Goal: Communication & Community: Answer question/provide support

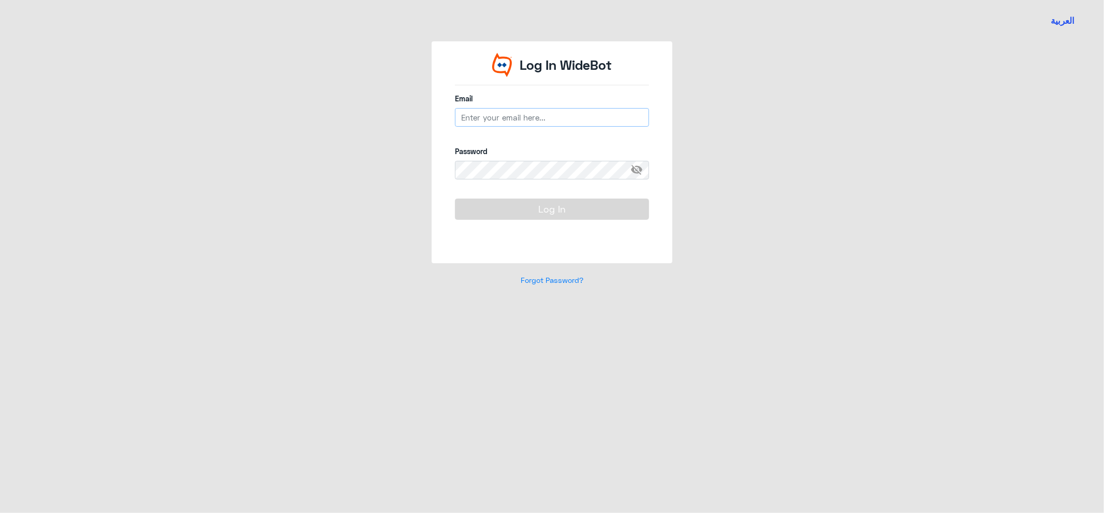
type input "[EMAIL_ADDRESS][DOMAIN_NAME]"
click at [531, 201] on button "Log In" at bounding box center [552, 209] width 194 height 21
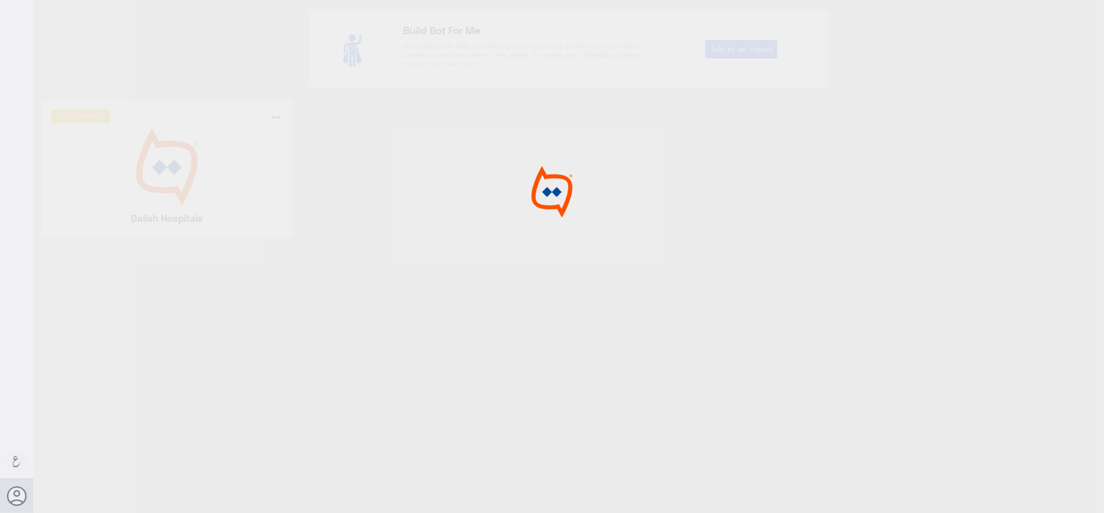
click at [83, 175] on div at bounding box center [552, 258] width 1104 height 517
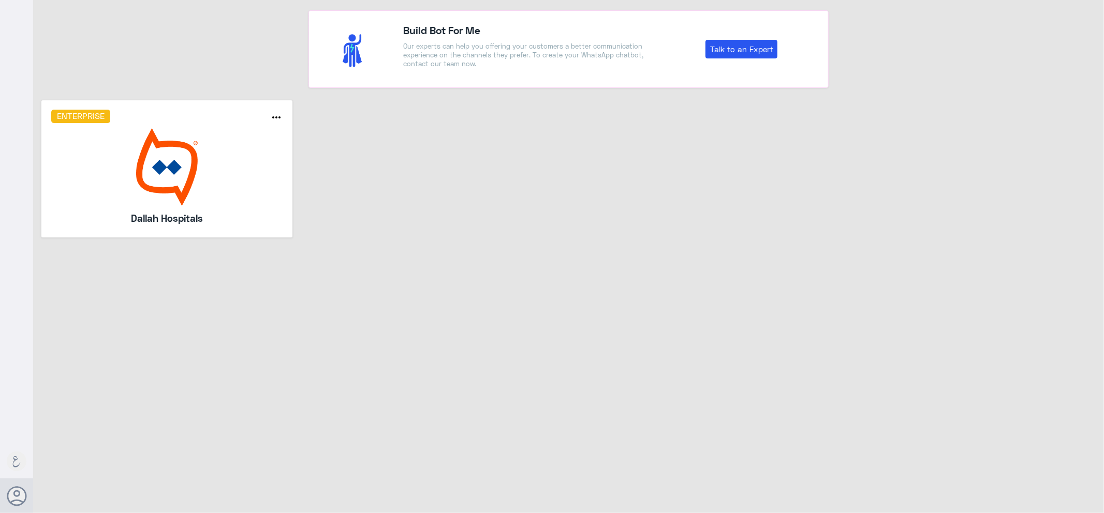
click at [85, 173] on img at bounding box center [167, 167] width 232 height 78
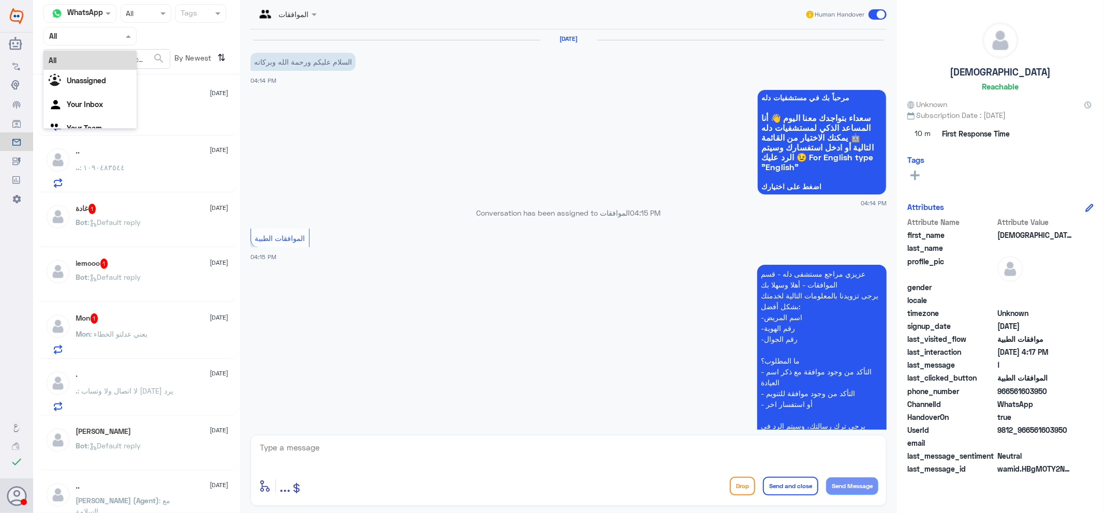
click at [118, 34] on div at bounding box center [90, 36] width 92 height 12
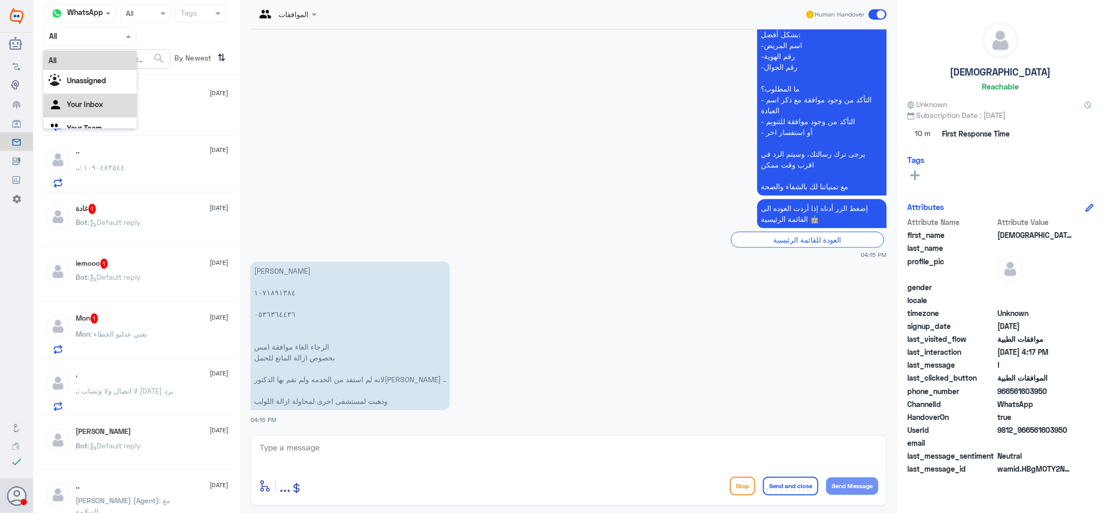
click at [114, 101] on div "Your Inbox" at bounding box center [89, 106] width 93 height 24
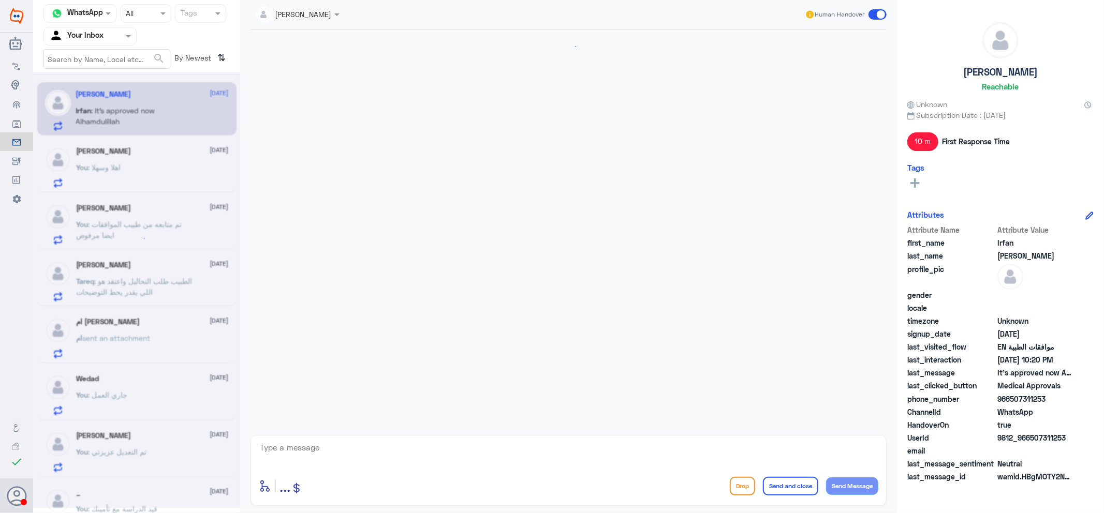
scroll to position [871, 0]
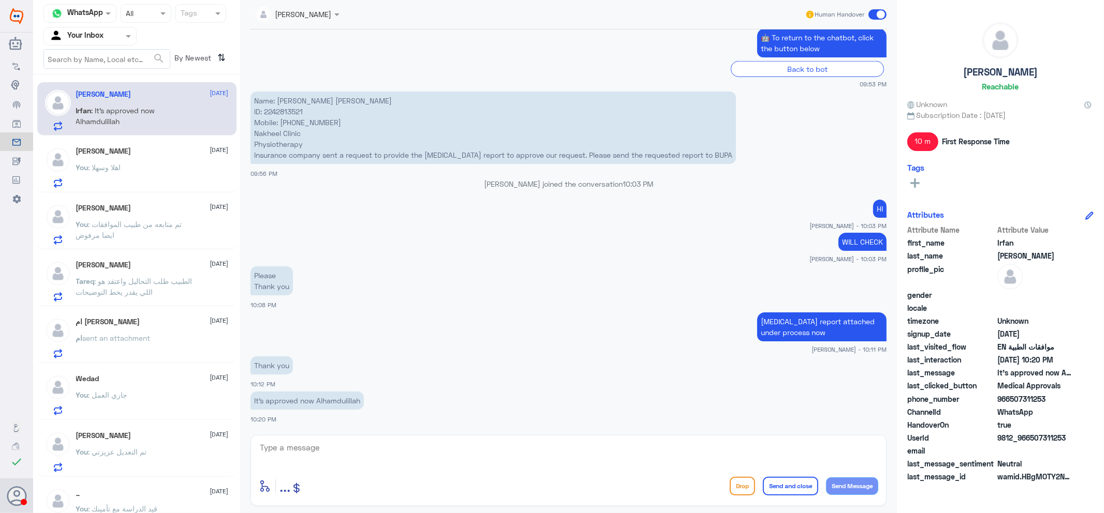
click at [132, 178] on div "You : اهلا وسهلا" at bounding box center [152, 176] width 153 height 23
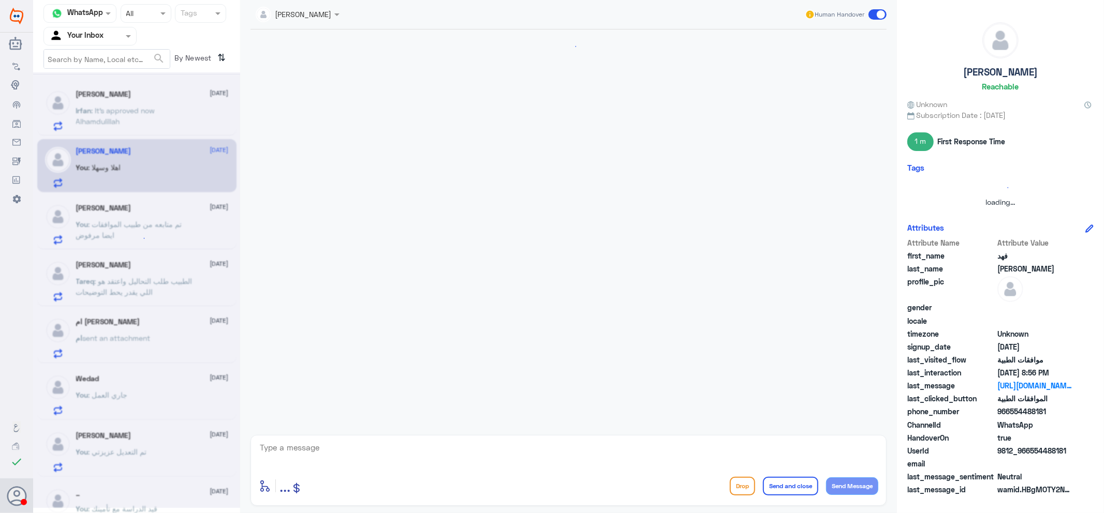
scroll to position [267, 0]
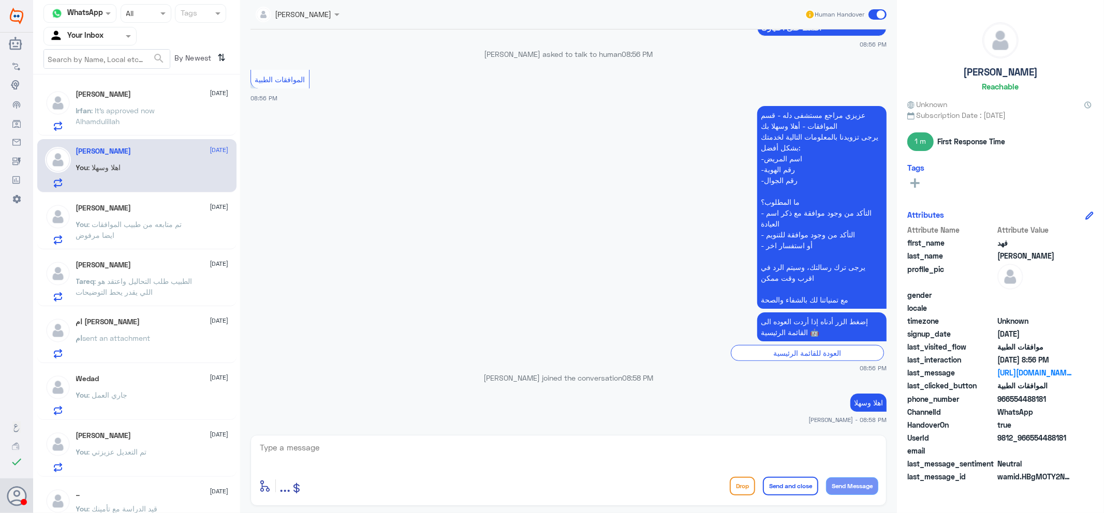
click at [131, 109] on span ": It’s approved now Alhamdulillah" at bounding box center [115, 116] width 79 height 20
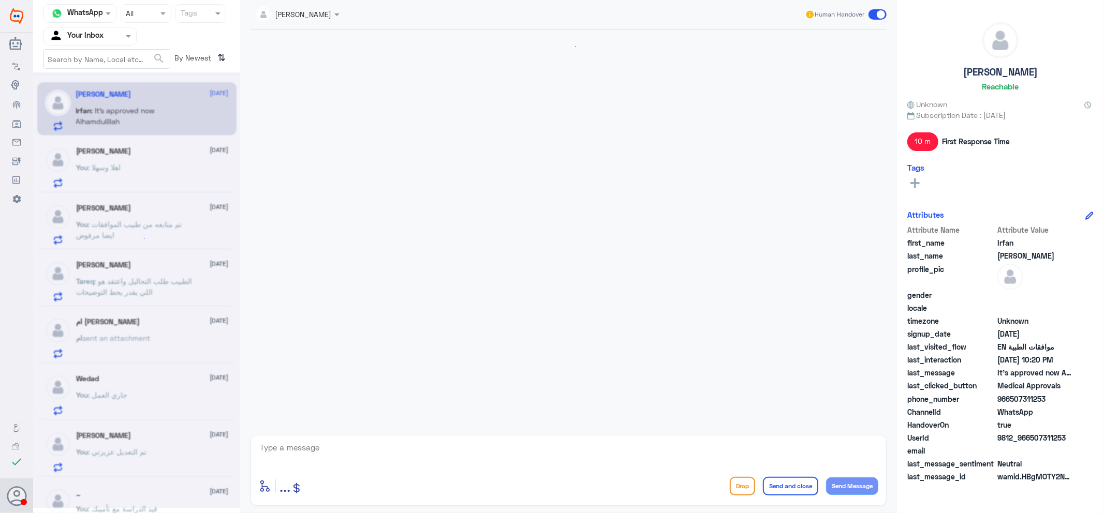
scroll to position [871, 0]
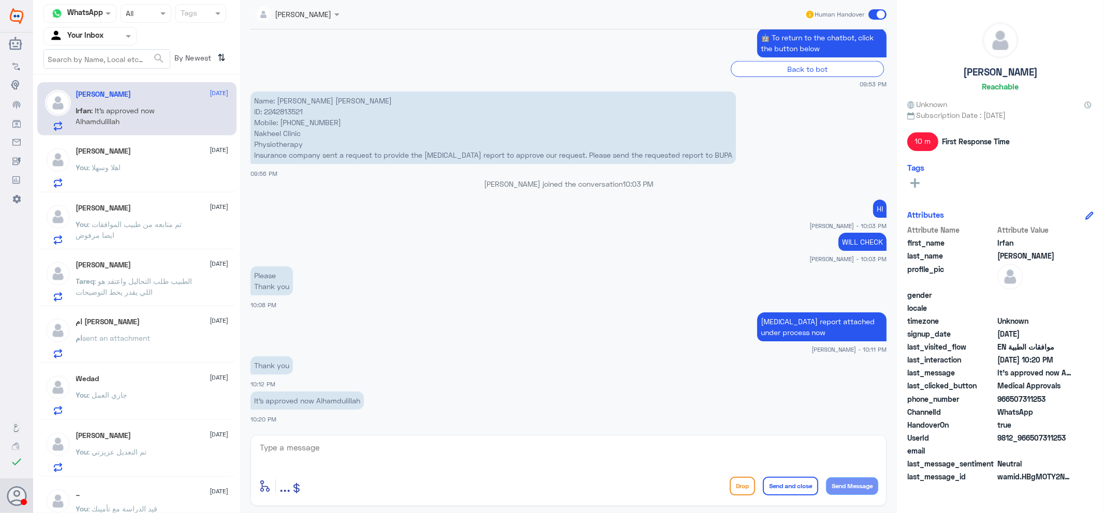
click at [104, 167] on span ": اهلا وسهلا" at bounding box center [104, 167] width 33 height 9
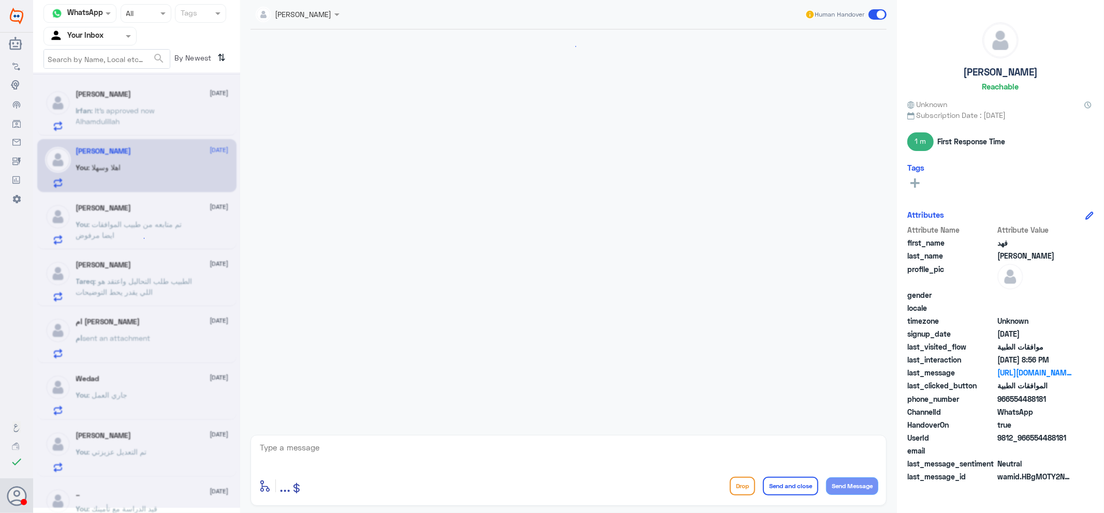
scroll to position [267, 0]
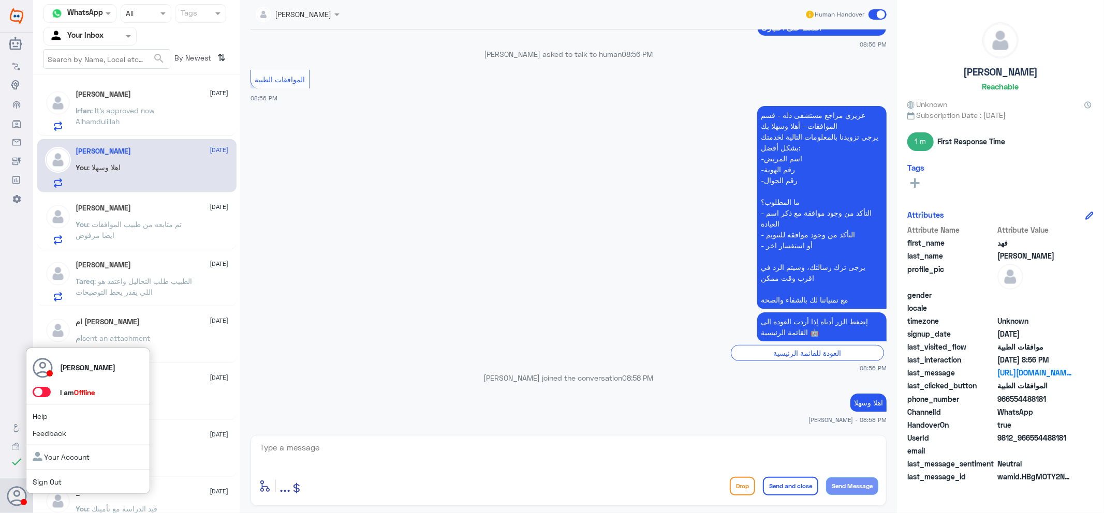
click at [47, 394] on span at bounding box center [42, 392] width 18 height 10
click at [0, 0] on input "checkbox" at bounding box center [0, 0] width 0 height 0
click at [163, 229] on p "You : تم متابعه من طبيب الموافقات ايضا مرفوض" at bounding box center [134, 232] width 116 height 26
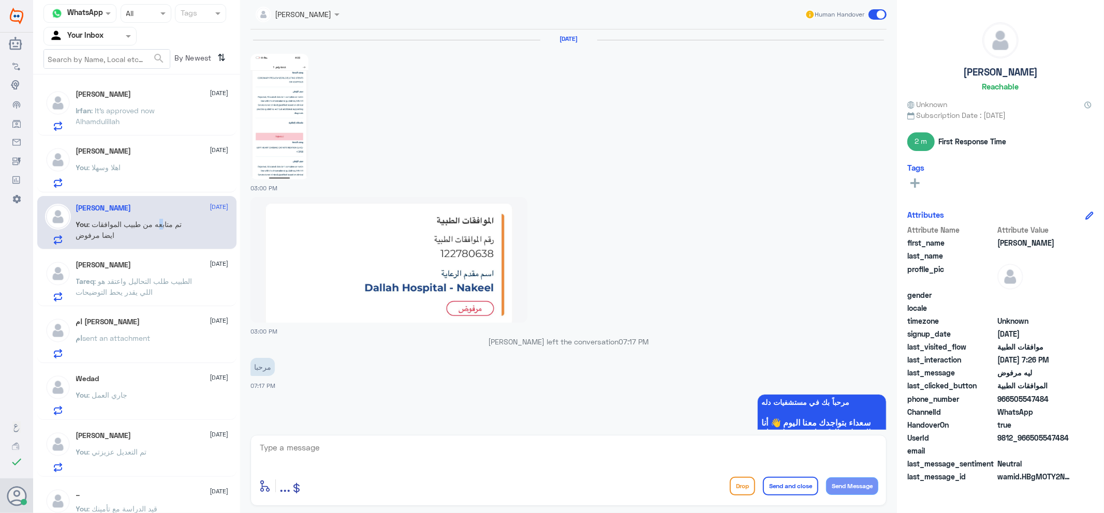
scroll to position [1001, 0]
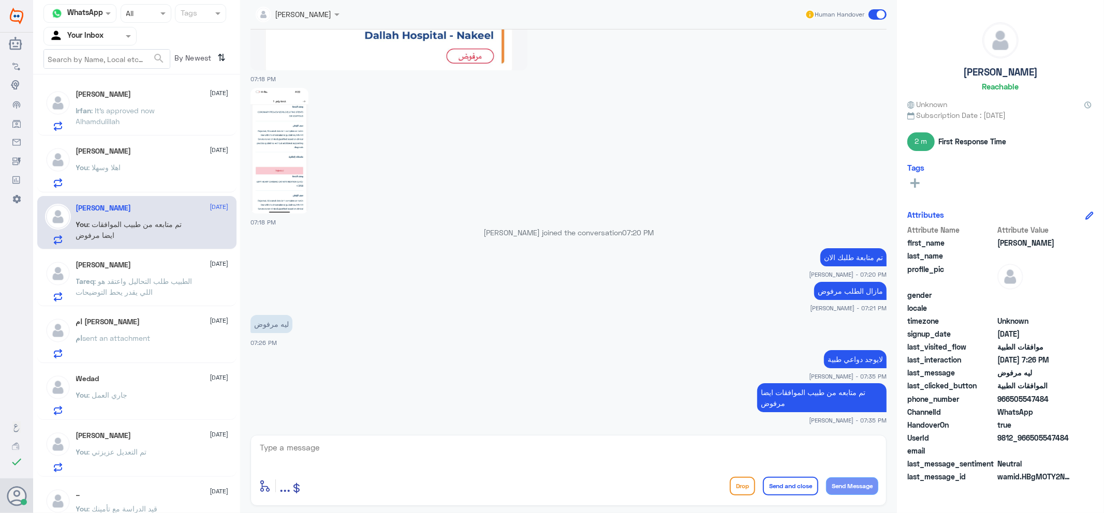
click at [147, 123] on p "Irfan : It’s approved now [GEOGRAPHIC_DATA]" at bounding box center [134, 118] width 116 height 26
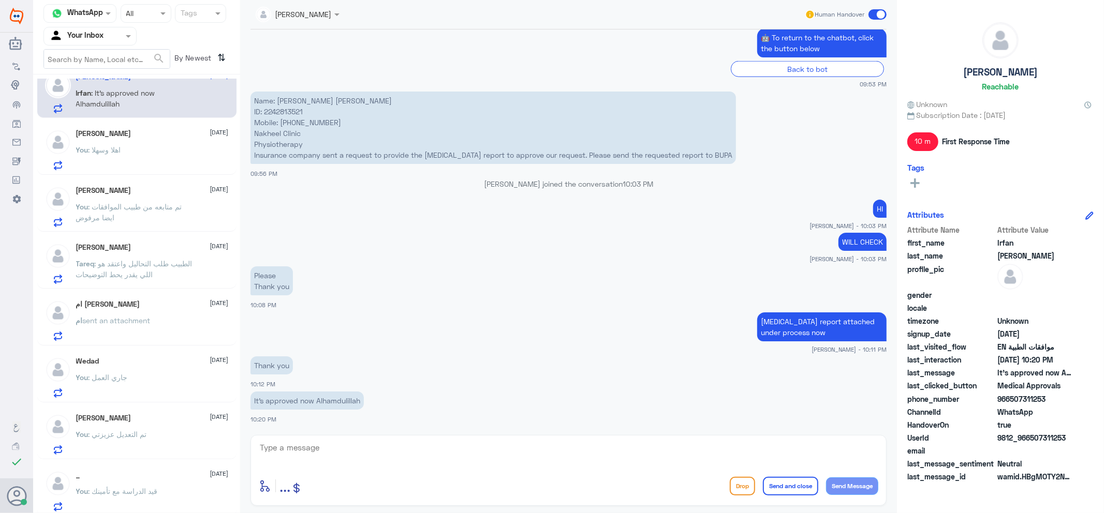
scroll to position [21, 0]
click at [201, 488] on div "You : قيد الدراسة مع تأمينك" at bounding box center [152, 496] width 153 height 23
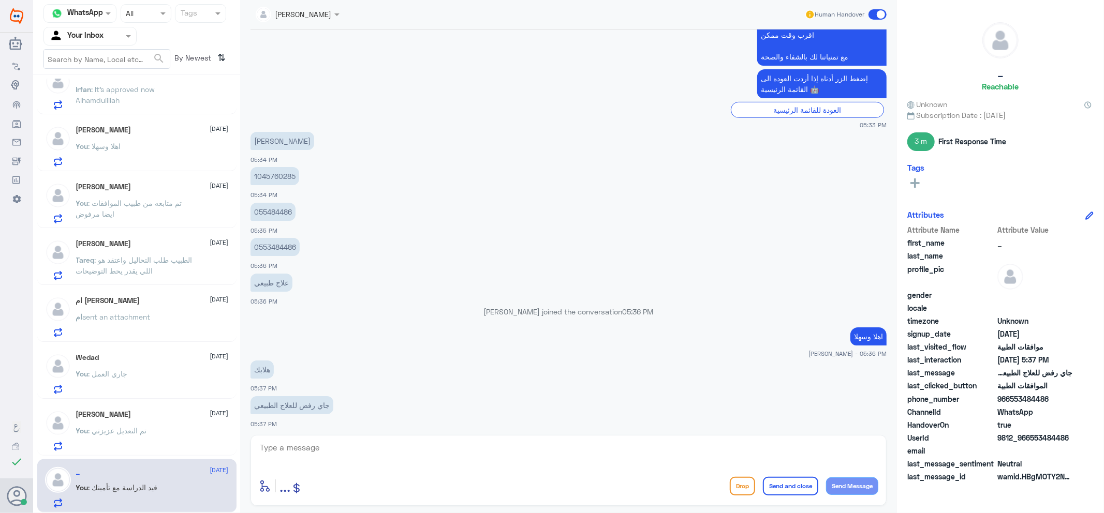
scroll to position [473, 0]
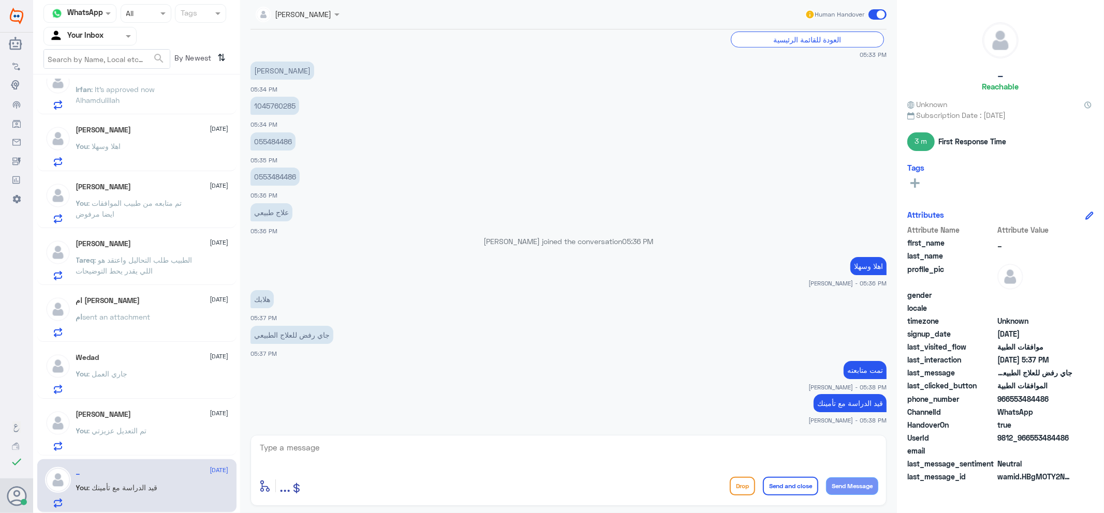
click at [880, 11] on span at bounding box center [877, 14] width 18 height 10
click at [0, 0] on input "checkbox" at bounding box center [0, 0] width 0 height 0
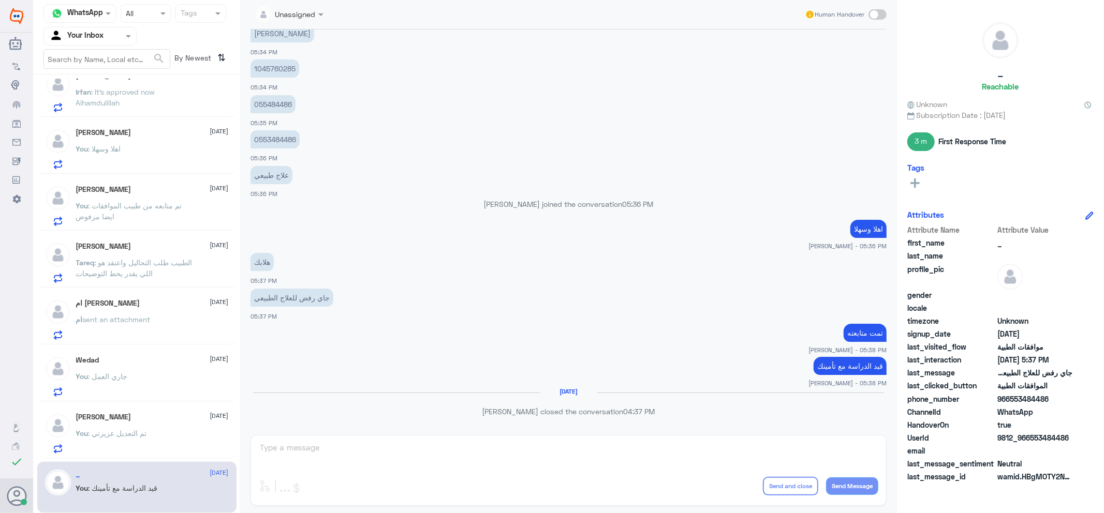
click at [138, 435] on span ": تم التعديل عزيزتي" at bounding box center [117, 433] width 58 height 9
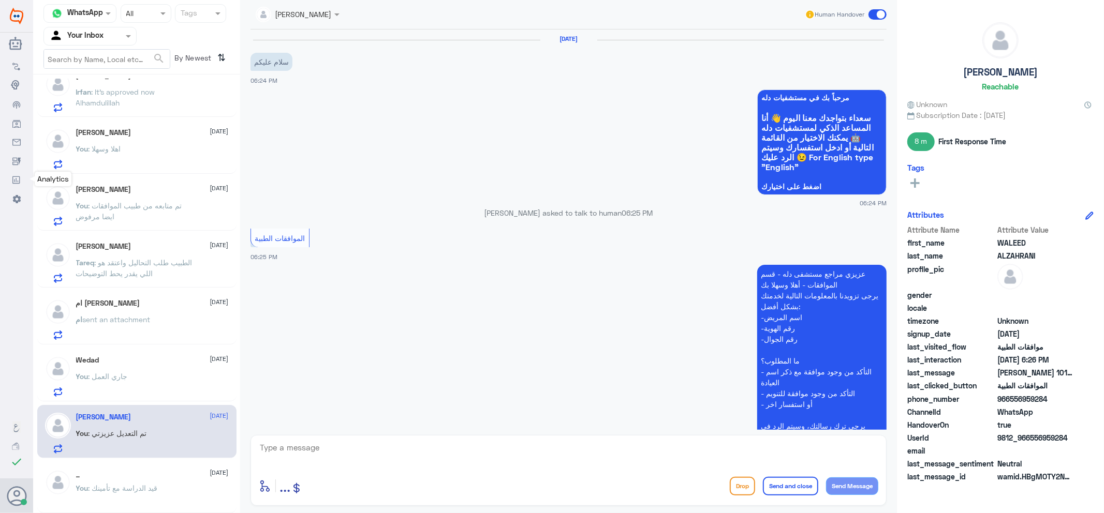
scroll to position [271, 0]
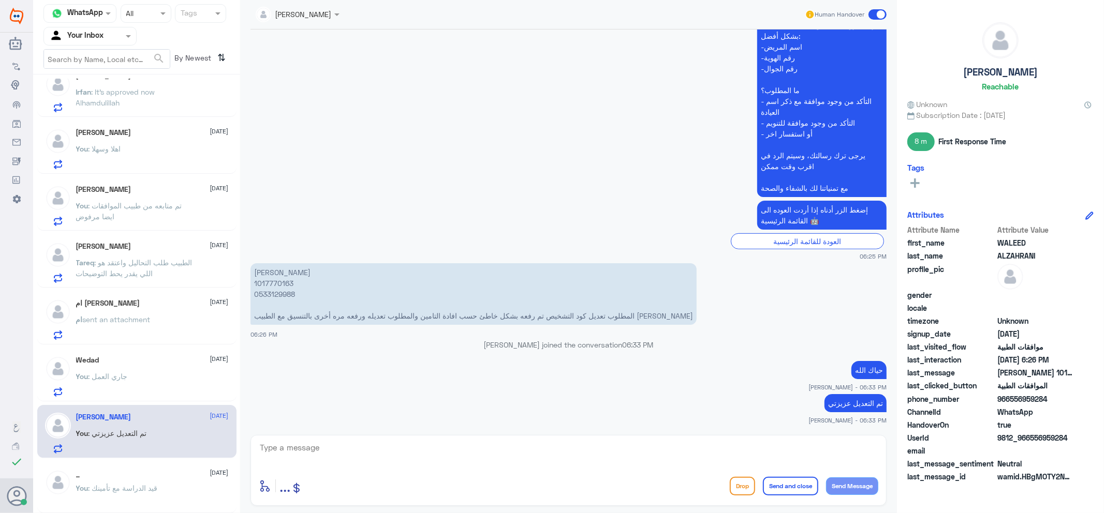
click at [881, 16] on span at bounding box center [877, 14] width 18 height 10
click at [0, 0] on input "checkbox" at bounding box center [0, 0] width 0 height 0
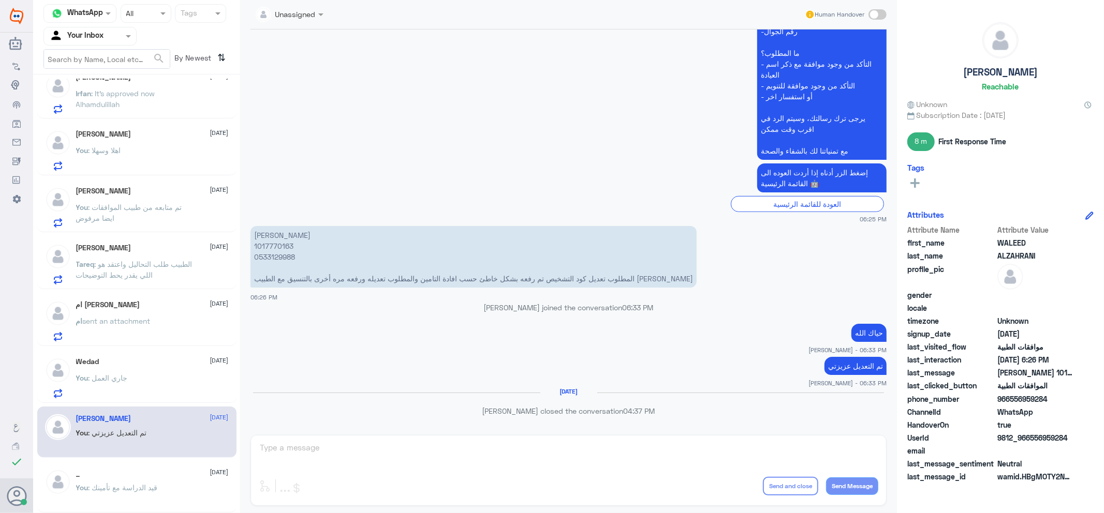
click at [141, 372] on div "Wedad [DATE] You : جاري العمل" at bounding box center [152, 378] width 153 height 41
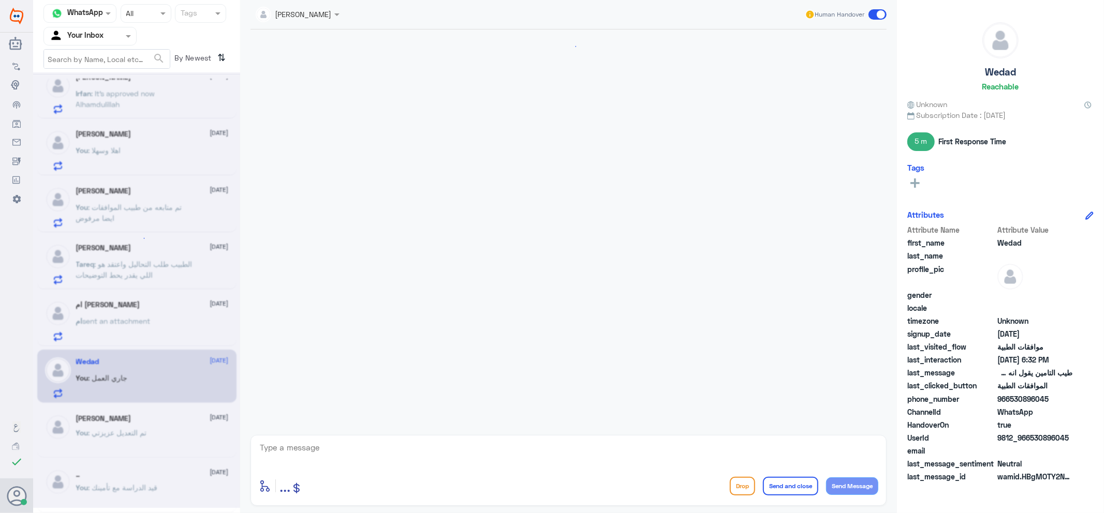
scroll to position [665, 0]
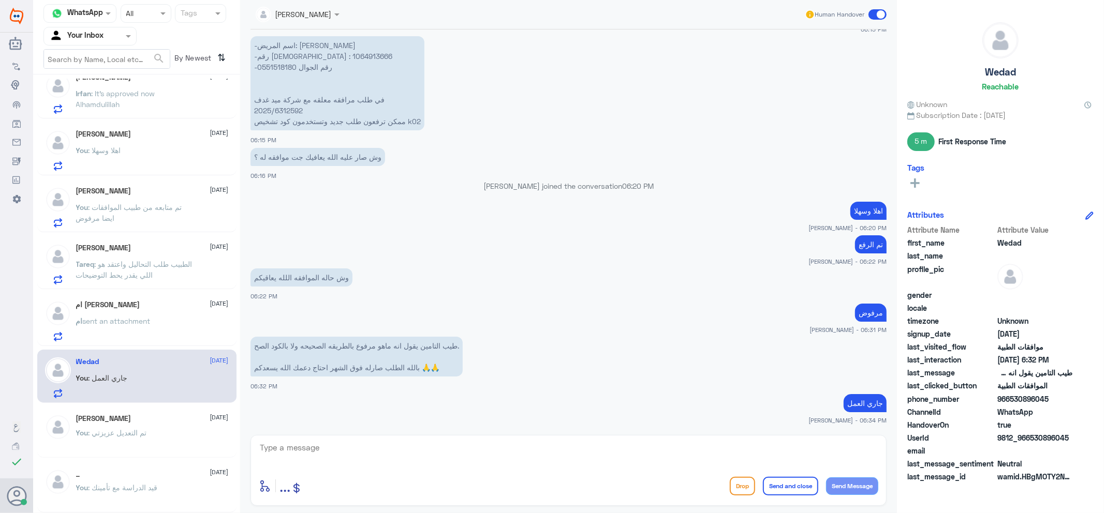
click at [880, 17] on span at bounding box center [877, 14] width 18 height 10
click at [0, 0] on input "checkbox" at bounding box center [0, 0] width 0 height 0
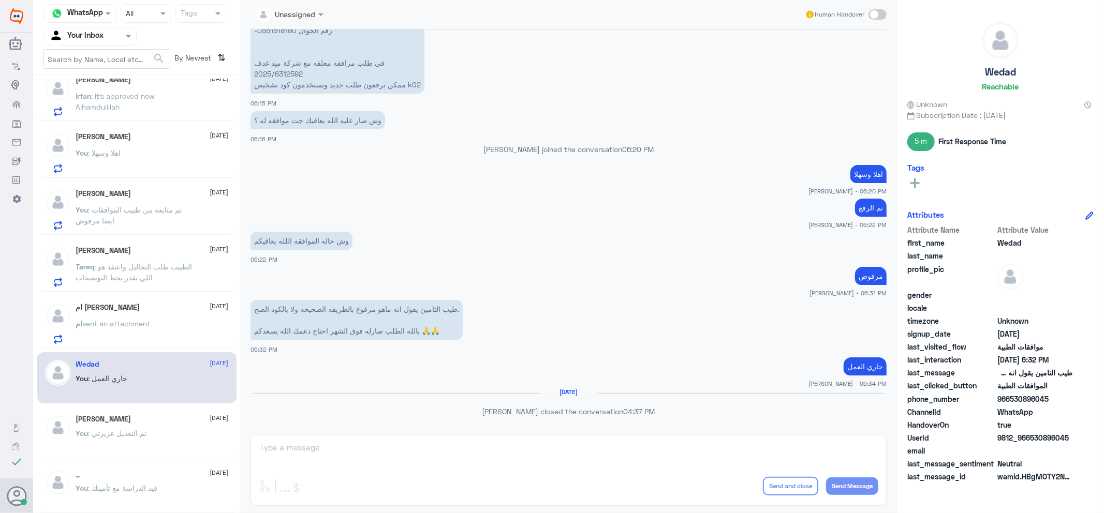
click at [152, 313] on div "ام [PERSON_NAME] [DATE] ام sent an attachment" at bounding box center [152, 323] width 153 height 41
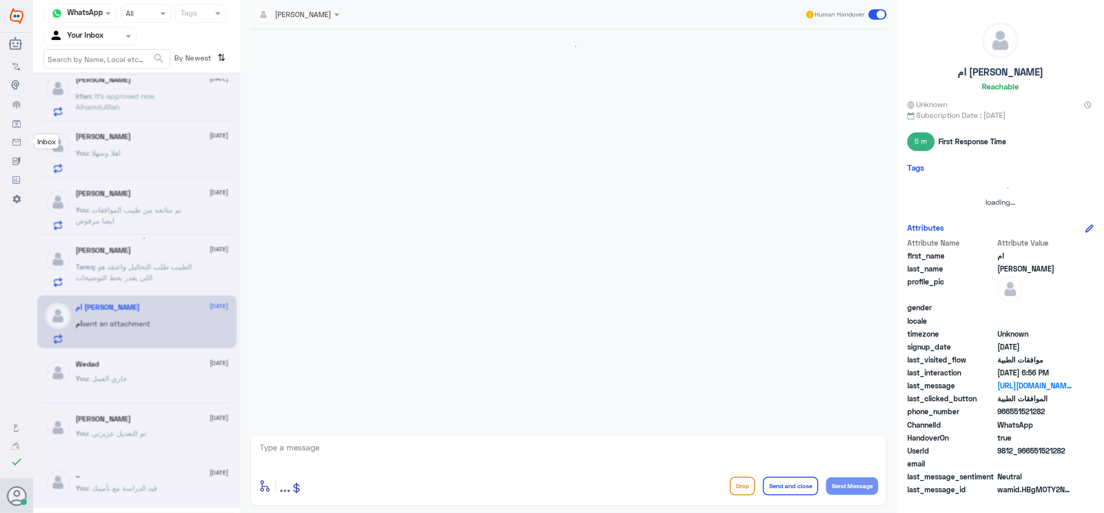
scroll to position [872, 0]
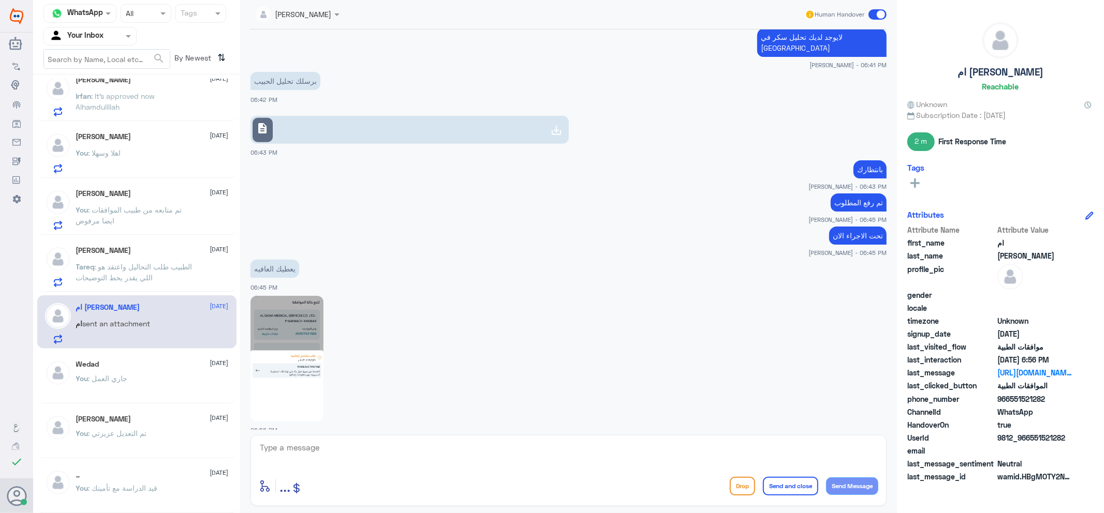
click at [289, 365] on img at bounding box center [286, 359] width 73 height 126
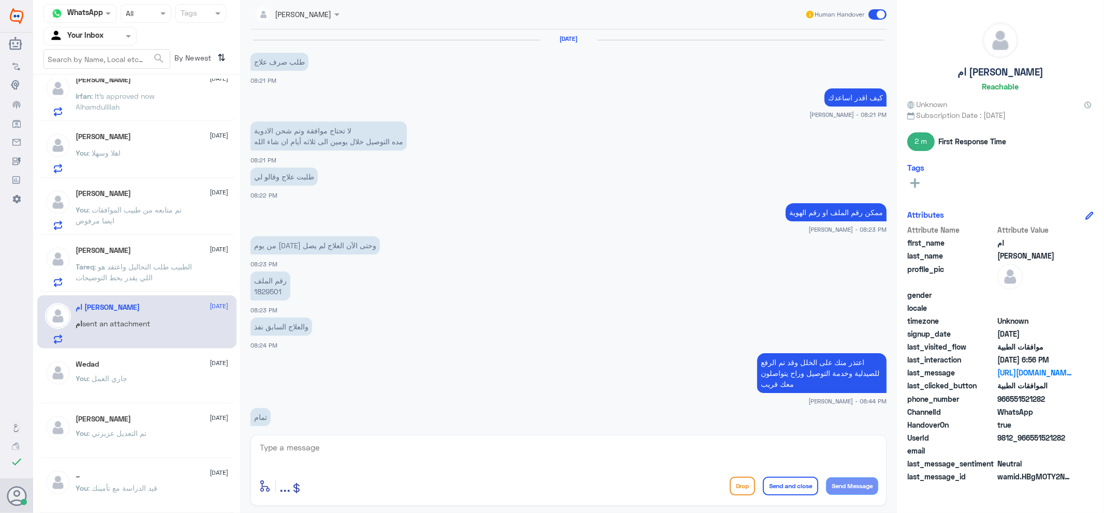
scroll to position [1131, 0]
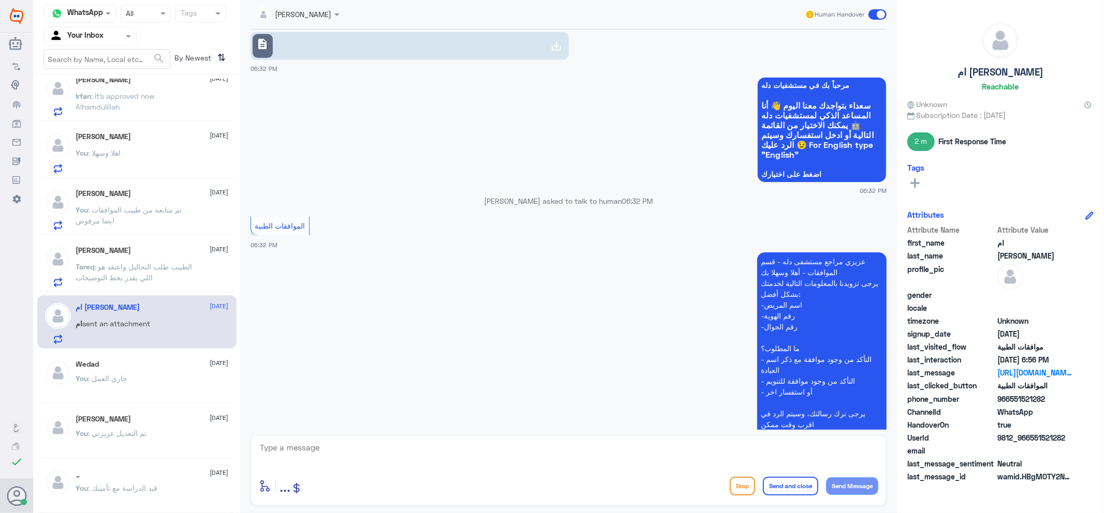
click at [129, 281] on p "Tareq : الطبيب طلب التحاليل واعتقد هو اللي يقدر يحط التوضيحات" at bounding box center [134, 274] width 116 height 26
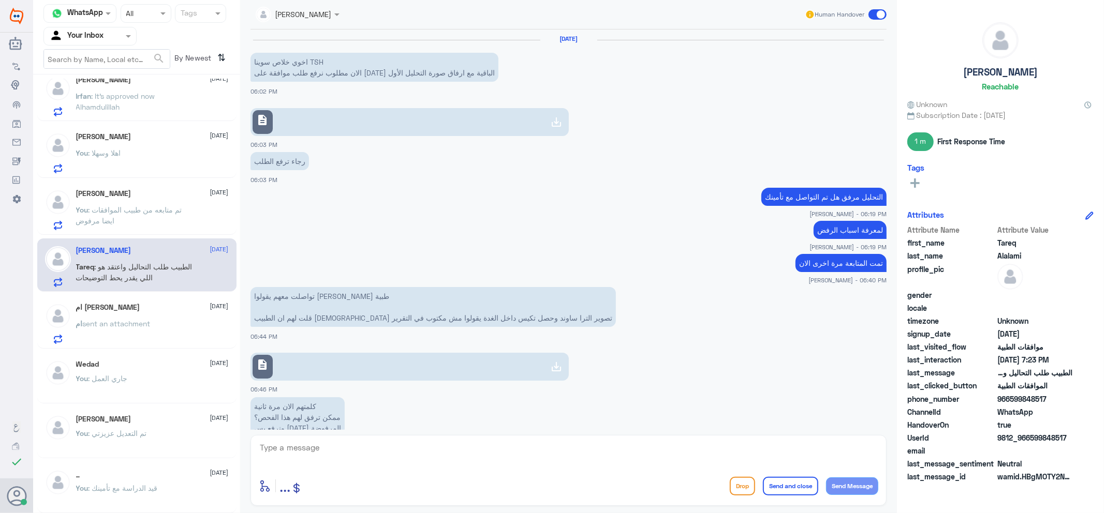
scroll to position [475, 0]
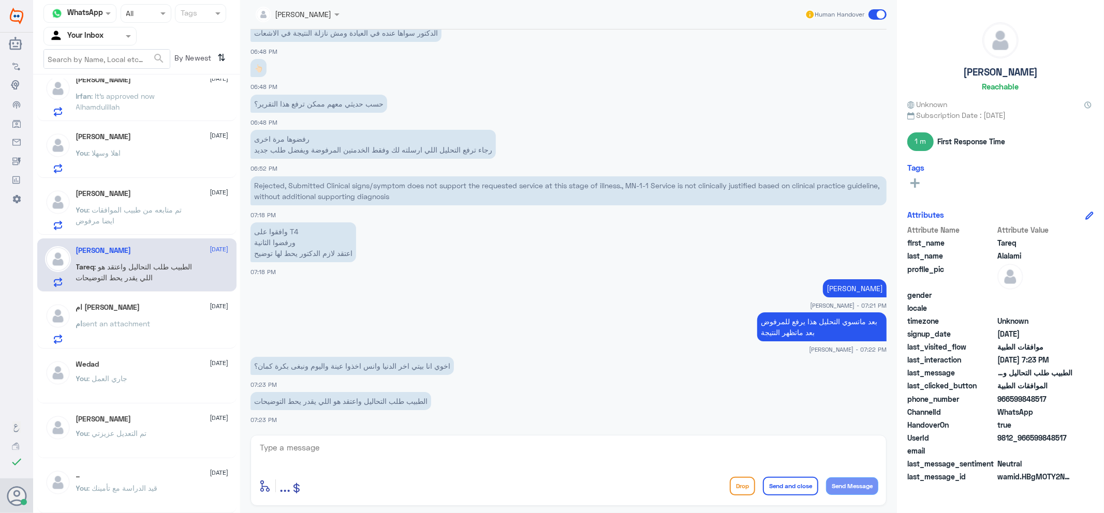
click at [111, 212] on span ": تم متابعه من طبيب الموافقات ايضا مرفوض" at bounding box center [129, 215] width 106 height 20
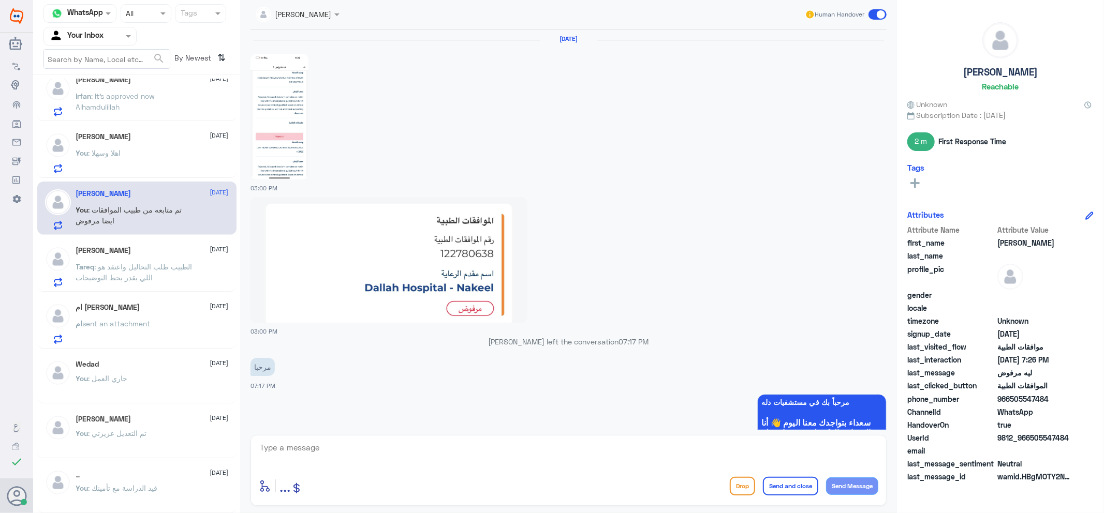
scroll to position [1001, 0]
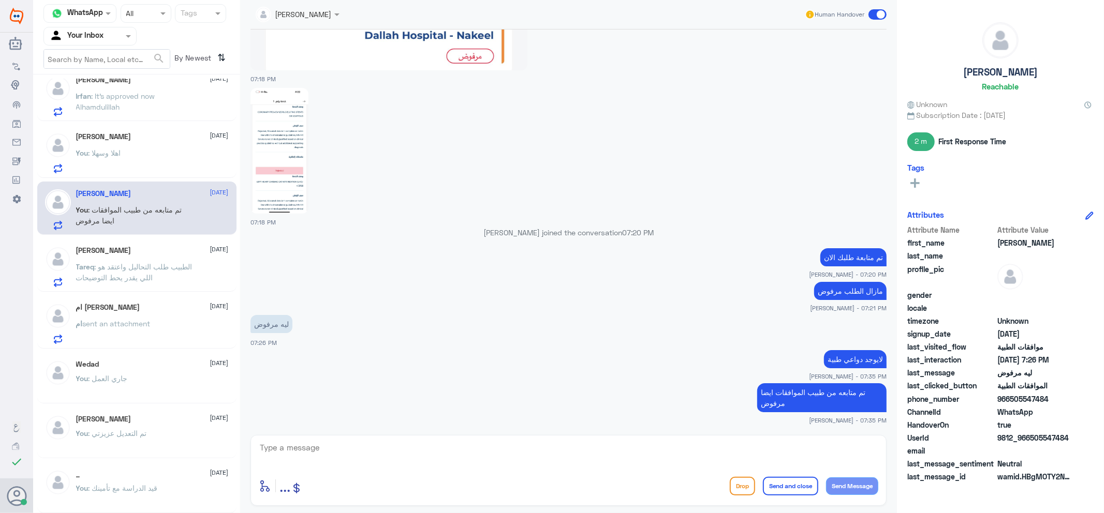
click at [163, 147] on div "[PERSON_NAME] [DATE] You : اهلا وسهلا" at bounding box center [152, 152] width 153 height 41
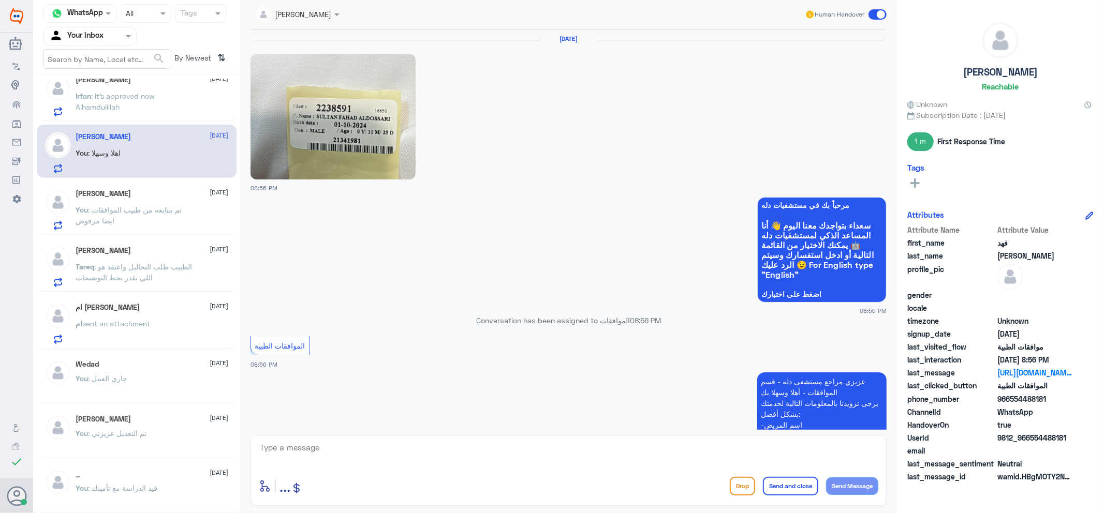
click at [878, 13] on span at bounding box center [877, 14] width 18 height 10
click at [0, 0] on input "checkbox" at bounding box center [0, 0] width 0 height 0
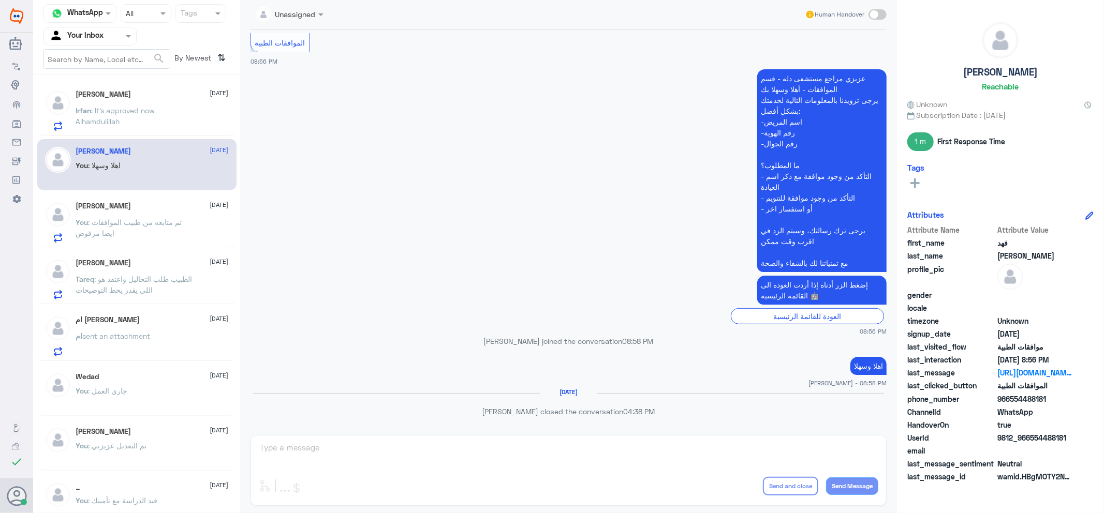
click at [112, 95] on h5 "[PERSON_NAME]" at bounding box center [103, 94] width 55 height 9
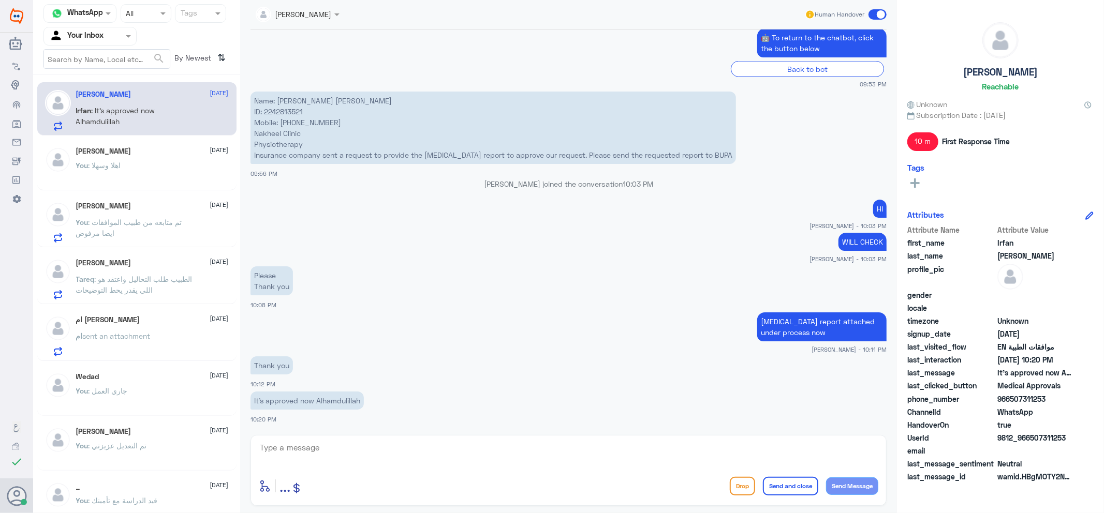
click at [884, 11] on span at bounding box center [877, 14] width 18 height 10
click at [0, 0] on input "checkbox" at bounding box center [0, 0] width 0 height 0
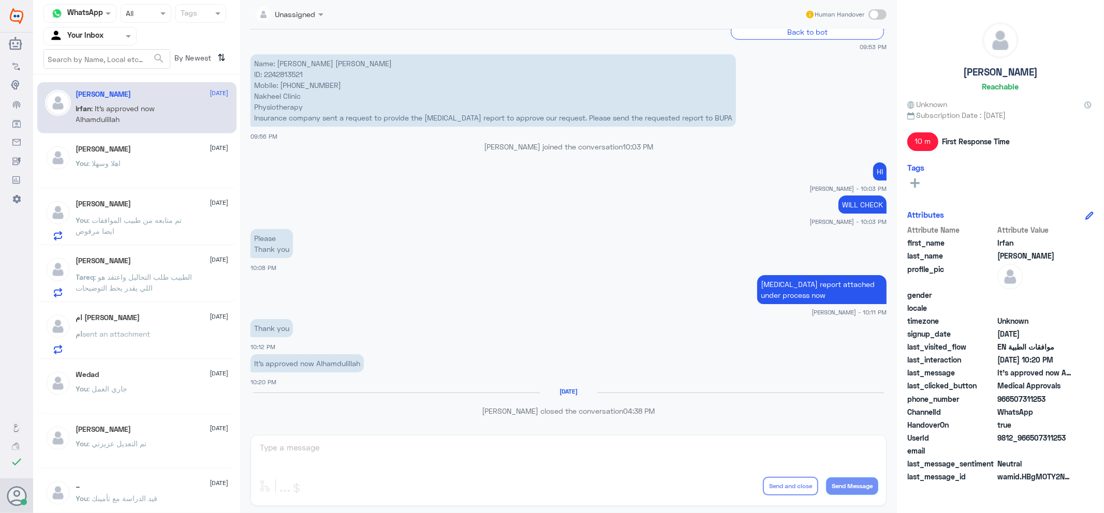
click at [101, 290] on span ": الطبيب طلب التحاليل واعتقد هو اللي يقدر يحط التوضيحات" at bounding box center [134, 283] width 116 height 20
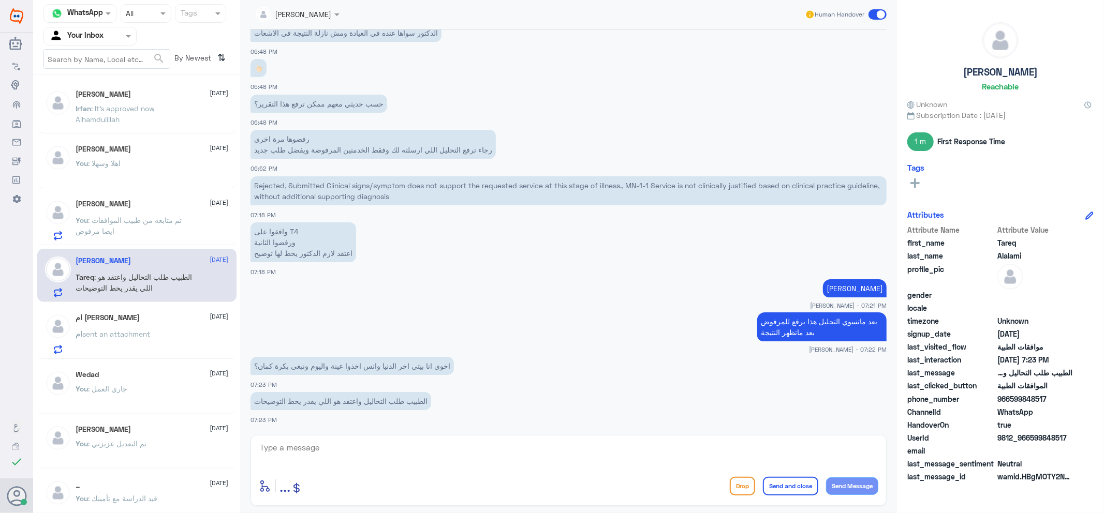
click at [882, 14] on span at bounding box center [877, 14] width 18 height 10
click at [0, 0] on input "checkbox" at bounding box center [0, 0] width 0 height 0
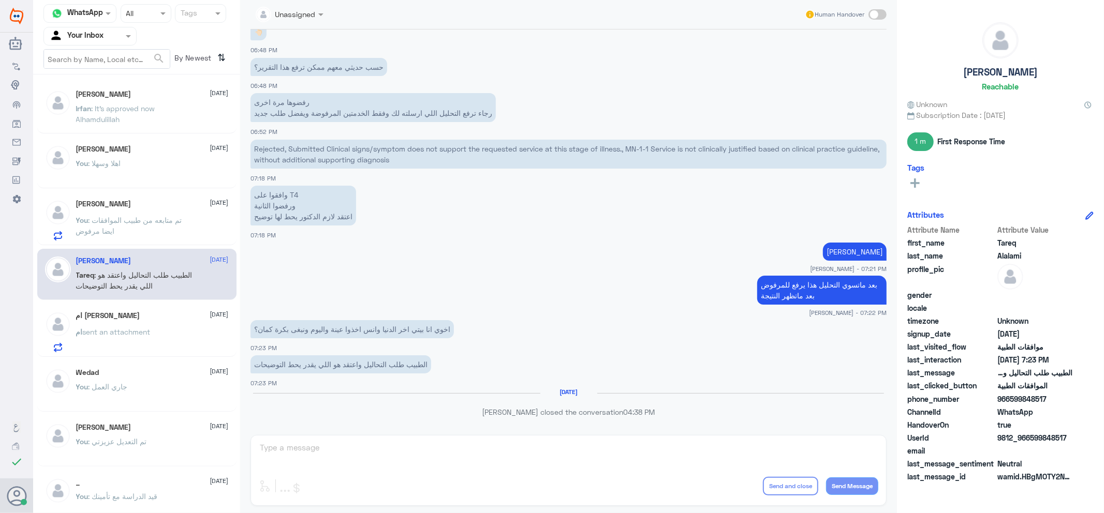
click at [129, 333] on span "sent an attachment" at bounding box center [117, 332] width 68 height 9
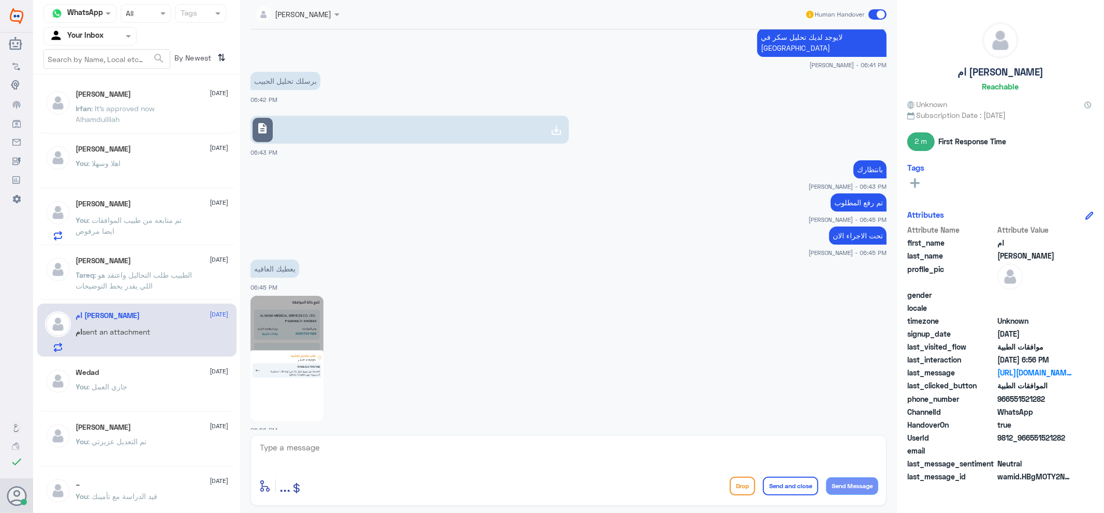
click at [875, 12] on span at bounding box center [877, 14] width 18 height 10
click at [0, 0] on input "checkbox" at bounding box center [0, 0] width 0 height 0
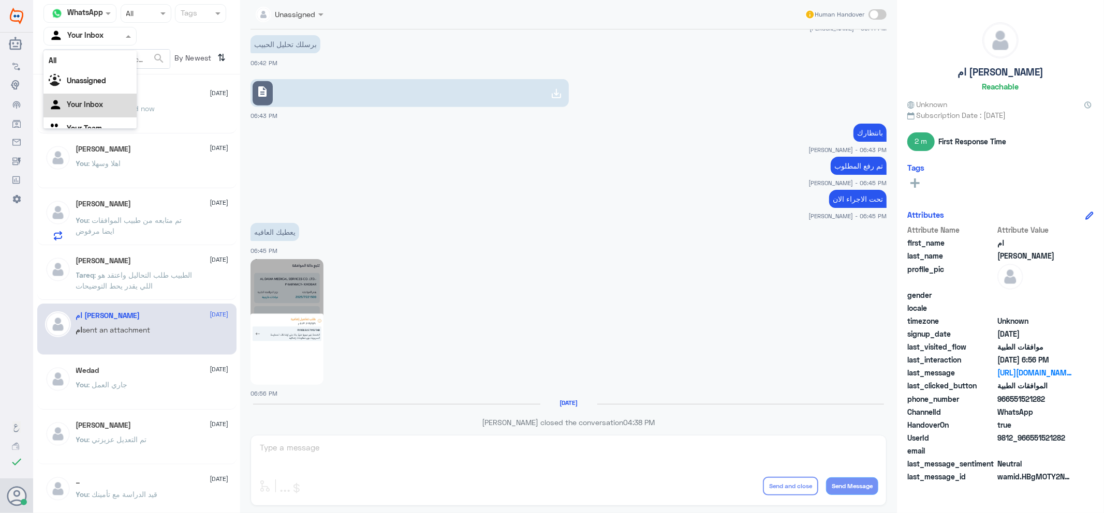
click at [111, 35] on div at bounding box center [90, 36] width 92 height 12
click at [93, 116] on Team "Your Team" at bounding box center [84, 115] width 35 height 9
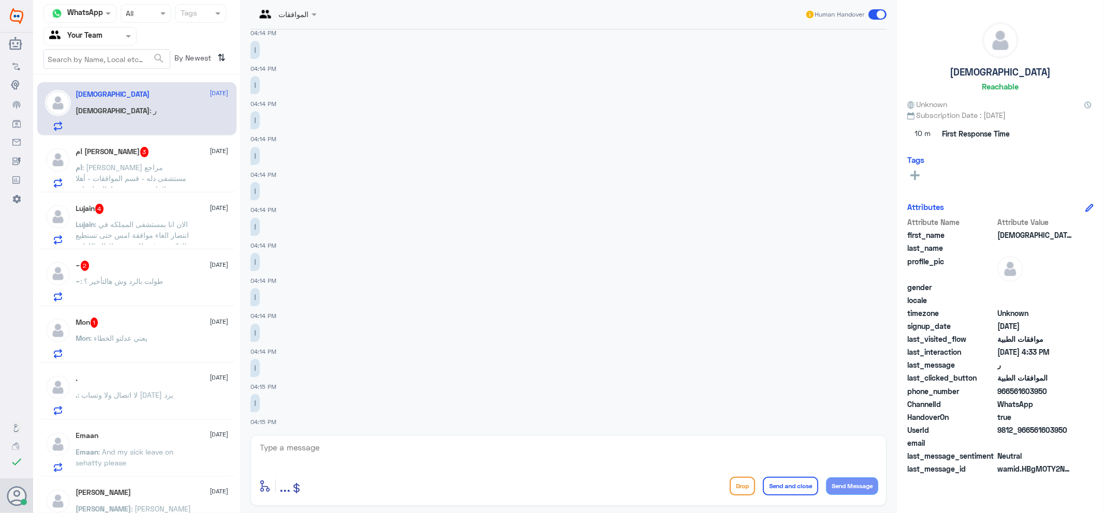
scroll to position [61, 0]
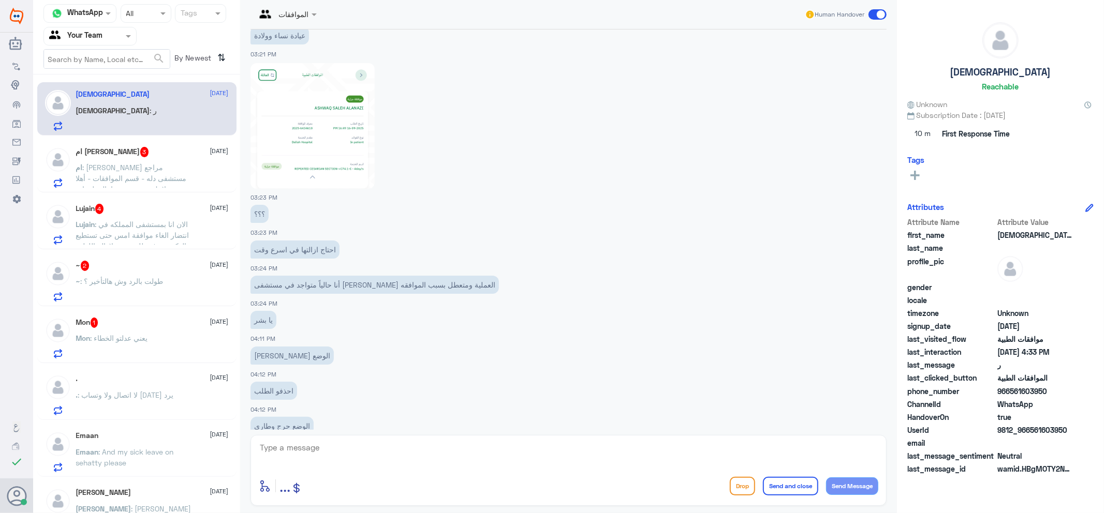
click at [423, 480] on div "enter flow name ... Drop Send and close Send Message" at bounding box center [568, 486] width 619 height 23
click at [426, 468] on div at bounding box center [568, 455] width 619 height 28
click at [430, 456] on textarea at bounding box center [568, 453] width 619 height 25
type textarea "اهلا وسهلا"
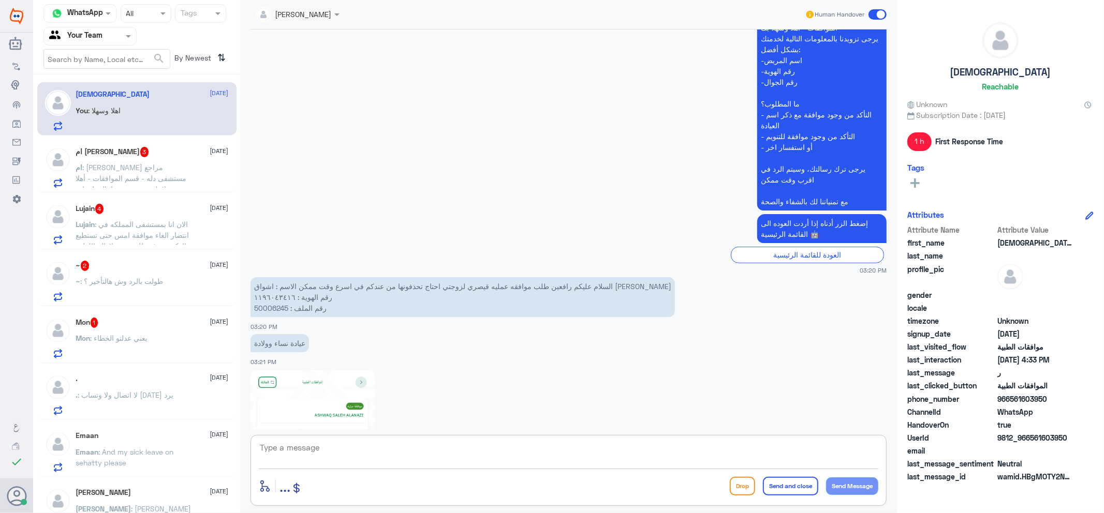
scroll to position [383, 0]
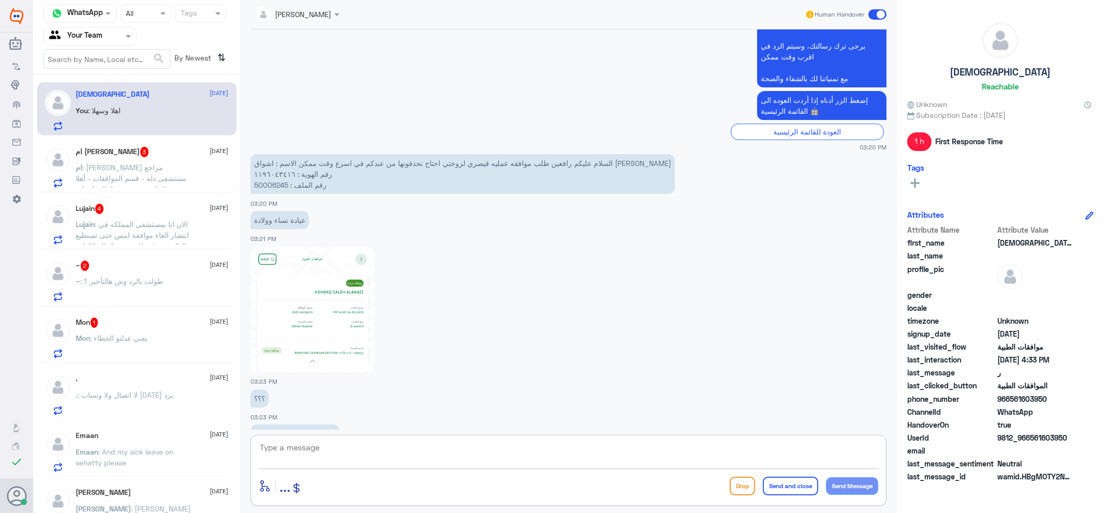
click at [338, 316] on img at bounding box center [312, 310] width 124 height 126
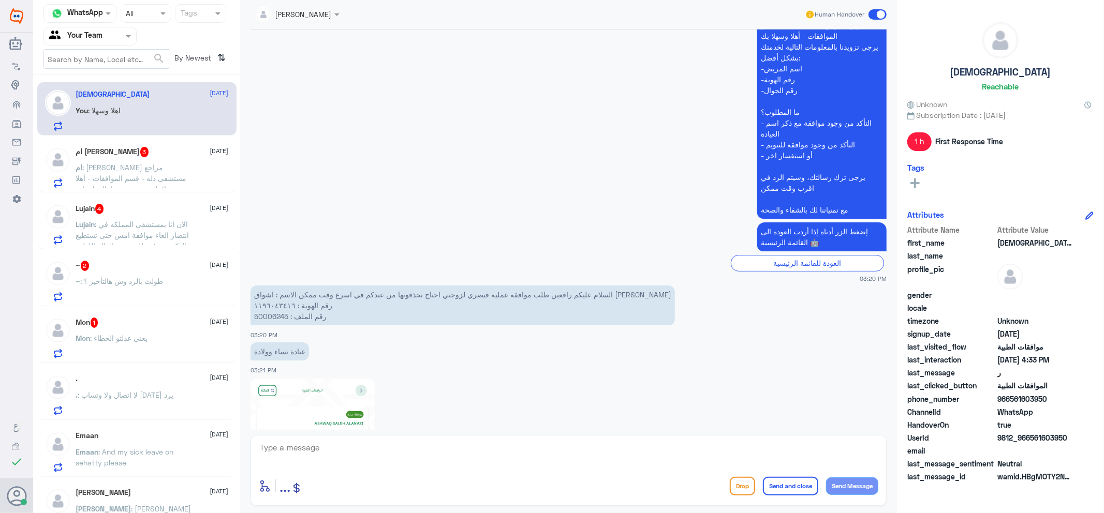
scroll to position [153, 0]
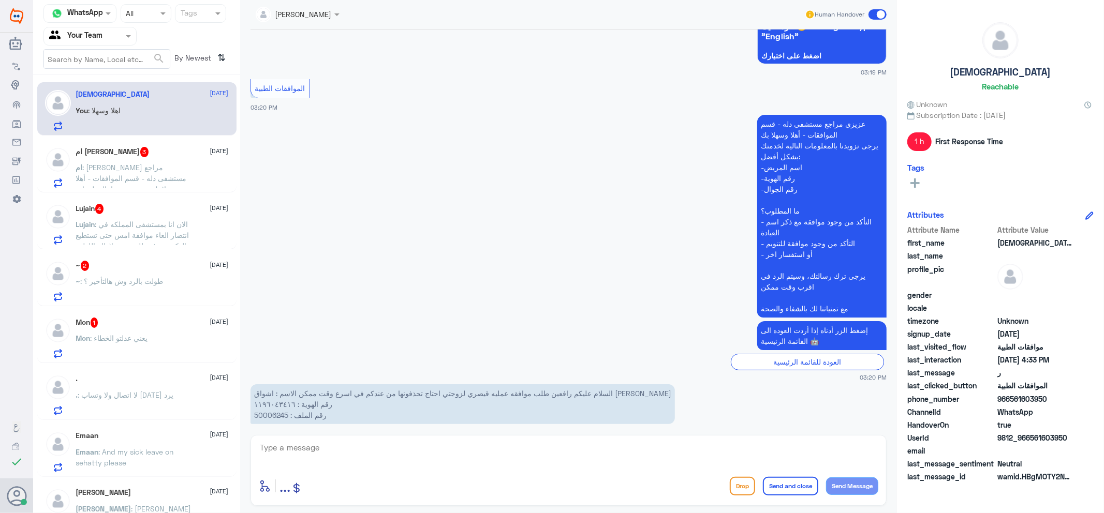
click at [268, 415] on p "السلام عليكم رافعين طلب موافقه عمليه قيصري لزوجتي احتاج تحذفونها من عندكم في اس…" at bounding box center [462, 405] width 424 height 40
copy p "50006245"
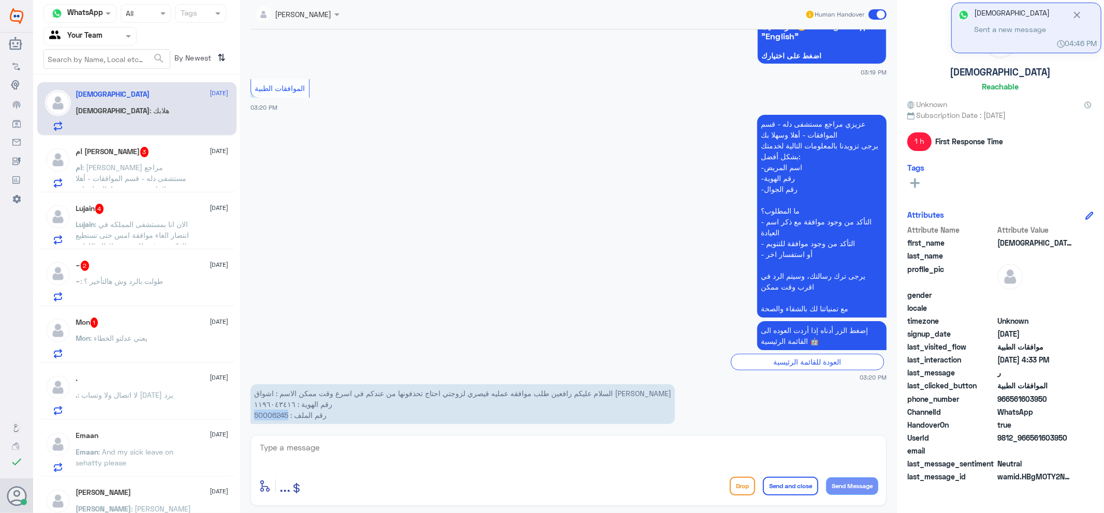
scroll to position [2259, 0]
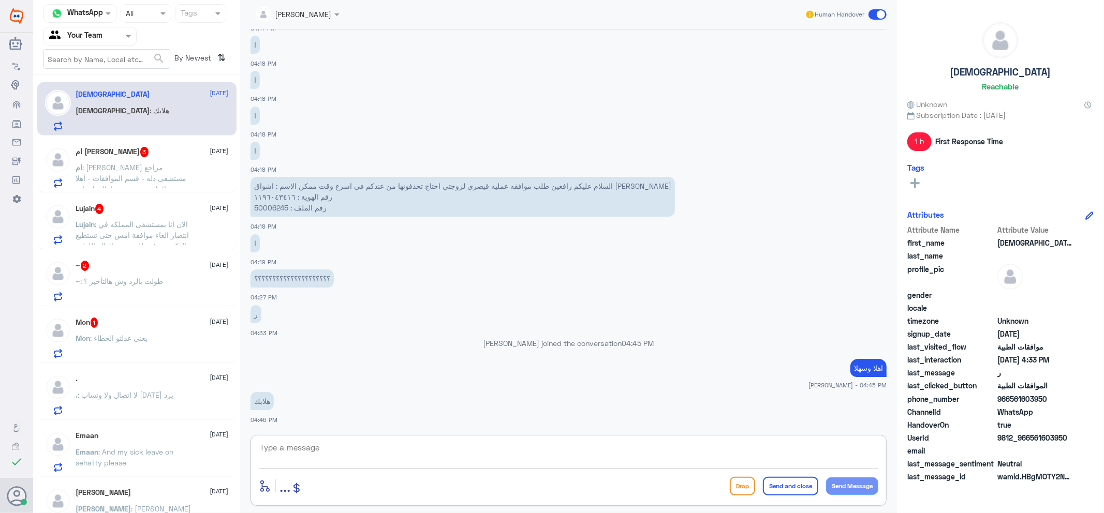
click at [353, 453] on textarea at bounding box center [568, 453] width 619 height 25
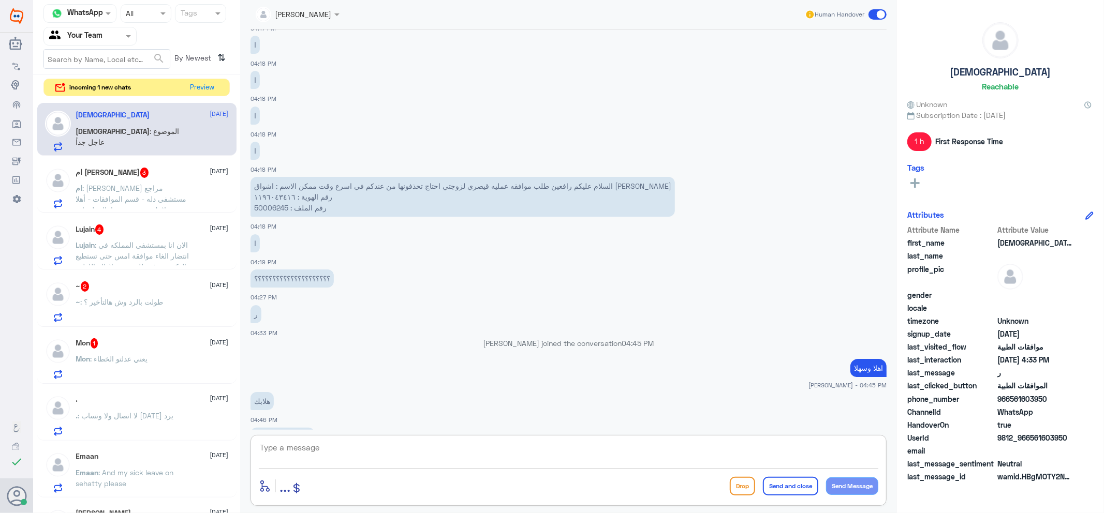
scroll to position [2294, 0]
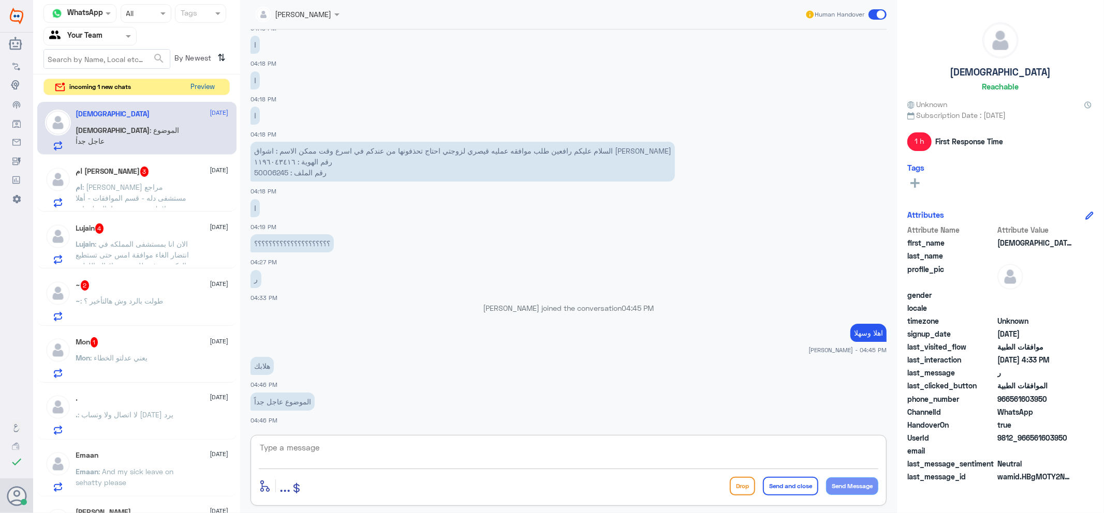
click at [205, 85] on button "Preview" at bounding box center [203, 87] width 32 height 16
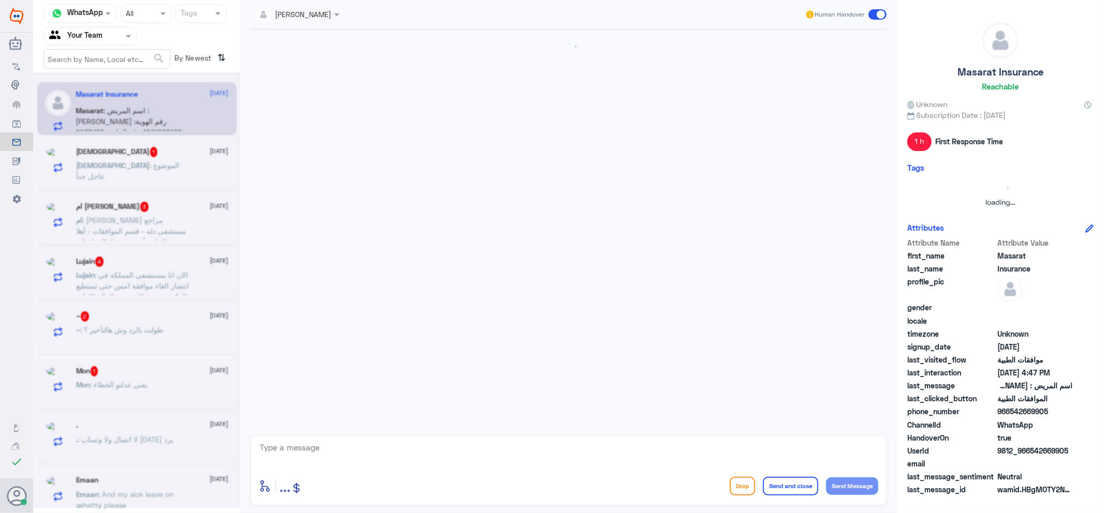
scroll to position [495, 0]
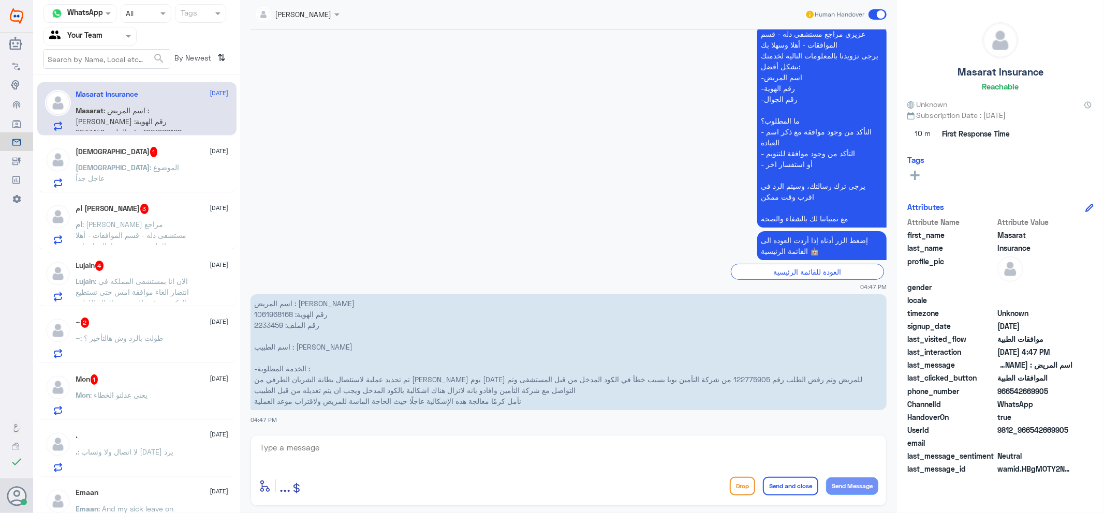
click at [170, 377] on div "Mon 1 [DATE] Mon : يعني عدلتو الخطاء" at bounding box center [136, 393] width 199 height 53
click at [148, 391] on span ": يعني عدلتو الخطاء" at bounding box center [119, 395] width 57 height 9
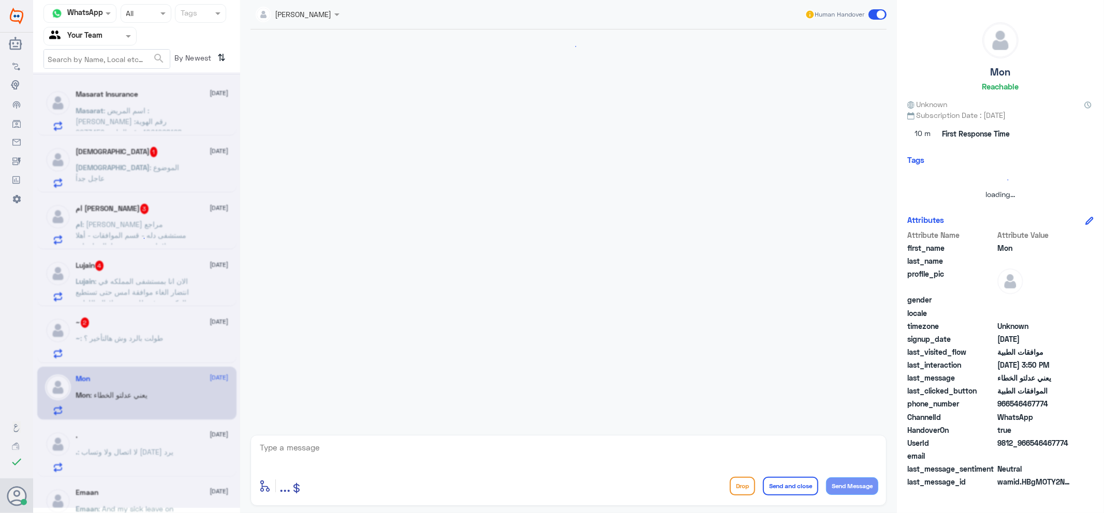
scroll to position [377, 0]
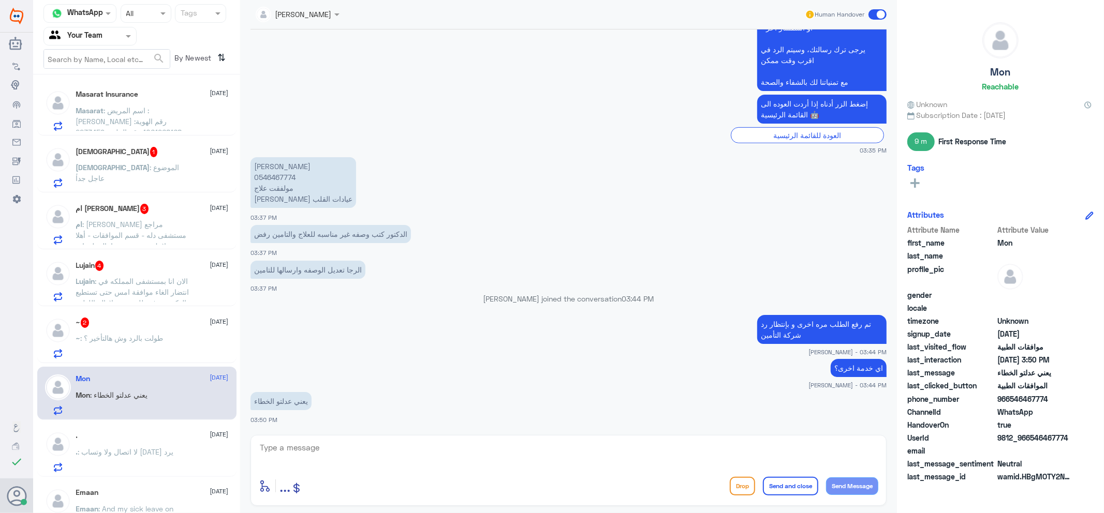
click at [138, 336] on span ": طولت بالرد وش هالتأخير ؟" at bounding box center [122, 338] width 83 height 9
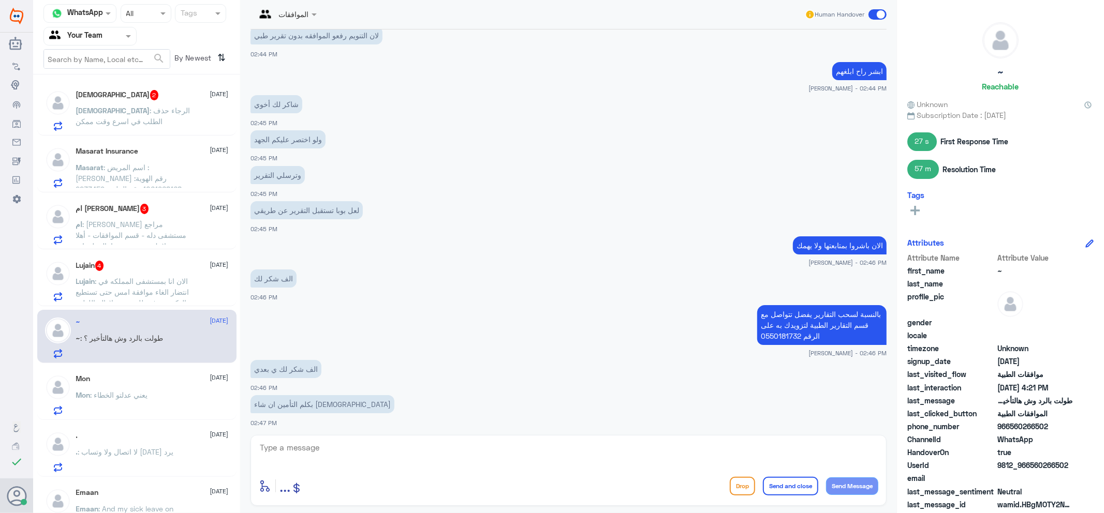
scroll to position [454, 0]
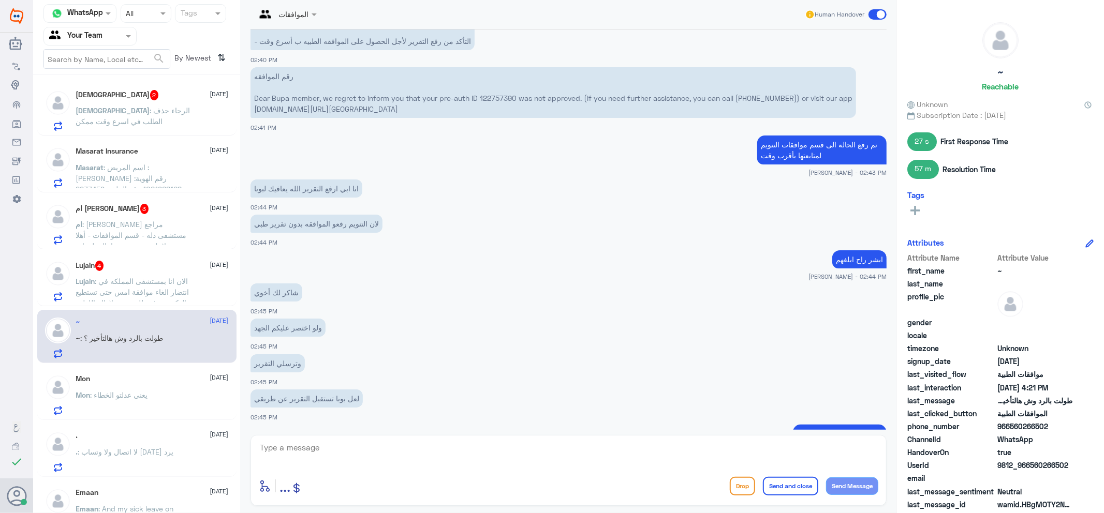
click at [149, 288] on span ": الان انا بمستشفى المملكه في انتضار الغاء موافقة امس حتى تستطيع الدكتوره رفع ط…" at bounding box center [132, 292] width 113 height 31
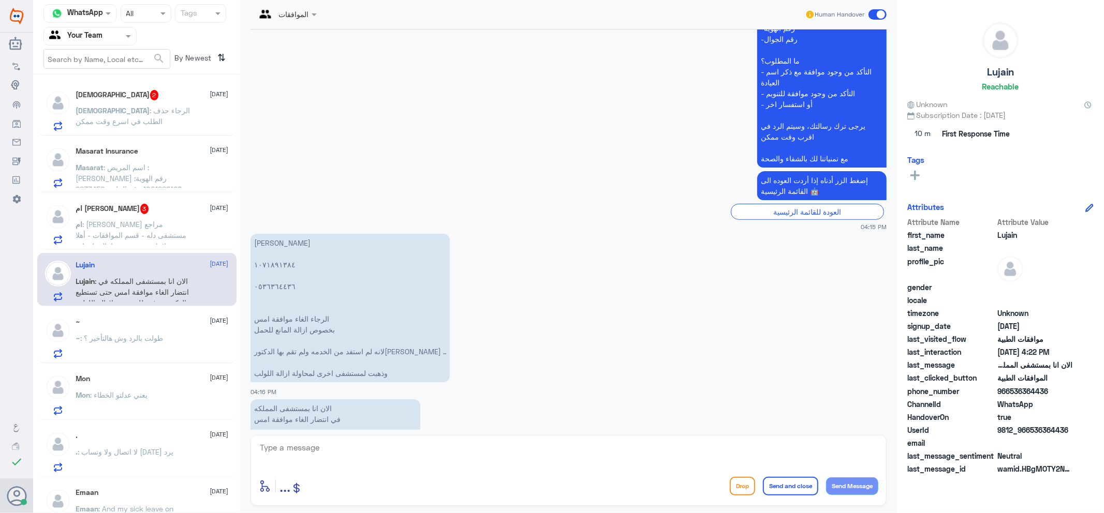
scroll to position [352, 0]
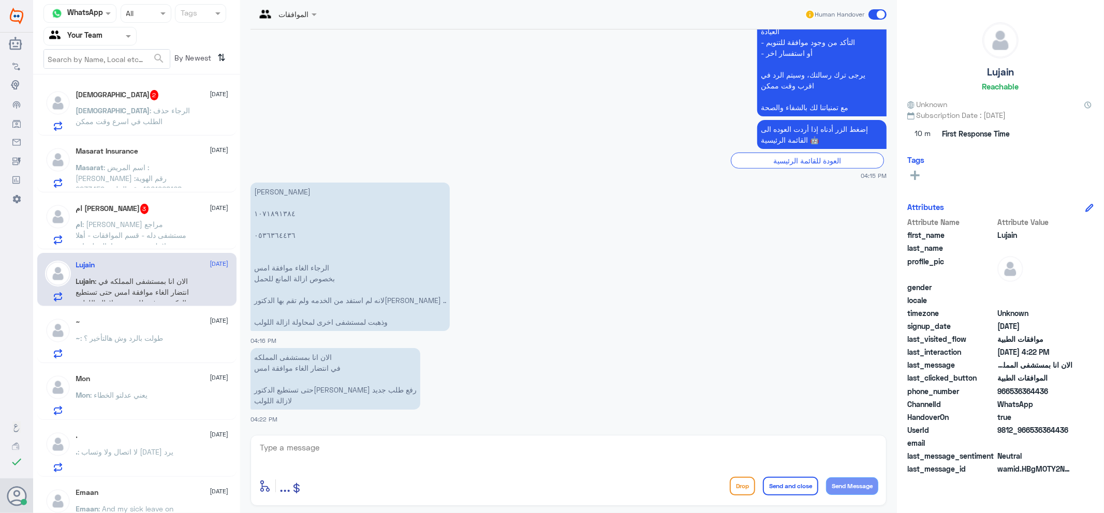
click at [442, 477] on div "enter flow name ... Drop Send and close Send Message" at bounding box center [568, 486] width 619 height 23
click at [446, 459] on textarea at bounding box center [568, 453] width 619 height 25
click at [293, 446] on textarea "107189384" at bounding box center [568, 453] width 619 height 25
click at [268, 445] on textarea "1071891384" at bounding box center [568, 453] width 619 height 25
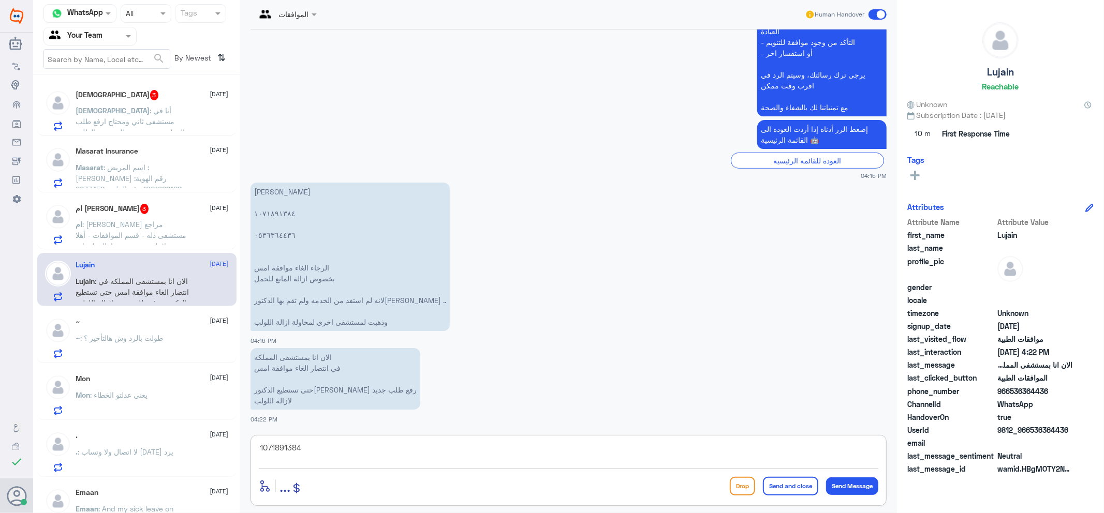
click at [268, 445] on textarea "1071891384" at bounding box center [568, 453] width 619 height 25
click at [284, 445] on textarea "1071891384" at bounding box center [568, 453] width 619 height 25
type textarea "1071891384"
type textarea "تم الالغاء"
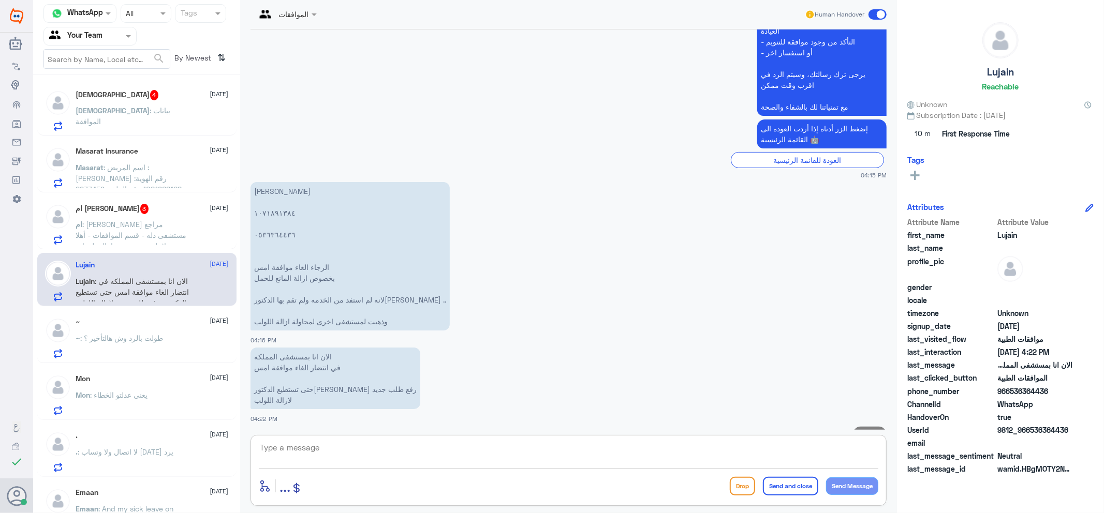
scroll to position [385, 0]
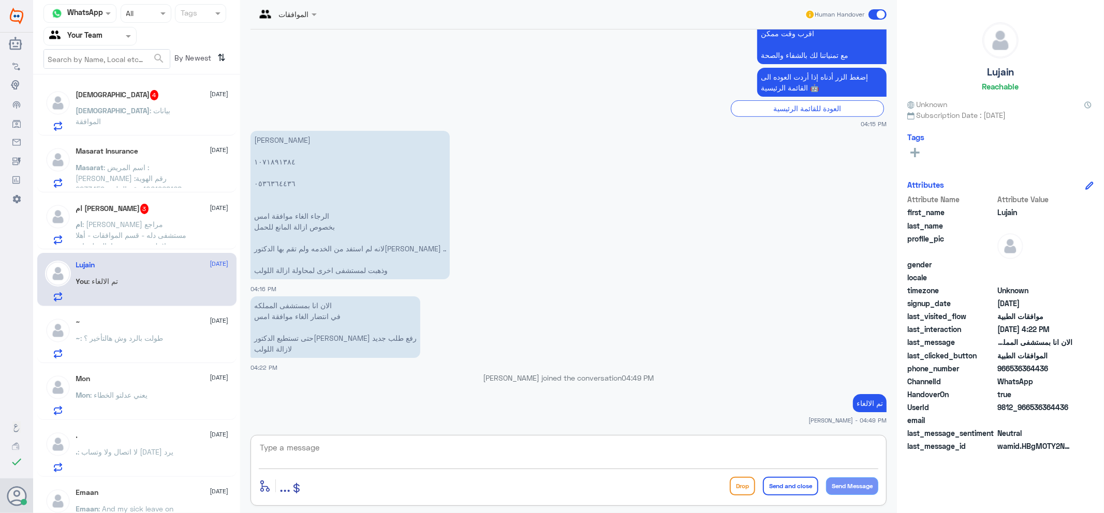
click at [158, 244] on span ": [PERSON_NAME] مراجع مستشفى دله - قسم الموافقات - أهلا وسهلا بك يرجى تزويدنا ب…" at bounding box center [133, 295] width 115 height 150
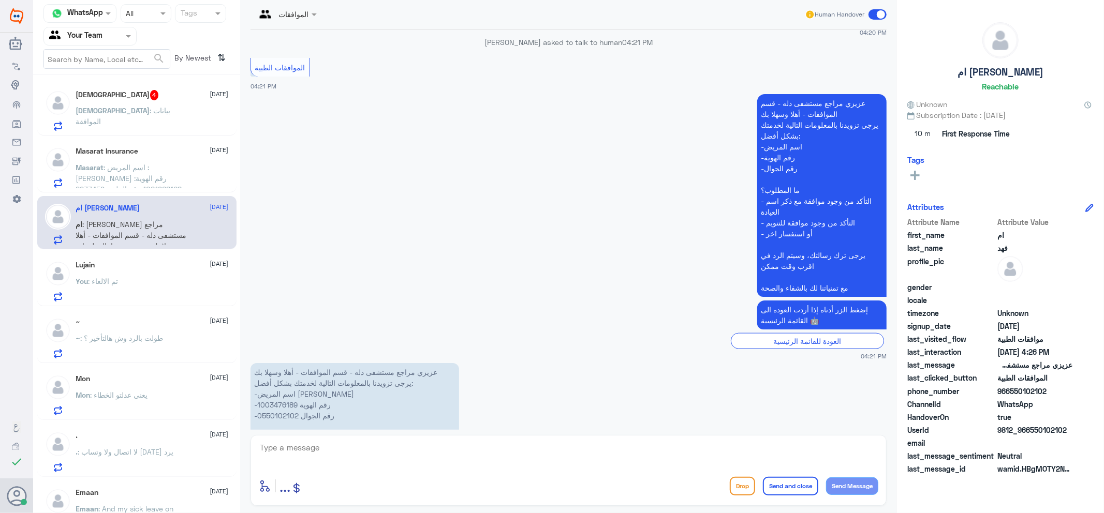
scroll to position [1079, 0]
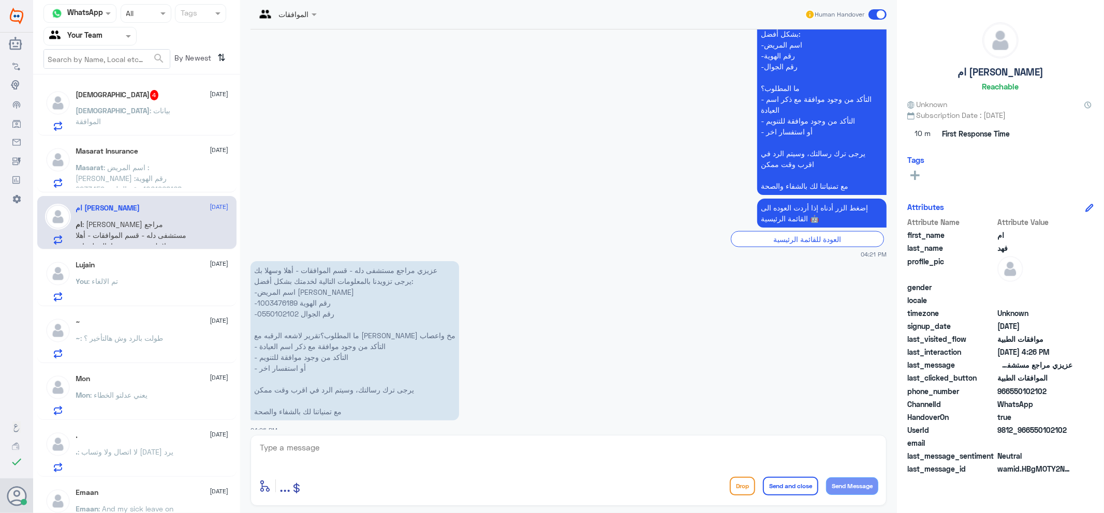
click at [277, 291] on p "عزيزي مراجع مستشفى دله - قسم الموافقات - أهلا وسهلا بك يرجى تزويدنا بالمعلومات …" at bounding box center [354, 340] width 209 height 159
click at [116, 168] on span ": اسم المريض : [PERSON_NAME] رقم الهوية: 1061968168 رقم الملف: 2233459 اسم الطب…" at bounding box center [132, 249] width 113 height 172
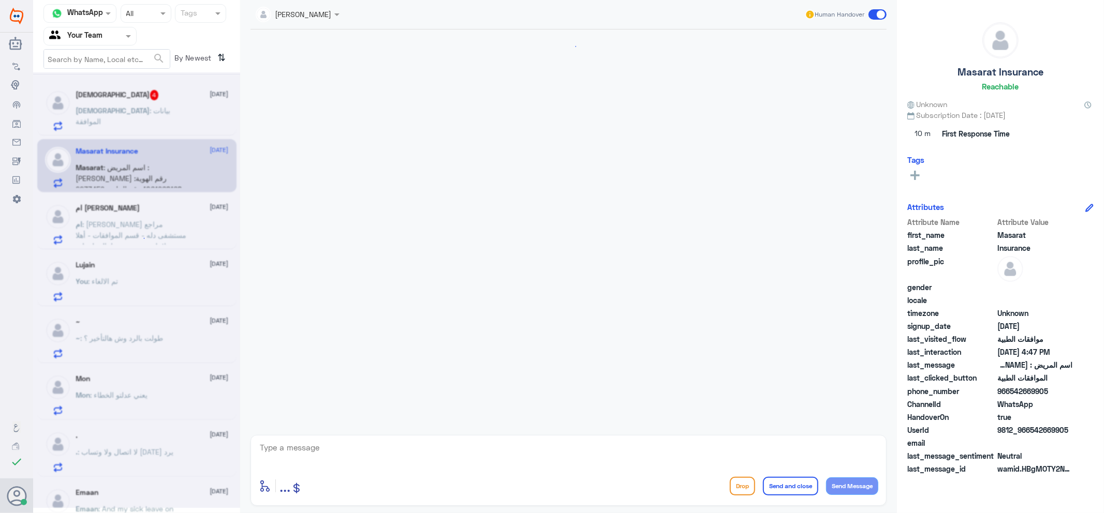
scroll to position [495, 0]
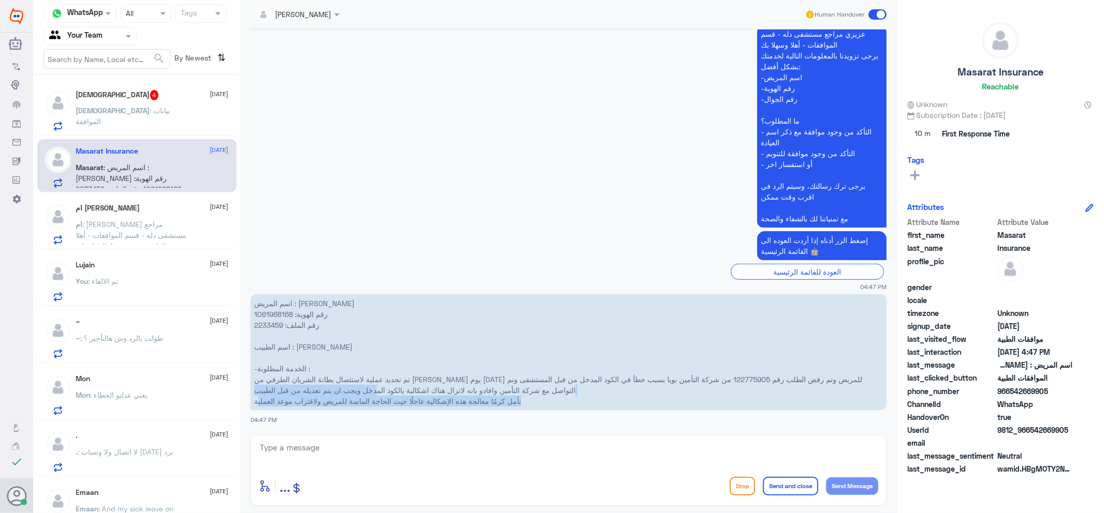
drag, startPoint x: 256, startPoint y: 401, endPoint x: 430, endPoint y: 387, distance: 173.9
click at [423, 390] on p "اسم المريض : [PERSON_NAME] رقم الهوية: 1061968168 رقم الملف: 2233459 اسم الطبيب…" at bounding box center [568, 352] width 636 height 116
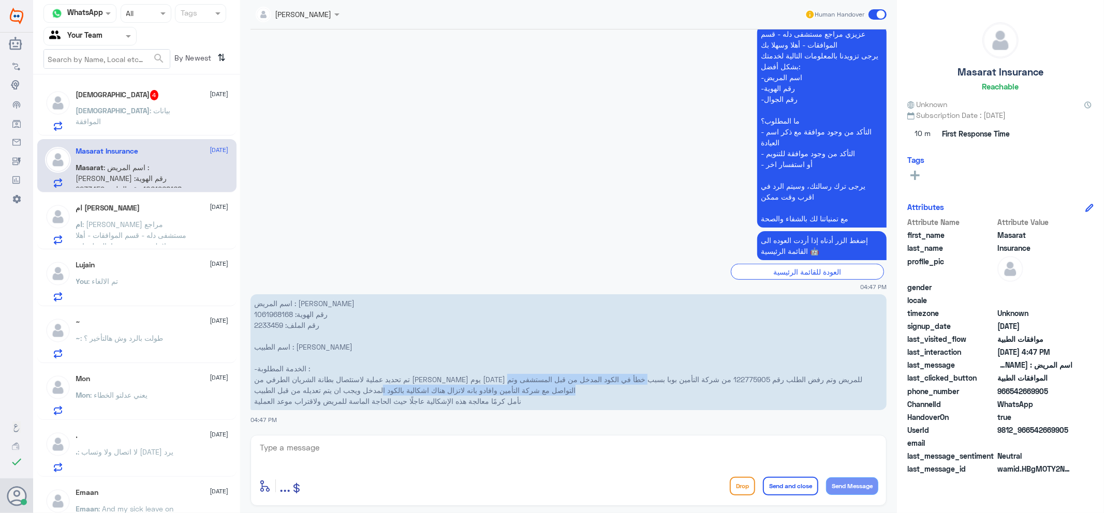
click at [434, 384] on p "اسم المريض : [PERSON_NAME] رقم الهوية: 1061968168 رقم الملف: 2233459 اسم الطبيب…" at bounding box center [568, 352] width 636 height 116
click at [542, 400] on p "اسم المريض : [PERSON_NAME] رقم الهوية: 1061968168 رقم الملف: 2233459 اسم الطبيب…" at bounding box center [568, 352] width 636 height 116
click at [263, 402] on p "اسم المريض : [PERSON_NAME] رقم الهوية: 1061968168 رقم الملف: 2233459 اسم الطبيب…" at bounding box center [568, 352] width 636 height 116
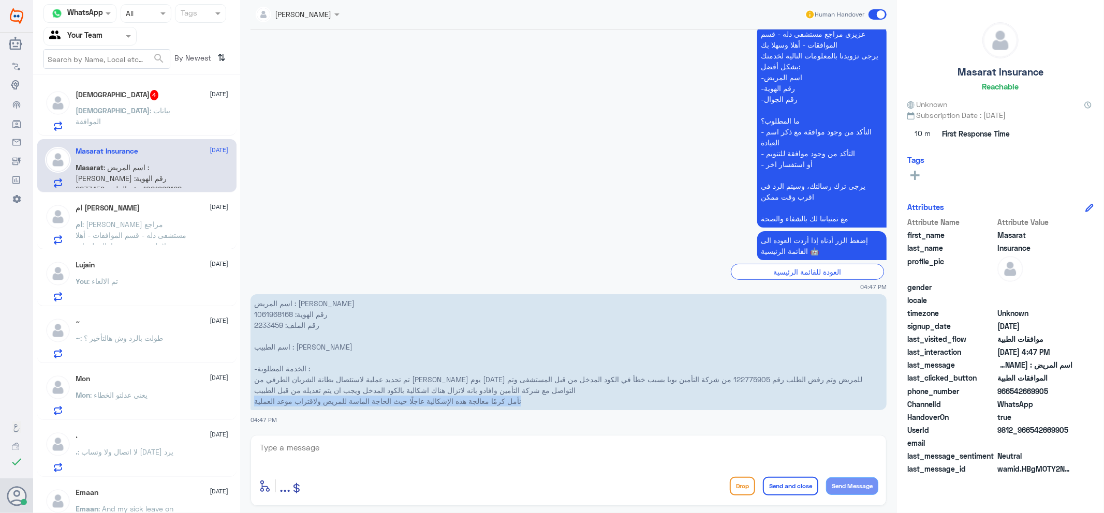
drag, startPoint x: 251, startPoint y: 401, endPoint x: 585, endPoint y: 409, distance: 334.4
click at [585, 409] on p "اسم المريض : [PERSON_NAME] رقم الهوية: 1061968168 رقم الملف: 2233459 اسم الطبيب…" at bounding box center [568, 352] width 636 height 116
click at [563, 404] on p "اسم المريض : [PERSON_NAME] رقم الهوية: 1061968168 رقم الملف: 2233459 اسم الطبيب…" at bounding box center [568, 352] width 636 height 116
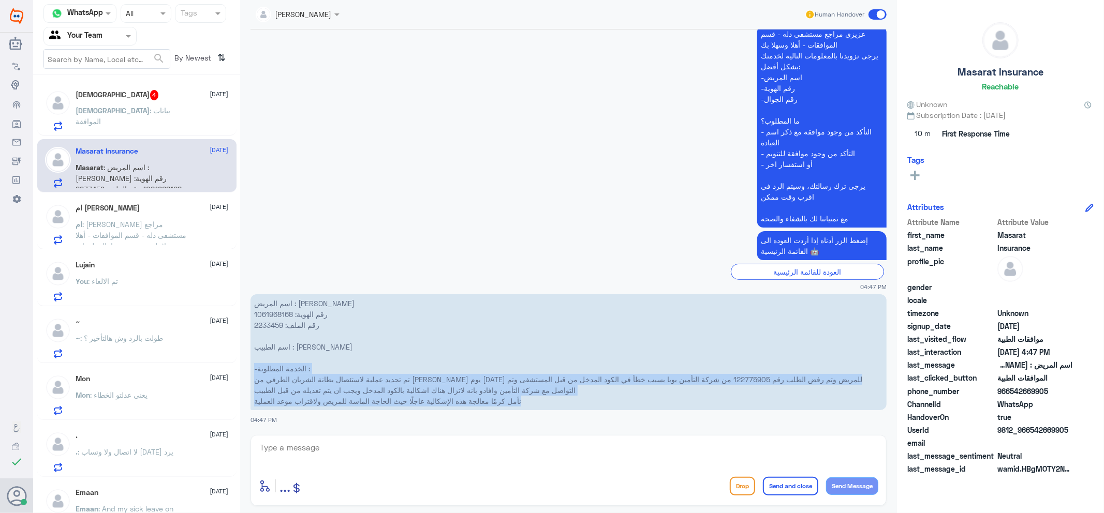
drag, startPoint x: 551, startPoint y: 402, endPoint x: 371, endPoint y: 369, distance: 183.1
click at [371, 369] on p "اسم المريض : [PERSON_NAME] رقم الهوية: 1061968168 رقم الملف: 2233459 اسم الطبيب…" at bounding box center [568, 352] width 636 height 116
copy p "-الخدمة المطلوبة : تم تحديد عملية لاستئصال بطانة الشريان الطرفي من [PERSON_NAME…"
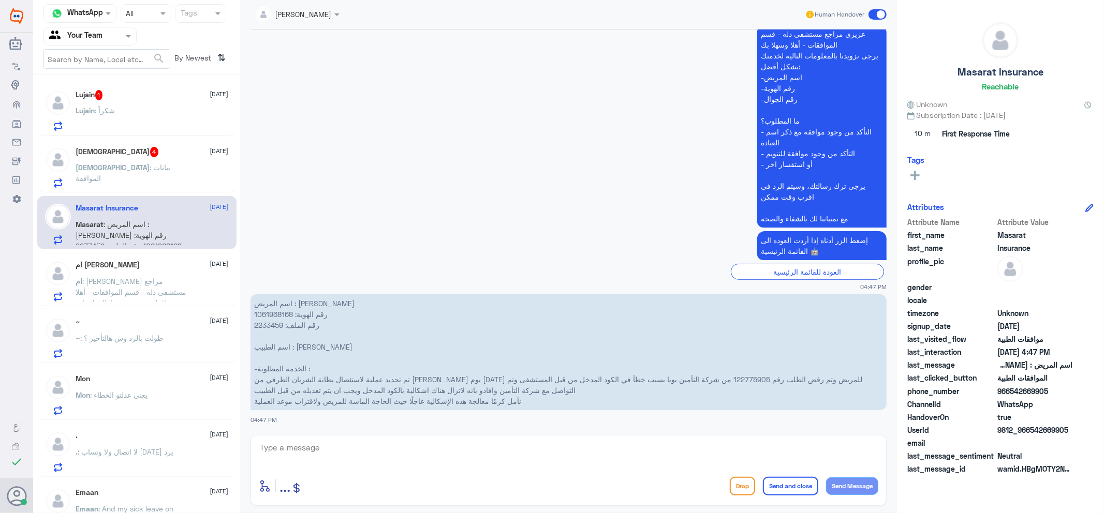
click at [272, 322] on p "اسم المريض : [PERSON_NAME] رقم الهوية: 1061968168 رقم الملف: 2233459 اسم الطبيب…" at bounding box center [568, 352] width 636 height 116
copy p "2233459"
click at [309, 453] on textarea at bounding box center [568, 453] width 619 height 25
type textarea "اهلا وسهلا"
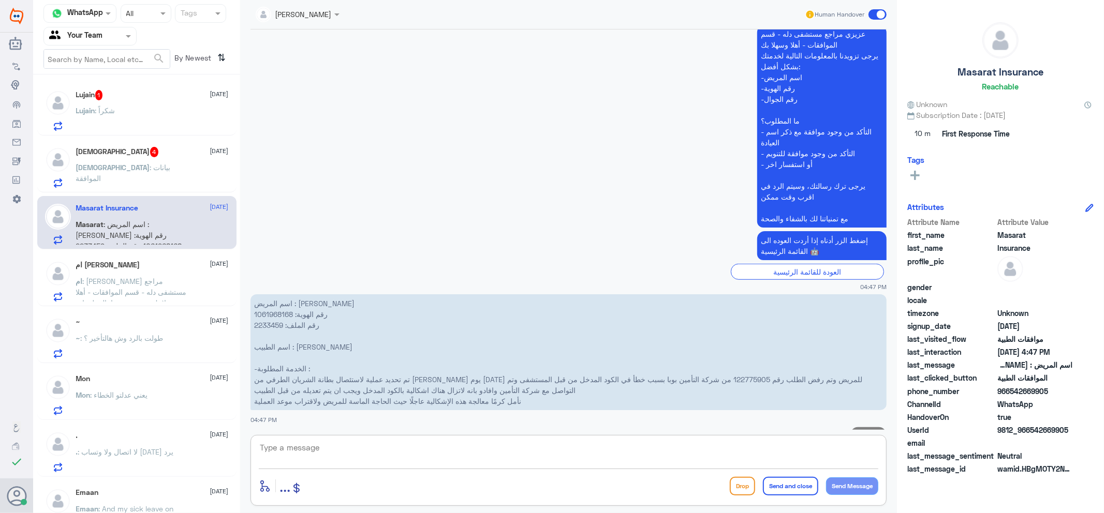
scroll to position [528, 0]
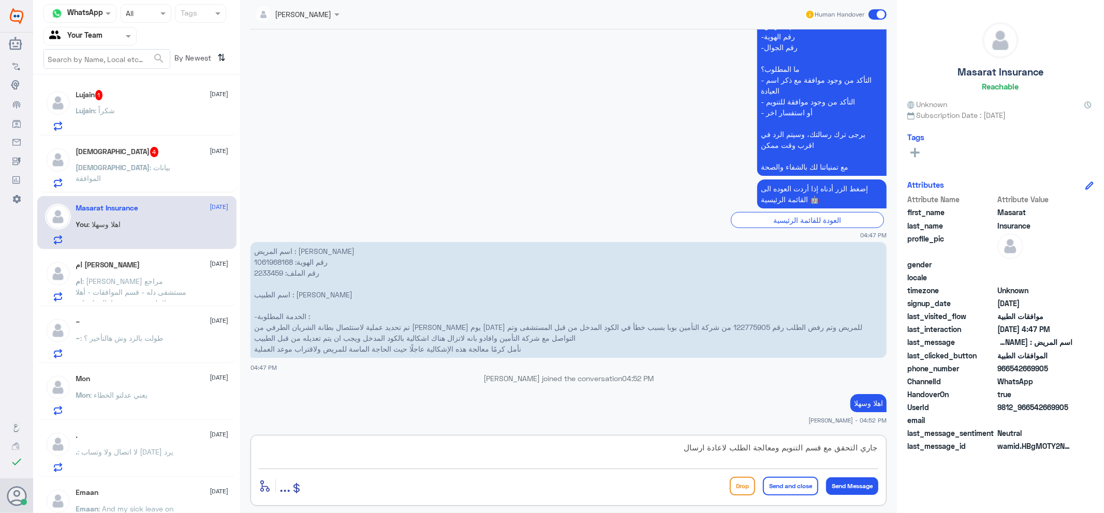
type textarea "جاري التحقق مع قسم التنويم ومعالجة الطلب لاعادة ارساله"
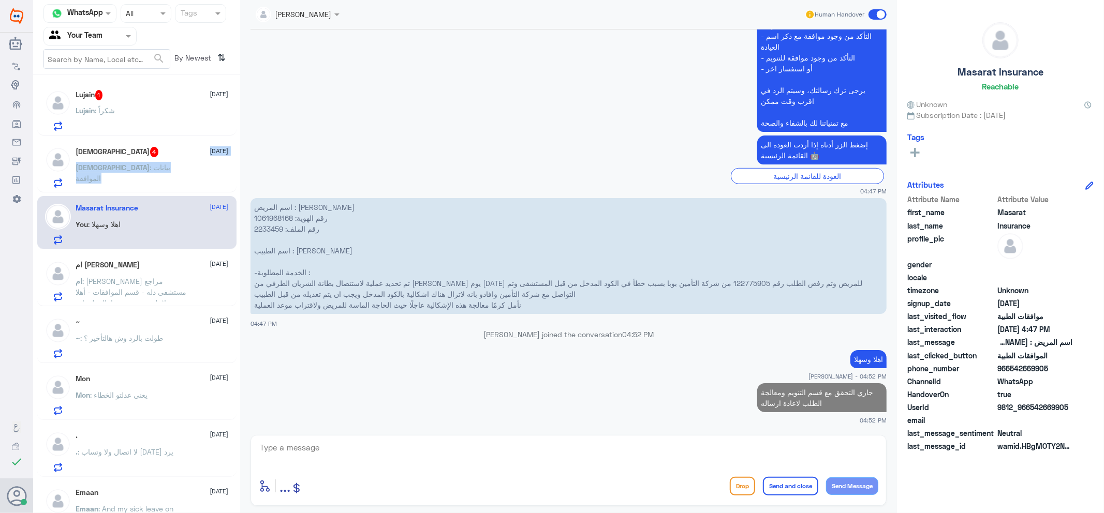
drag, startPoint x: 166, startPoint y: 155, endPoint x: 168, endPoint y: 166, distance: 10.6
click at [168, 164] on div "[PERSON_NAME] 4 [DATE] [PERSON_NAME] : بيانات الموافقة" at bounding box center [136, 165] width 199 height 53
click at [167, 154] on div "[PERSON_NAME] 4 [DATE]" at bounding box center [152, 152] width 153 height 10
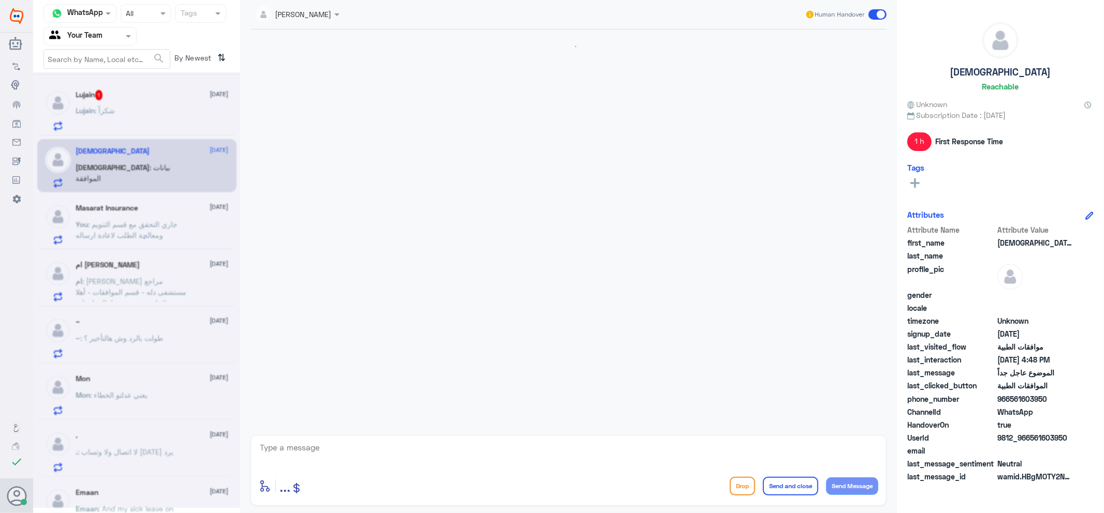
scroll to position [336, 0]
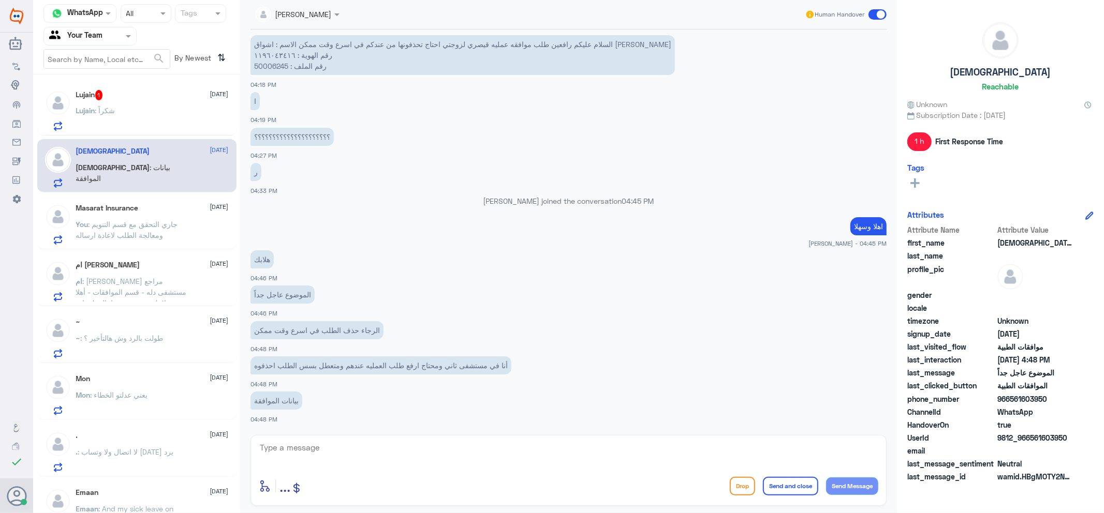
click at [164, 114] on div "Lujain : شكراً" at bounding box center [152, 119] width 153 height 23
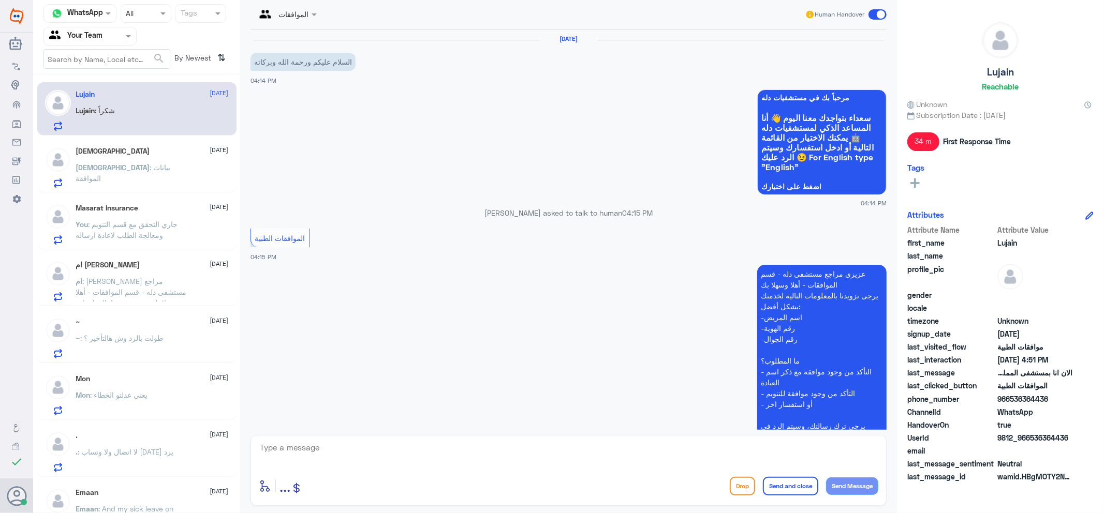
scroll to position [438, 0]
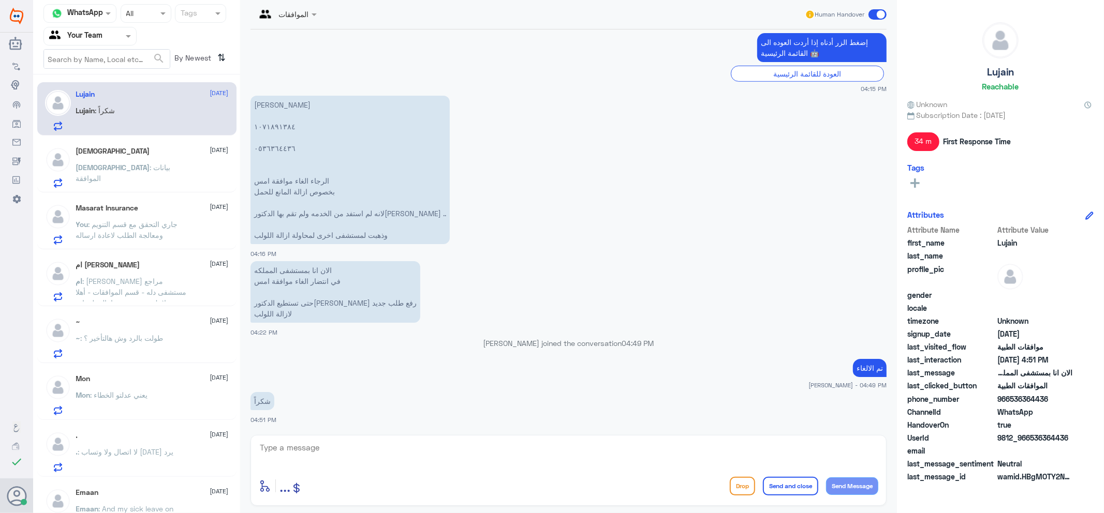
click at [148, 430] on div ". [DATE] . : لا اتصال ولا وتساب [DATE] يرد" at bounding box center [136, 450] width 199 height 53
click at [876, 12] on span at bounding box center [877, 14] width 18 height 10
click at [0, 0] on input "checkbox" at bounding box center [0, 0] width 0 height 0
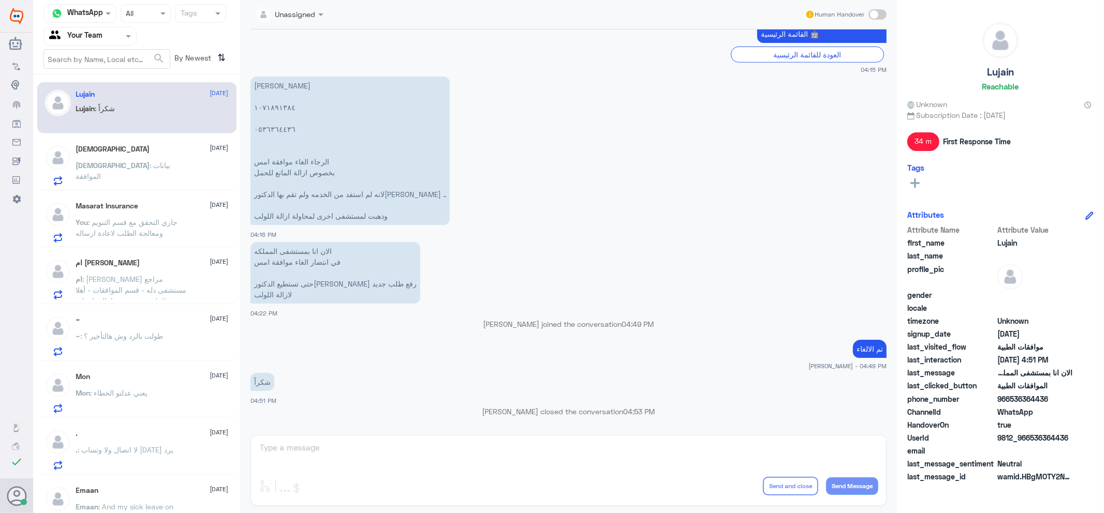
click at [152, 164] on span ": بيانات الموافقة" at bounding box center [123, 171] width 95 height 20
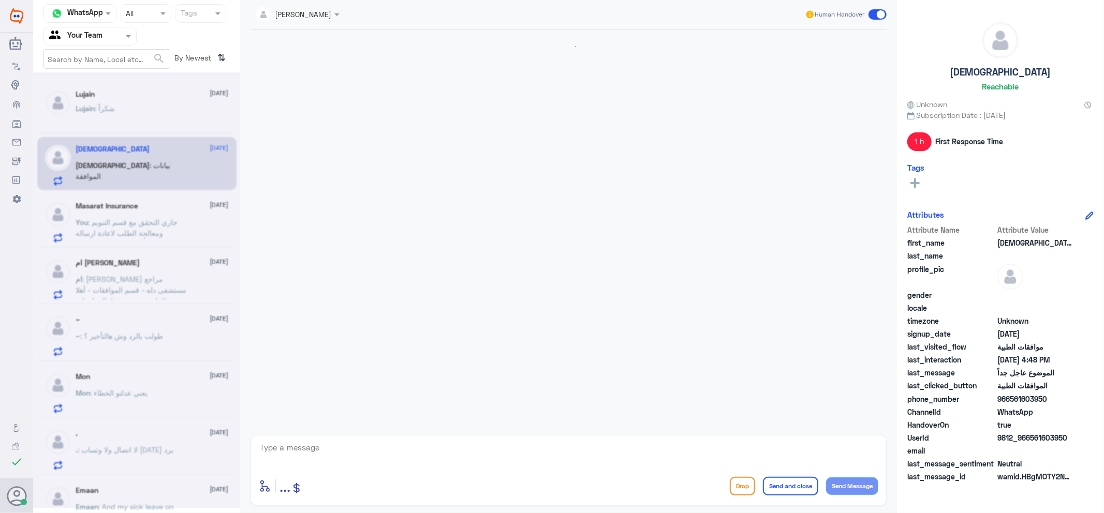
scroll to position [336, 0]
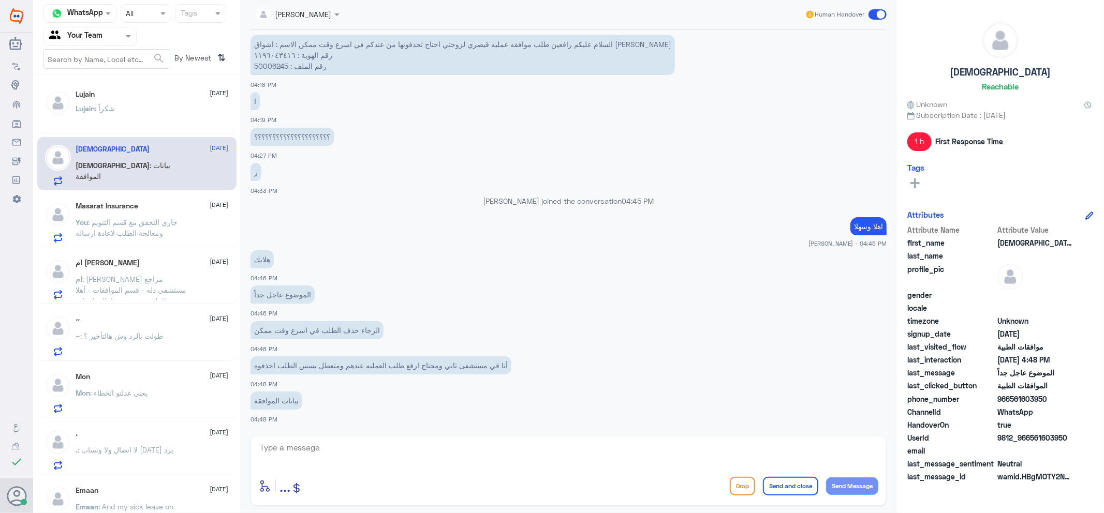
click at [365, 461] on textarea at bounding box center [568, 453] width 619 height 25
type textarea "تم الالغاء"
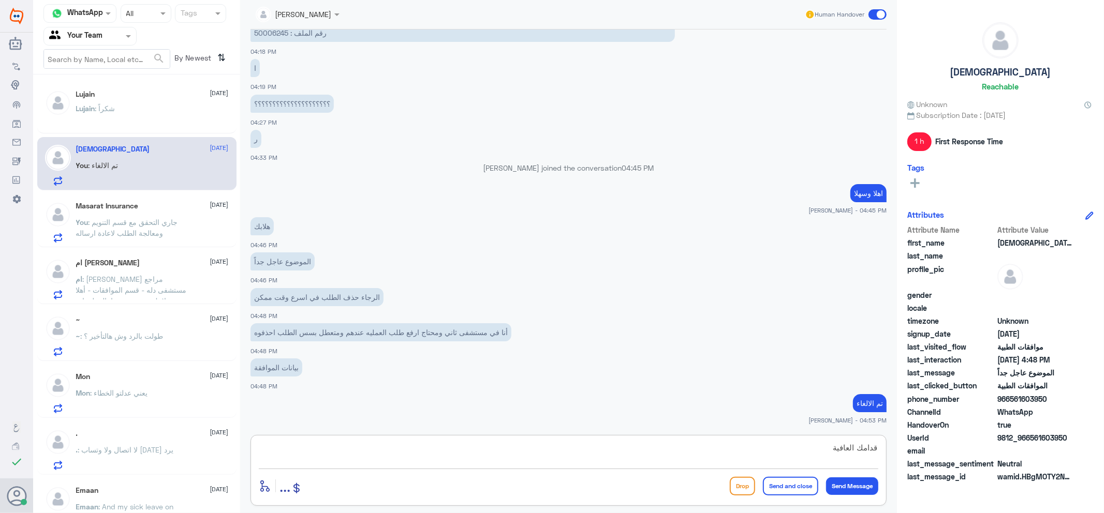
type textarea "قدامك العافية"
click at [784, 482] on button "Send and close" at bounding box center [790, 486] width 55 height 19
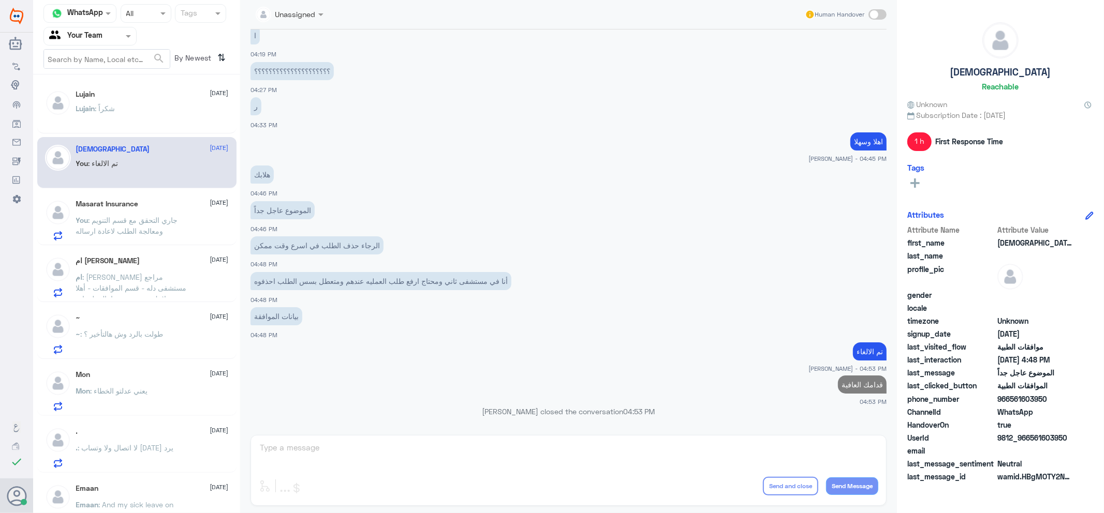
click at [149, 203] on div "Masarat Insurance [DATE]" at bounding box center [152, 204] width 153 height 9
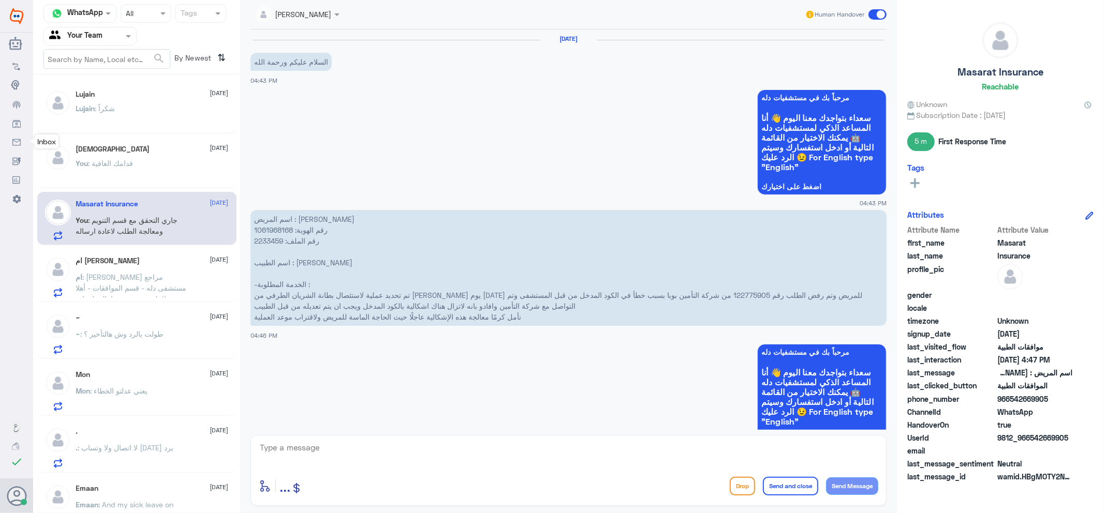
scroll to position [591, 0]
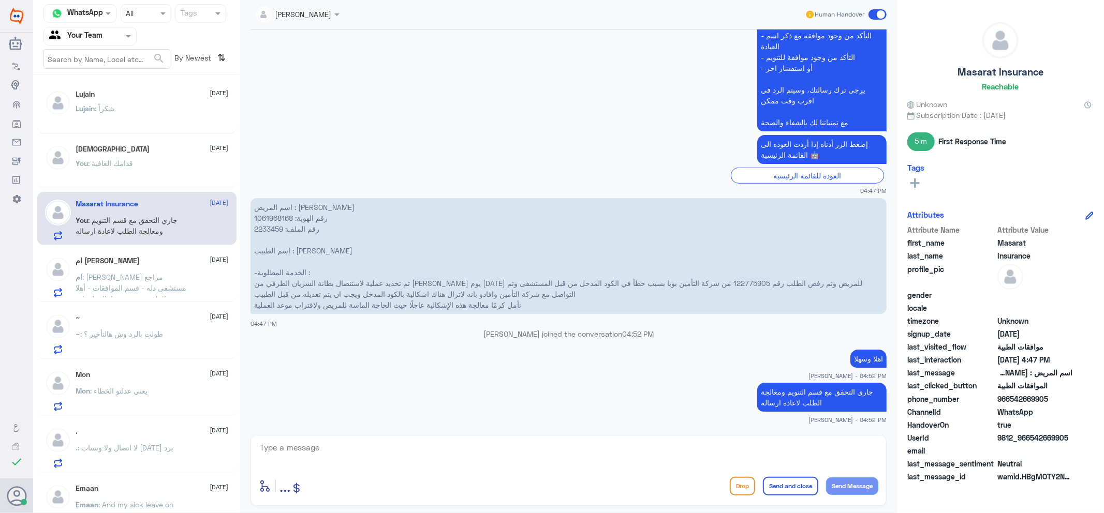
click at [149, 274] on span ": [PERSON_NAME] مراجع مستشفى دله - قسم الموافقات - أهلا وسهلا بك يرجى تزويدنا ب…" at bounding box center [133, 348] width 115 height 150
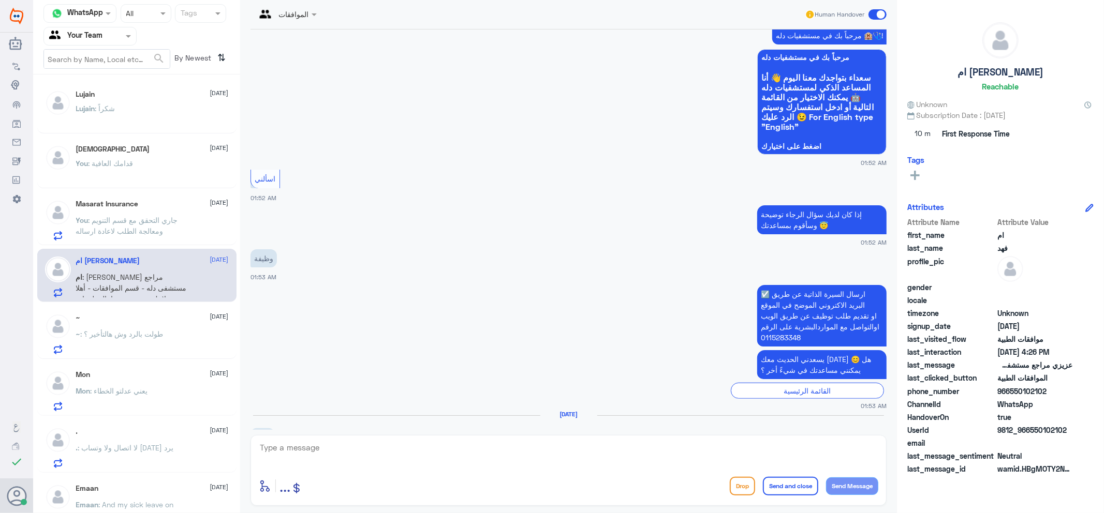
scroll to position [274, 0]
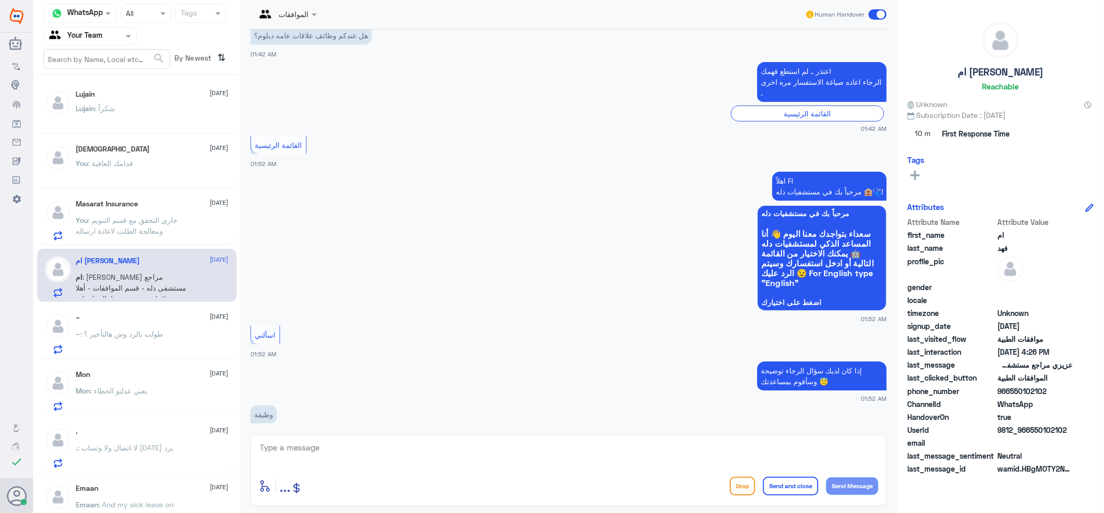
click at [283, 13] on input "text" at bounding box center [275, 14] width 38 height 12
click at [305, 38] on div "Unassigned" at bounding box center [295, 38] width 40 height 11
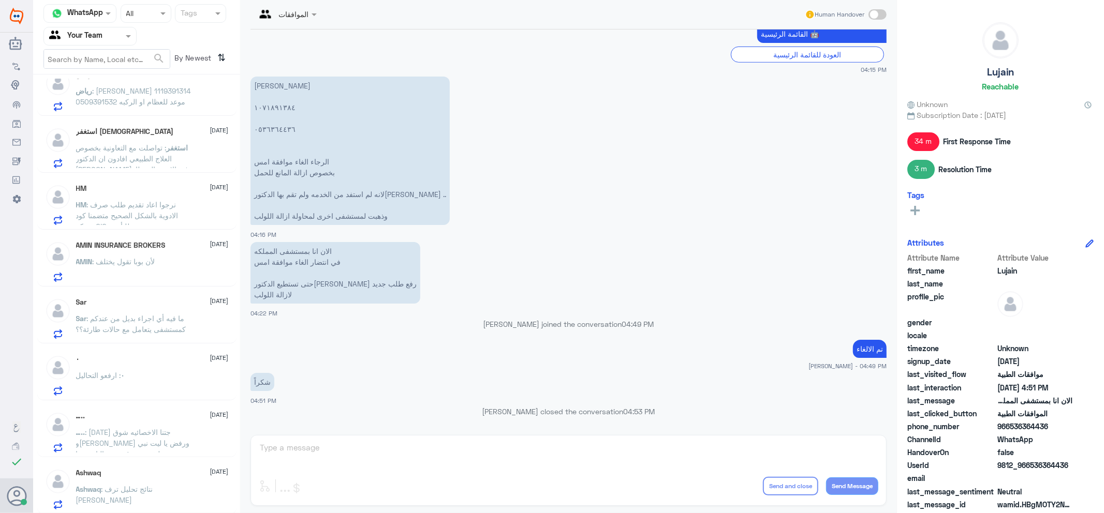
scroll to position [704, 0]
click at [194, 490] on div "Ashwaq : نتائج تحليل ترف [PERSON_NAME]" at bounding box center [152, 496] width 153 height 23
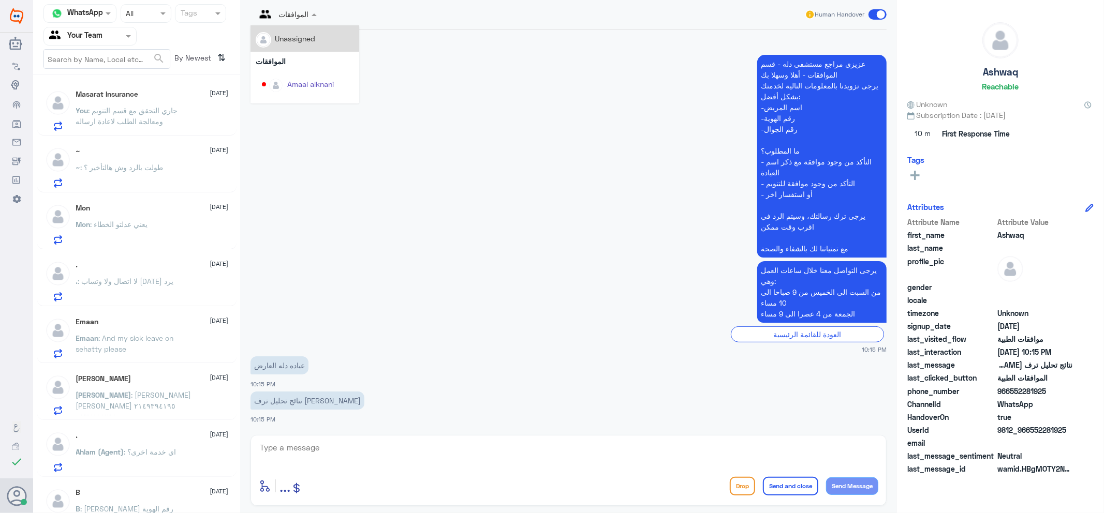
click at [297, 13] on div at bounding box center [285, 14] width 71 height 12
click at [293, 34] on div "Unassigned" at bounding box center [295, 38] width 40 height 11
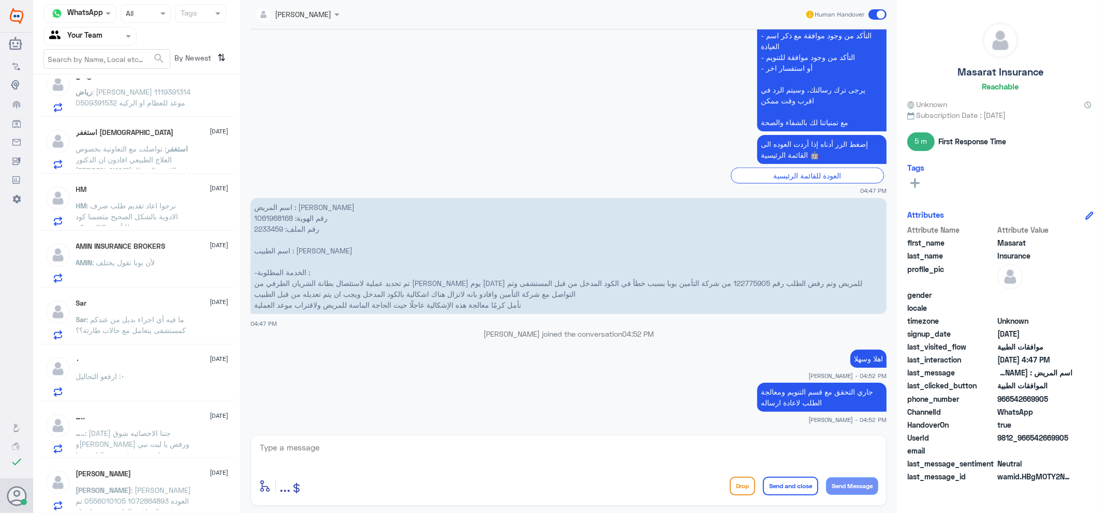
scroll to position [704, 0]
click at [131, 497] on span ": [PERSON_NAME] العوده 1072864893 0556010105 تم رفض الموافقة الطبية بسبب اختيار…" at bounding box center [133, 504] width 115 height 41
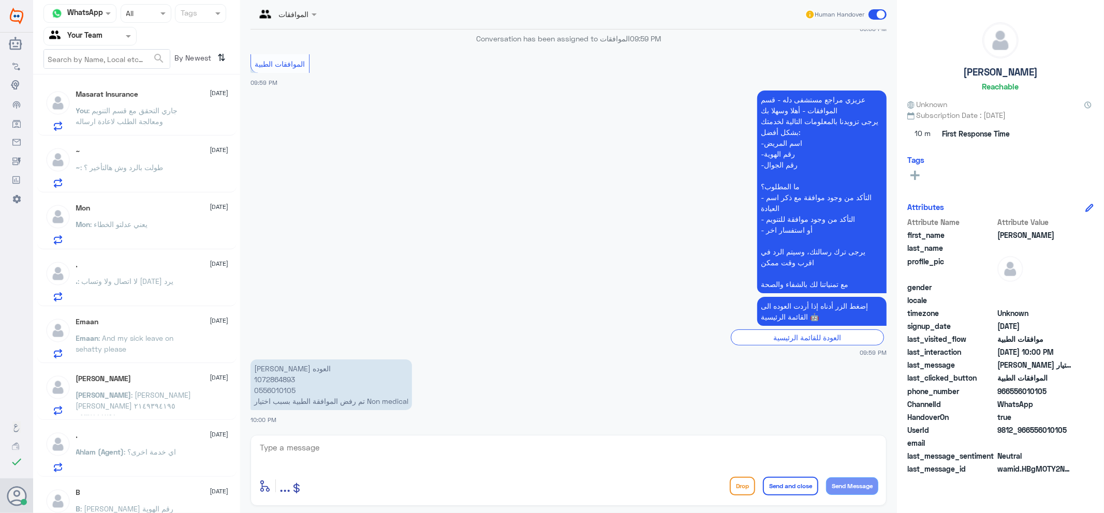
click at [147, 166] on span ": طولت بالرد وش هالتأخير ؟" at bounding box center [122, 167] width 83 height 9
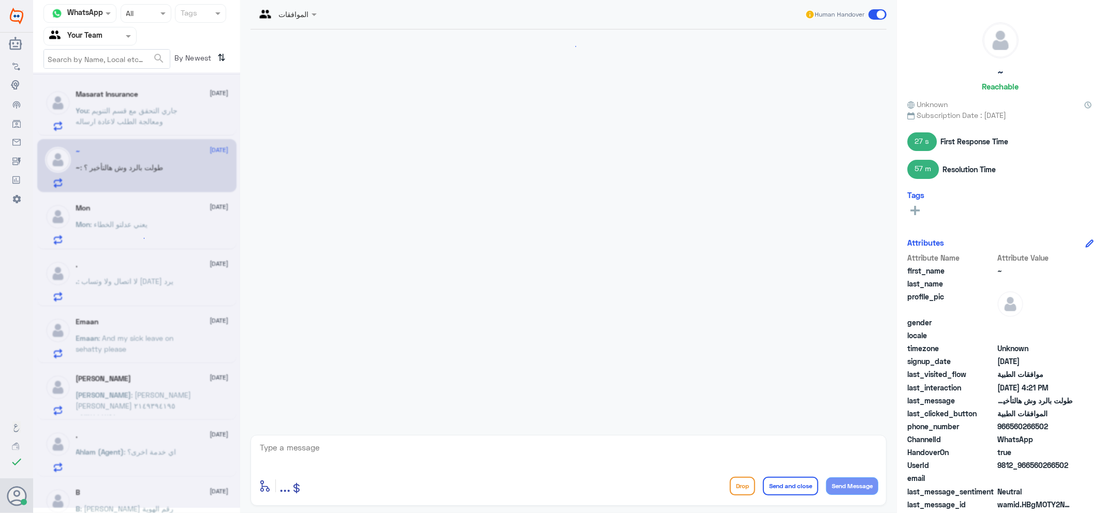
scroll to position [734, 0]
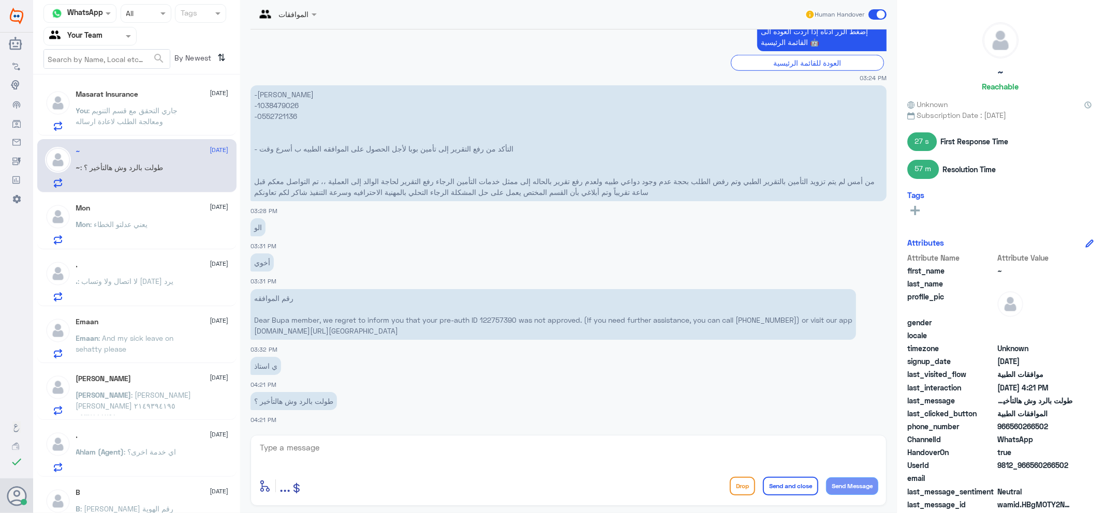
click at [126, 436] on div ". [DATE]" at bounding box center [152, 436] width 153 height 9
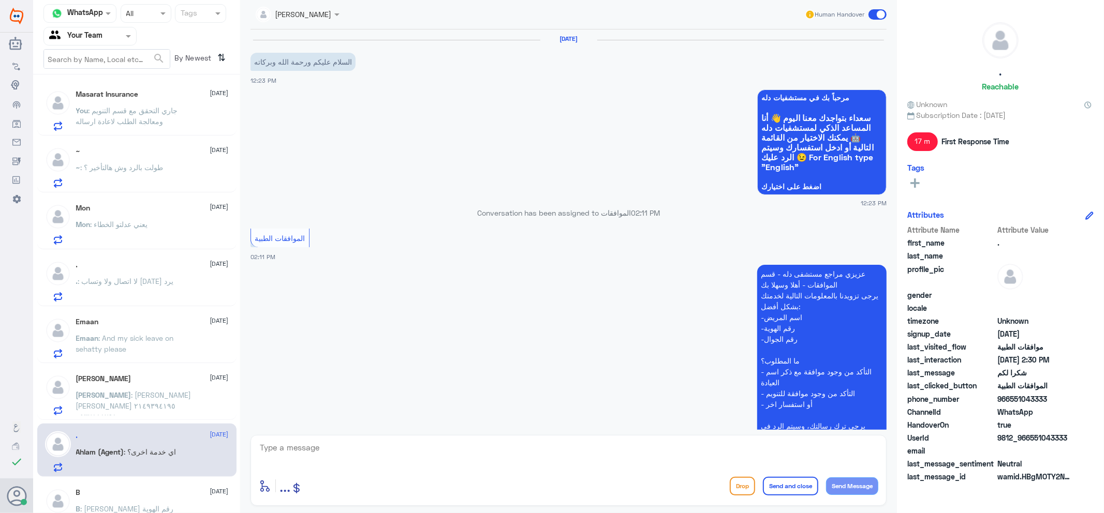
scroll to position [551, 0]
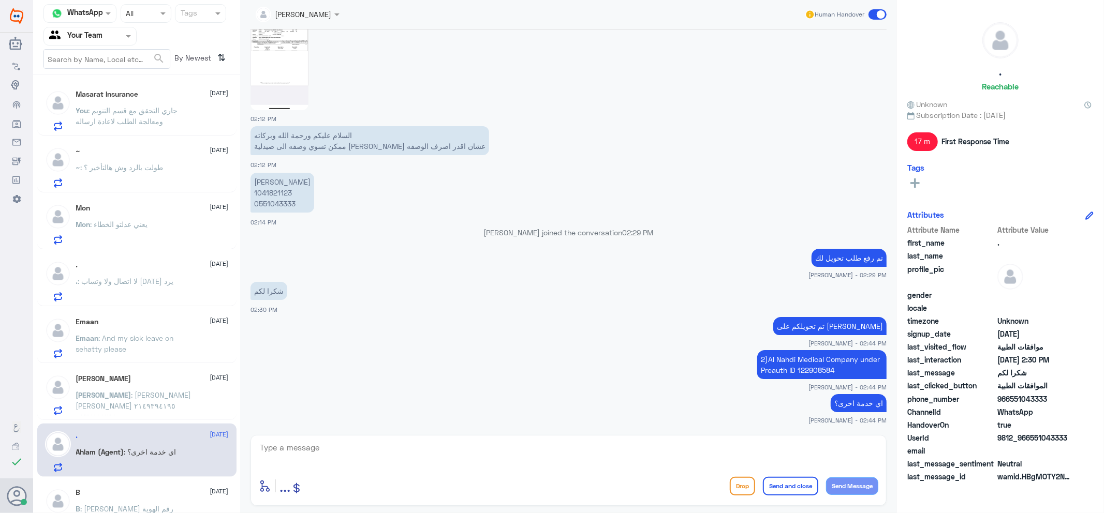
click at [882, 16] on span at bounding box center [877, 14] width 18 height 10
click at [0, 0] on input "checkbox" at bounding box center [0, 0] width 0 height 0
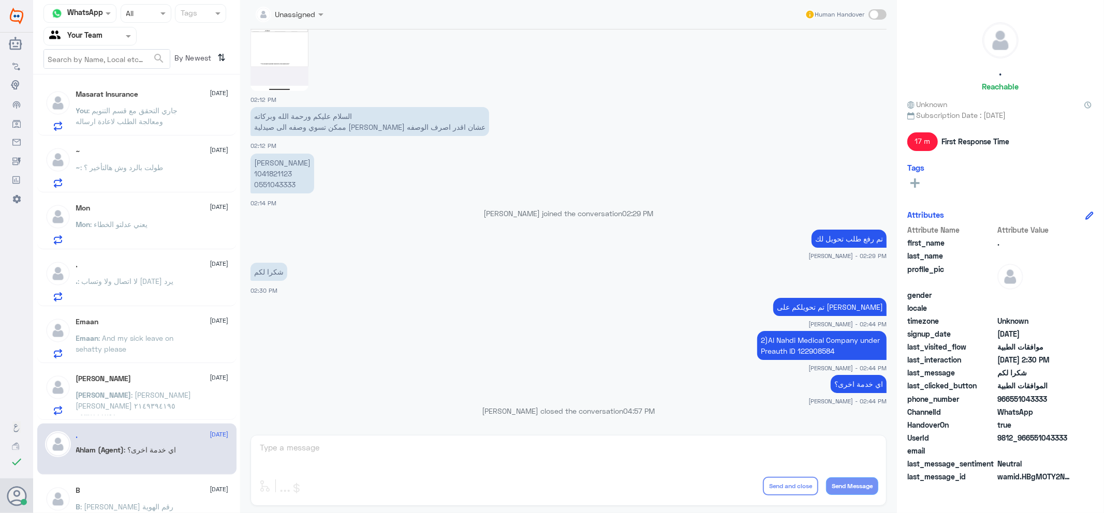
click at [131, 393] on span "[PERSON_NAME]" at bounding box center [103, 395] width 55 height 9
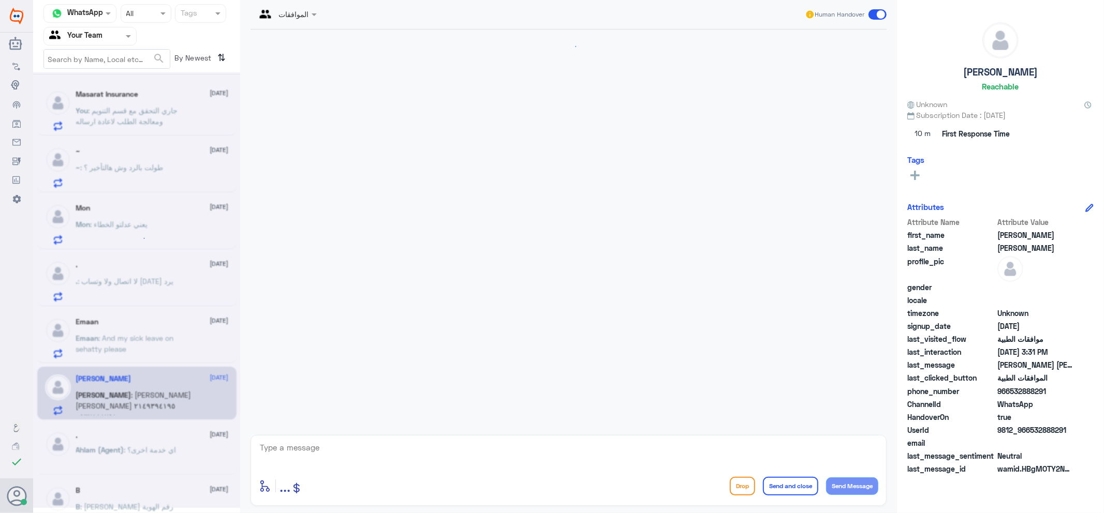
scroll to position [164, 0]
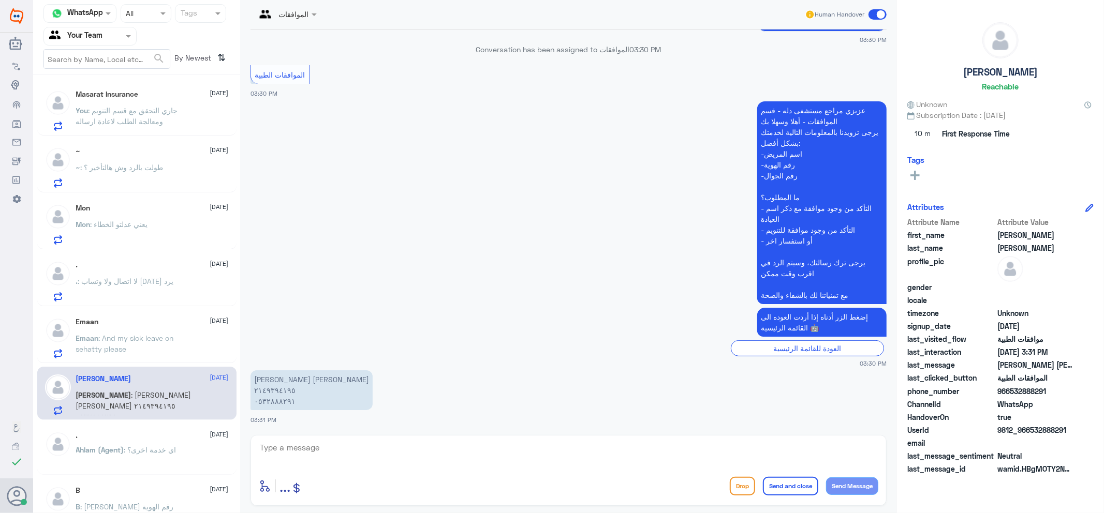
click at [111, 33] on div at bounding box center [90, 36] width 92 height 12
click at [88, 85] on div "Your Inbox" at bounding box center [89, 93] width 93 height 24
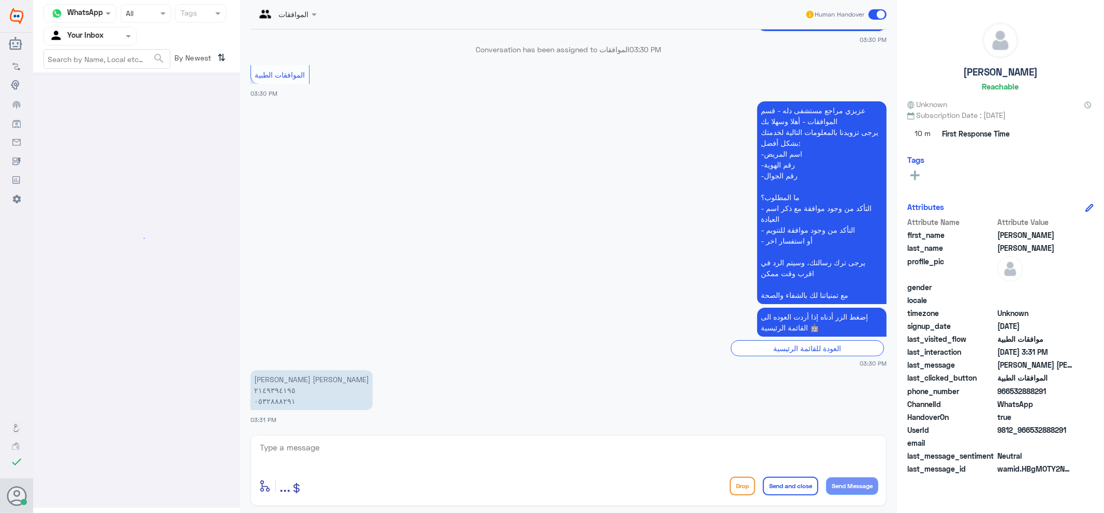
scroll to position [0, 0]
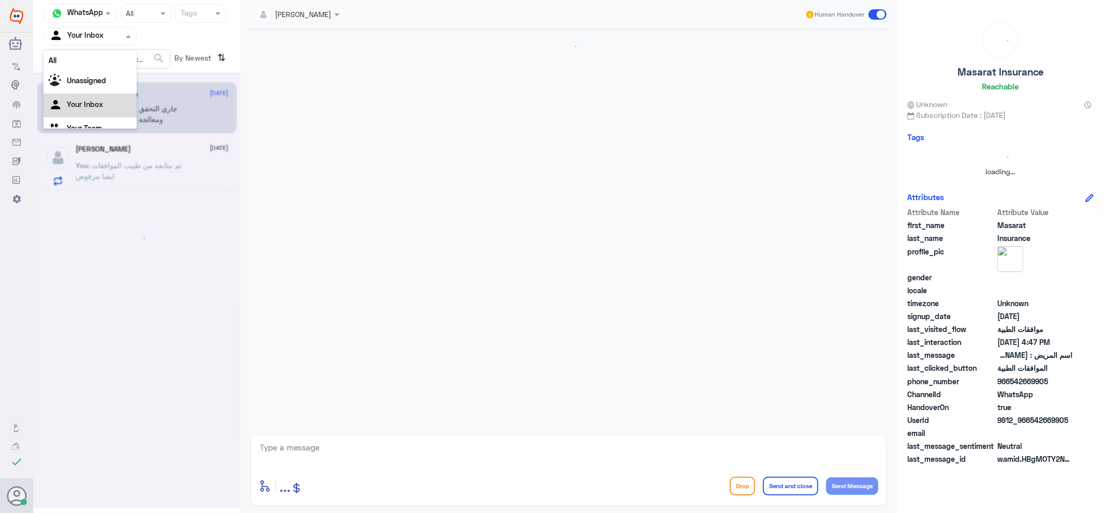
click at [92, 32] on input "text" at bounding box center [77, 36] width 57 height 12
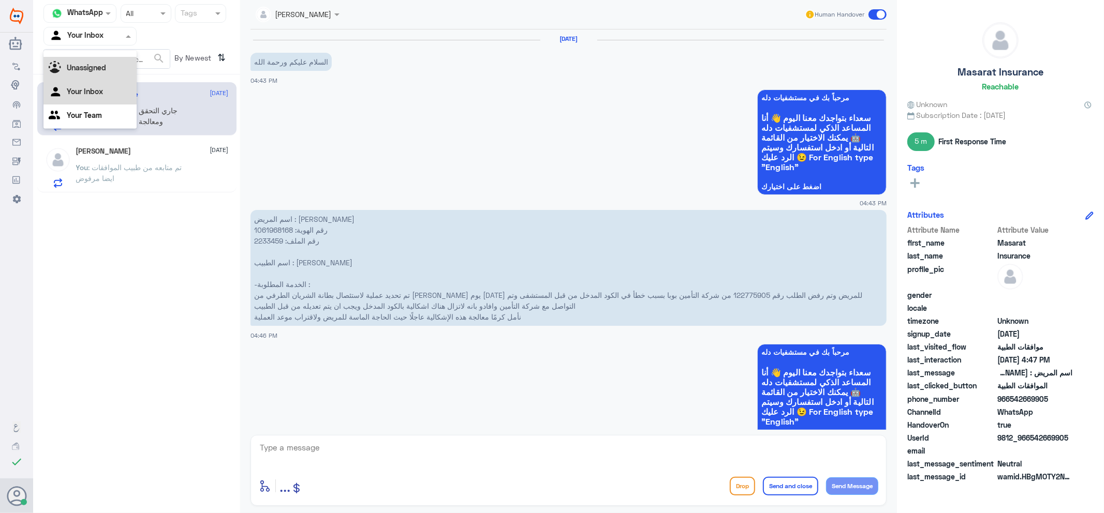
scroll to position [591, 0]
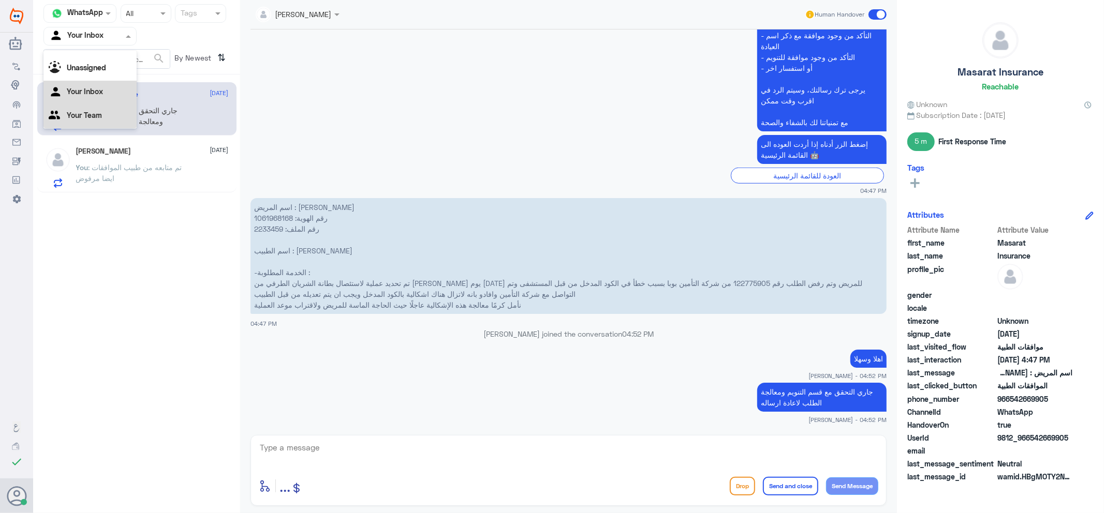
click at [79, 114] on Team "Your Team" at bounding box center [84, 115] width 35 height 9
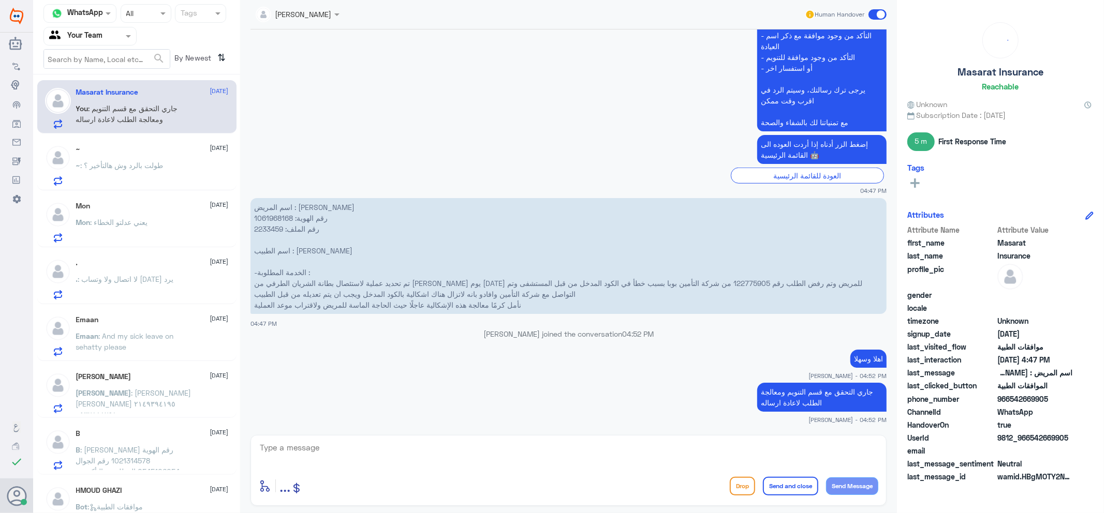
scroll to position [0, 0]
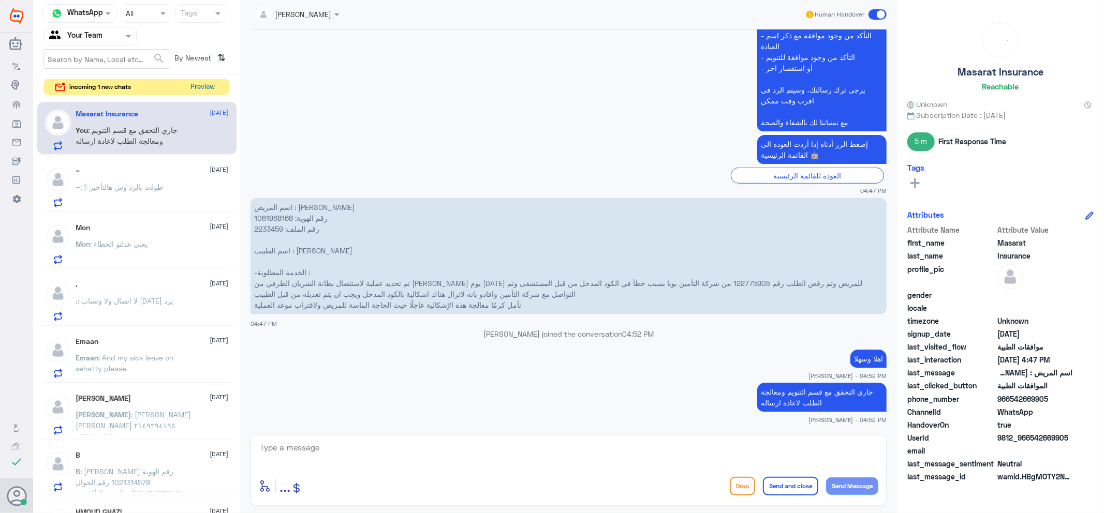
click at [213, 79] on button "Preview" at bounding box center [203, 87] width 32 height 16
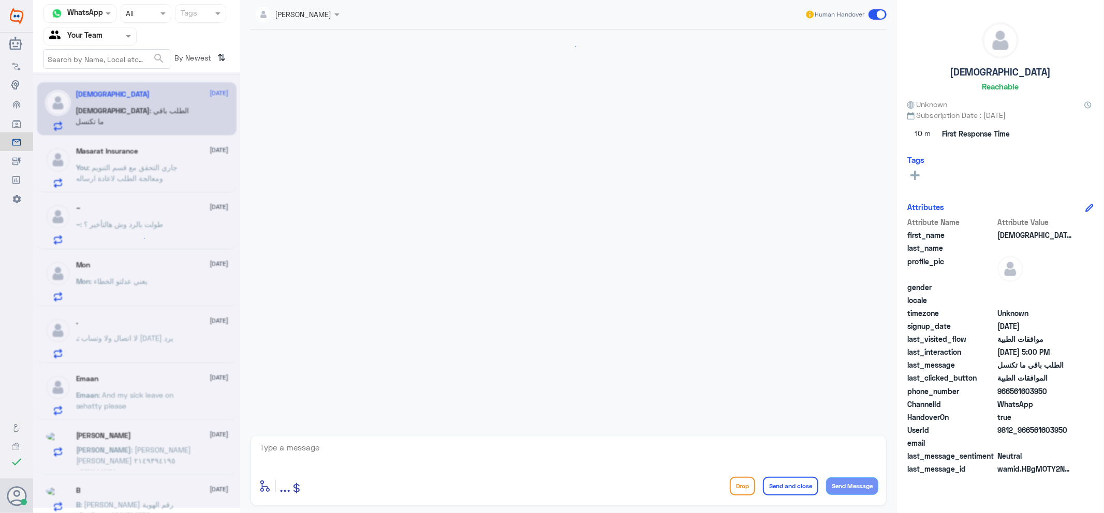
scroll to position [775, 0]
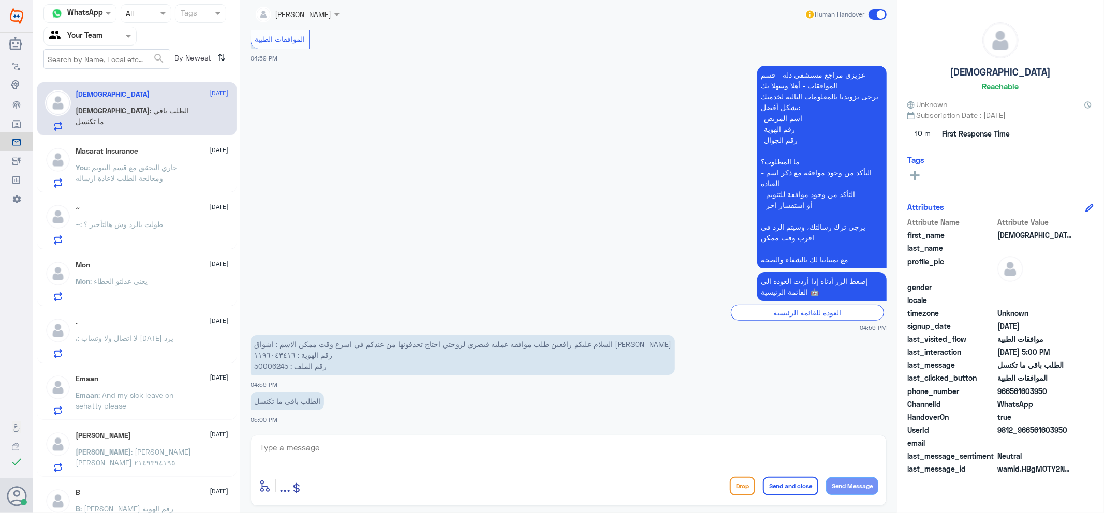
click at [268, 364] on p "السلام عليكم رافعين طلب موافقه عمليه قيصري لزوجتي احتاج تحذفونها من عندكم في اس…" at bounding box center [462, 355] width 424 height 40
copy p "50006245"
click at [878, 13] on span at bounding box center [877, 14] width 18 height 10
click at [0, 0] on input "checkbox" at bounding box center [0, 0] width 0 height 0
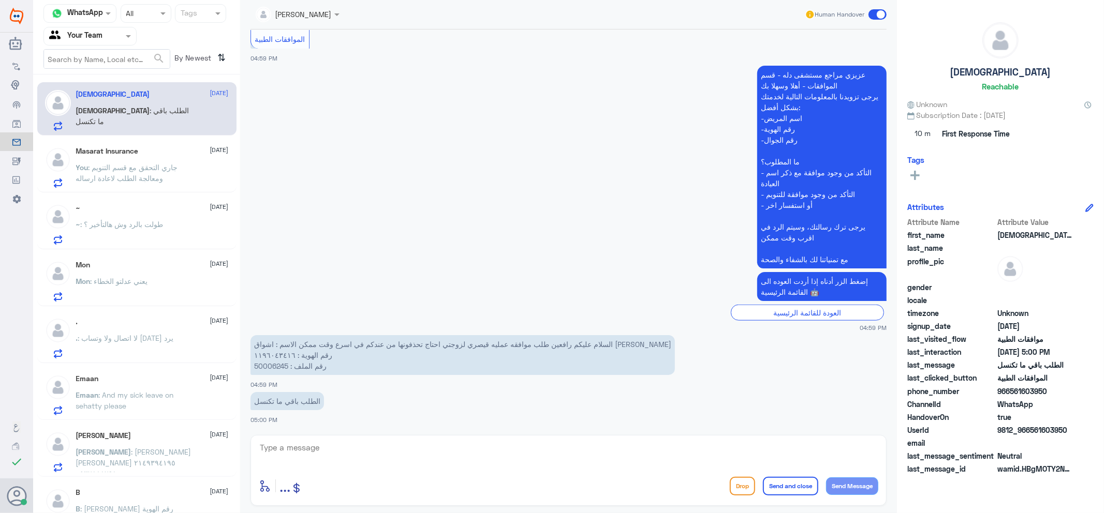
scroll to position [794, 0]
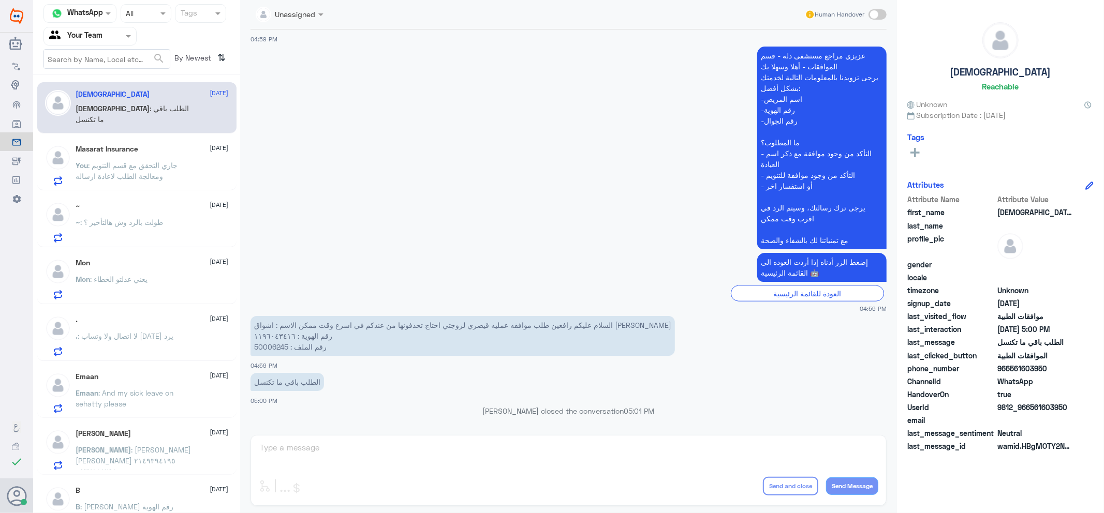
click at [149, 147] on div "Masarat Insurance [DATE]" at bounding box center [152, 149] width 153 height 9
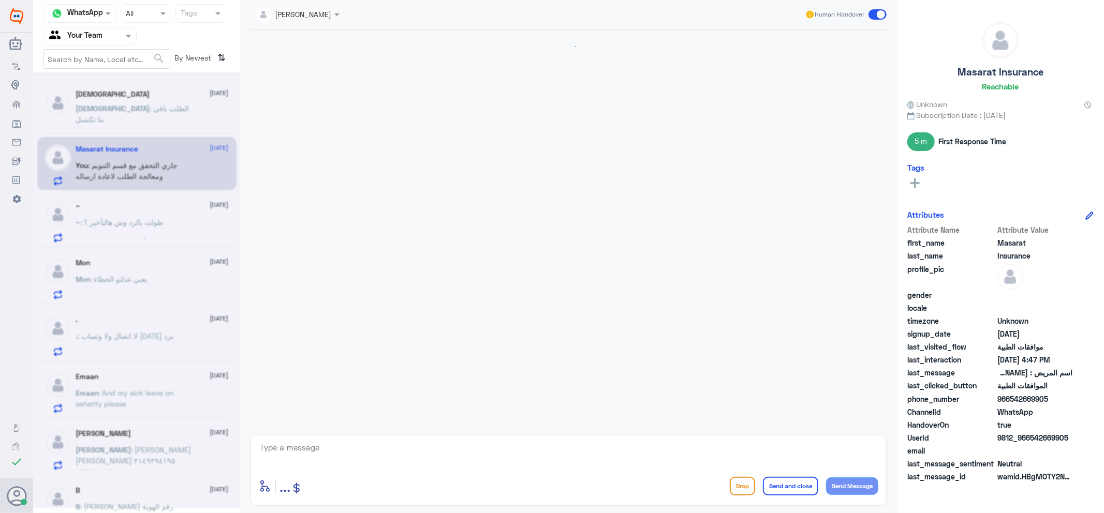
scroll to position [591, 0]
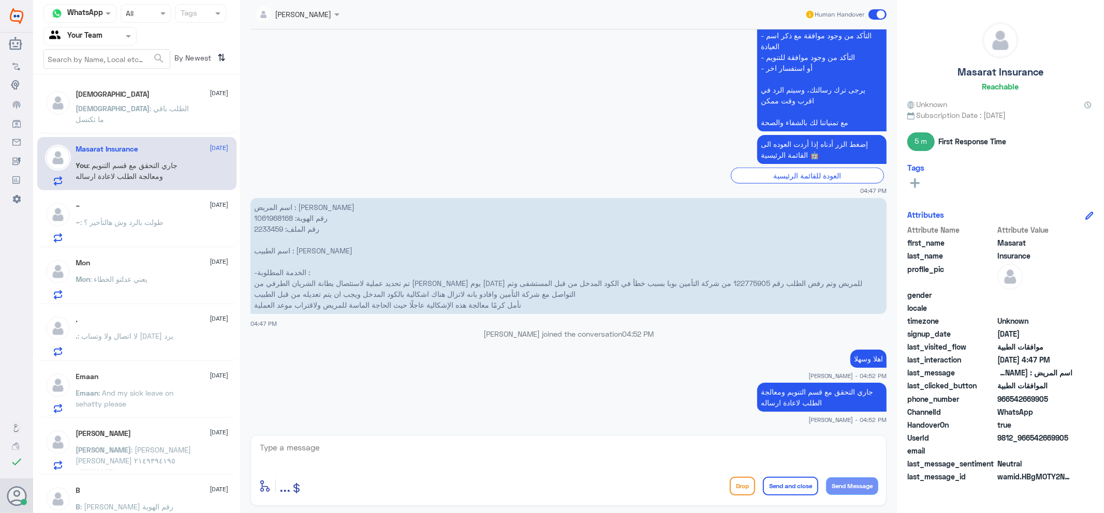
drag, startPoint x: 201, startPoint y: 249, endPoint x: 71, endPoint y: 152, distance: 161.9
click at [195, 240] on div "[PERSON_NAME] [DATE] [PERSON_NAME] : الطلب باقي ما تكنسل Masarat Insurance [DAT…" at bounding box center [136, 298] width 207 height 438
click at [85, 97] on h5 "[DEMOGRAPHIC_DATA]" at bounding box center [113, 94] width 74 height 9
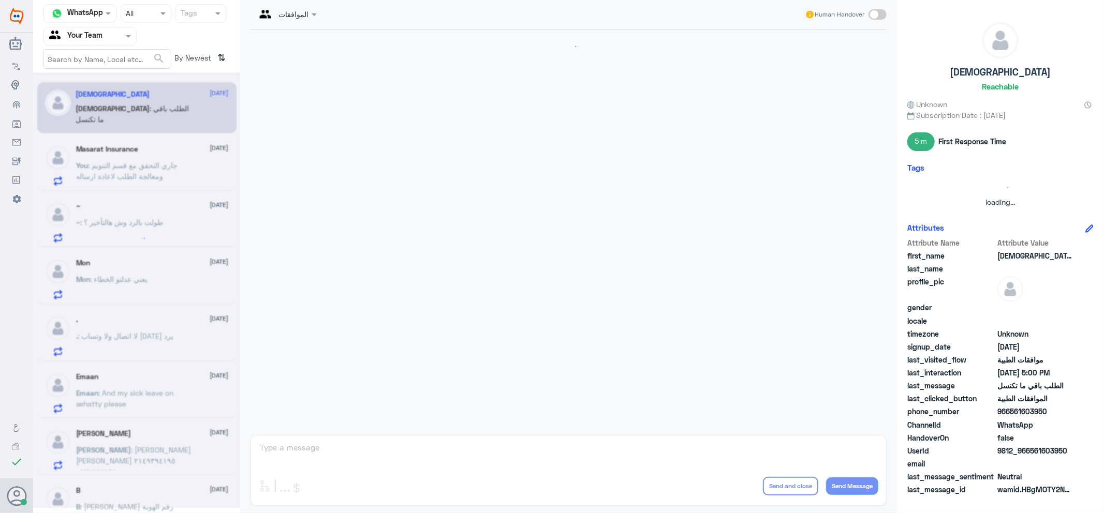
scroll to position [759, 0]
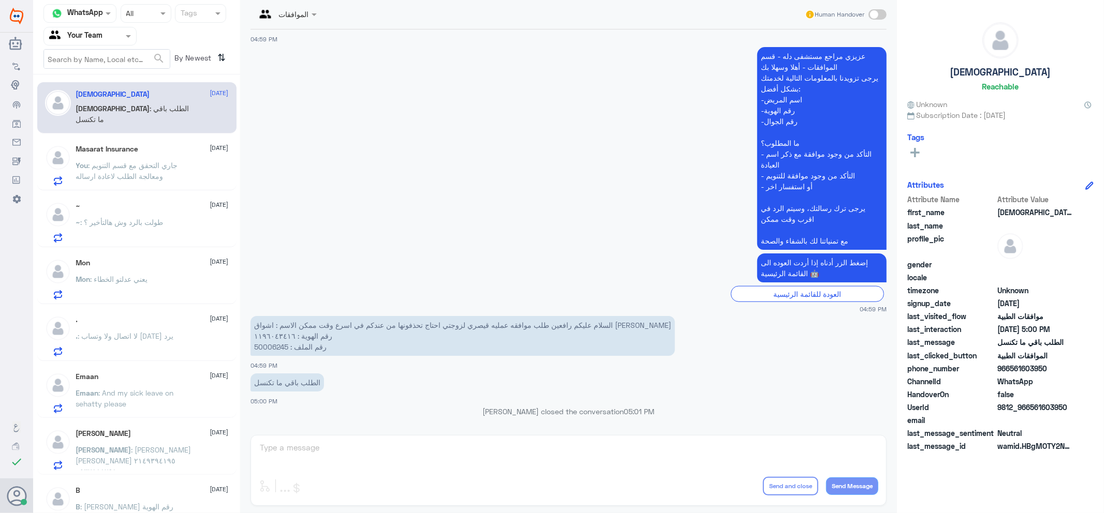
click at [157, 296] on div "Mon : يعني عدلتو الخطاء" at bounding box center [152, 287] width 153 height 23
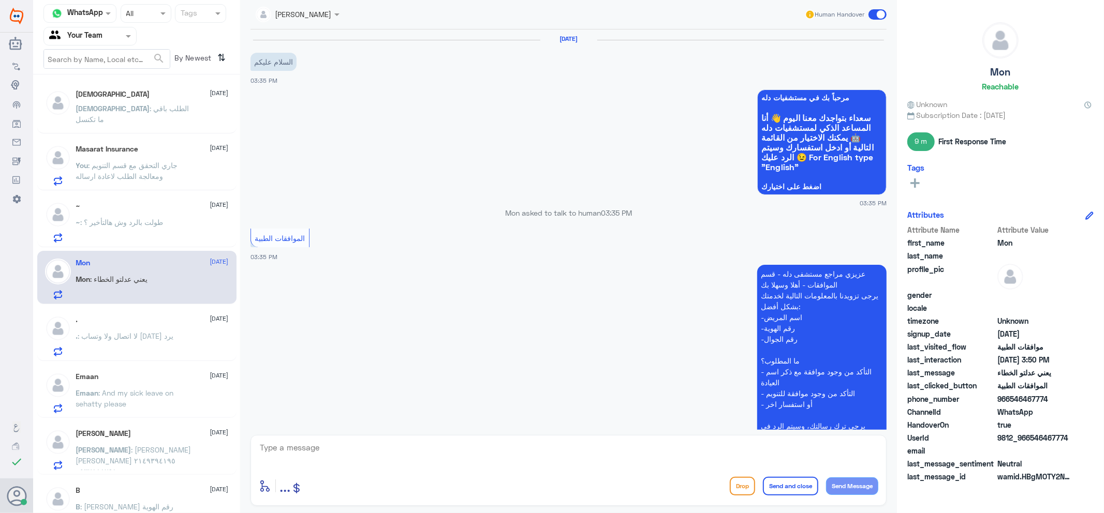
scroll to position [377, 0]
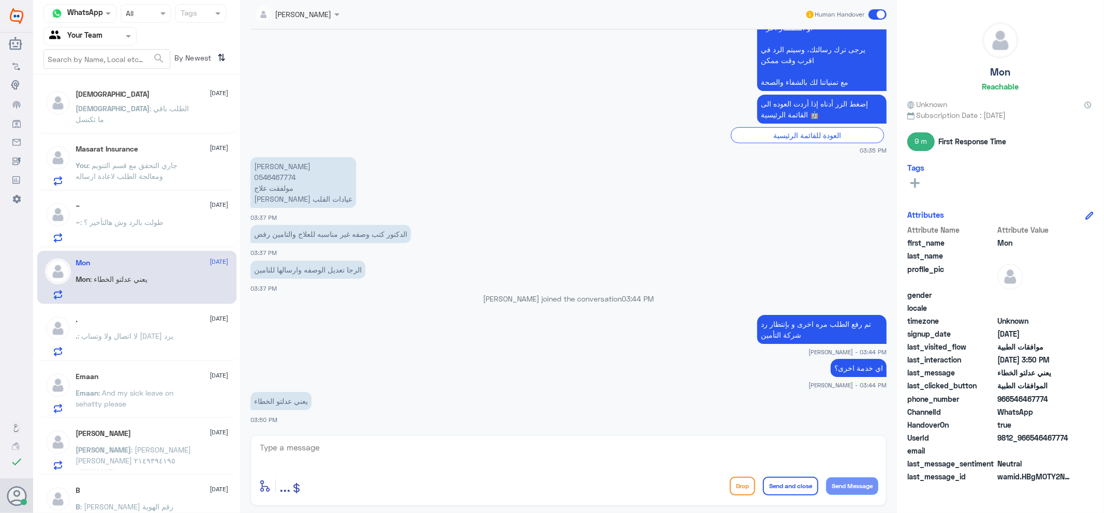
click at [126, 221] on span ": طولت بالرد وش هالتأخير ؟" at bounding box center [122, 222] width 83 height 9
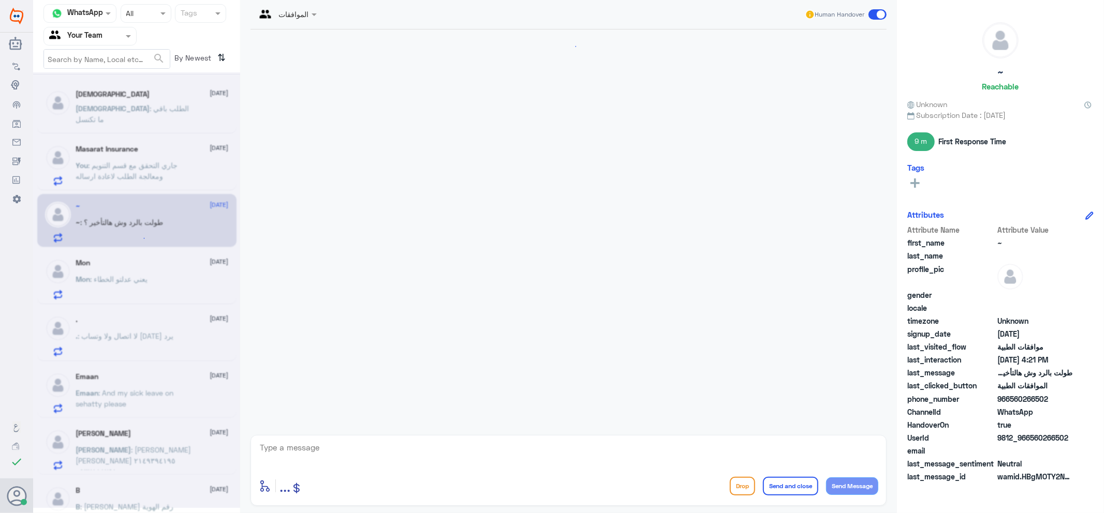
scroll to position [734, 0]
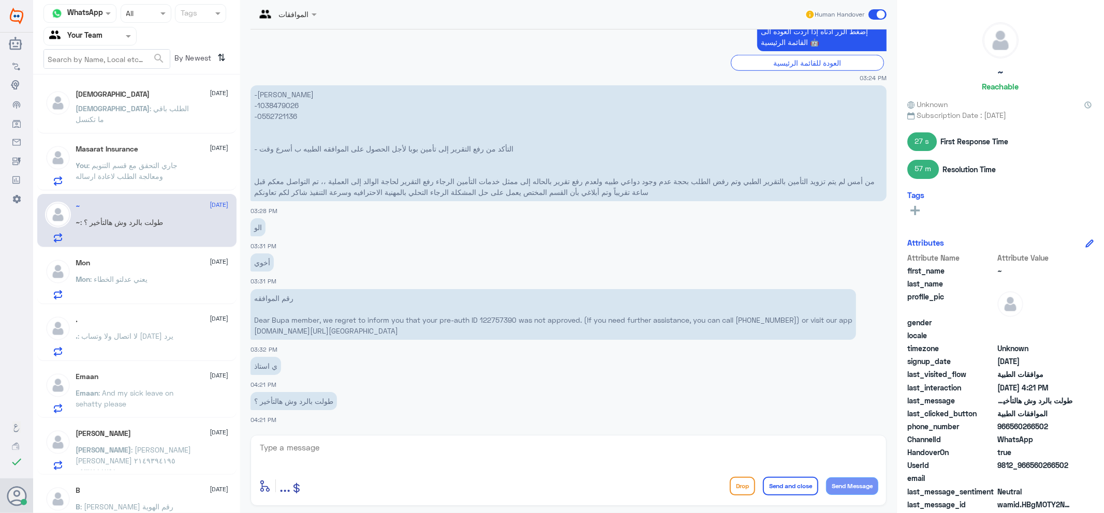
click at [177, 389] on p "Emaan : And my sick leave on sehatty please" at bounding box center [134, 401] width 116 height 26
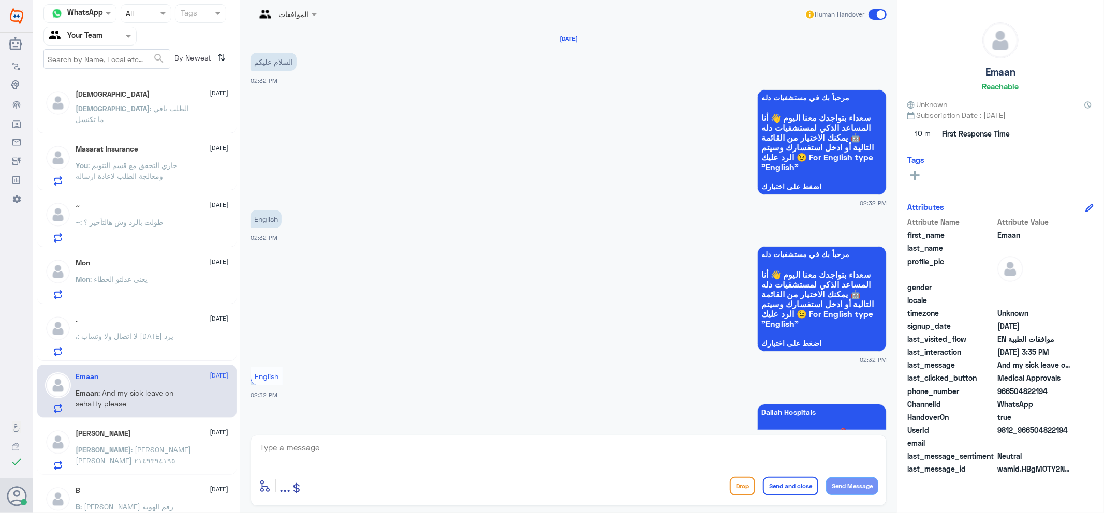
scroll to position [536, 0]
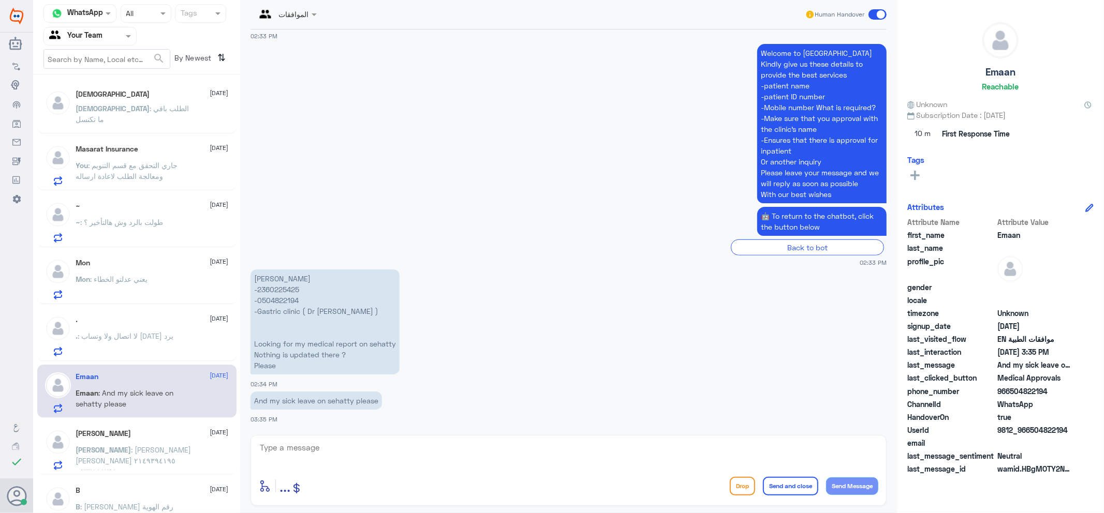
click at [126, 160] on p "You : جاري التحقق مع قسم التنويم ومعالجة الطلب لاعادة ارساله" at bounding box center [134, 173] width 116 height 26
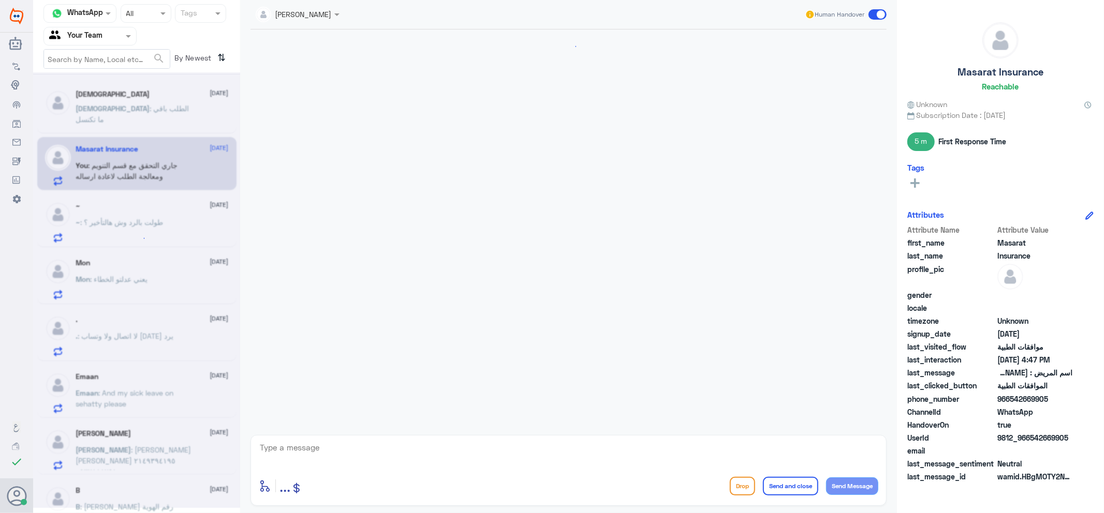
scroll to position [591, 0]
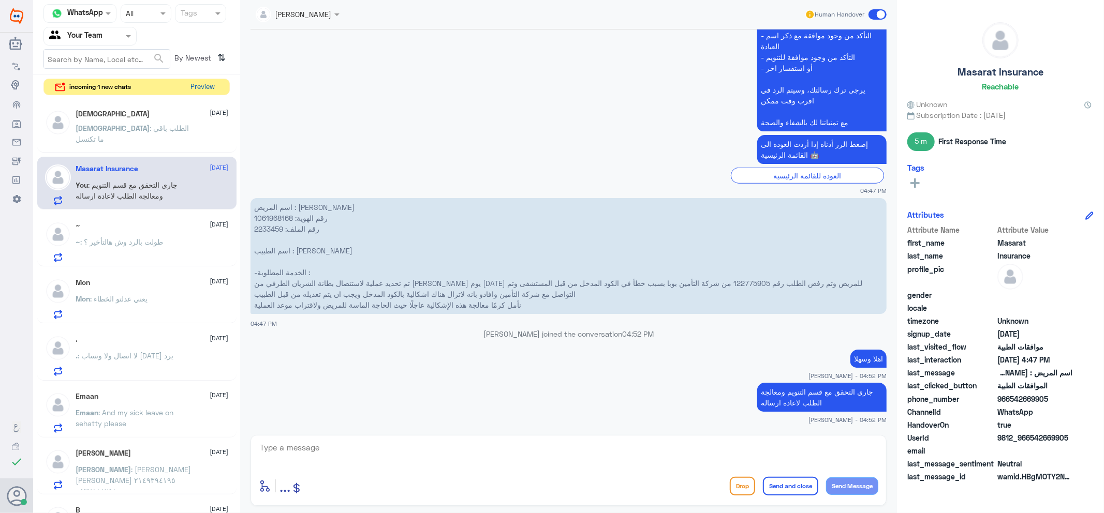
click at [211, 91] on button "Preview" at bounding box center [203, 87] width 32 height 16
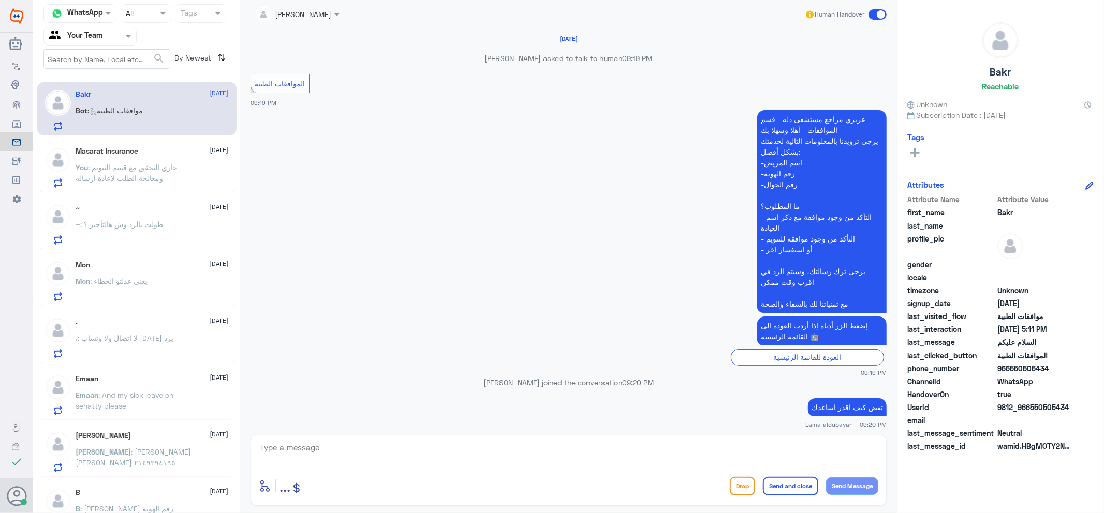
scroll to position [937, 0]
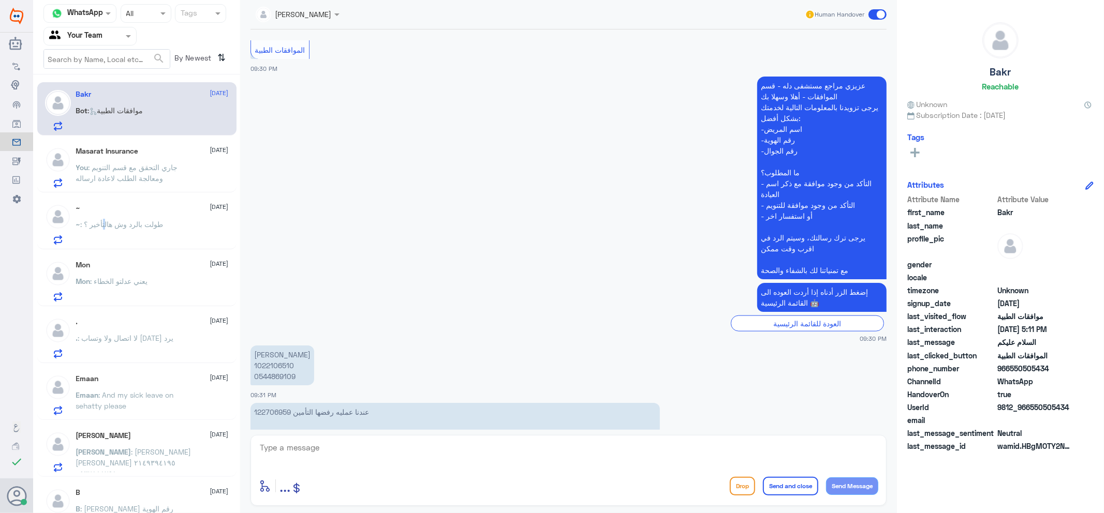
drag, startPoint x: 459, startPoint y: 277, endPoint x: 105, endPoint y: 220, distance: 358.6
click at [105, 220] on p "~ : طولت بالرد وش هالتأخير ؟" at bounding box center [119, 232] width 87 height 26
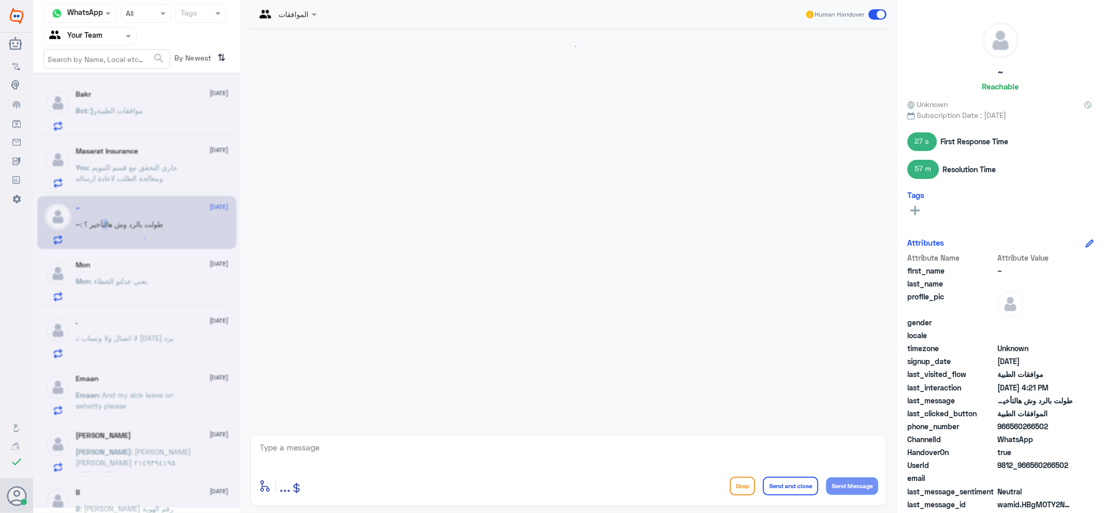
scroll to position [734, 0]
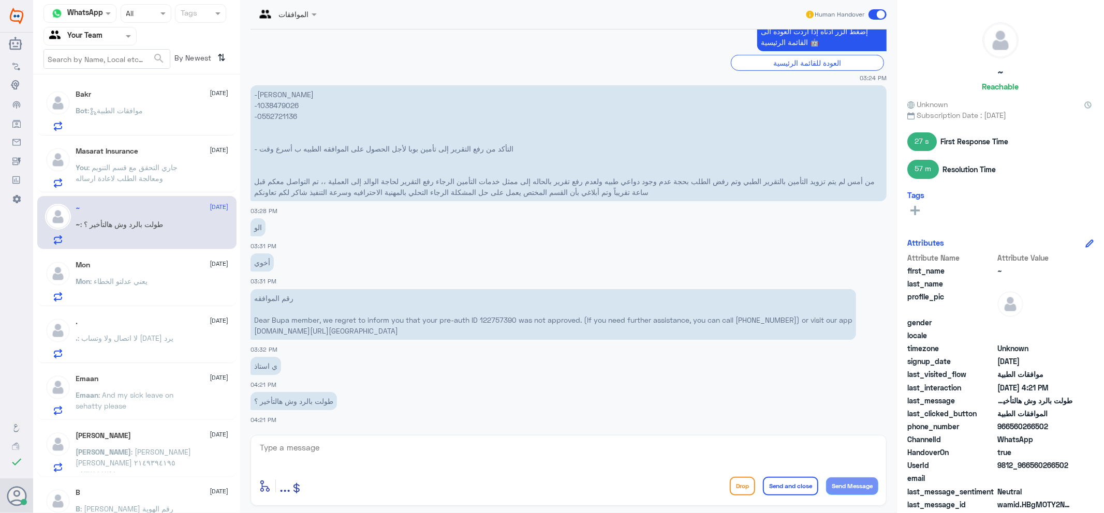
click at [125, 167] on span ": جاري التحقق مع قسم التنويم ومعالجة الطلب لاعادة ارساله" at bounding box center [127, 173] width 102 height 20
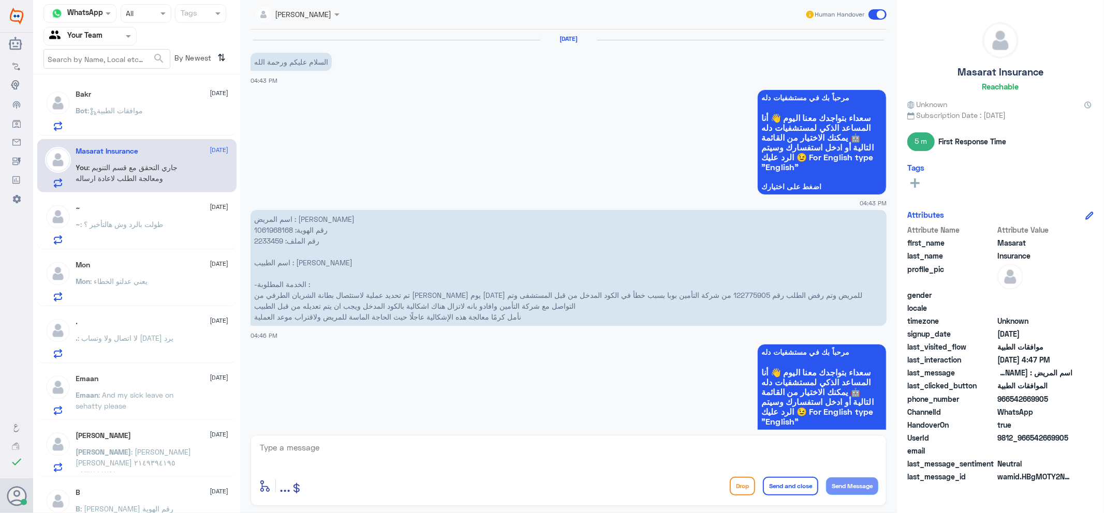
scroll to position [591, 0]
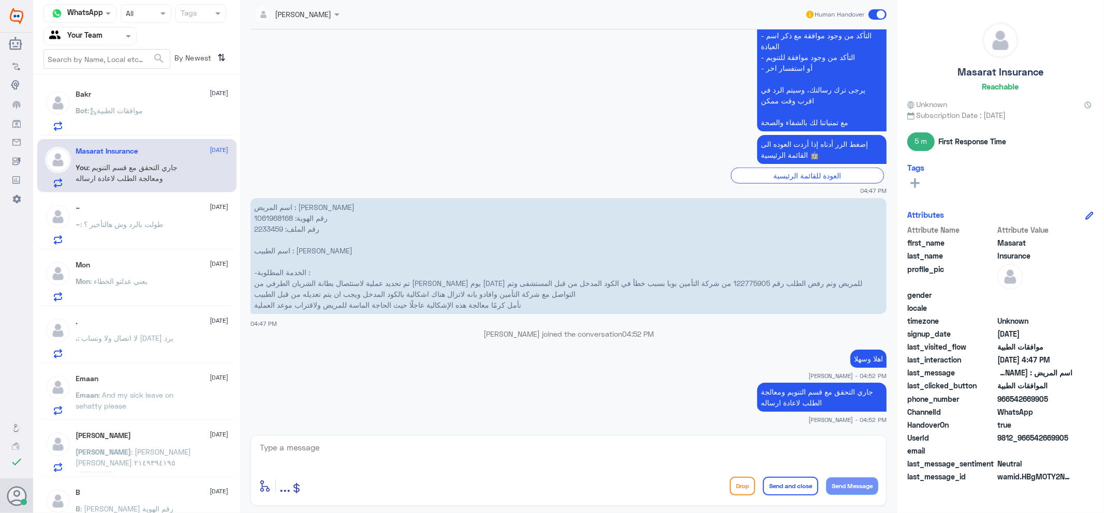
click at [170, 112] on div "Bot : موافقات الطبية" at bounding box center [152, 119] width 153 height 23
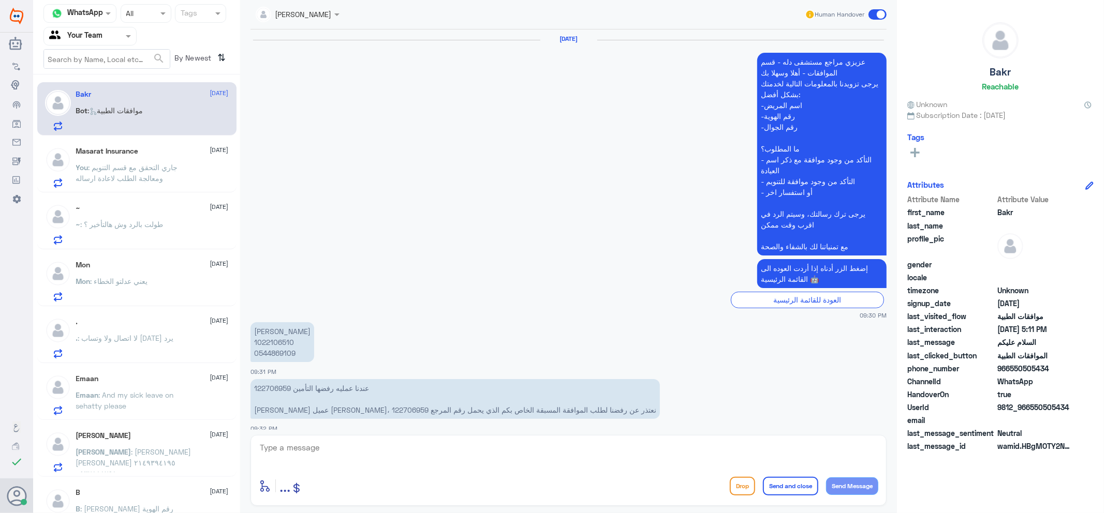
scroll to position [1078, 0]
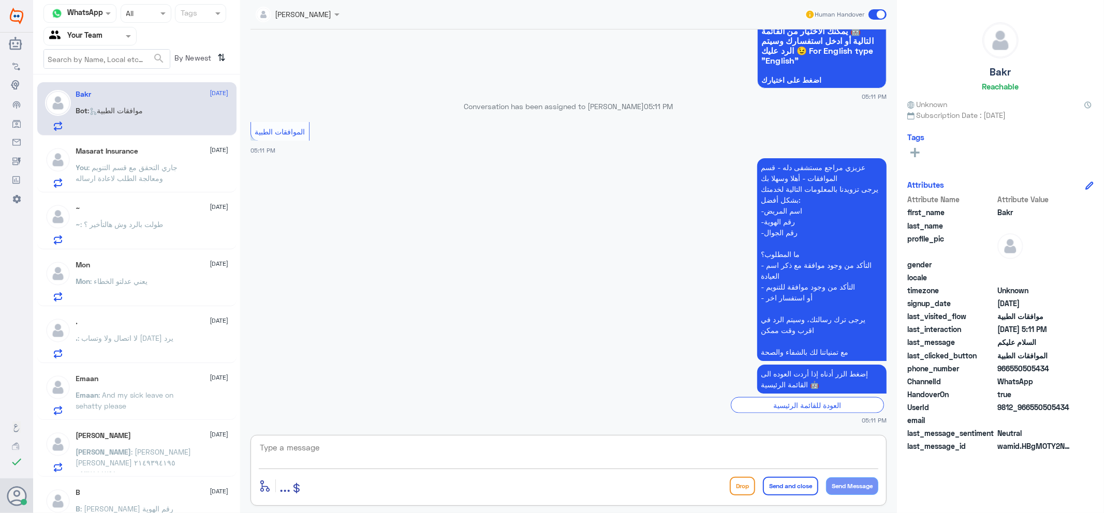
click at [458, 463] on textarea at bounding box center [568, 453] width 619 height 25
click at [473, 448] on textarea at bounding box center [568, 453] width 619 height 25
type textarea "h"
type textarea "اهلا وسهلا"
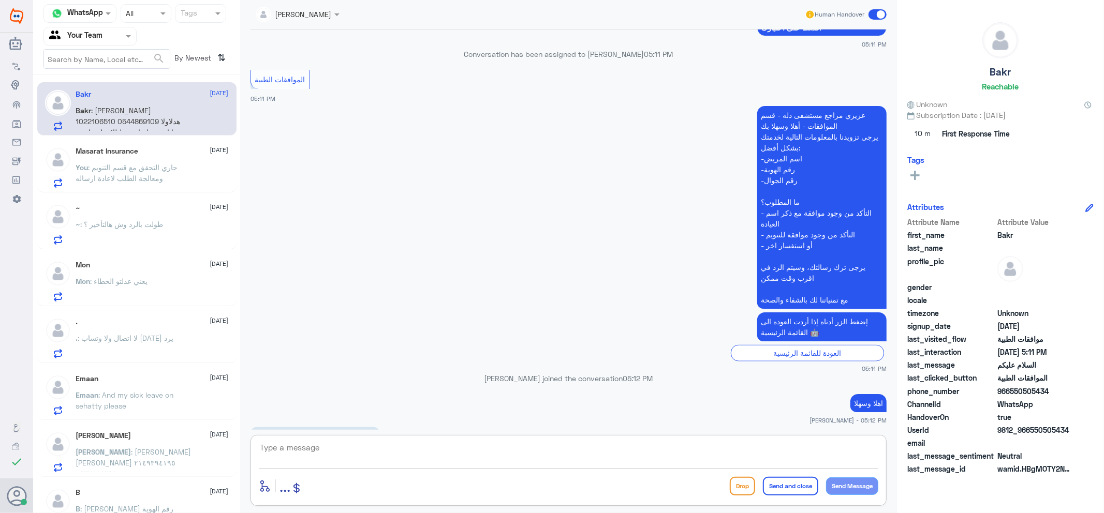
scroll to position [1200, 0]
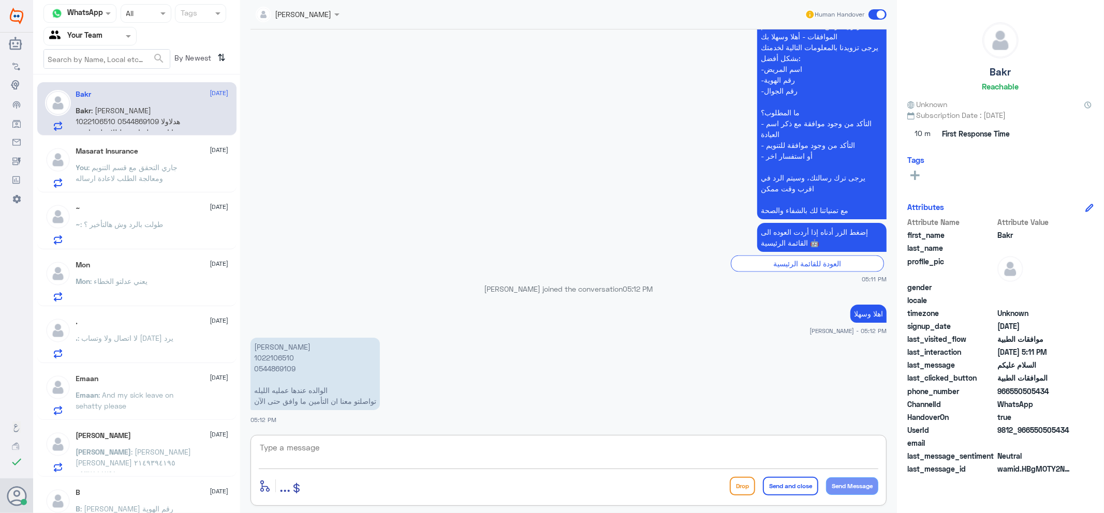
click at [281, 356] on p "[PERSON_NAME] 1022106510 ‭0544869109 الوالده عندها عمليه الليله تواصلتو معنا ان…" at bounding box center [314, 374] width 129 height 72
copy p "1022106510"
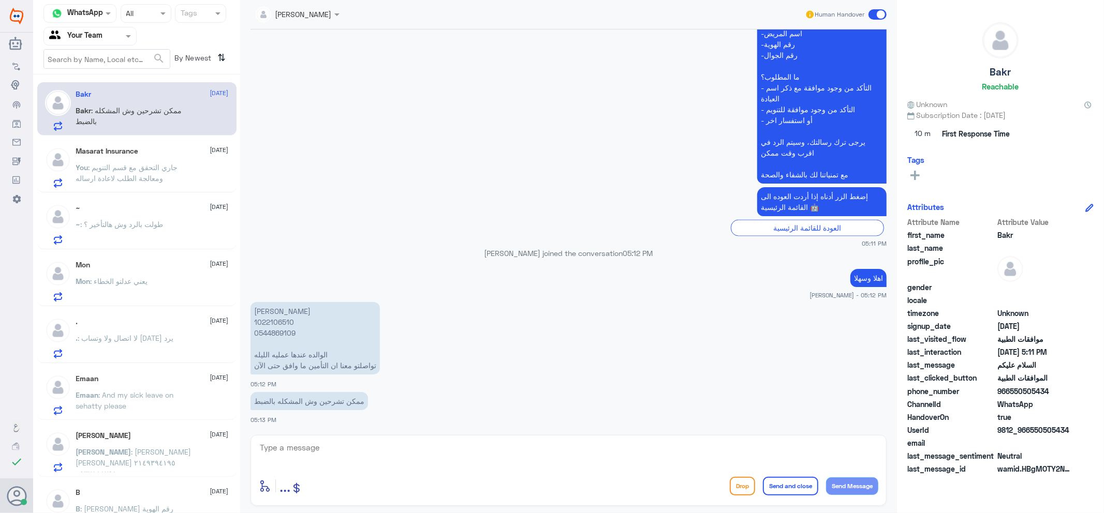
click at [342, 441] on textarea at bounding box center [568, 453] width 619 height 25
type textarea "عزيزي المراجع الطلب مرفوض بعد ماتابعها فريق التنويم وبعد متابعة طبيب الموافقات …"
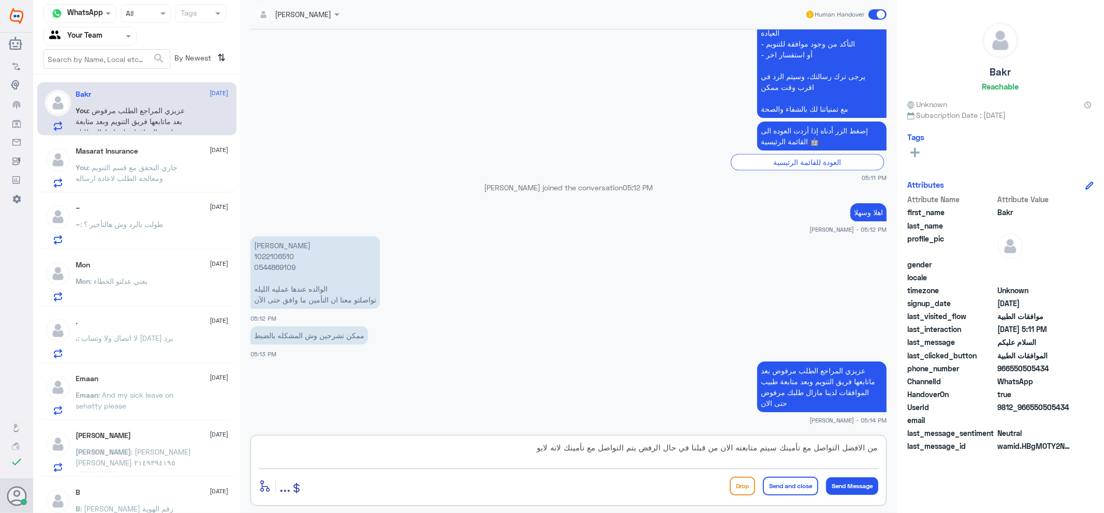
scroll to position [1337, 0]
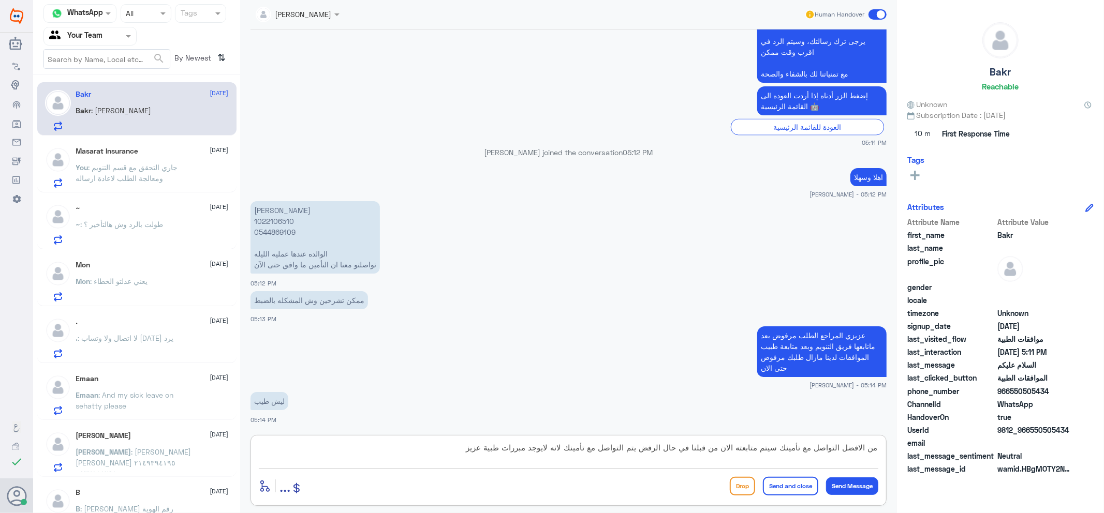
type textarea "من الافضل التواصل مع تأمينك سيتم متابعته الان من قبلنا في حال الرفض يتم التواصل…"
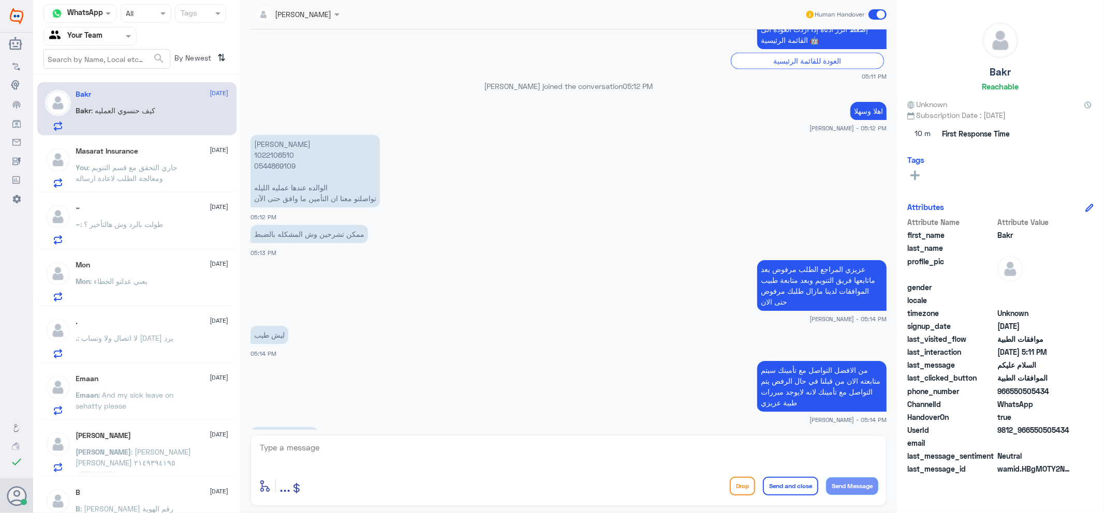
scroll to position [1437, 0]
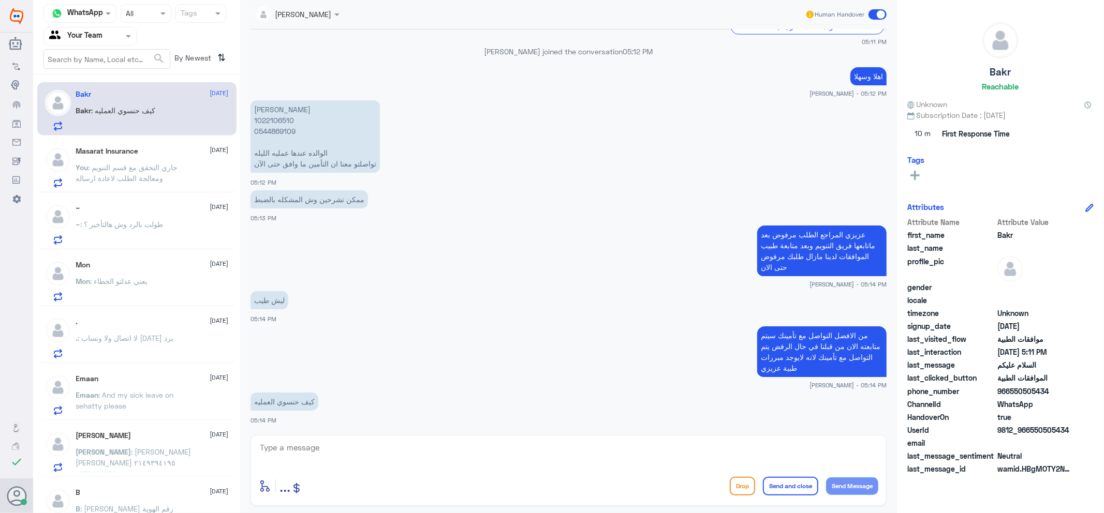
click at [283, 115] on p "[PERSON_NAME] 1022106510 ‭0544869109 الوالده عندها عمليه الليله تواصلتو معنا ان…" at bounding box center [314, 136] width 129 height 72
drag, startPoint x: 283, startPoint y: 115, endPoint x: 321, endPoint y: 138, distance: 44.1
click at [283, 115] on p "[PERSON_NAME] 1022106510 ‭0544869109 الوالده عندها عمليه الليله تواصلتو معنا ان…" at bounding box center [314, 136] width 129 height 72
copy p "1022106510"
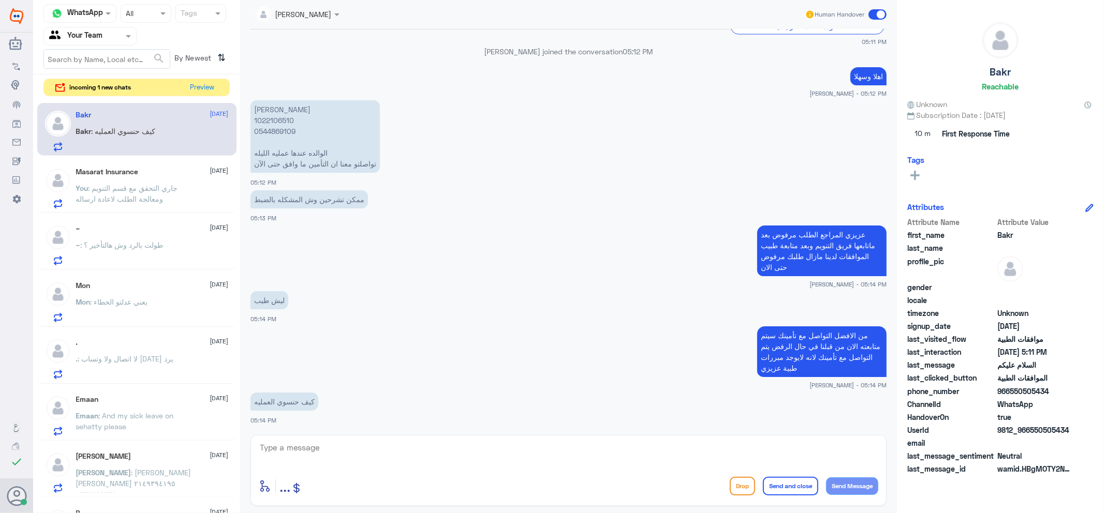
click at [361, 451] on textarea at bounding box center [568, 453] width 619 height 25
type textarea "تم متابعته الان"
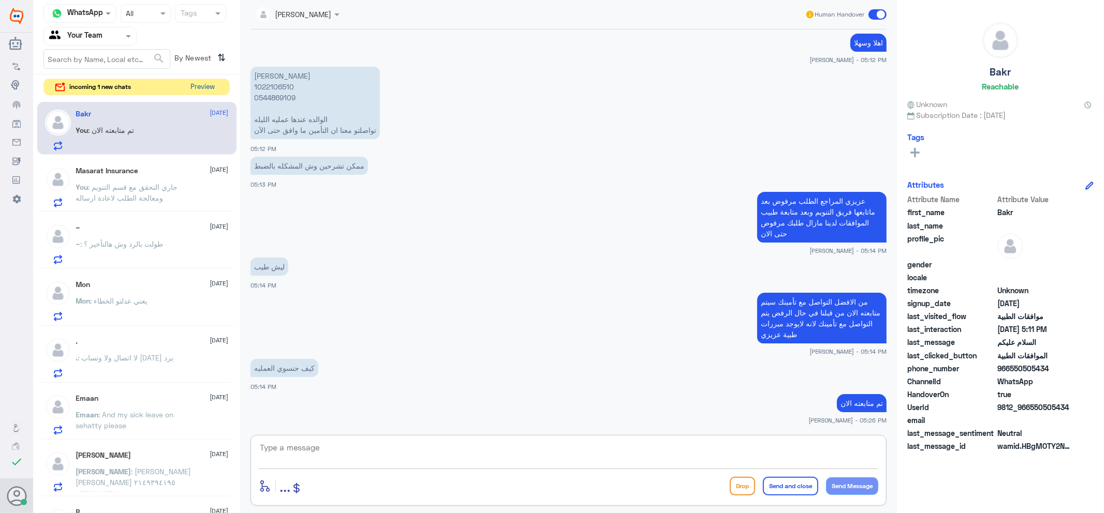
click at [212, 83] on button "Preview" at bounding box center [203, 87] width 32 height 16
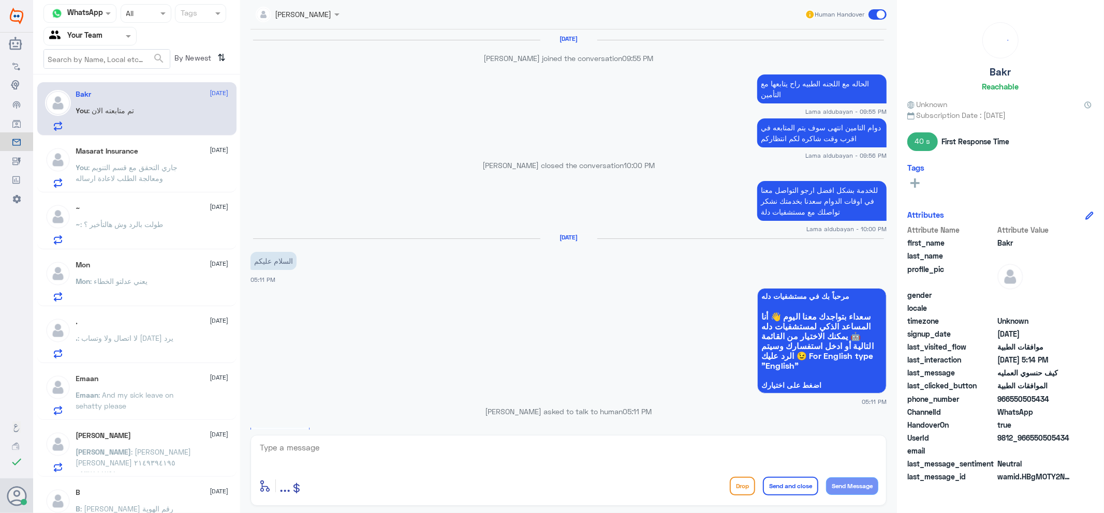
scroll to position [718, 0]
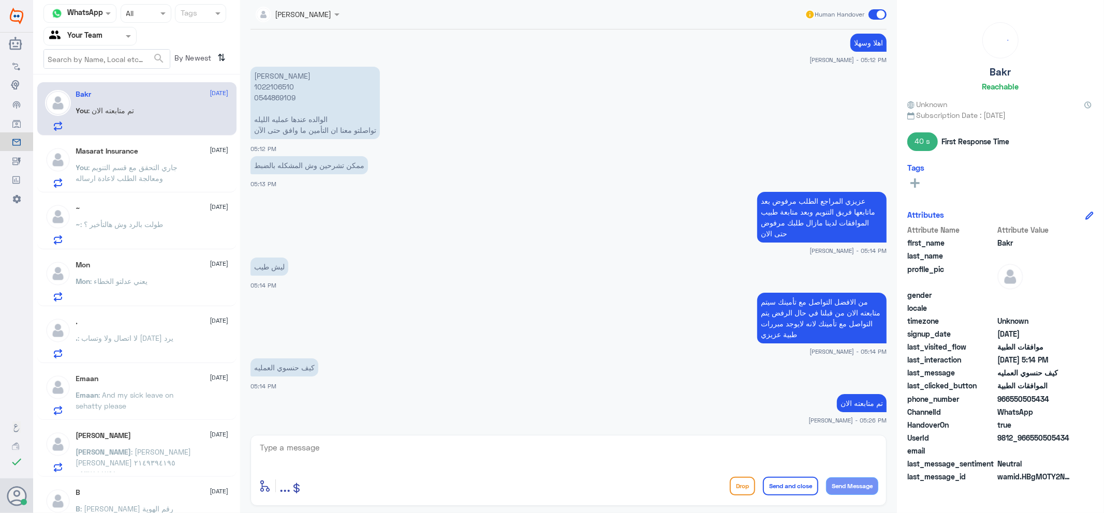
click at [145, 157] on div "Masarat Insurance [DATE] You : جاري التحقق مع قسم التنويم ومعالجة الطلب لاعادة …" at bounding box center [152, 167] width 153 height 41
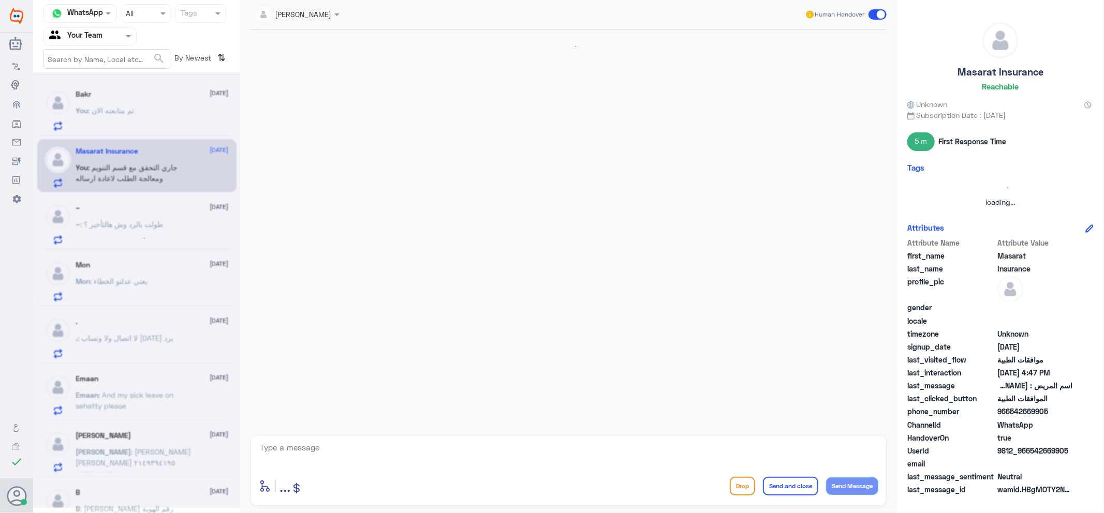
scroll to position [591, 0]
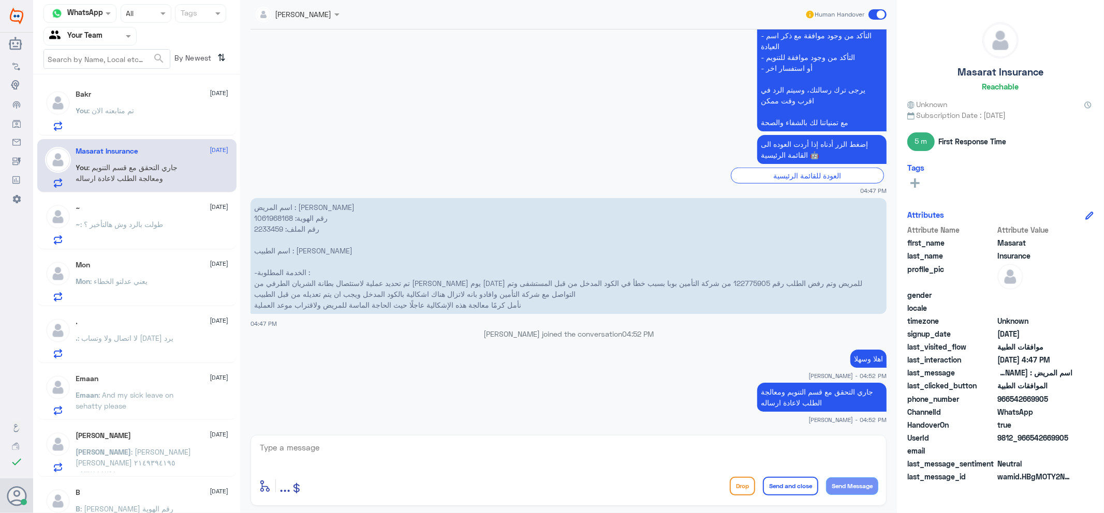
click at [140, 119] on div "You : تم متابعته الان" at bounding box center [152, 119] width 153 height 23
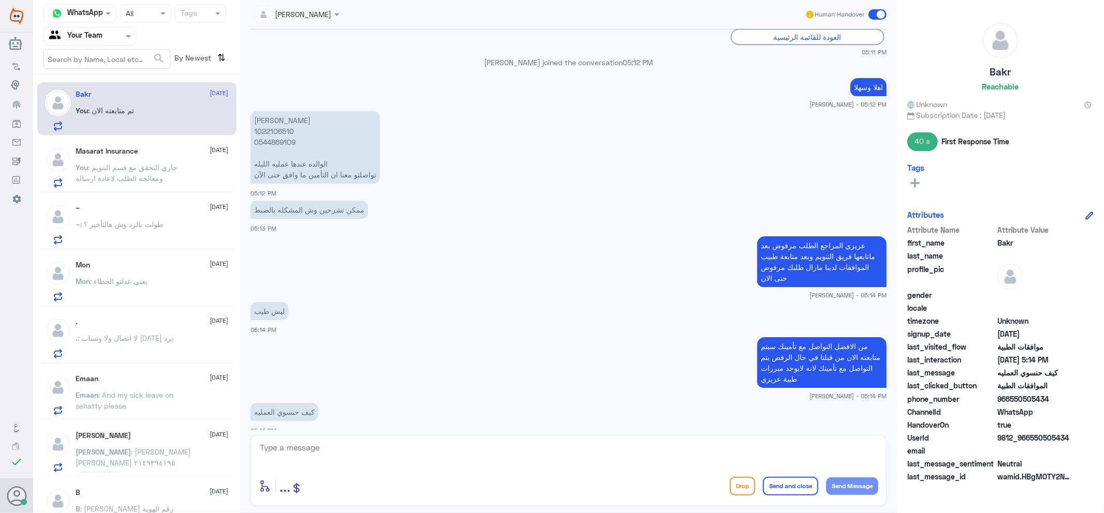
scroll to position [603, 0]
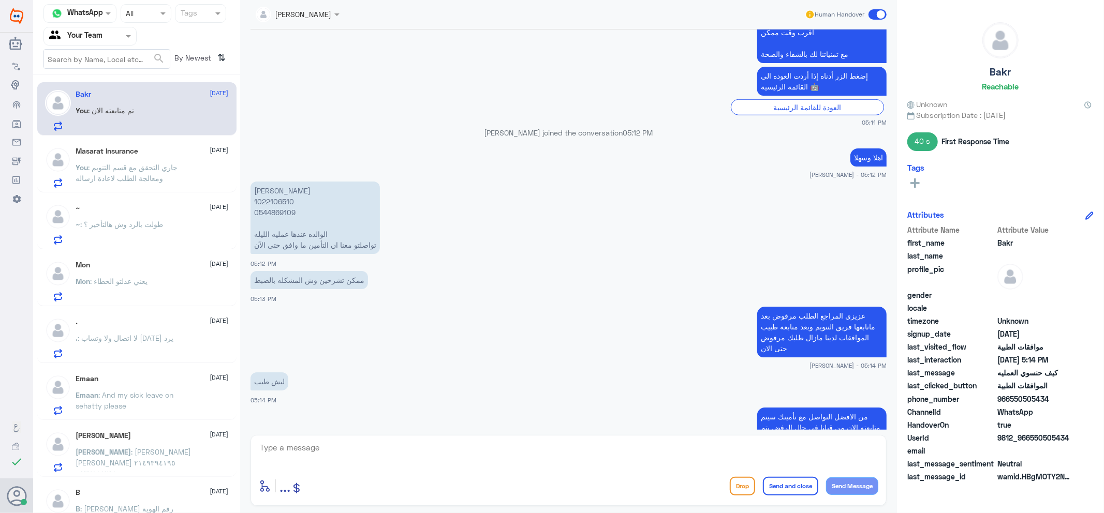
click at [280, 202] on p "[PERSON_NAME] 1022106510 ‭0544869109 الوالده عندها عمليه الليله تواصلتو معنا ان…" at bounding box center [314, 218] width 129 height 72
copy p "1022106510"
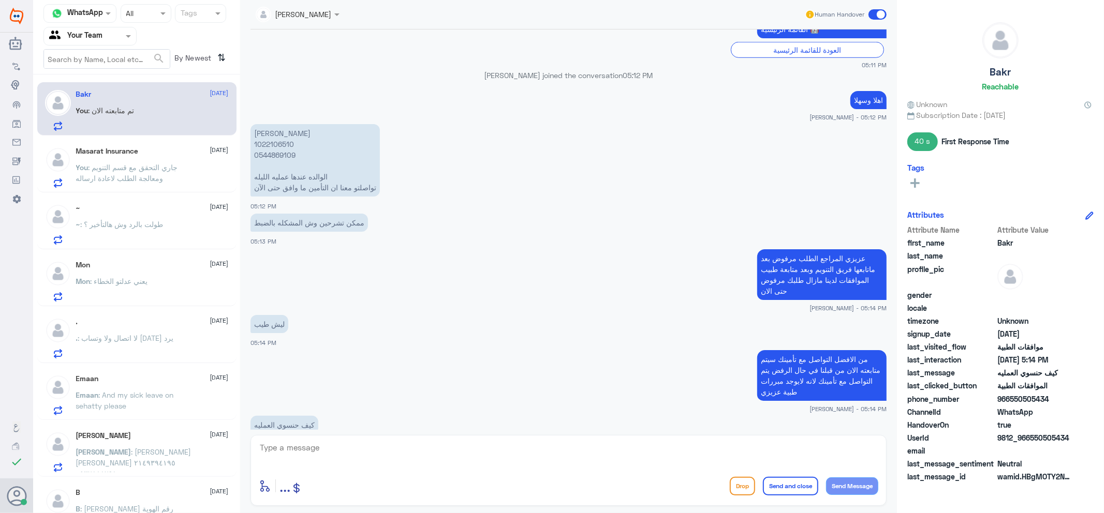
click at [182, 238] on div "~ : طولت بالرد وش هالتأخير ؟" at bounding box center [152, 233] width 153 height 23
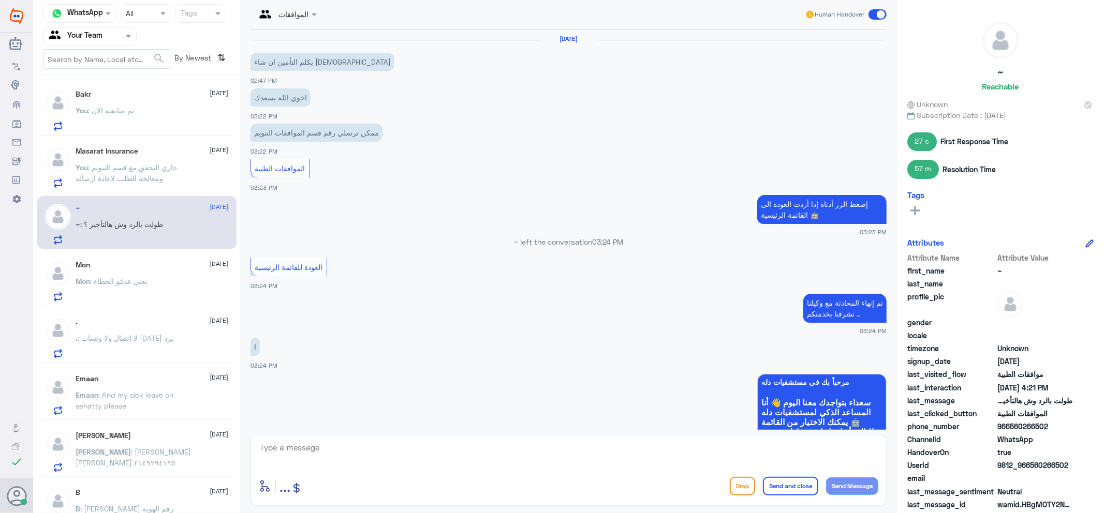
scroll to position [734, 0]
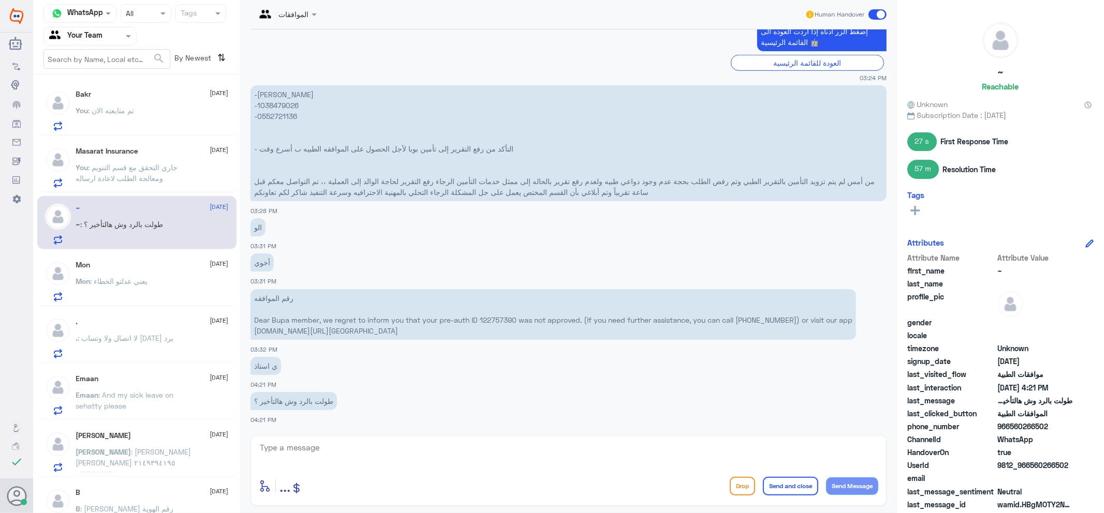
click at [110, 414] on p "Emaan : And my sick leave on sehatty please" at bounding box center [134, 403] width 116 height 26
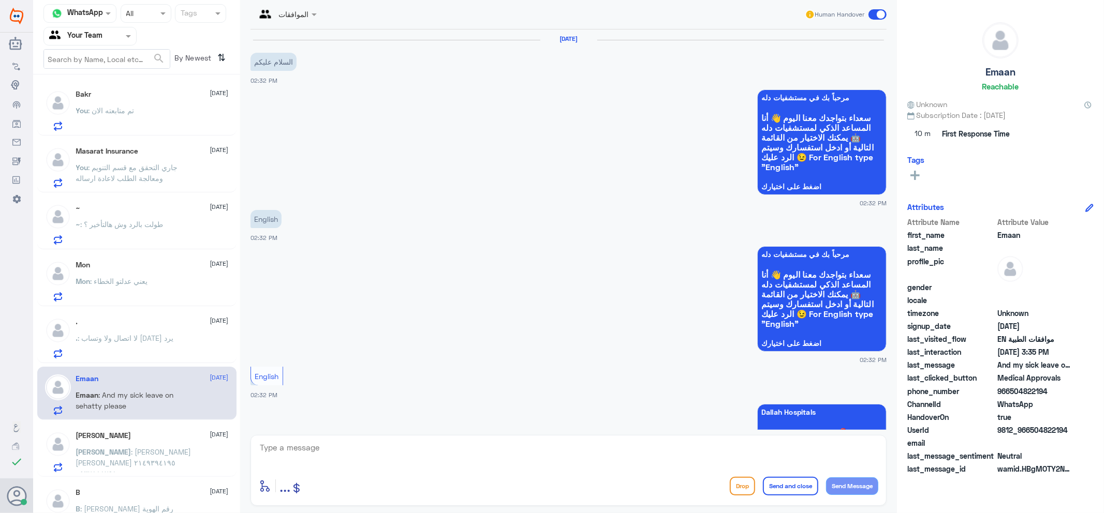
scroll to position [536, 0]
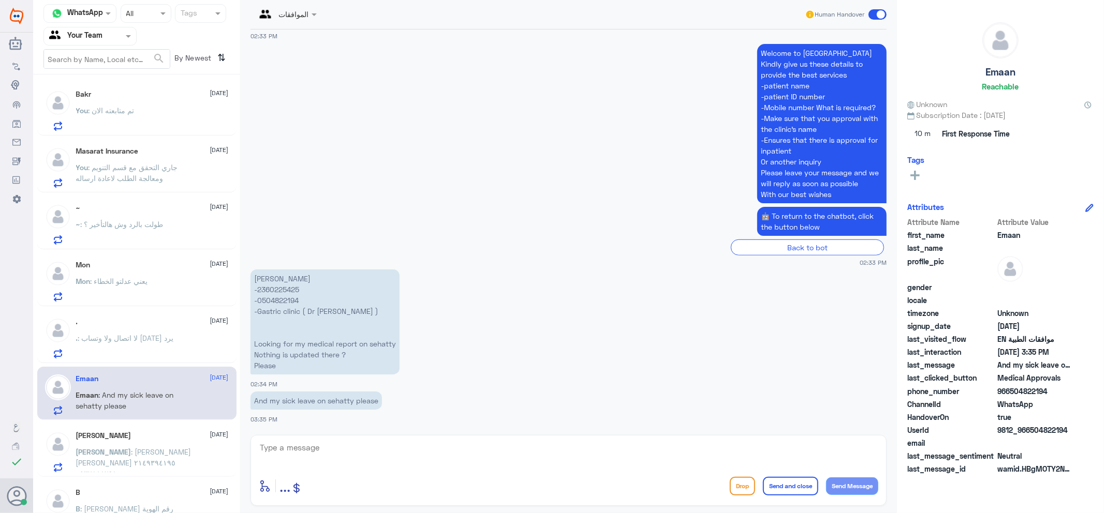
click at [137, 286] on p "Mon : يعني عدلتو الخطاء" at bounding box center [112, 289] width 72 height 26
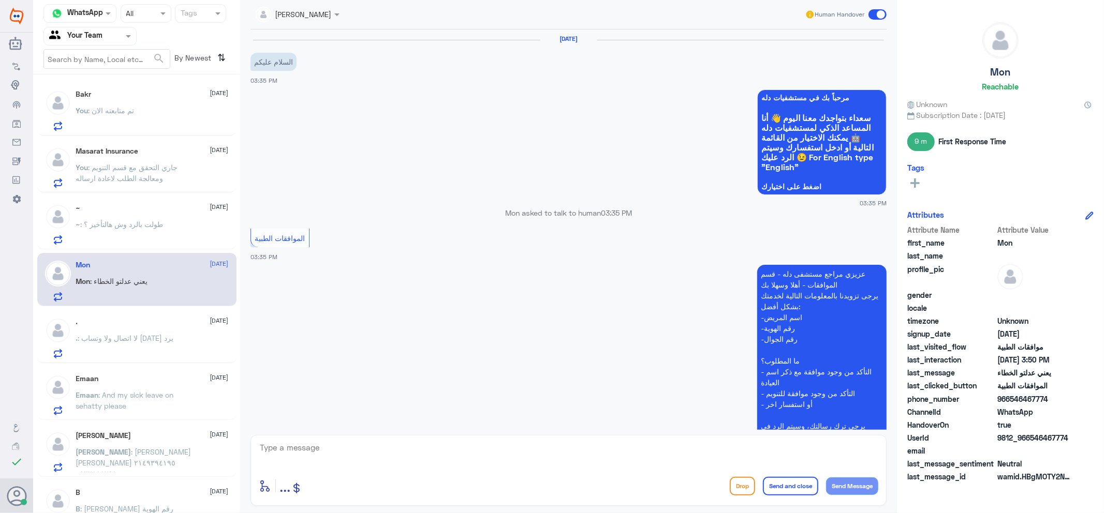
scroll to position [377, 0]
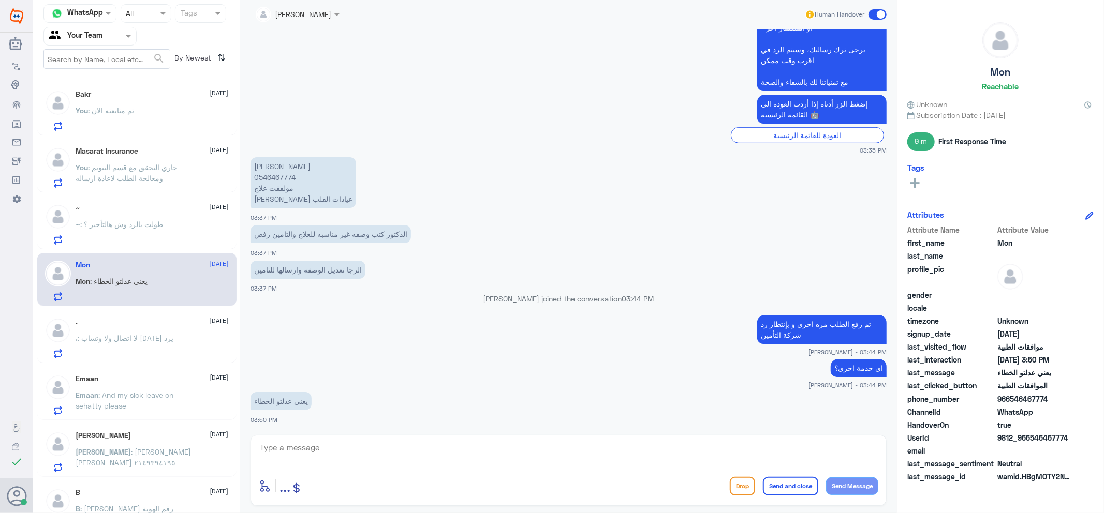
click at [138, 347] on p ". : لا اتصال ولا وتساب [DATE] يرد" at bounding box center [125, 346] width 98 height 26
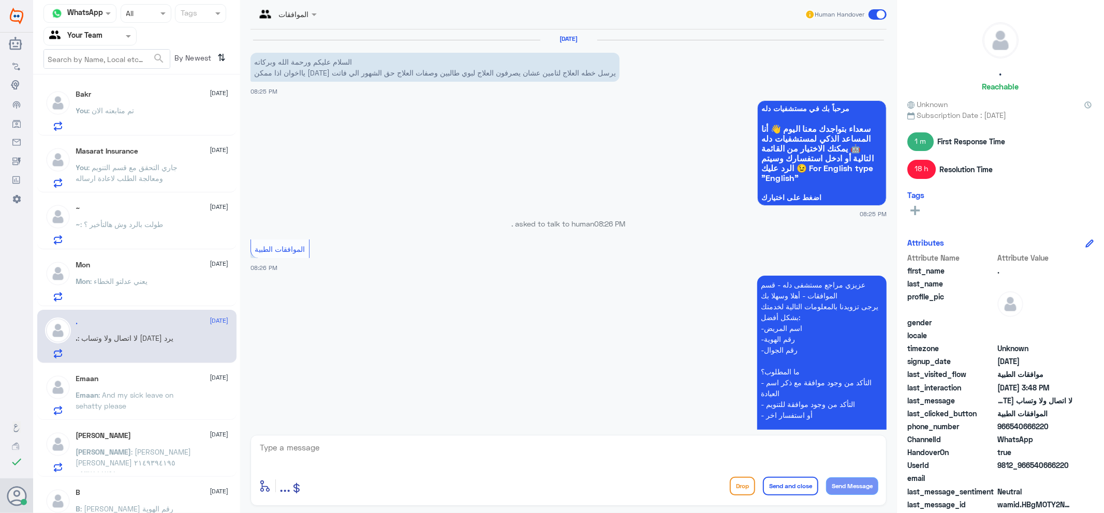
click at [163, 384] on div "Emaan [DATE] Emaan : And my sick leave on sehatty please" at bounding box center [152, 395] width 153 height 41
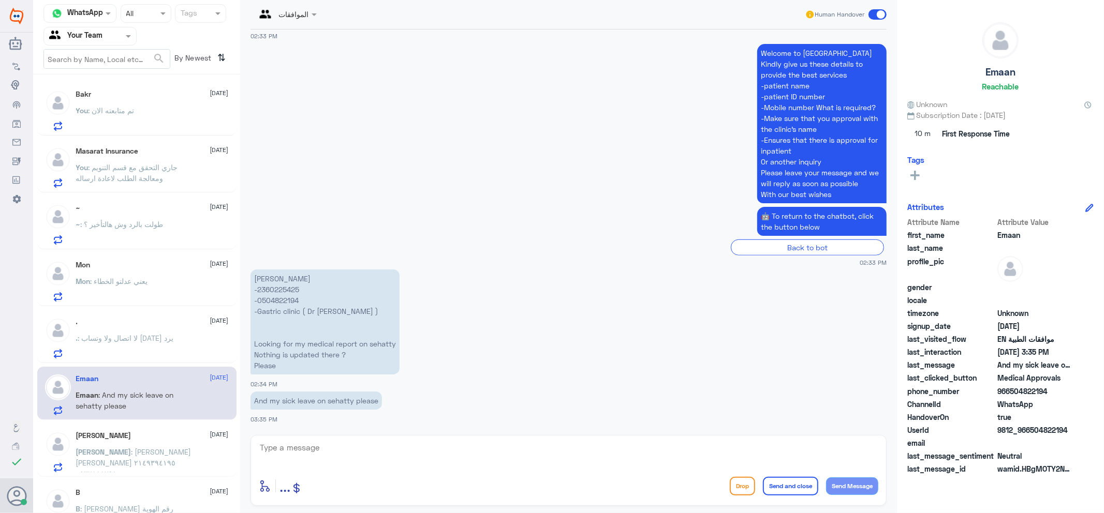
click at [195, 330] on div ". [DATE] . : لا اتصال ولا وتساب [DATE] يرد" at bounding box center [152, 338] width 153 height 41
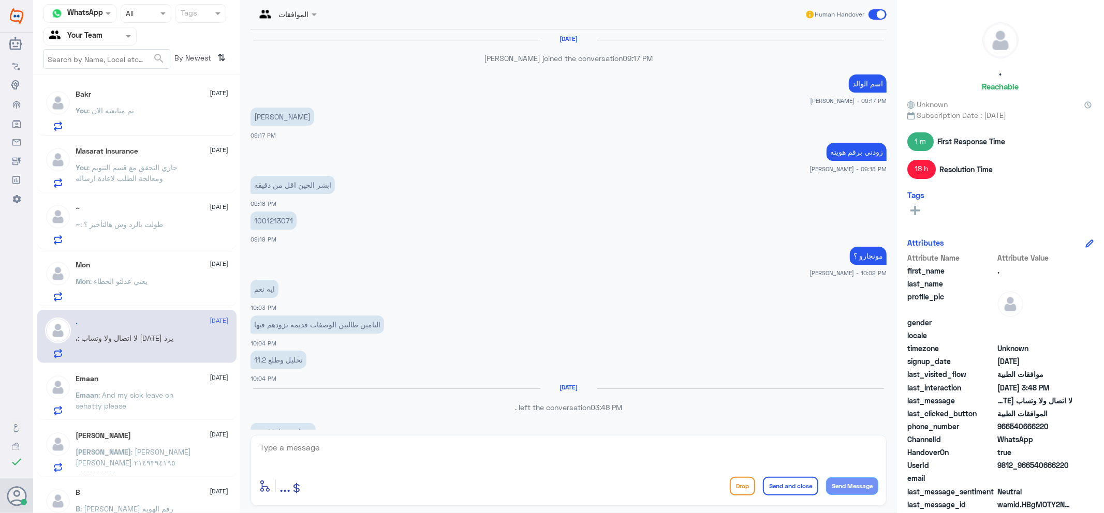
scroll to position [670, 0]
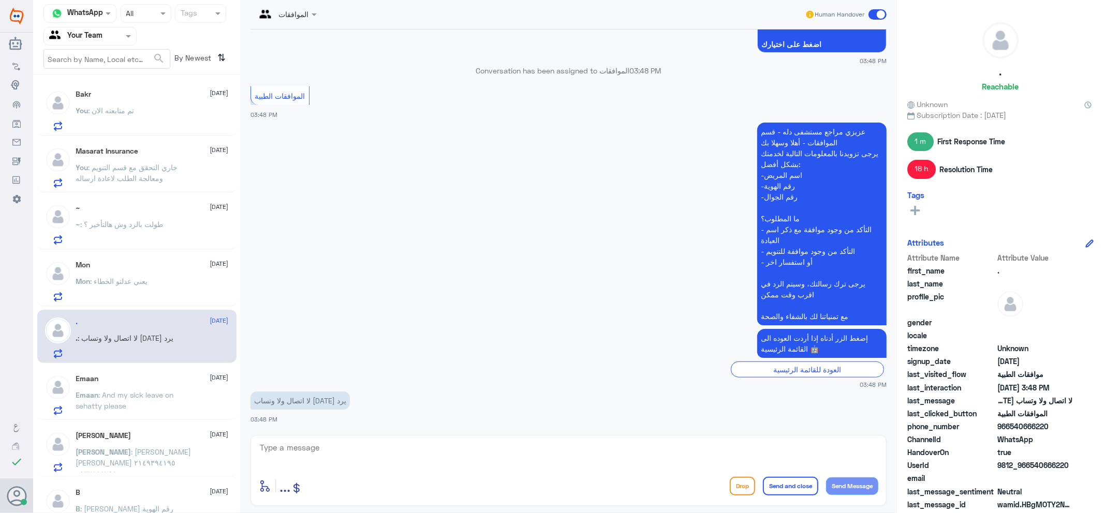
click at [146, 291] on p "Mon : يعني عدلتو الخطاء" at bounding box center [112, 289] width 72 height 26
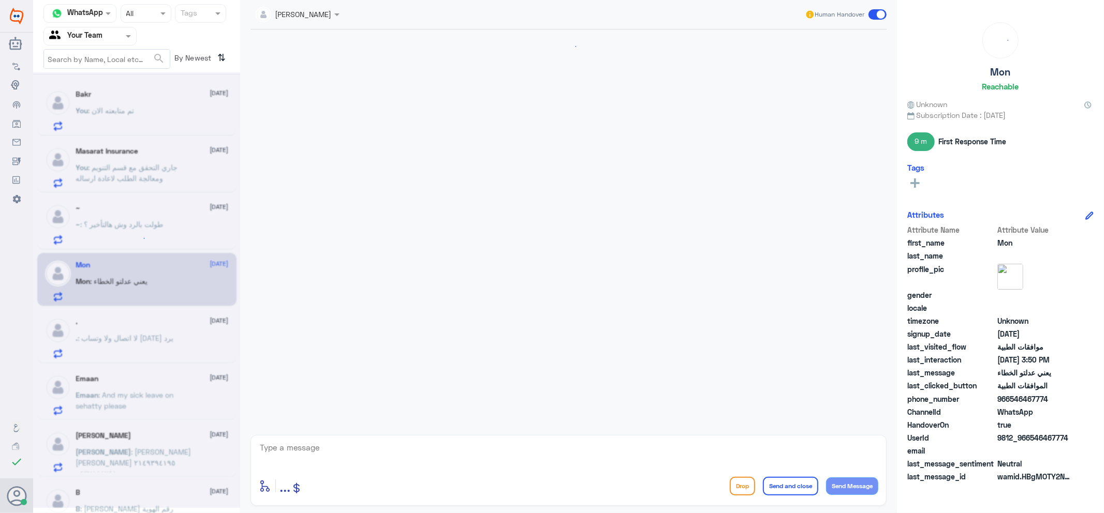
scroll to position [377, 0]
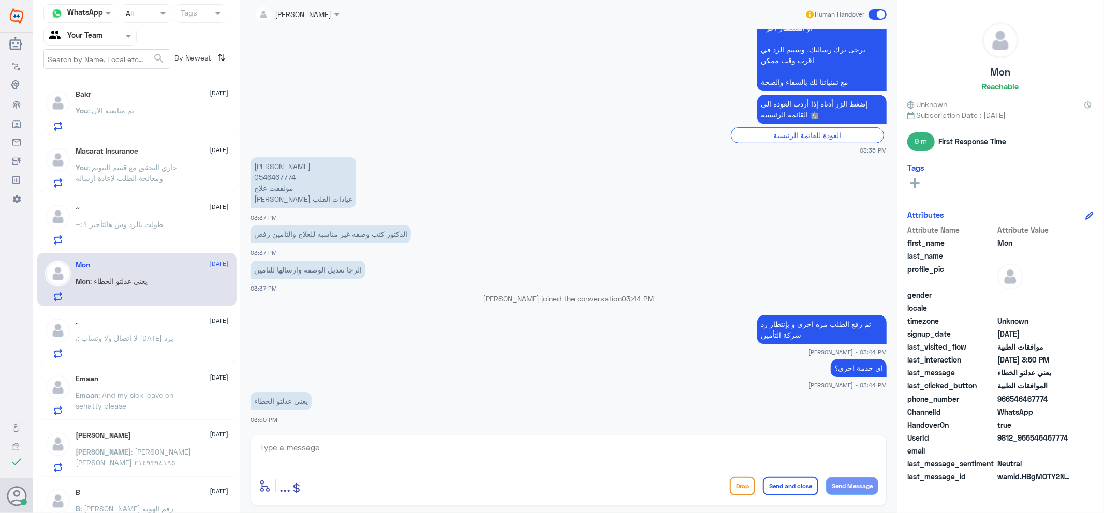
click at [123, 238] on p "~ : طولت بالرد وش هالتأخير ؟" at bounding box center [119, 232] width 87 height 26
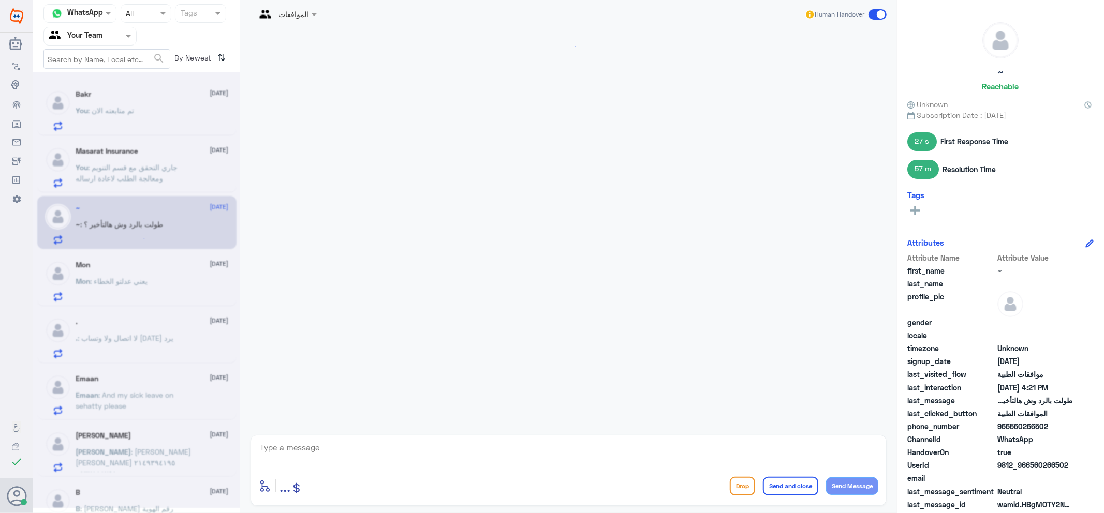
scroll to position [734, 0]
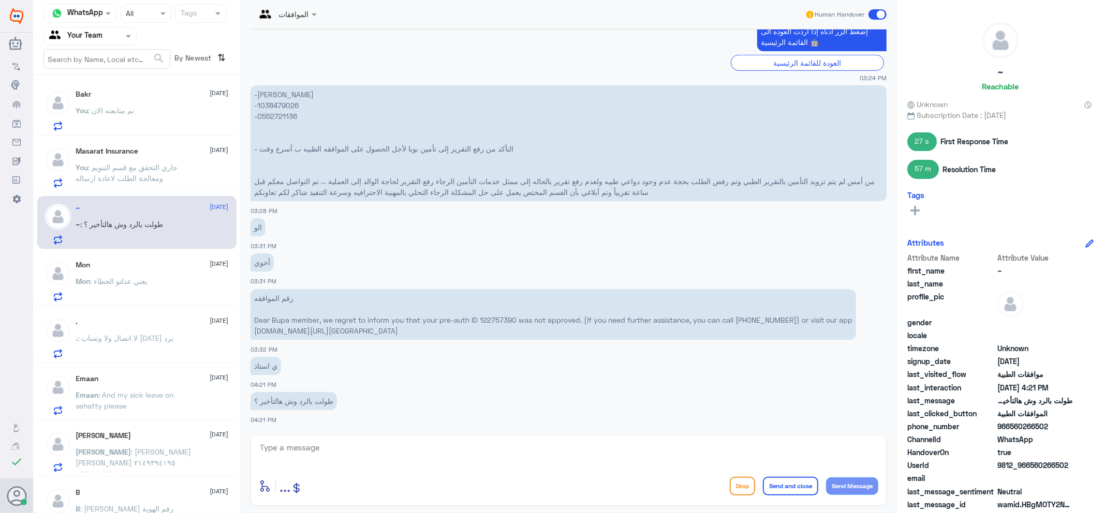
click at [86, 182] on p "You : جاري التحقق مع قسم التنويم ومعالجة الطلب لاعادة ارساله" at bounding box center [134, 175] width 116 height 26
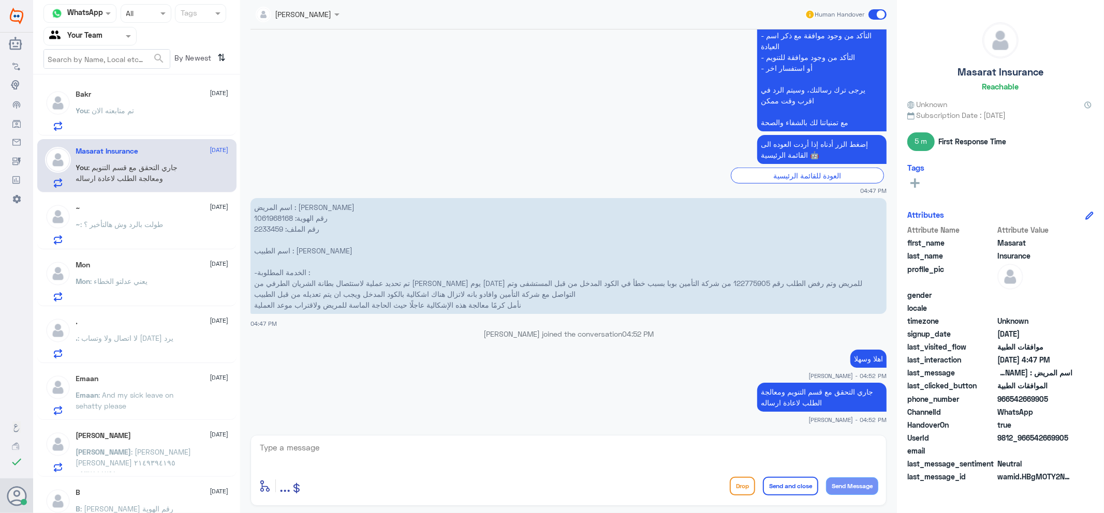
click at [141, 102] on div "Bakr [DATE] You : تم متابعته الان" at bounding box center [152, 110] width 153 height 41
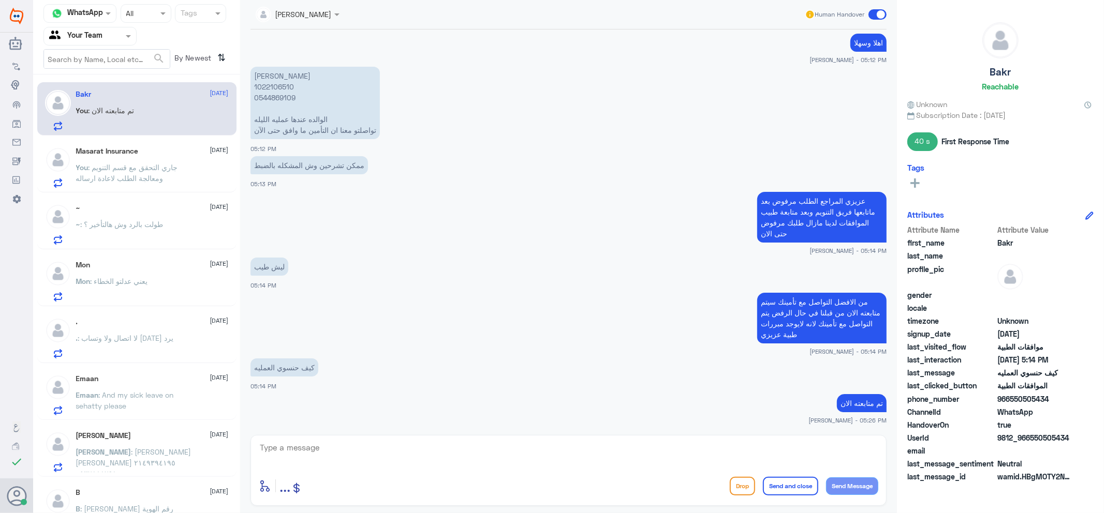
click at [131, 145] on div "Masarat Insurance [DATE] You : جاري التحقق مع قسم التنويم ومعالجة الطلب لاعادة …" at bounding box center [136, 165] width 199 height 53
click at [210, 263] on span "[DATE]" at bounding box center [219, 263] width 19 height 9
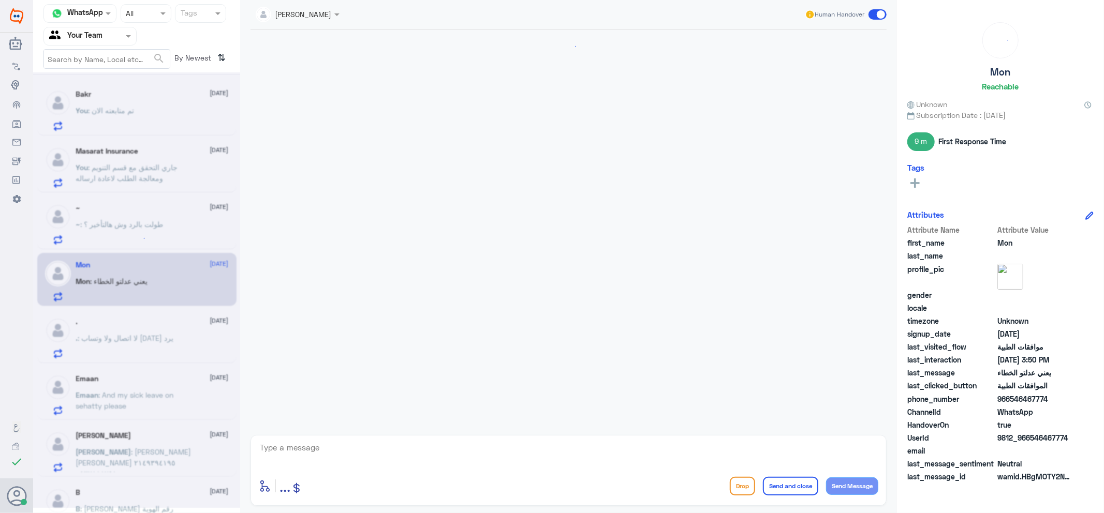
scroll to position [377, 0]
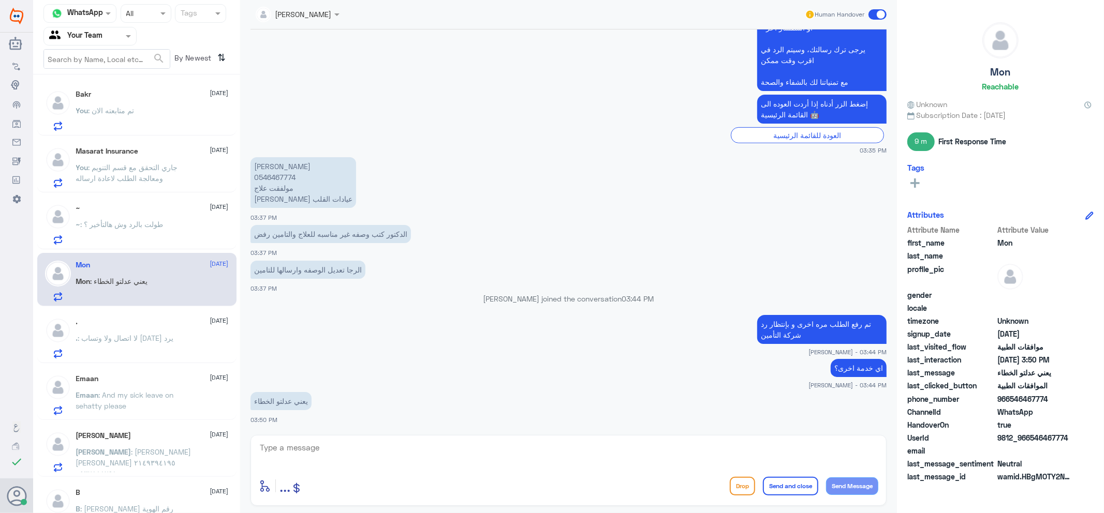
click at [169, 225] on div "~ : طولت بالرد وش هالتأخير ؟" at bounding box center [152, 233] width 153 height 23
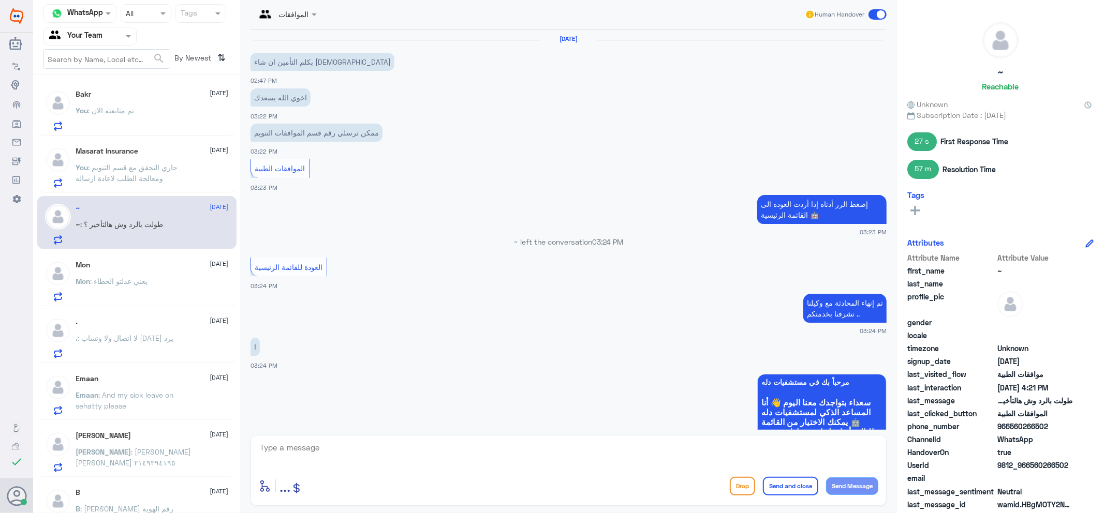
scroll to position [734, 0]
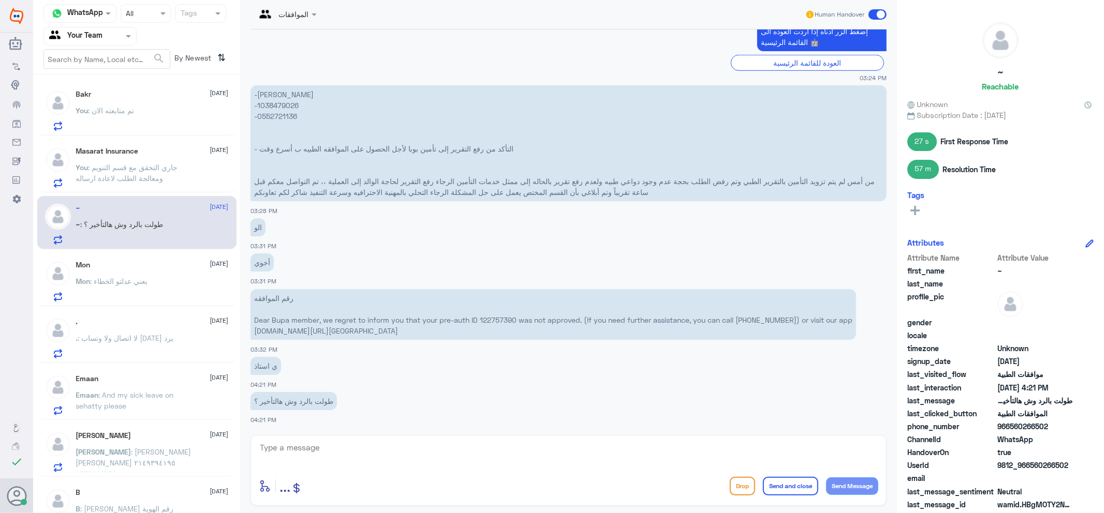
click at [200, 300] on div "Mon : يعني عدلتو الخطاء" at bounding box center [152, 289] width 153 height 23
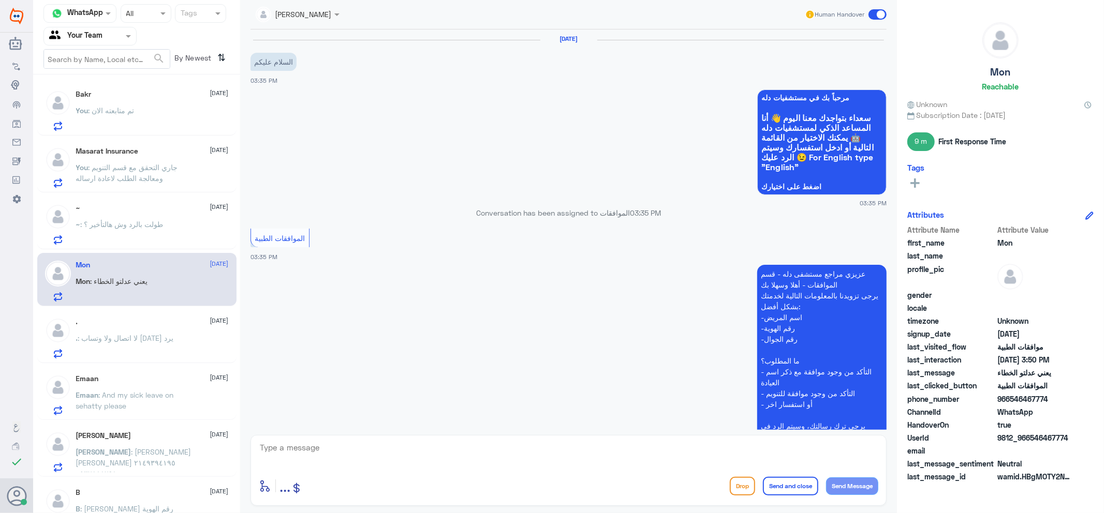
scroll to position [377, 0]
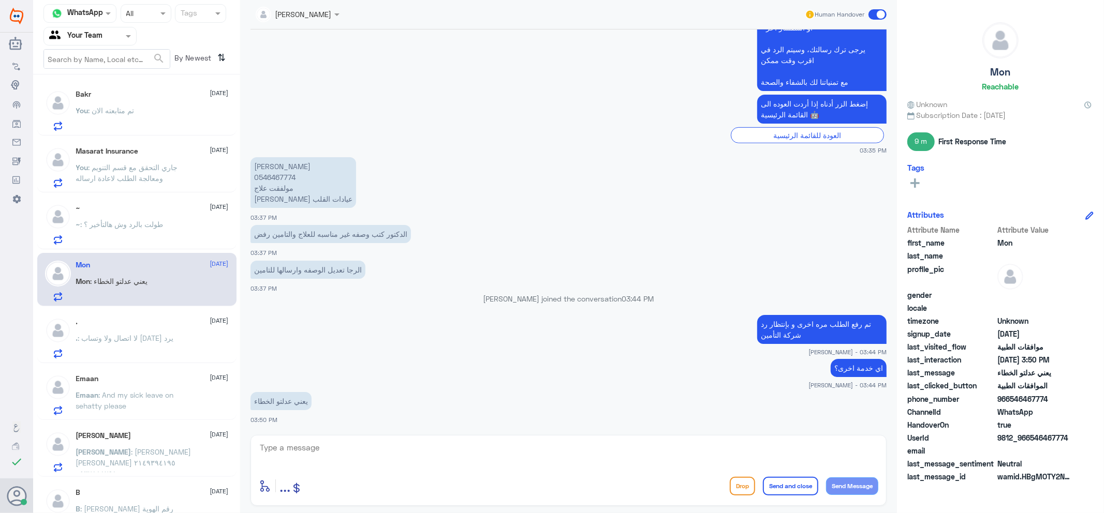
drag, startPoint x: 73, startPoint y: 344, endPoint x: 75, endPoint y: 350, distance: 5.8
click at [75, 350] on div ". [DATE] . : لا اتصال ولا وتساب [DATE] يرد" at bounding box center [137, 338] width 184 height 41
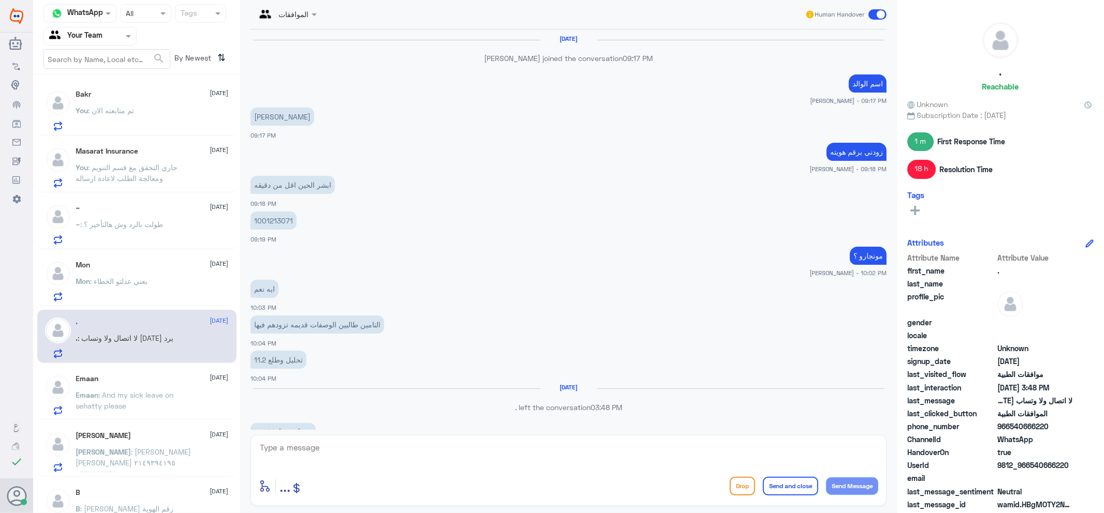
scroll to position [670, 0]
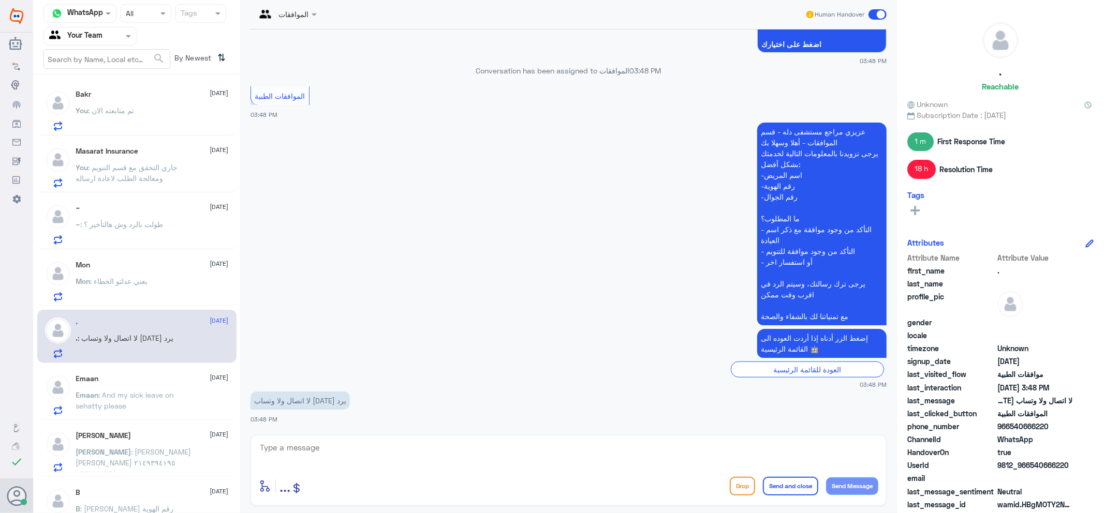
click at [100, 111] on span ": تم متابعته الان" at bounding box center [111, 110] width 46 height 9
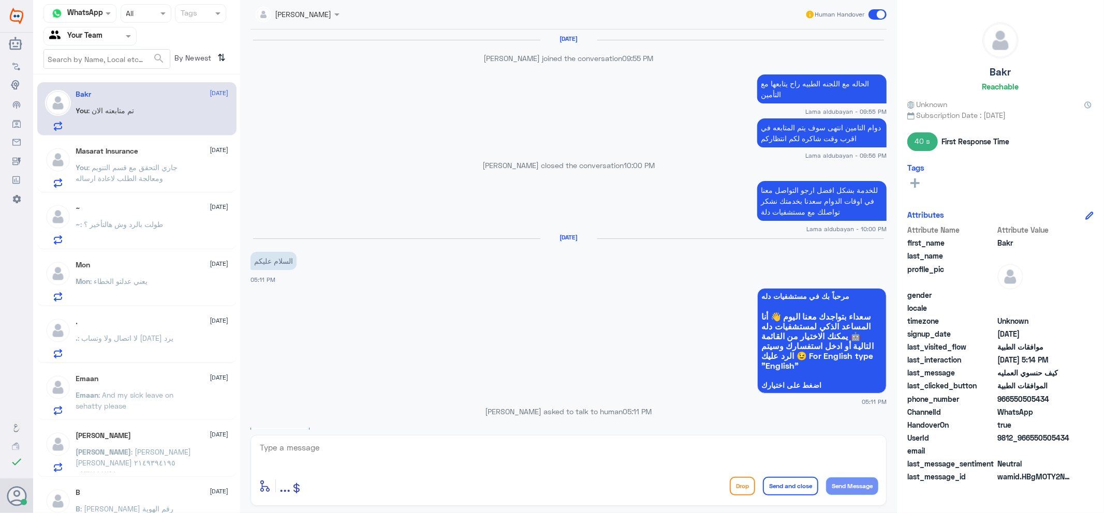
scroll to position [718, 0]
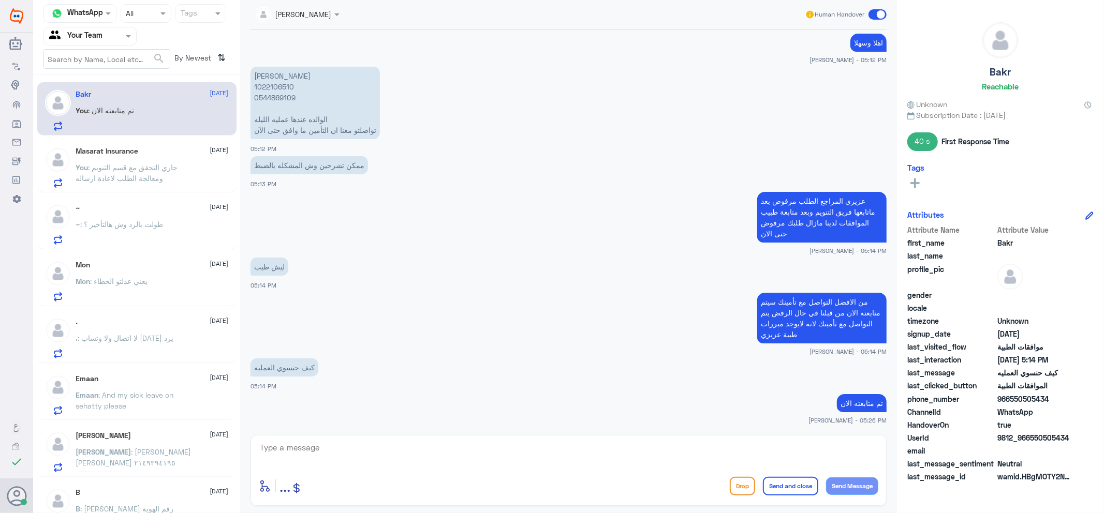
click at [165, 411] on p "Emaan : And my sick leave on sehatty please" at bounding box center [134, 403] width 116 height 26
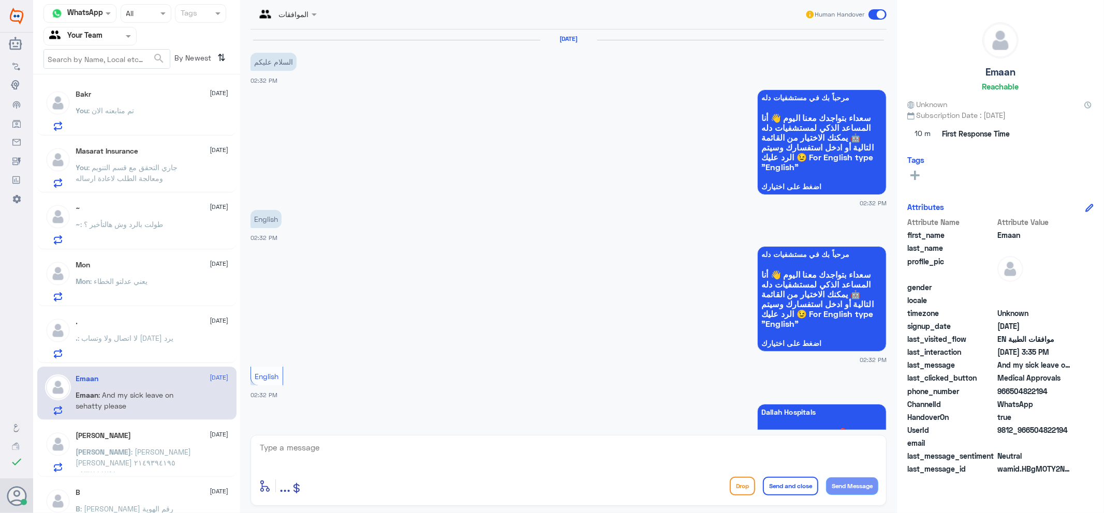
scroll to position [536, 0]
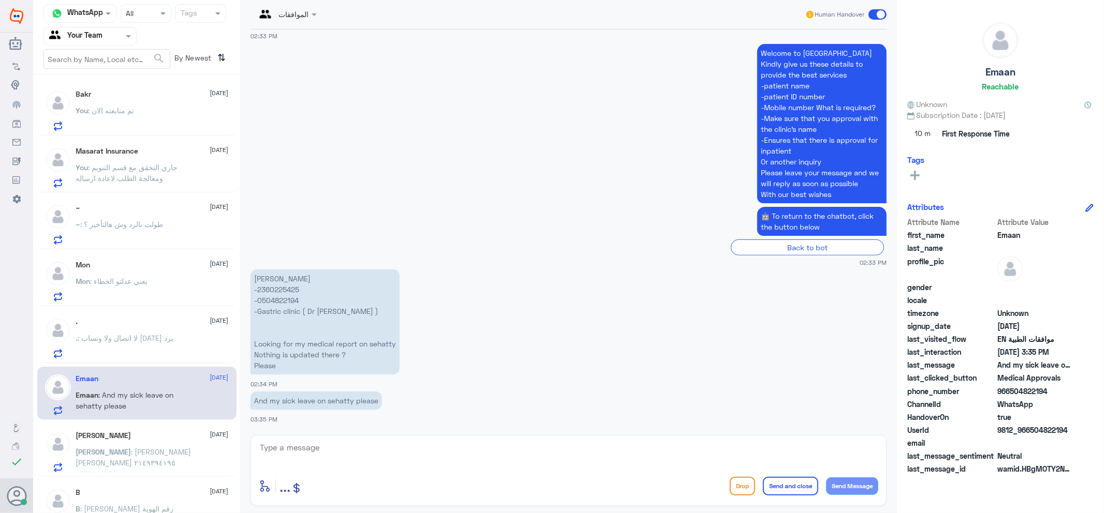
click at [190, 448] on p "[PERSON_NAME] : [PERSON_NAME] [PERSON_NAME] ٢١٤٩٣٩٤١٩٥ ٠٥٣٢٨٨٨٢٩١" at bounding box center [134, 460] width 116 height 26
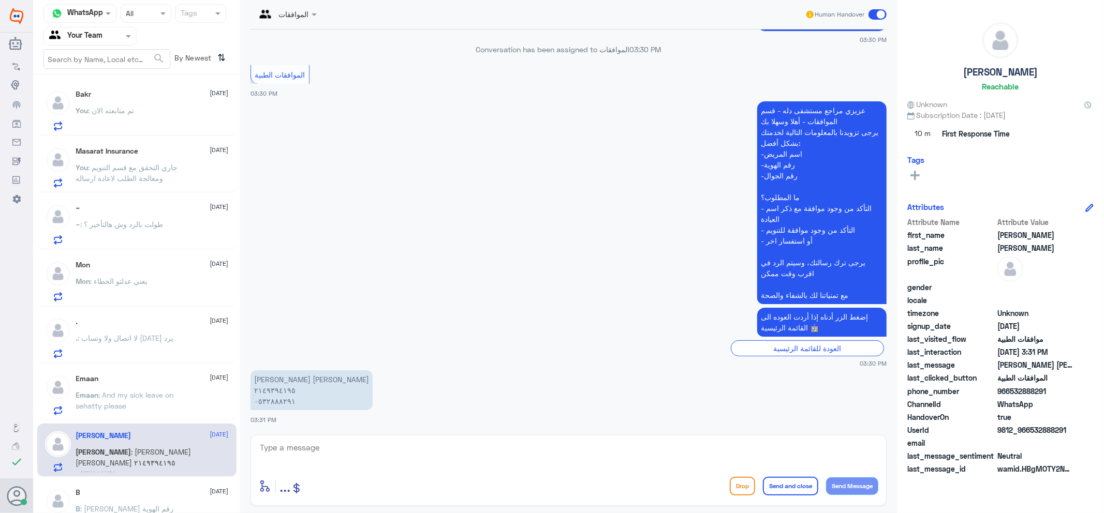
click at [196, 279] on div "Mon : يعني عدلتو الخطاء" at bounding box center [152, 289] width 153 height 23
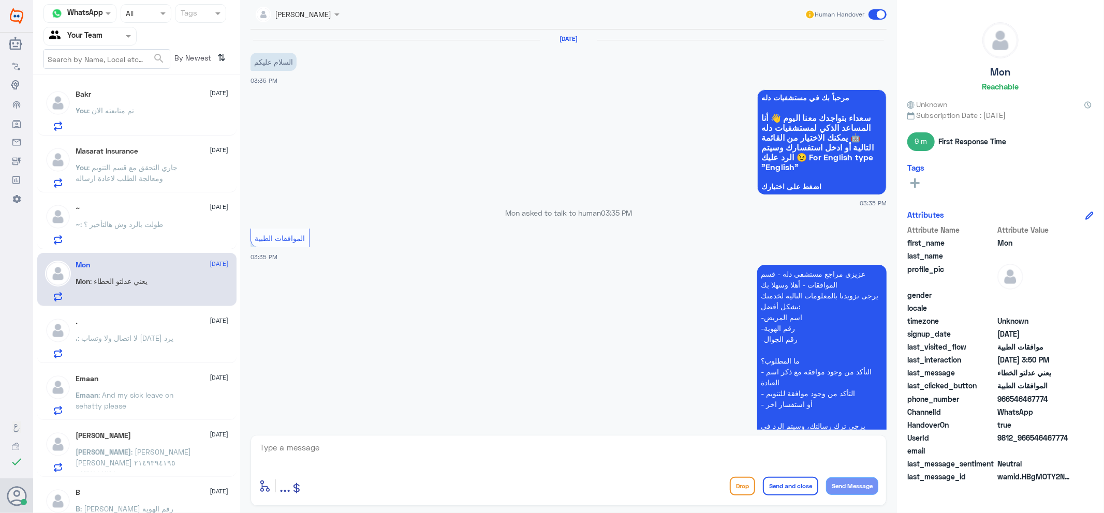
scroll to position [377, 0]
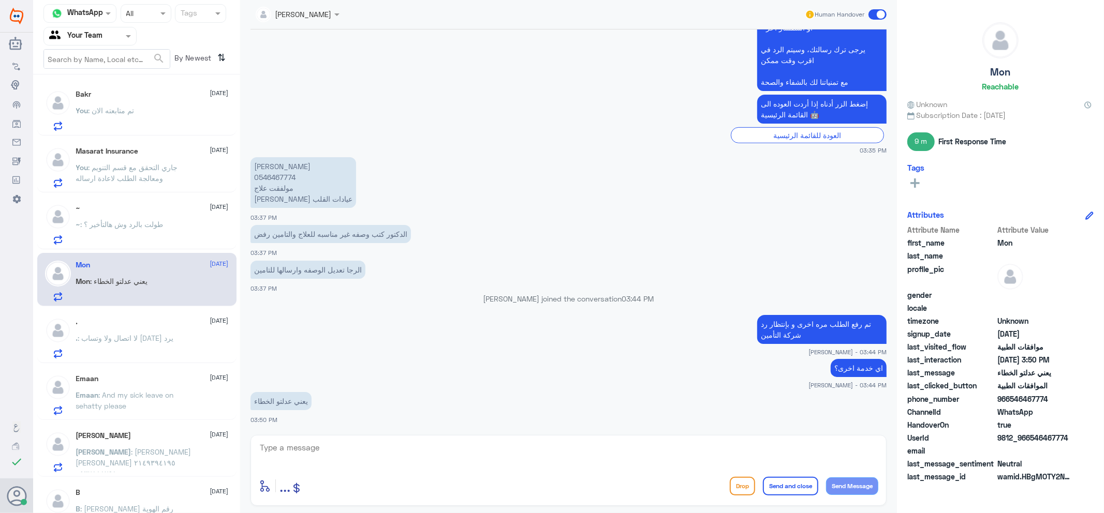
click at [196, 247] on div "~ [DATE] ~ : طولت بالرد وش هالتأخير ؟" at bounding box center [136, 222] width 199 height 53
click at [171, 228] on div "~ : طولت بالرد وش هالتأخير ؟" at bounding box center [152, 233] width 153 height 23
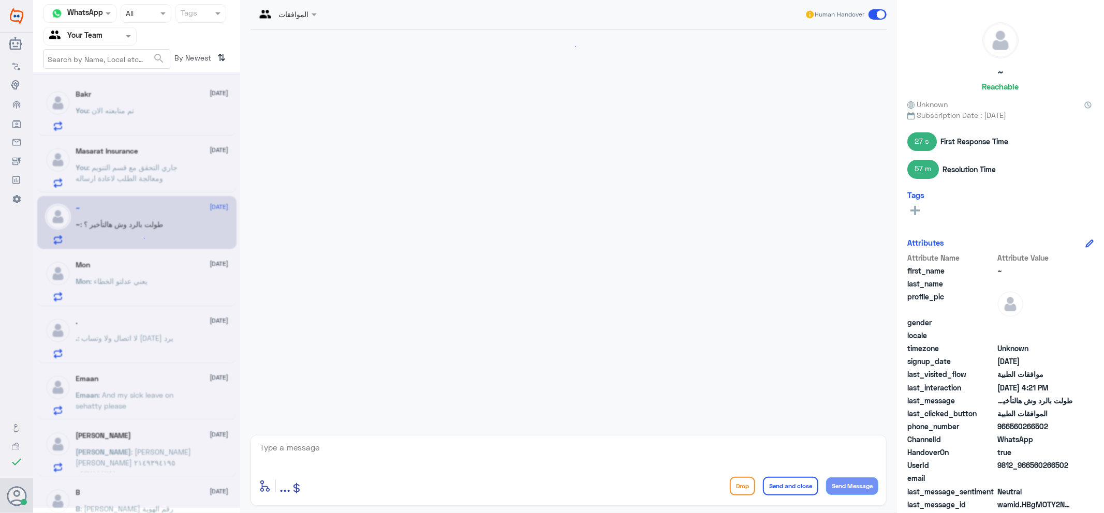
scroll to position [734, 0]
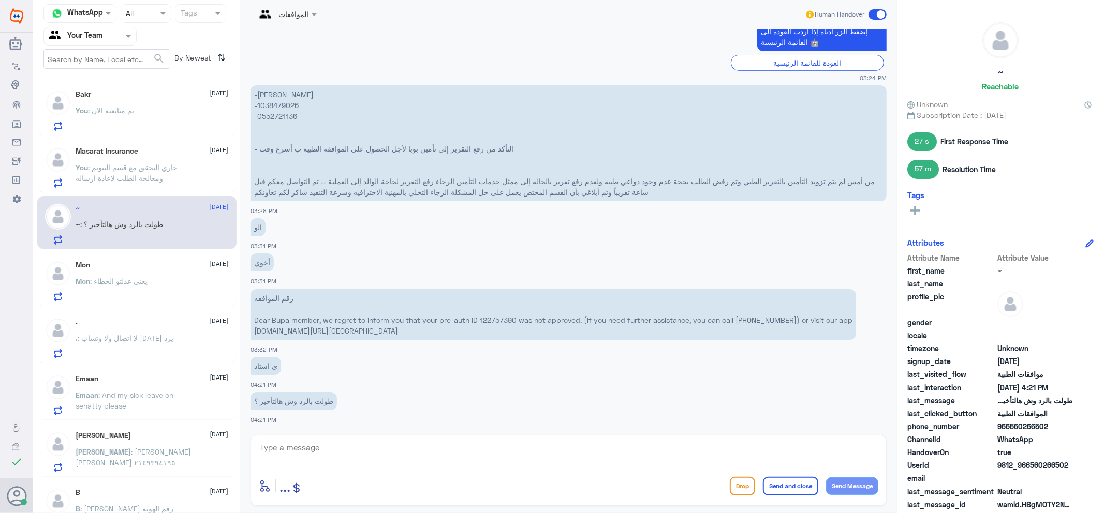
click at [188, 168] on p "You : جاري التحقق مع قسم التنويم ومعالجة الطلب لاعادة ارساله" at bounding box center [134, 175] width 116 height 26
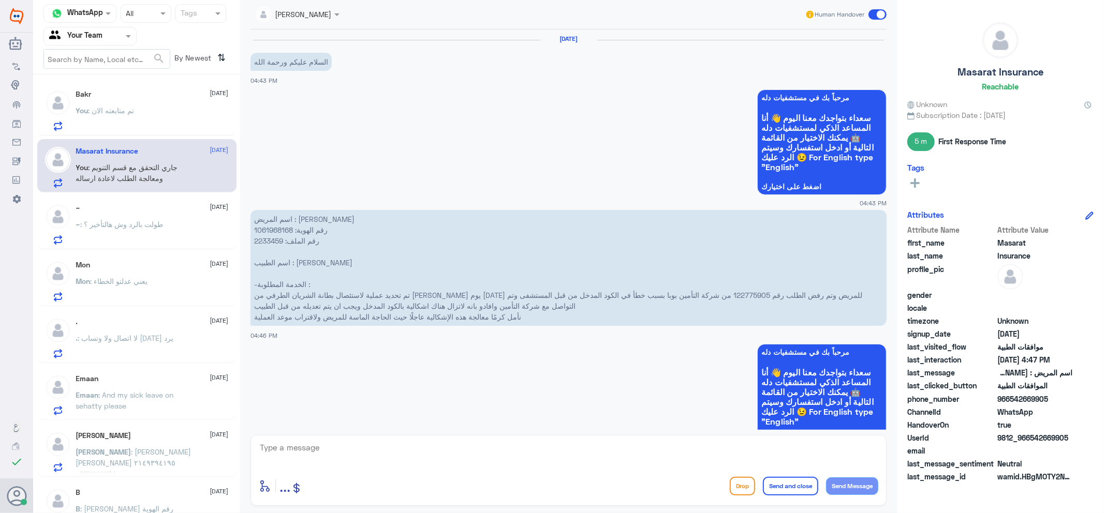
scroll to position [591, 0]
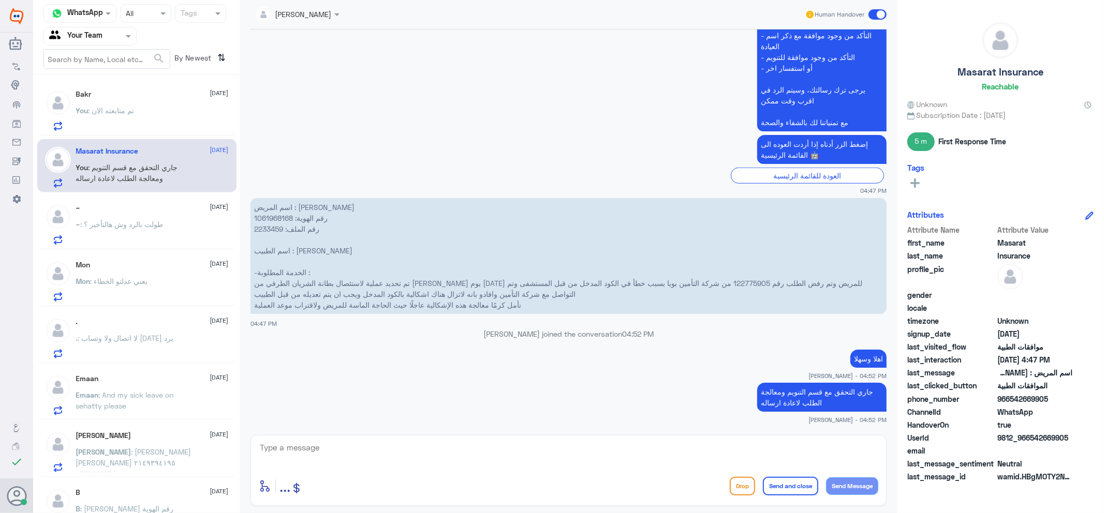
click at [187, 114] on div "You : تم متابعته الان" at bounding box center [152, 119] width 153 height 23
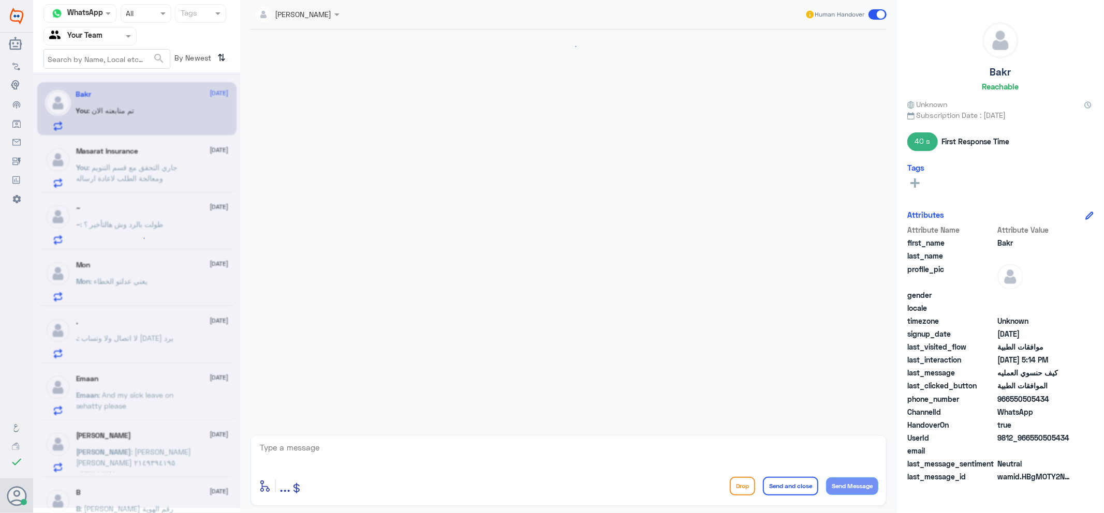
scroll to position [718, 0]
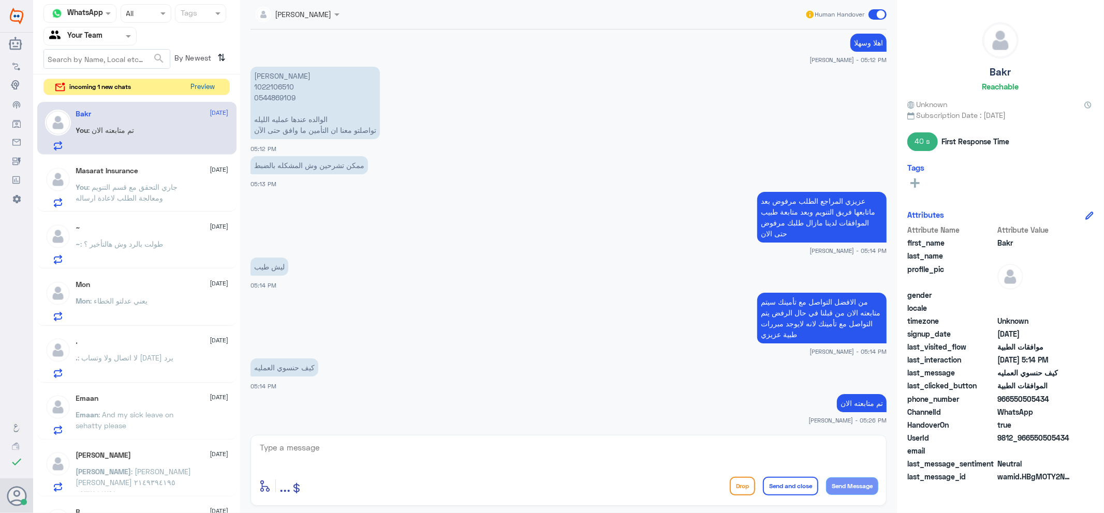
click at [205, 90] on button "Preview" at bounding box center [203, 87] width 32 height 16
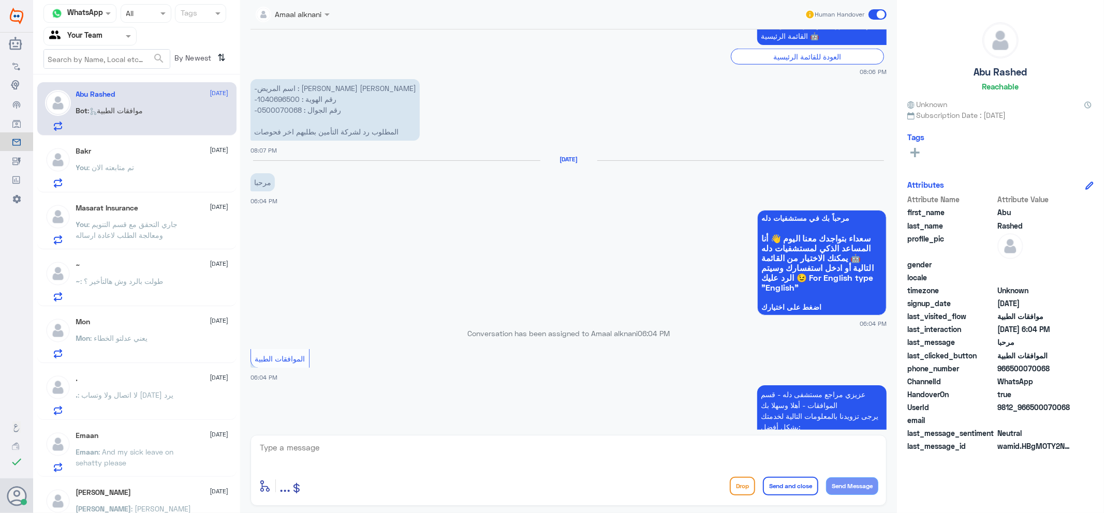
scroll to position [958, 0]
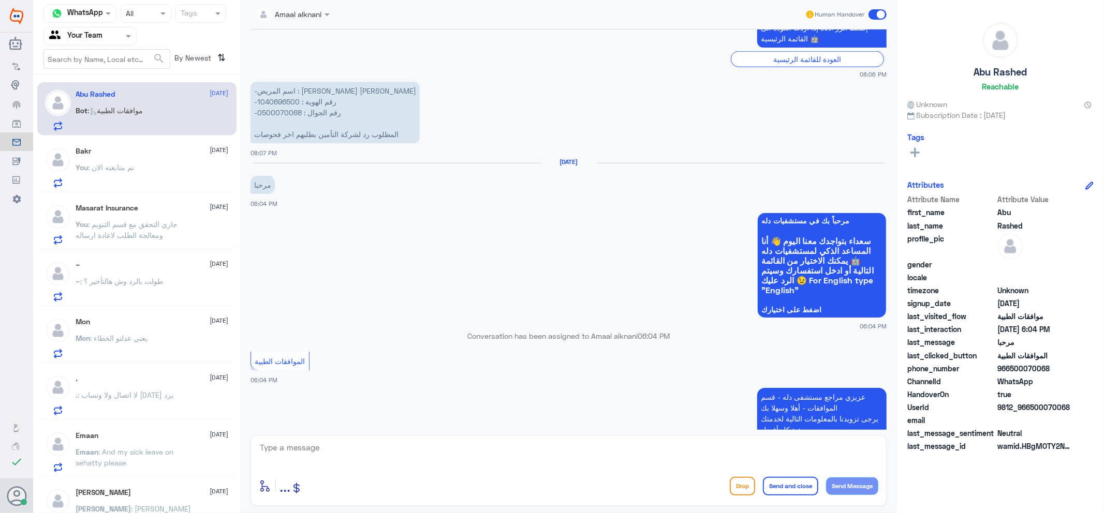
click at [169, 159] on div "Bakr [DATE] You : تم متابعته الان" at bounding box center [152, 167] width 153 height 41
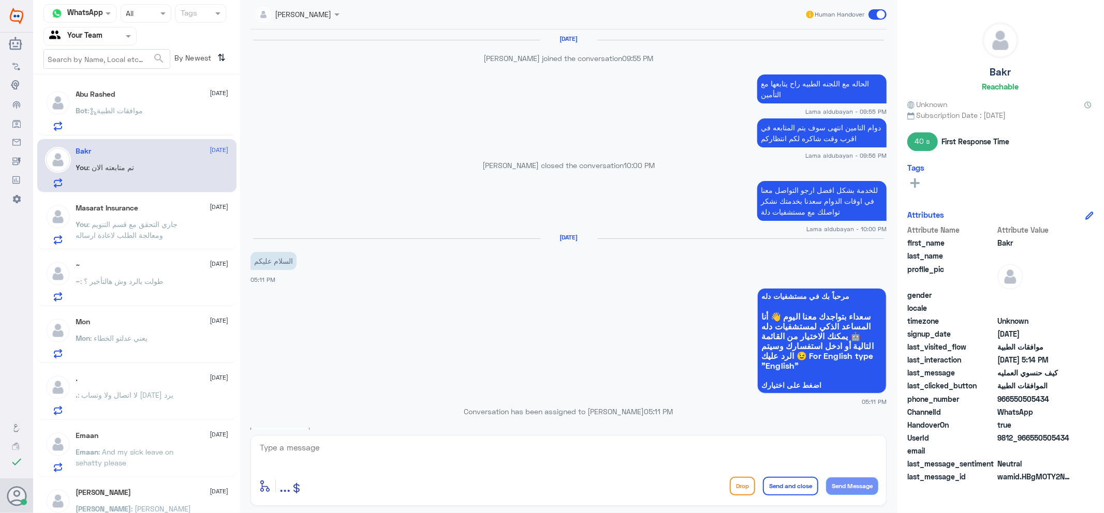
scroll to position [718, 0]
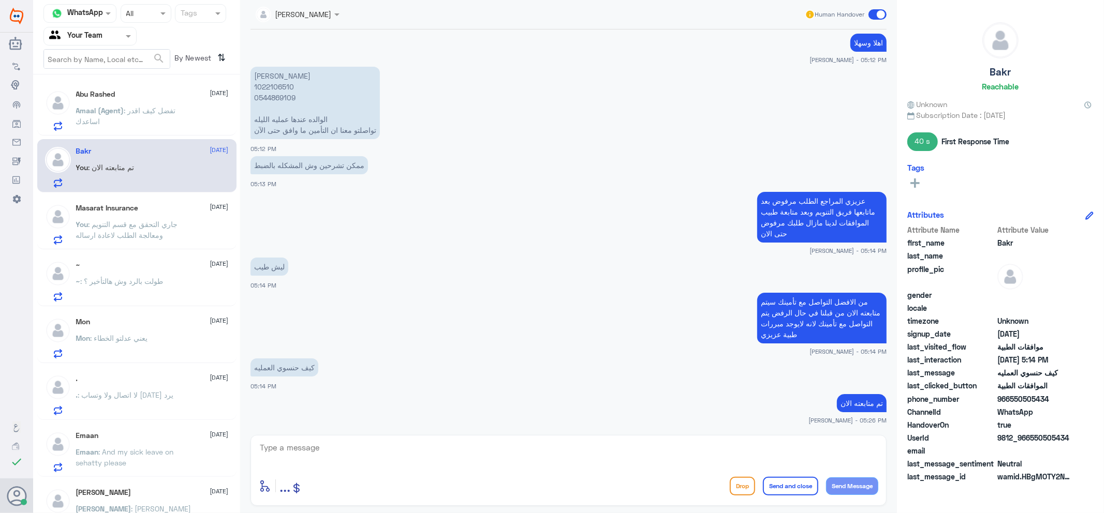
click at [138, 124] on p "Amaal (Agent) : تفضل كيف اقدر اساعدك" at bounding box center [134, 118] width 116 height 26
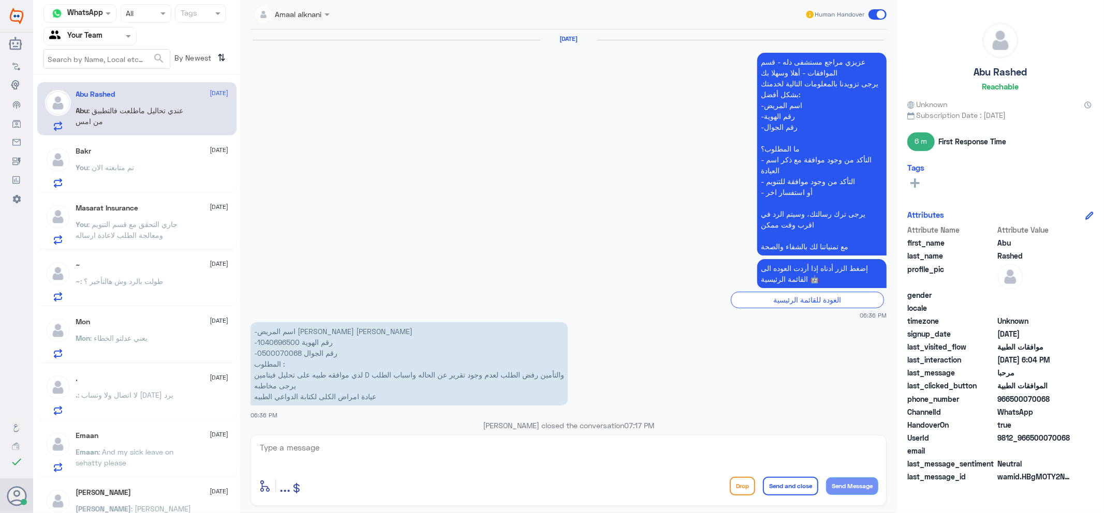
scroll to position [1254, 0]
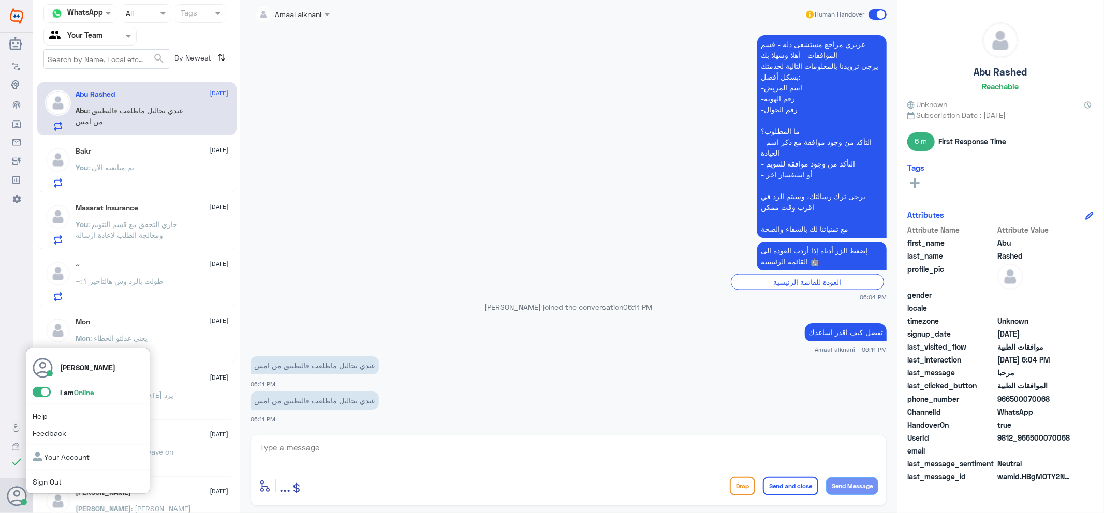
drag, startPoint x: 44, startPoint y: 393, endPoint x: 61, endPoint y: 401, distance: 18.1
click at [44, 393] on span at bounding box center [42, 392] width 18 height 10
click at [0, 0] on input "checkbox" at bounding box center [0, 0] width 0 height 0
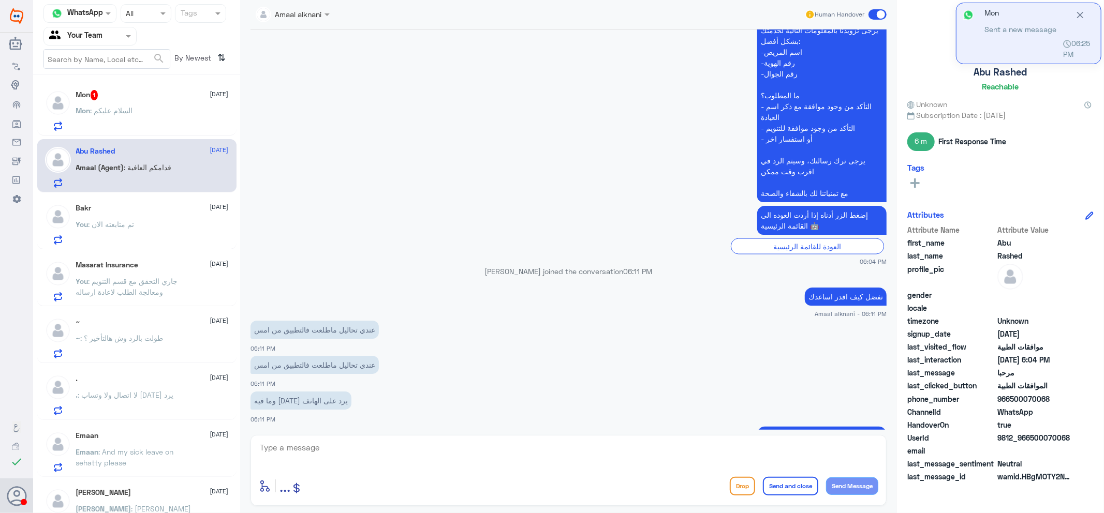
scroll to position [1419, 0]
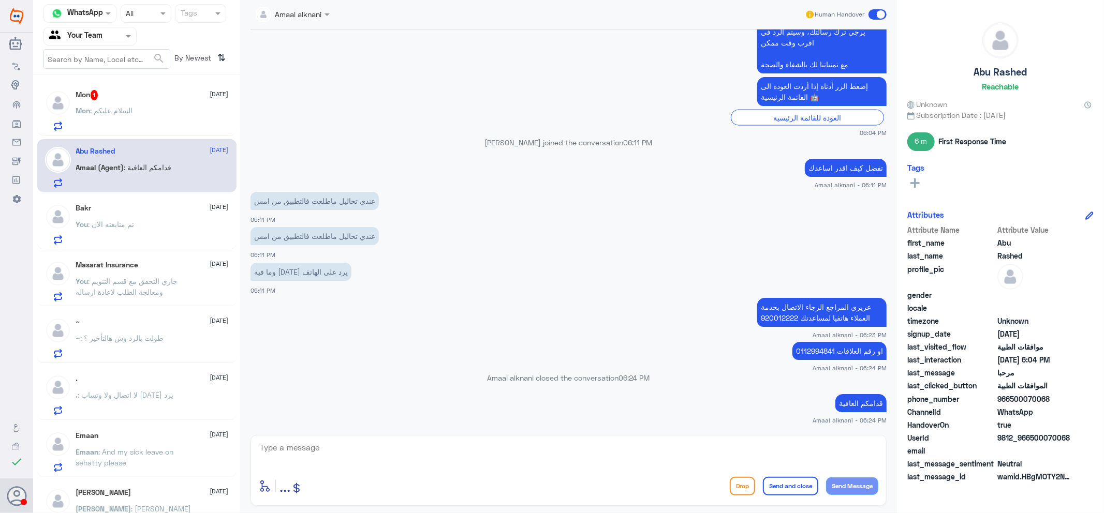
click at [146, 126] on div "Mon : السلام عليكم" at bounding box center [152, 119] width 153 height 23
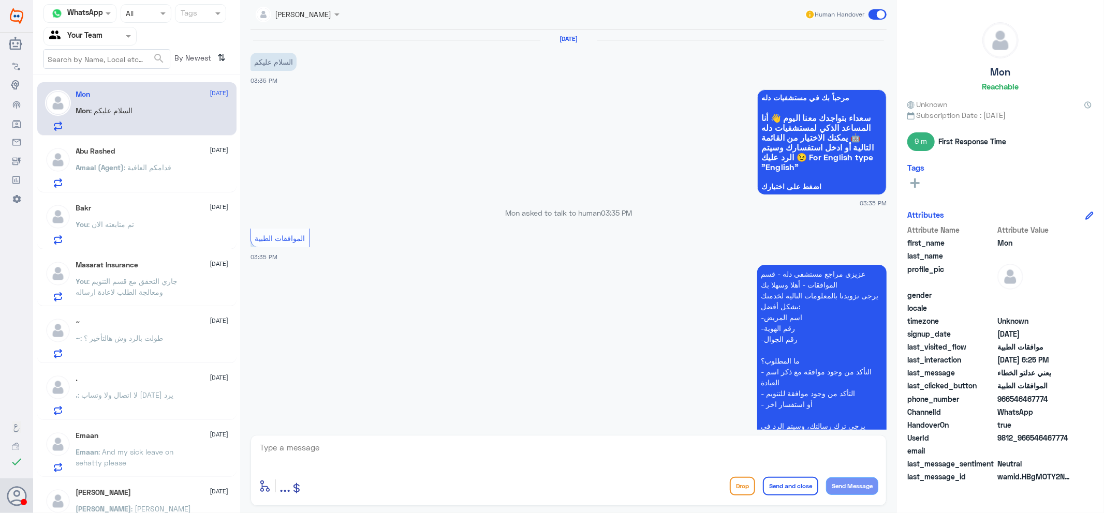
scroll to position [412, 0]
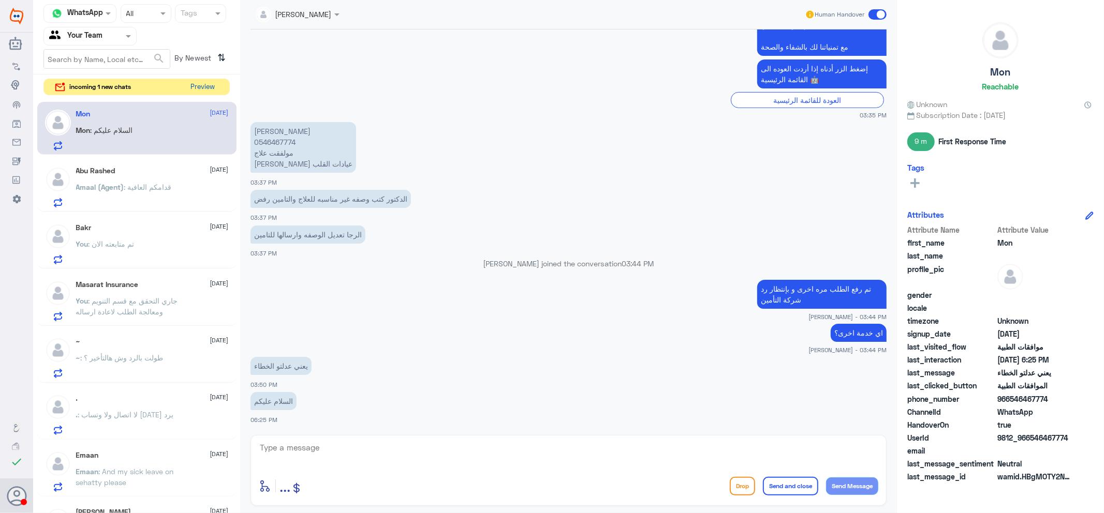
click at [211, 93] on button "Preview" at bounding box center [203, 87] width 32 height 16
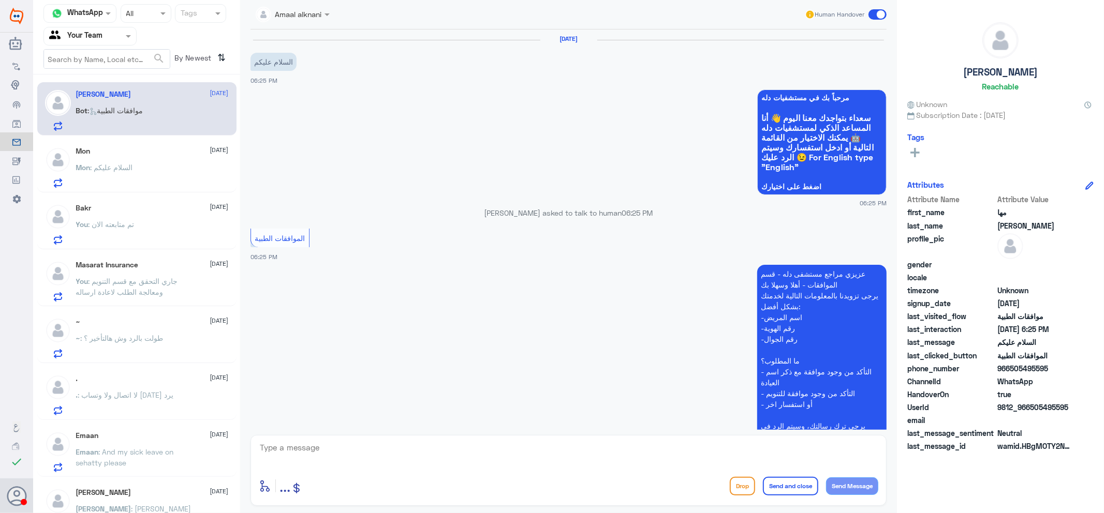
click at [135, 368] on div ". [DATE] . : لا اتصال ولا وتساب [DATE] يرد" at bounding box center [136, 393] width 199 height 53
click at [146, 277] on span ": جاري التحقق مع قسم التنويم ومعالجة الطلب لاعادة ارساله" at bounding box center [127, 287] width 102 height 20
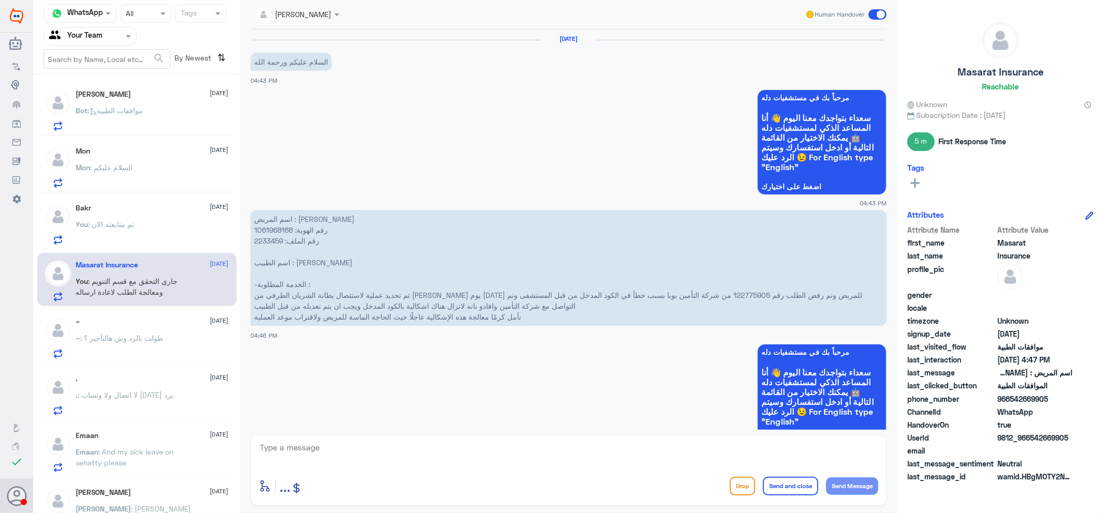
scroll to position [591, 0]
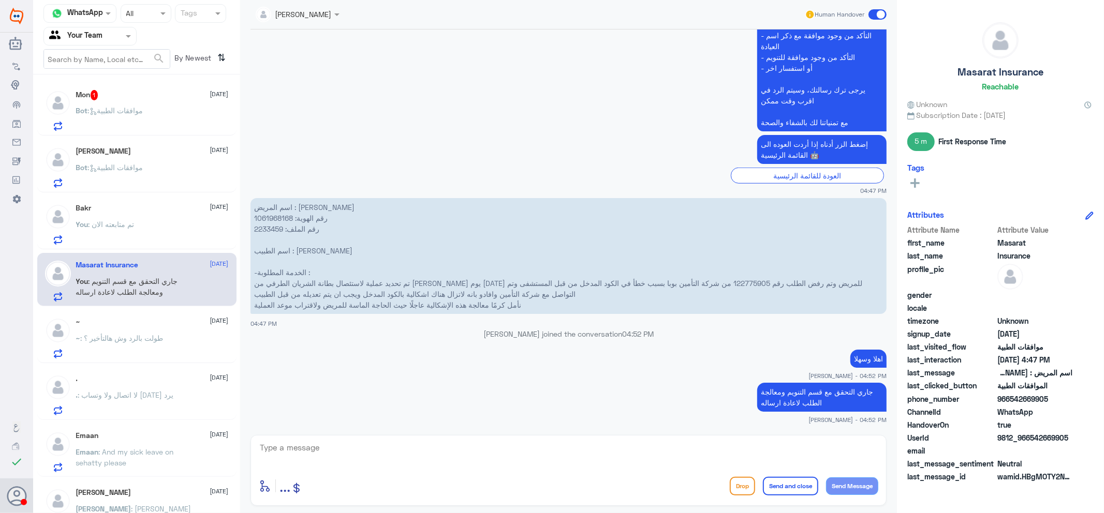
click at [165, 120] on div "Bot : موافقات الطبية" at bounding box center [152, 119] width 153 height 23
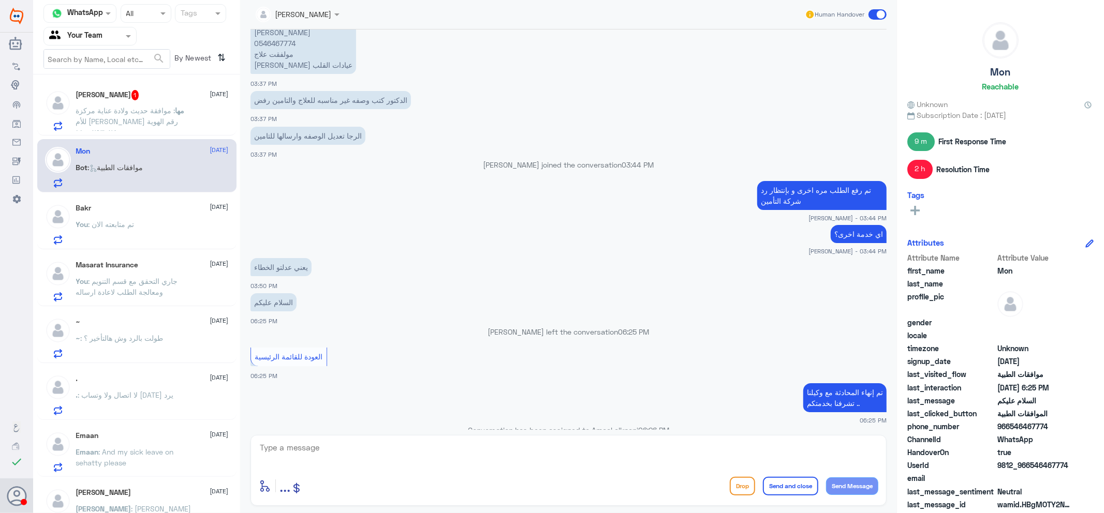
scroll to position [835, 0]
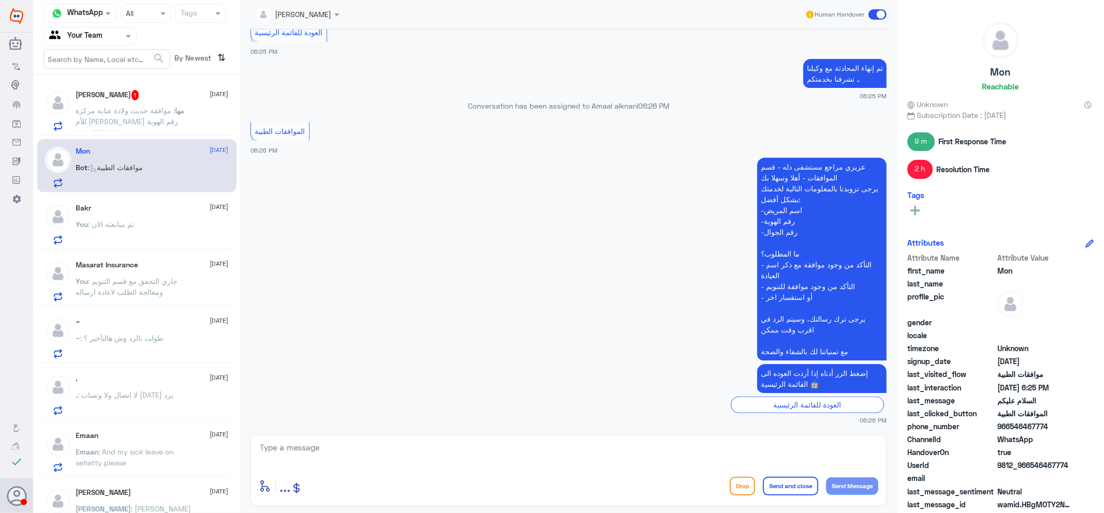
drag, startPoint x: 204, startPoint y: 123, endPoint x: 199, endPoint y: 143, distance: 21.5
click at [200, 137] on div "[PERSON_NAME] 1 [DATE] مها : موافقة حديث ولادة عناية مركزة للأم [PERSON_NAME] ر…" at bounding box center [136, 298] width 207 height 438
drag, startPoint x: 184, startPoint y: 115, endPoint x: 187, endPoint y: 106, distance: 10.0
click at [187, 106] on p "مها : موافقة حديث ولادة عناية مركزة للأم [PERSON_NAME] رقم الهوية ١١٠٠٢٩٣٠٢٤" at bounding box center [134, 118] width 116 height 26
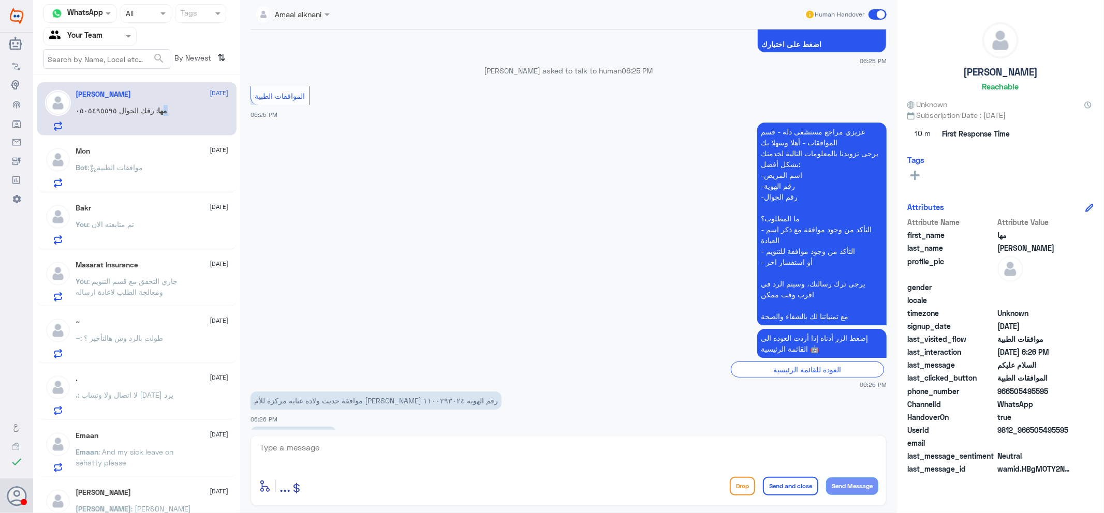
scroll to position [178, 0]
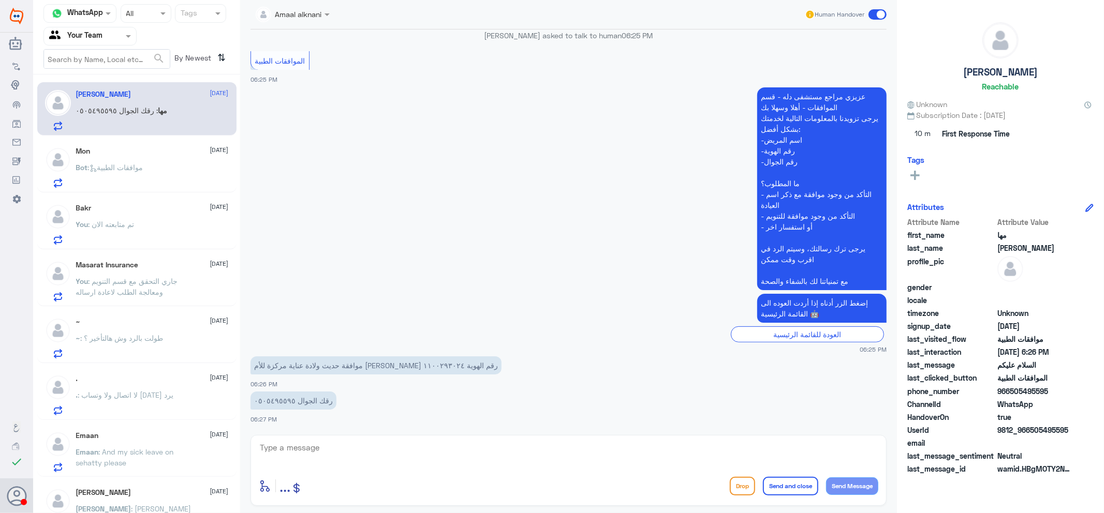
drag, startPoint x: 187, startPoint y: 269, endPoint x: 194, endPoint y: 264, distance: 8.5
click at [194, 264] on div "Masarat Insurance [DATE]" at bounding box center [152, 265] width 153 height 9
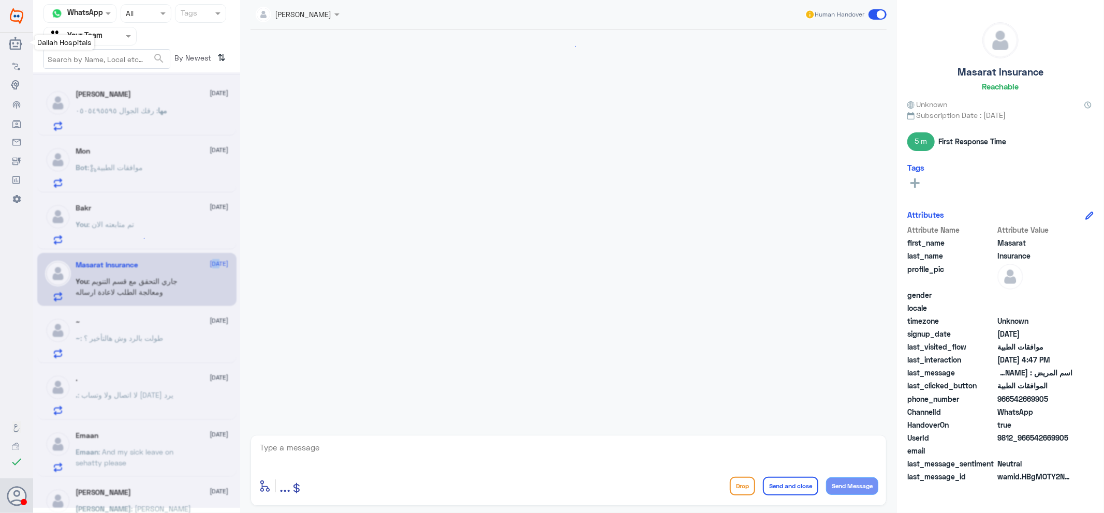
scroll to position [591, 0]
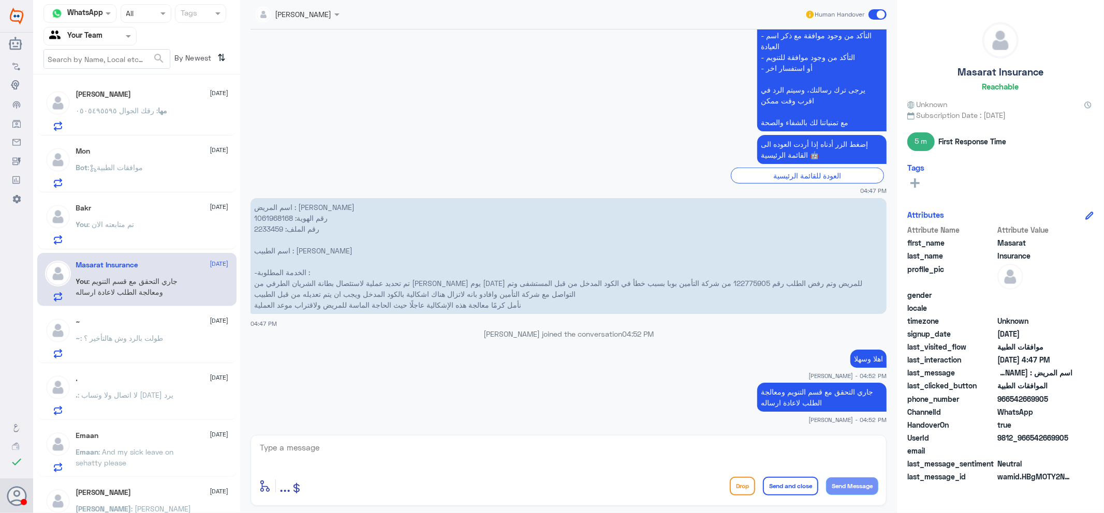
click at [167, 208] on div "Bakr [DATE] You : تم متابعته الان" at bounding box center [136, 222] width 199 height 53
drag, startPoint x: 163, startPoint y: 229, endPoint x: 168, endPoint y: 218, distance: 11.8
click at [168, 218] on div "Bakr [DATE] You : تم متابعته الان" at bounding box center [152, 224] width 153 height 41
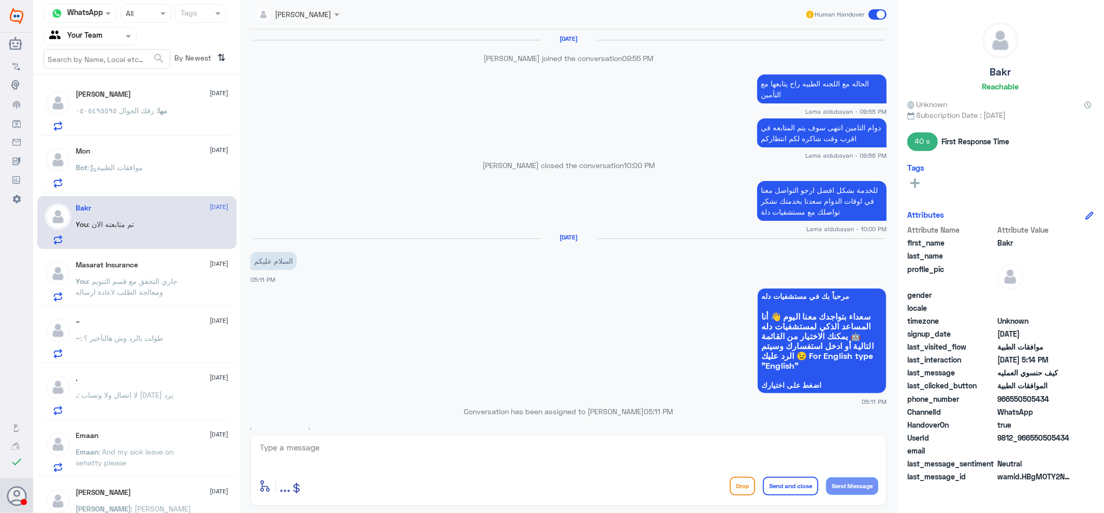
scroll to position [718, 0]
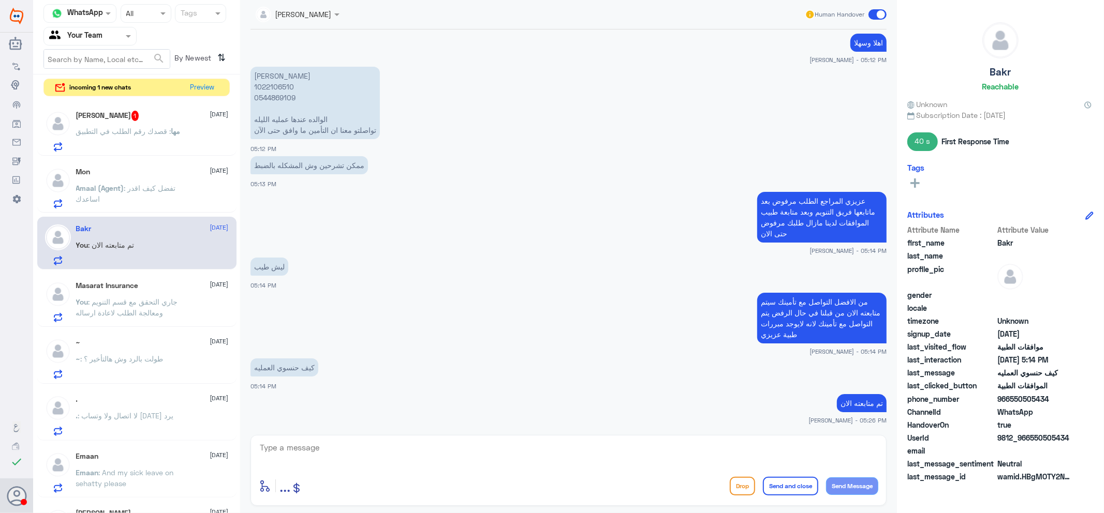
click at [174, 135] on span "مها" at bounding box center [175, 131] width 9 height 9
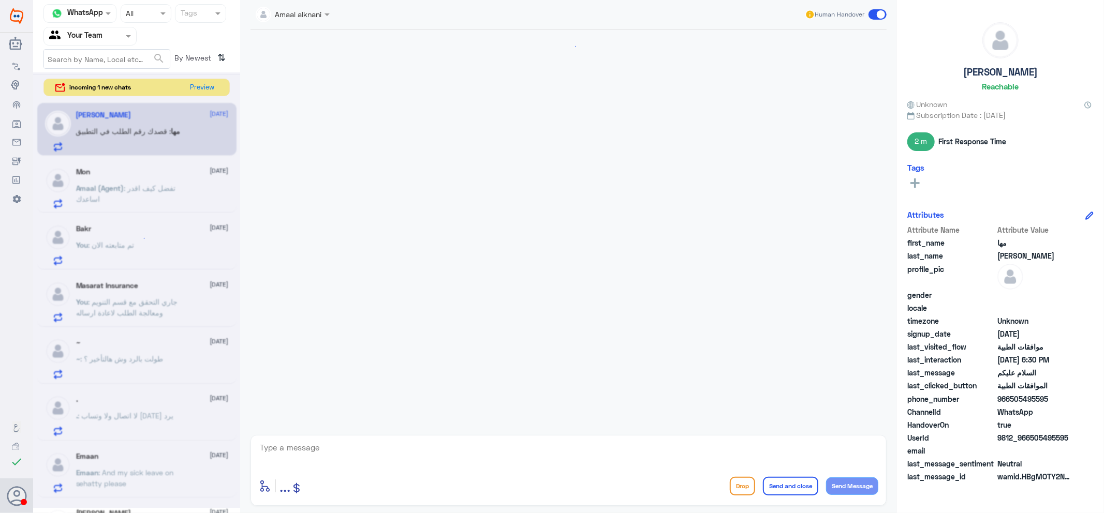
scroll to position [435, 0]
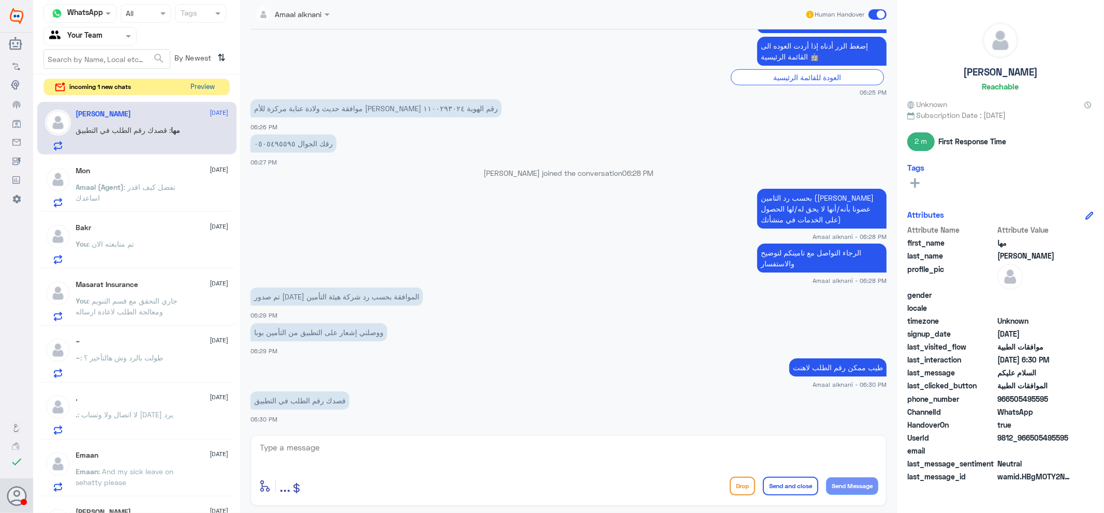
click at [207, 91] on button "Preview" at bounding box center [203, 87] width 32 height 16
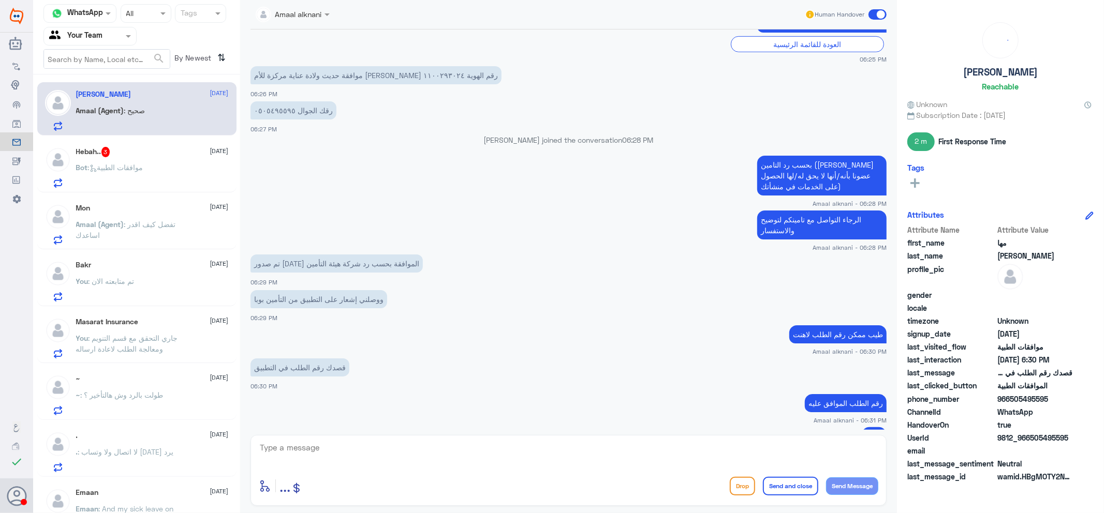
scroll to position [501, 0]
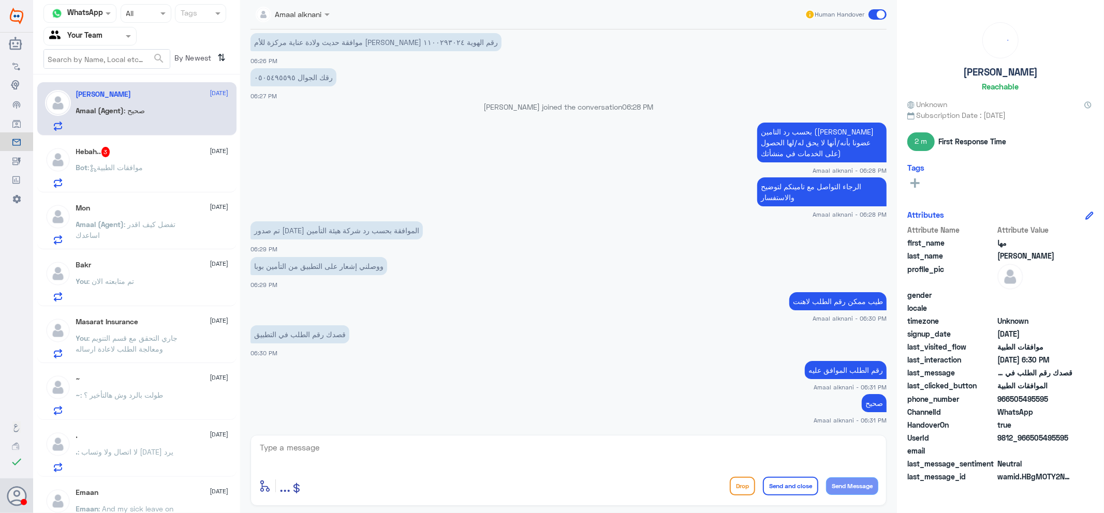
click at [168, 164] on div "Hebah.. 3 [DATE] Bot : موافقات الطبية" at bounding box center [152, 167] width 153 height 41
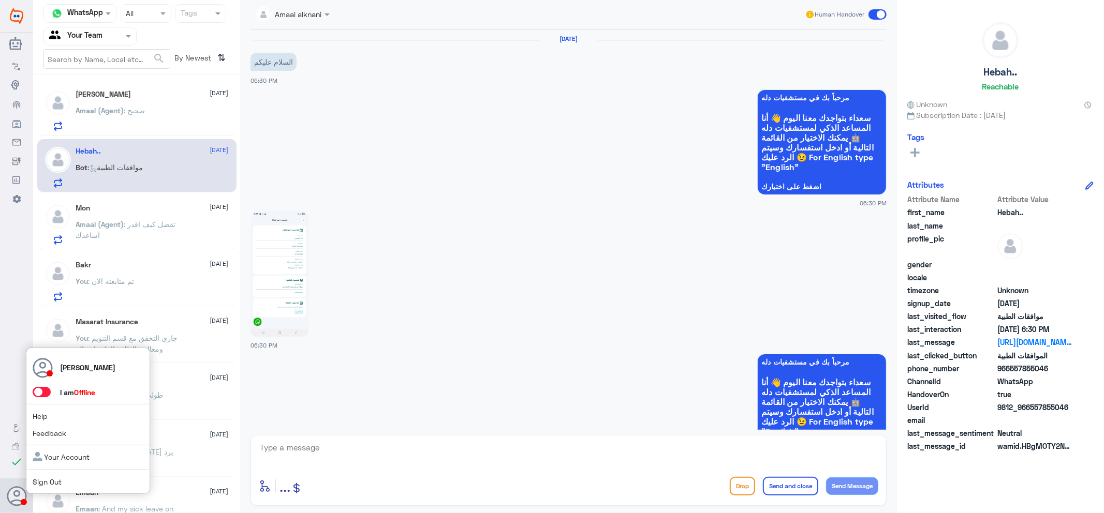
click at [40, 396] on span at bounding box center [42, 392] width 18 height 10
click at [0, 0] on input "checkbox" at bounding box center [0, 0] width 0 height 0
drag, startPoint x: 470, startPoint y: 372, endPoint x: 471, endPoint y: 366, distance: 5.9
click at [471, 370] on app-msgs-whats-app-list "مرحباً بك في مستشفيات دله سعداء بتواجدك معنا [DATE] 👋 أنا المساعد الذكي لمستشفي…" at bounding box center [568, 407] width 636 height 107
click at [113, 360] on div "Masarat Insurance [DATE] You : جاري التحقق مع قسم التنويم ومعالجة الطلب لاعادة …" at bounding box center [136, 336] width 199 height 53
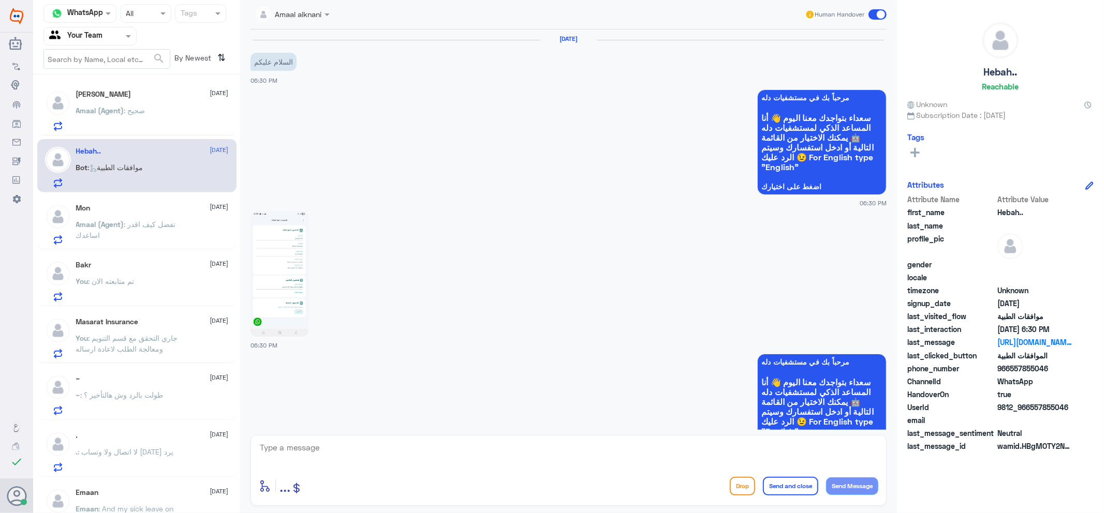
drag, startPoint x: 127, startPoint y: 312, endPoint x: 136, endPoint y: 290, distance: 23.2
click at [128, 312] on div "Masarat Insurance [DATE] You : جاري التحقق مع قسم التنويم ومعالجة الطلب لاعادة …" at bounding box center [136, 336] width 199 height 53
click at [120, 283] on p "You : تم متابعته الان" at bounding box center [105, 289] width 58 height 26
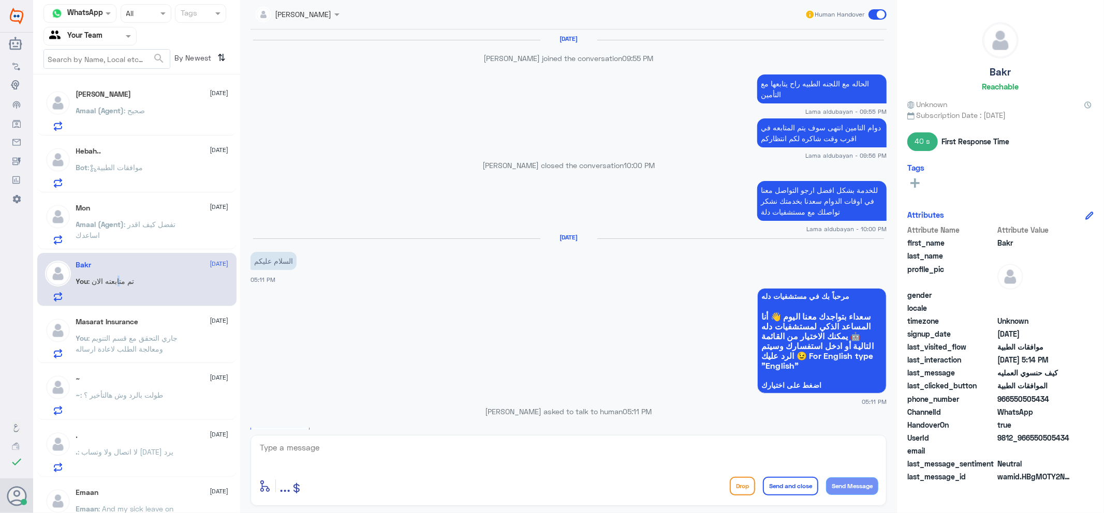
scroll to position [718, 0]
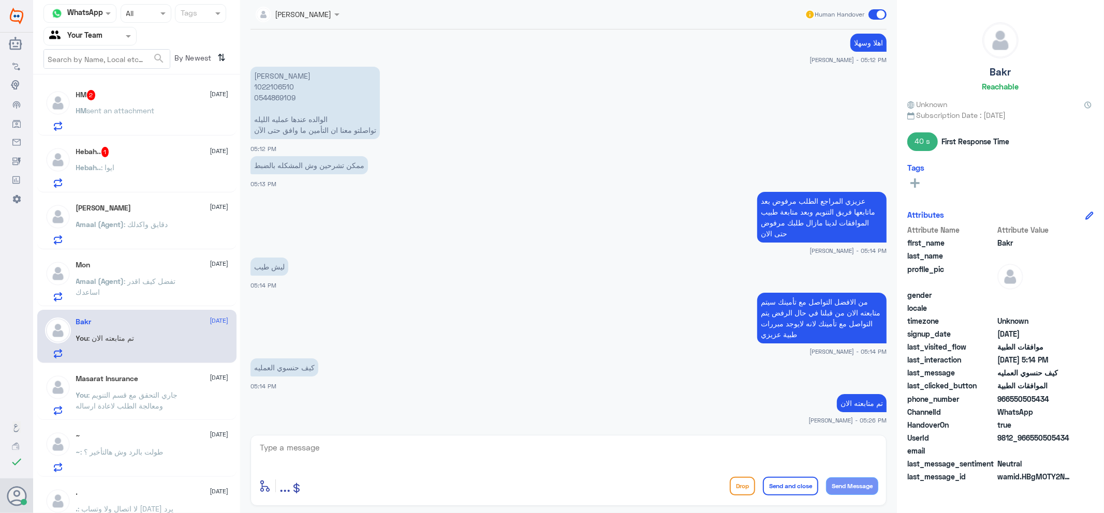
drag, startPoint x: 144, startPoint y: 250, endPoint x: 141, endPoint y: 214, distance: 36.4
click at [145, 250] on div "HM 2 [DATE] HM sent an attachment Hebah.. 1 [DATE] Hebah.. : ايوا [PERSON_NAME]…" at bounding box center [136, 298] width 207 height 438
click at [142, 157] on div "Hebah.. 1 [DATE] Hebah.. : ايوا" at bounding box center [152, 167] width 153 height 41
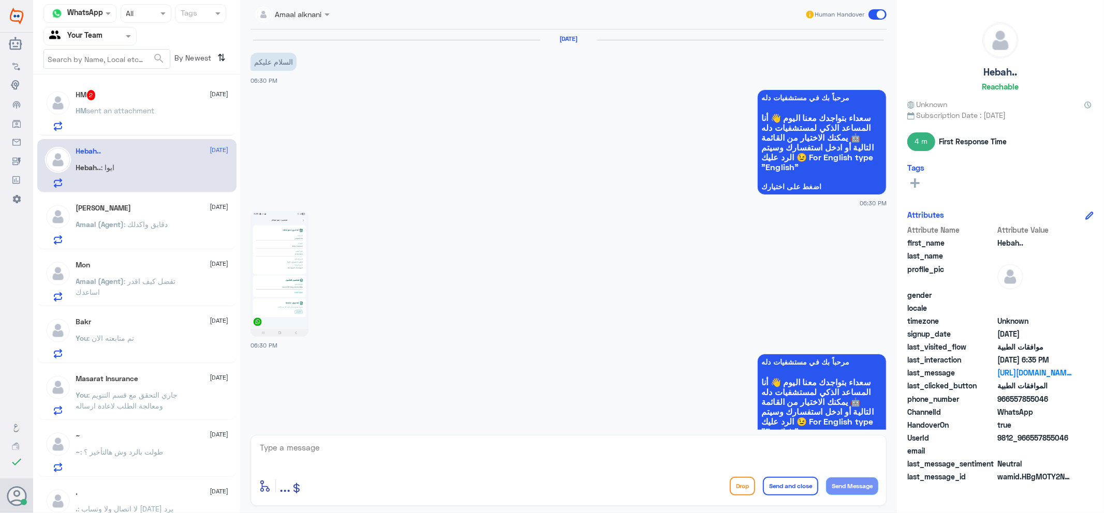
scroll to position [636, 0]
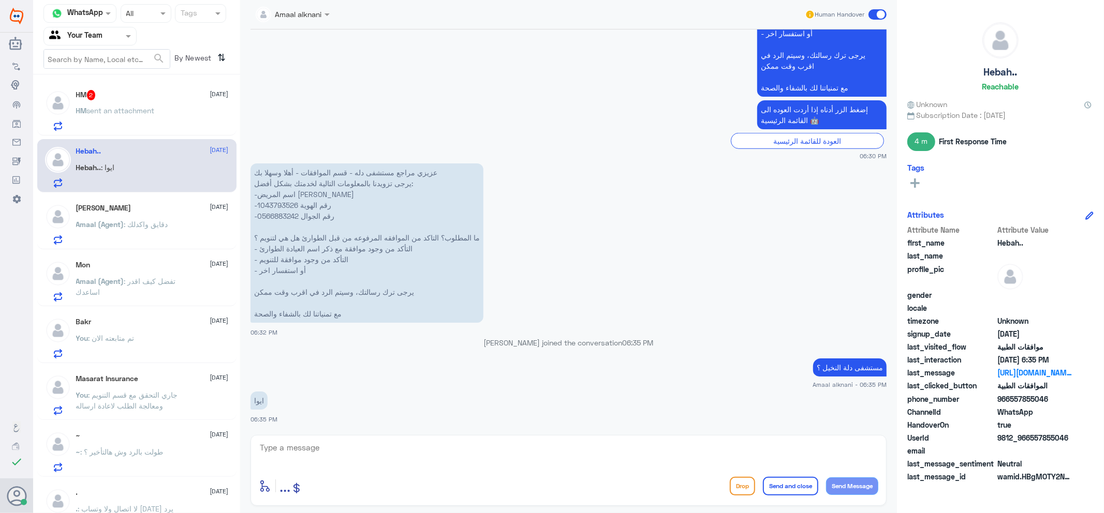
click at [141, 120] on p "HM sent an attachment" at bounding box center [115, 118] width 79 height 26
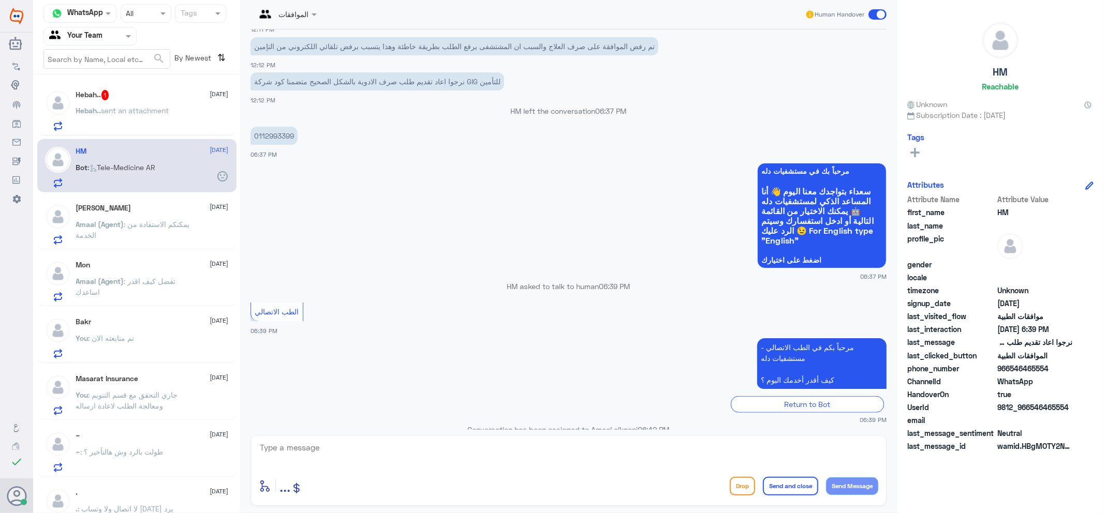
scroll to position [618, 0]
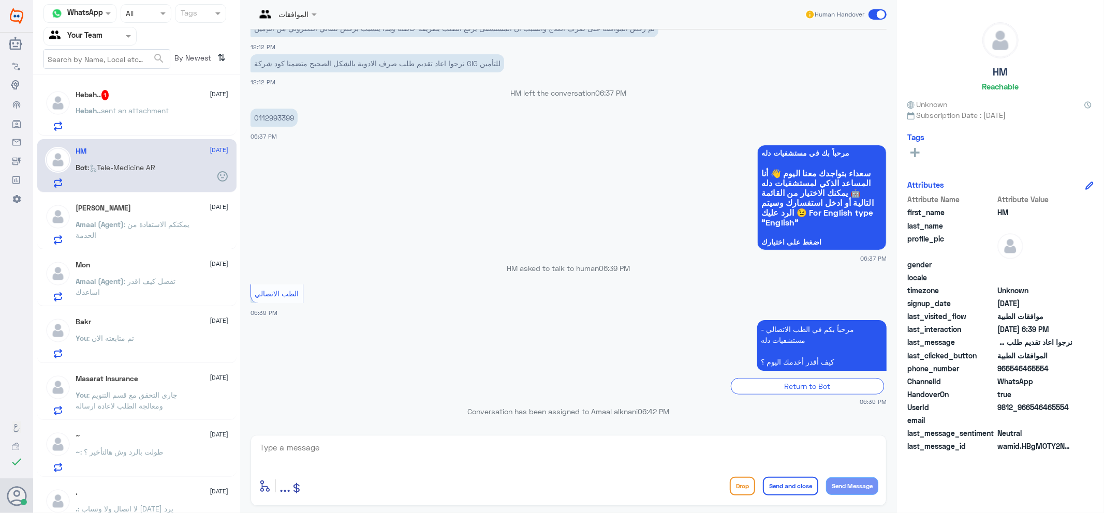
click at [130, 106] on span "sent an attachment" at bounding box center [135, 110] width 68 height 9
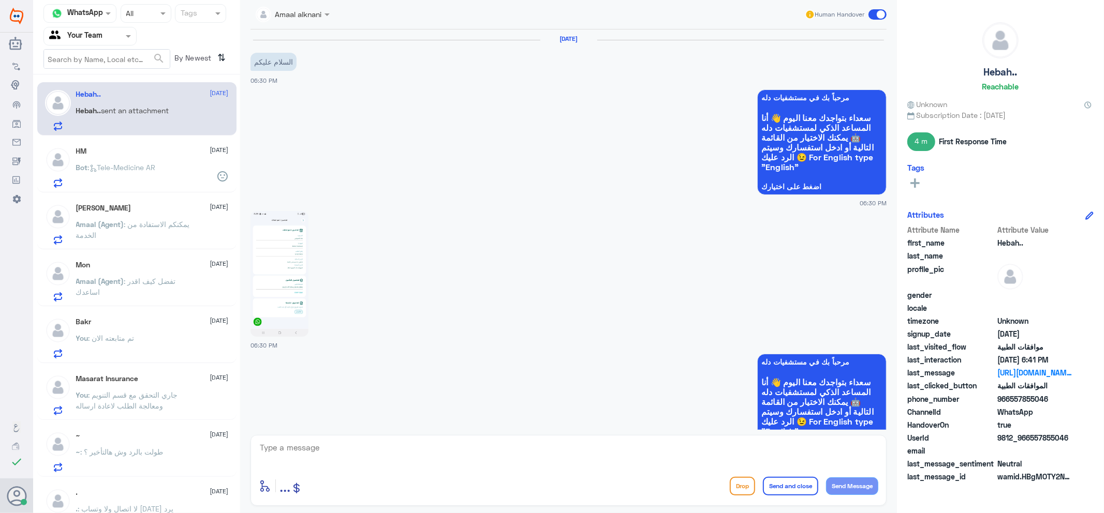
scroll to position [737, 0]
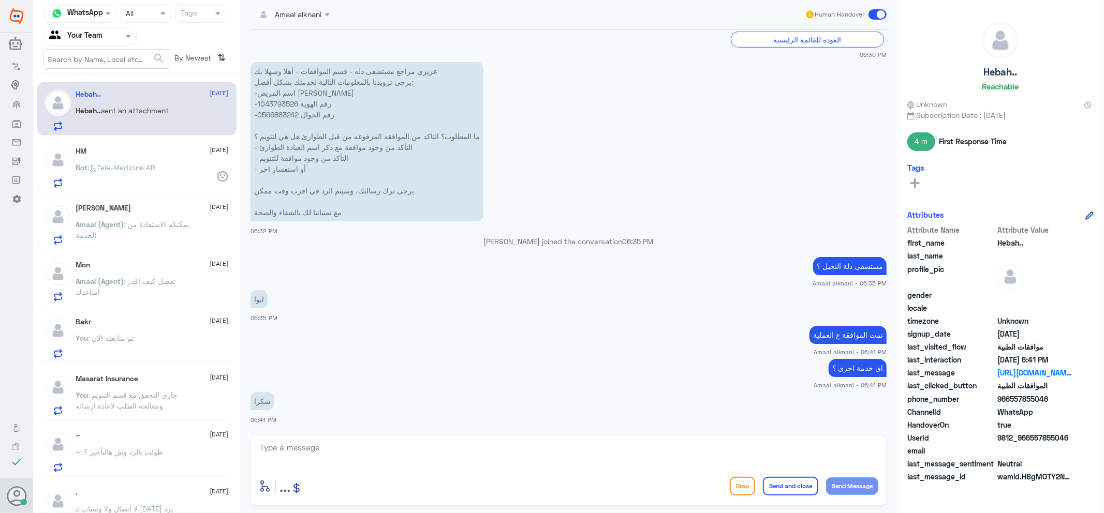
click at [124, 159] on div "HM [DATE] Bot : Tele-Medicine AR" at bounding box center [152, 167] width 153 height 41
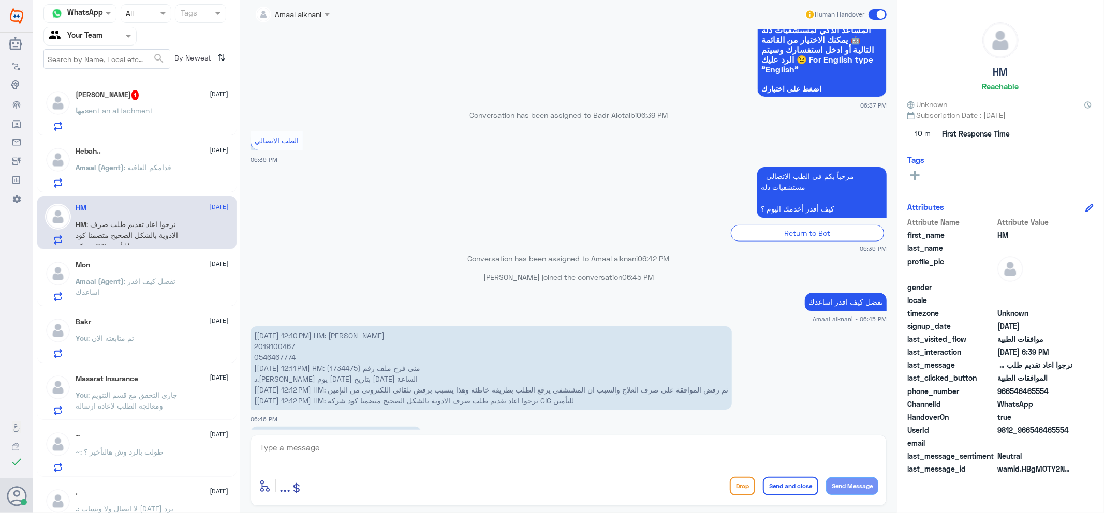
scroll to position [945, 0]
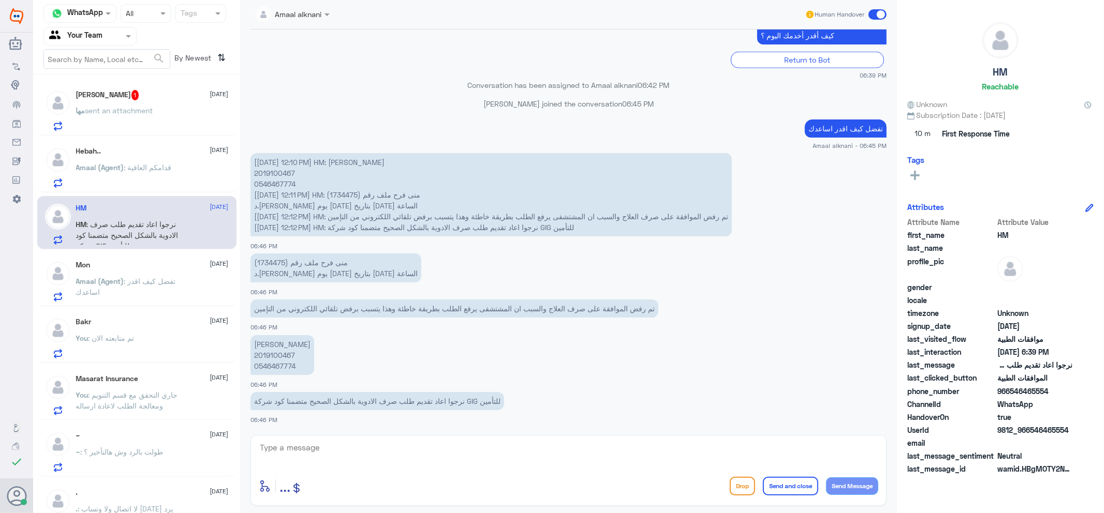
click at [127, 109] on span "sent an attachment" at bounding box center [119, 110] width 68 height 9
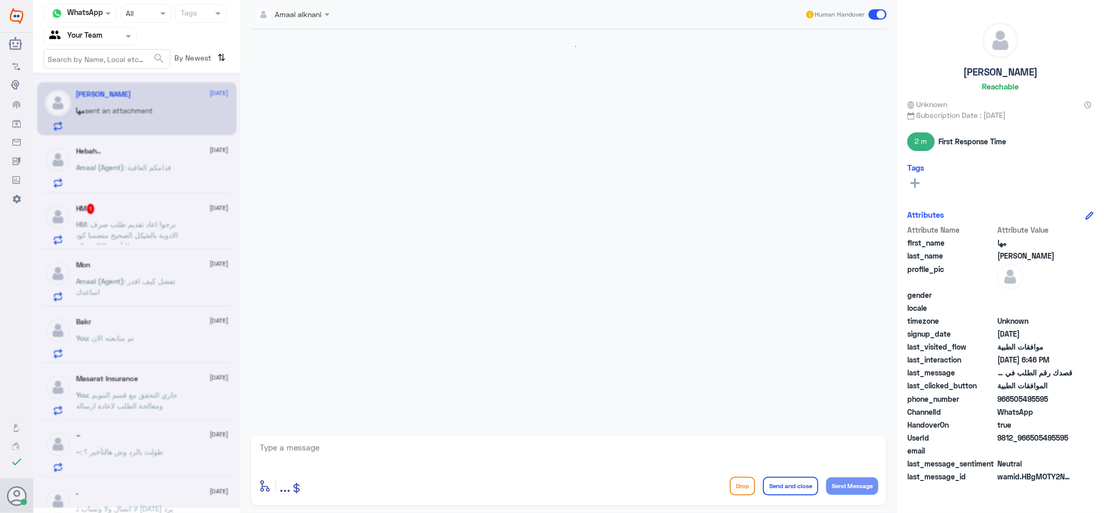
scroll to position [453, 0]
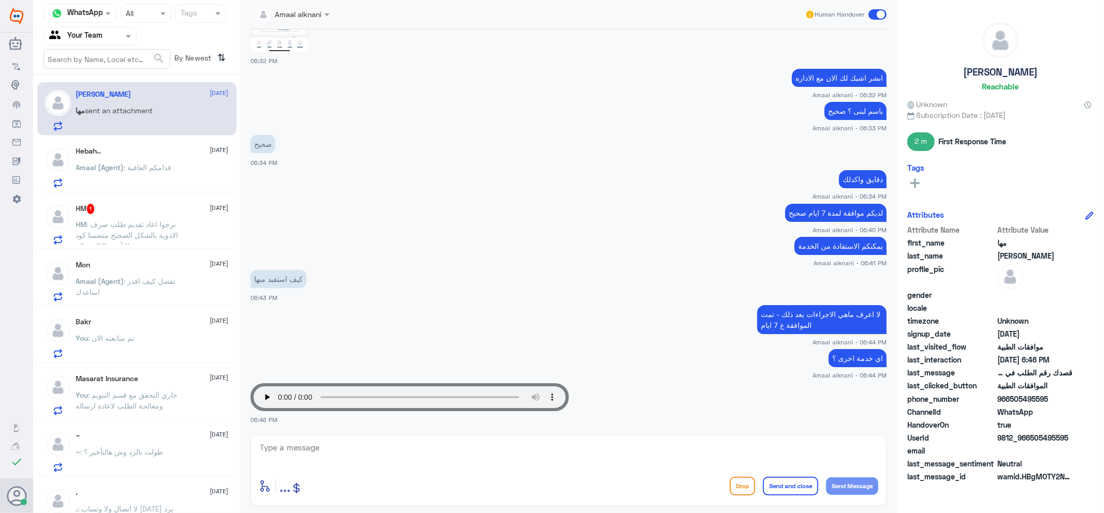
click at [138, 148] on div "Hebah.. [DATE]" at bounding box center [152, 151] width 153 height 9
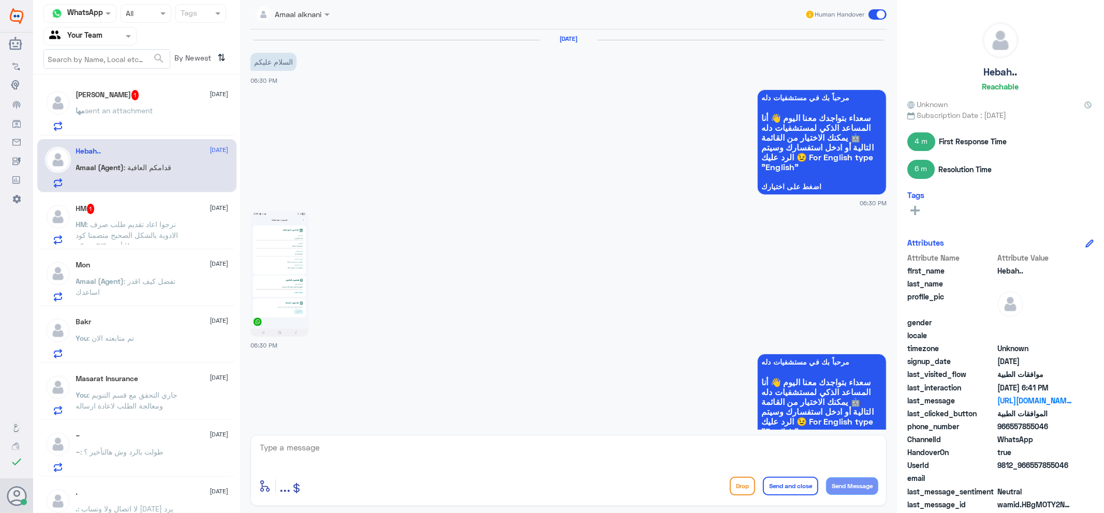
scroll to position [789, 0]
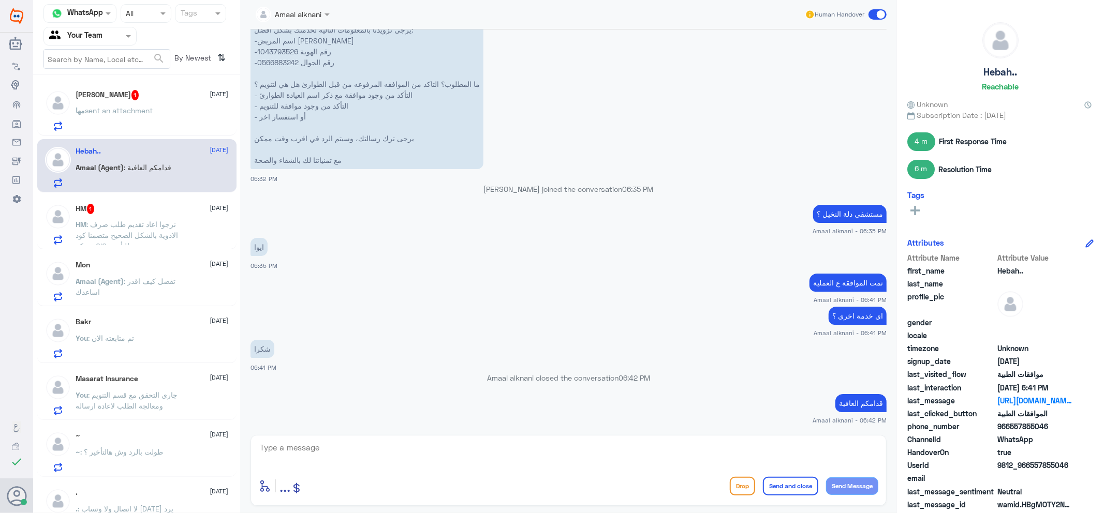
click at [145, 228] on span ": نرجوا اعاد تقديم طلب صرف الادوية بالشكل الصحيح متضمنا كود شركة GIG للتأمين" at bounding box center [127, 235] width 102 height 31
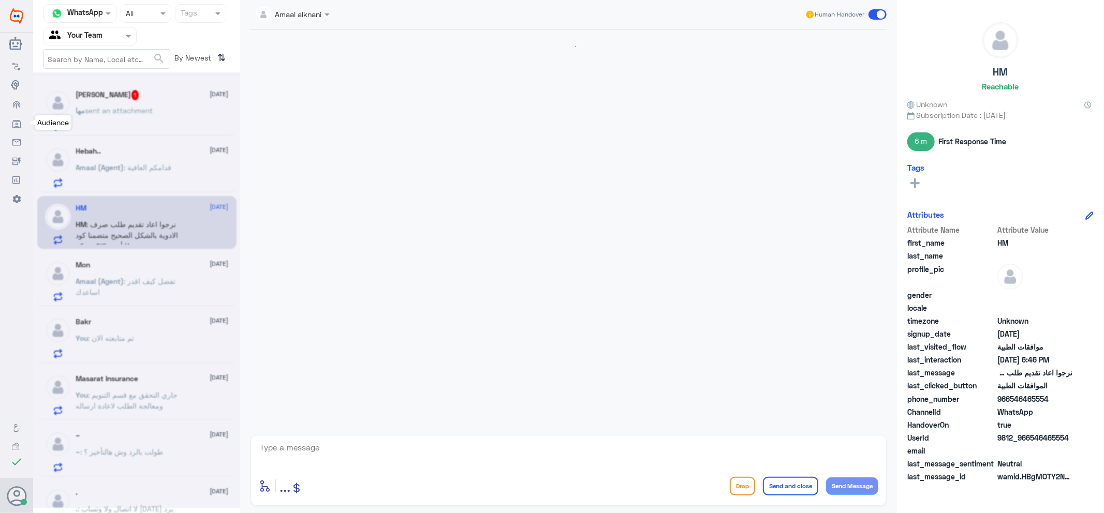
scroll to position [733, 0]
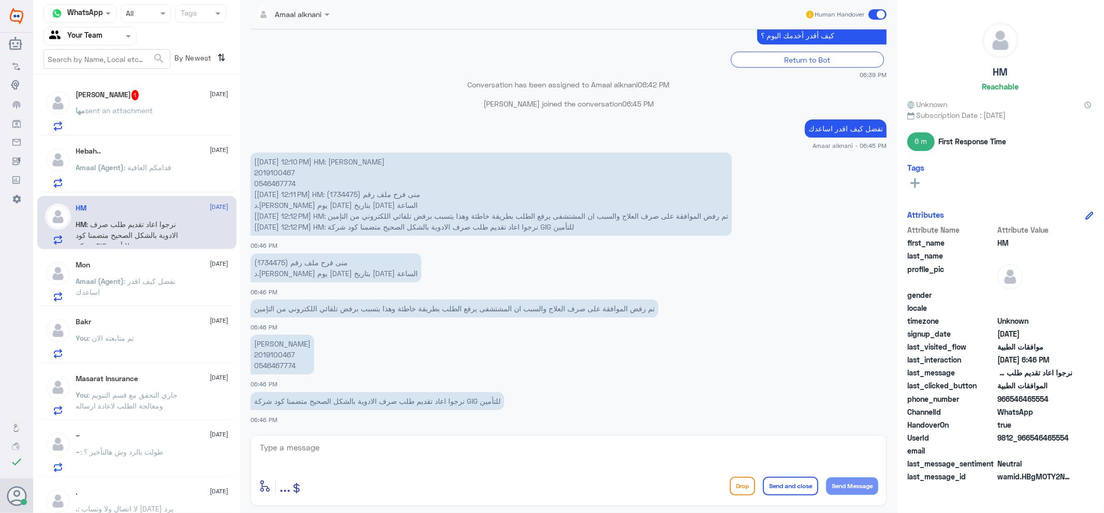
click at [140, 451] on span ": طولت بالرد وش هالتأخير ؟" at bounding box center [122, 452] width 83 height 9
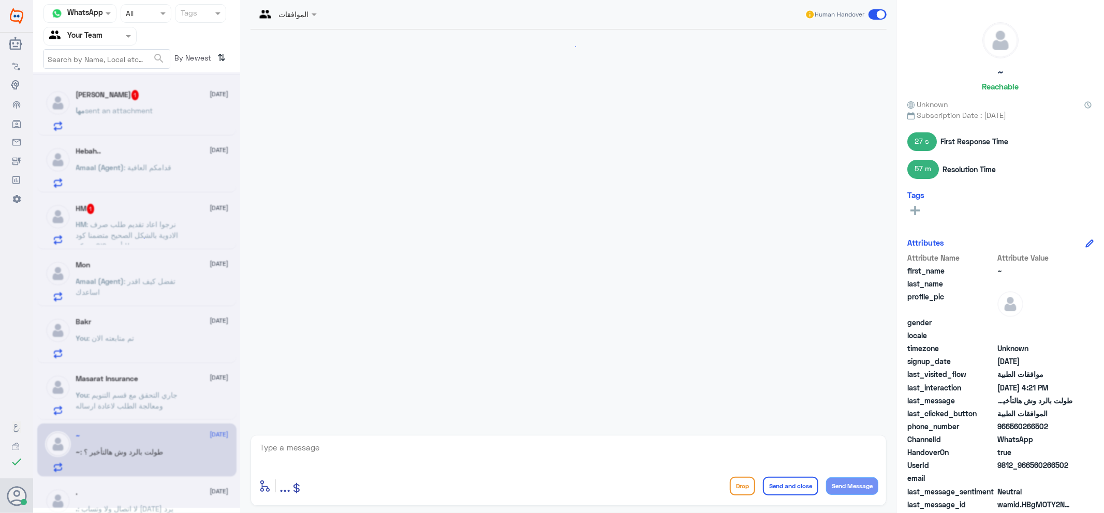
scroll to position [734, 0]
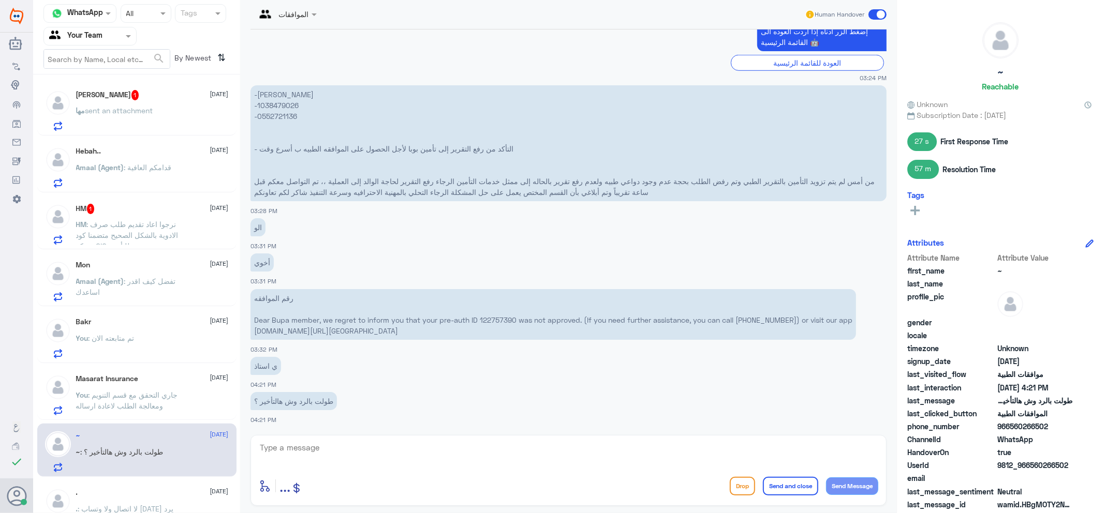
click at [126, 106] on span "sent an attachment" at bounding box center [119, 110] width 68 height 9
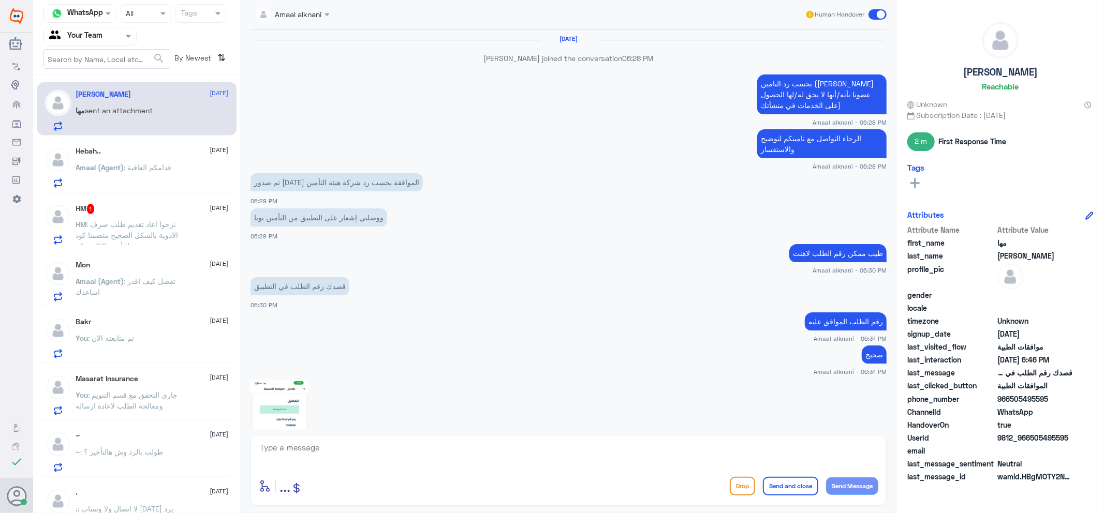
scroll to position [453, 0]
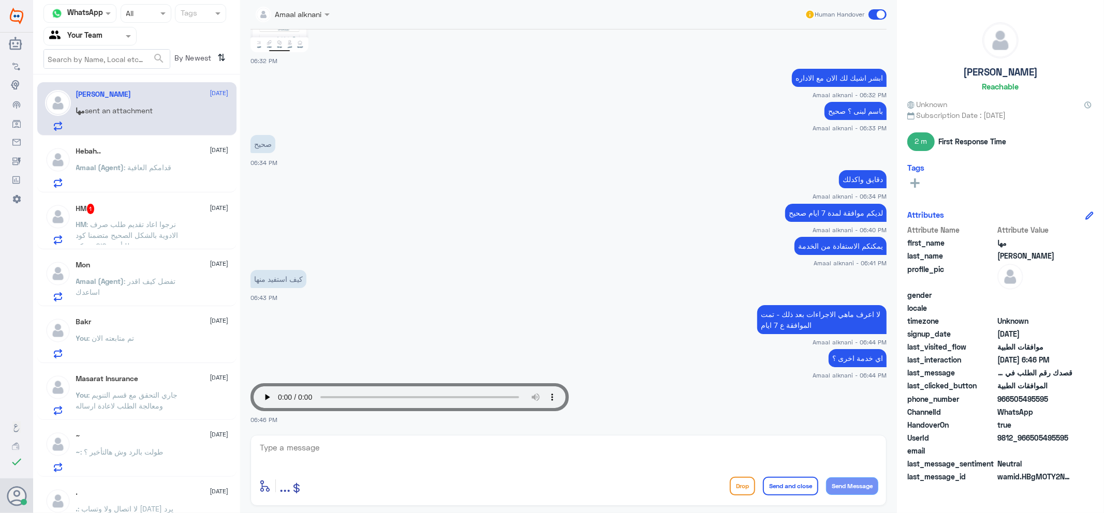
click at [122, 220] on span ": نرجوا اعاد تقديم طلب صرف الادوية بالشكل الصحيح متضمنا كود شركة GIG للتأمين" at bounding box center [127, 235] width 102 height 31
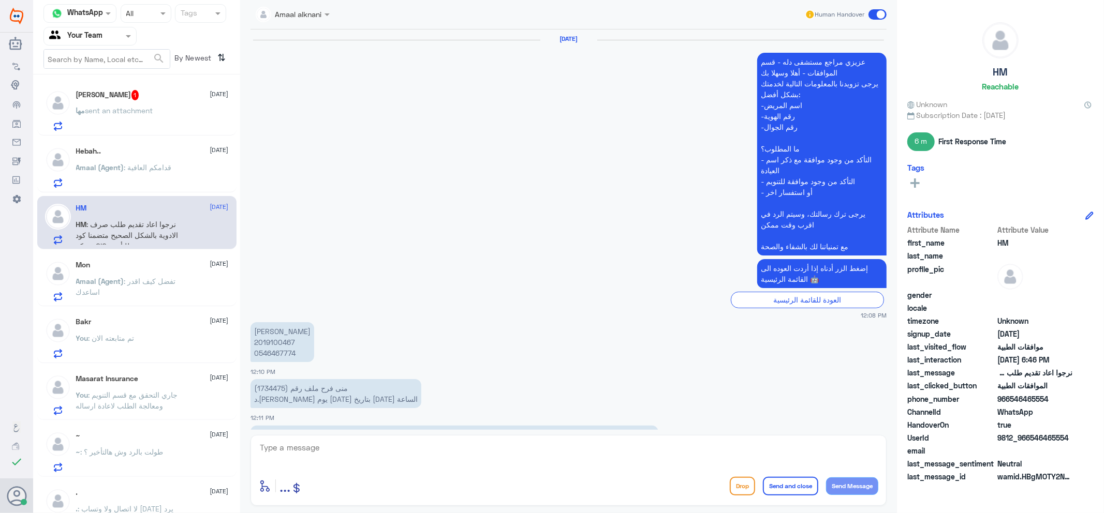
scroll to position [733, 0]
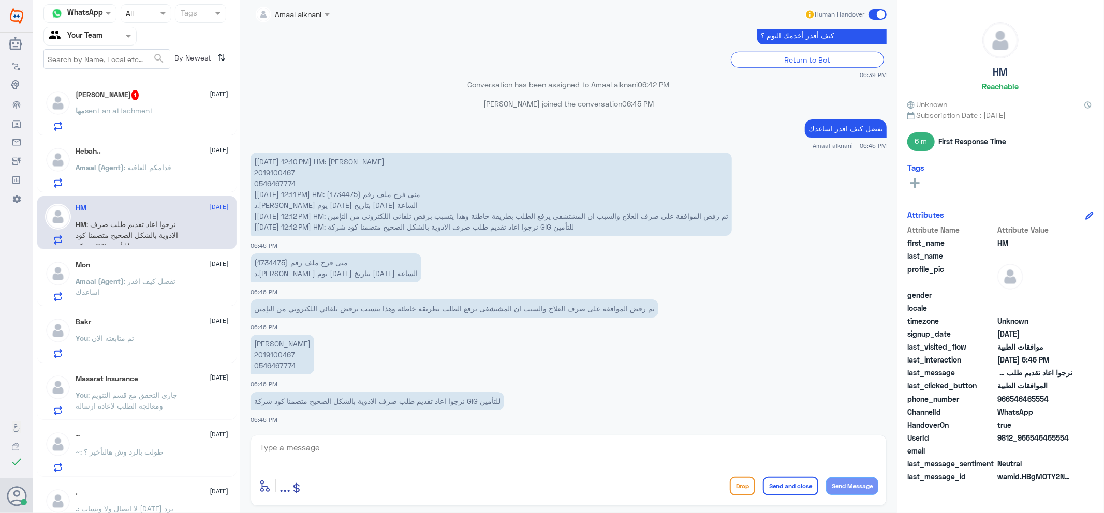
click at [145, 101] on div "[PERSON_NAME] 1 [DATE] مها sent an attachment" at bounding box center [152, 110] width 153 height 41
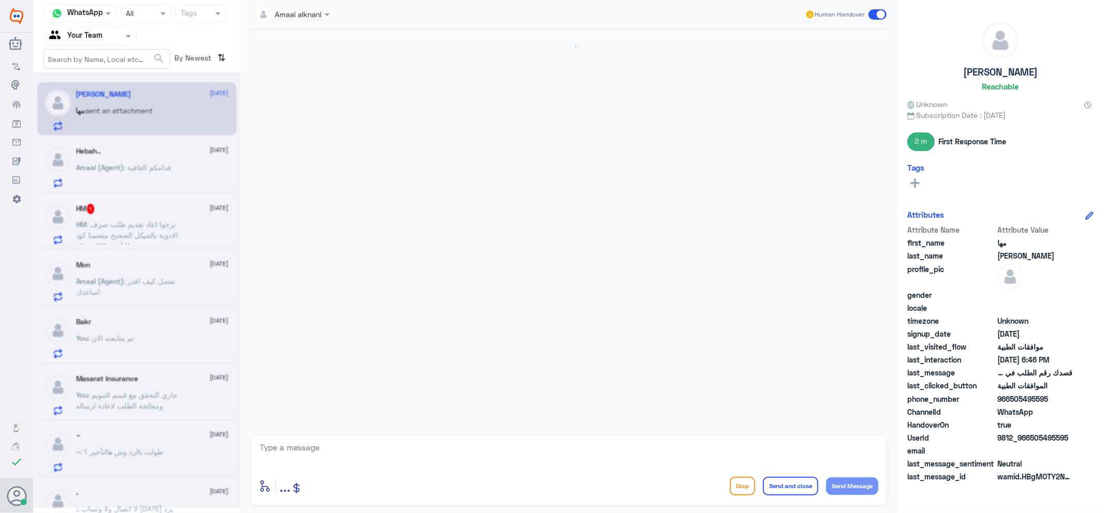
scroll to position [453, 0]
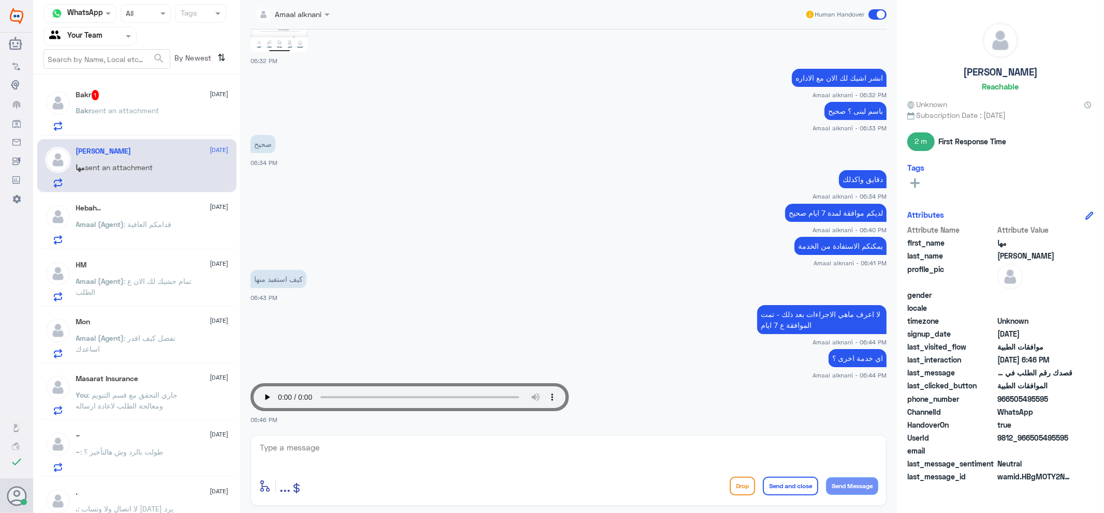
click at [121, 101] on div "Bakr 1 [DATE] Bakr sent an attachment" at bounding box center [152, 110] width 153 height 41
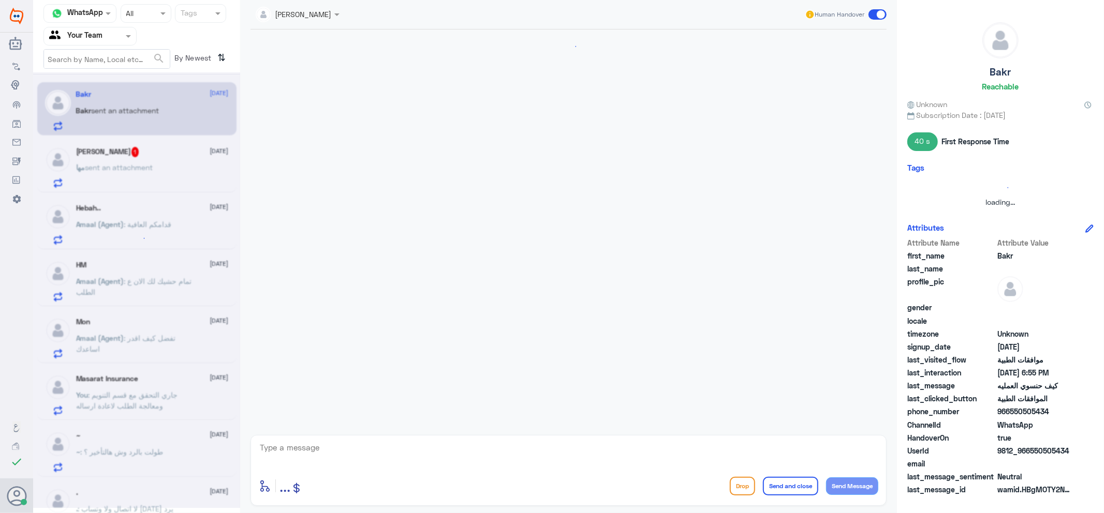
scroll to position [732, 0]
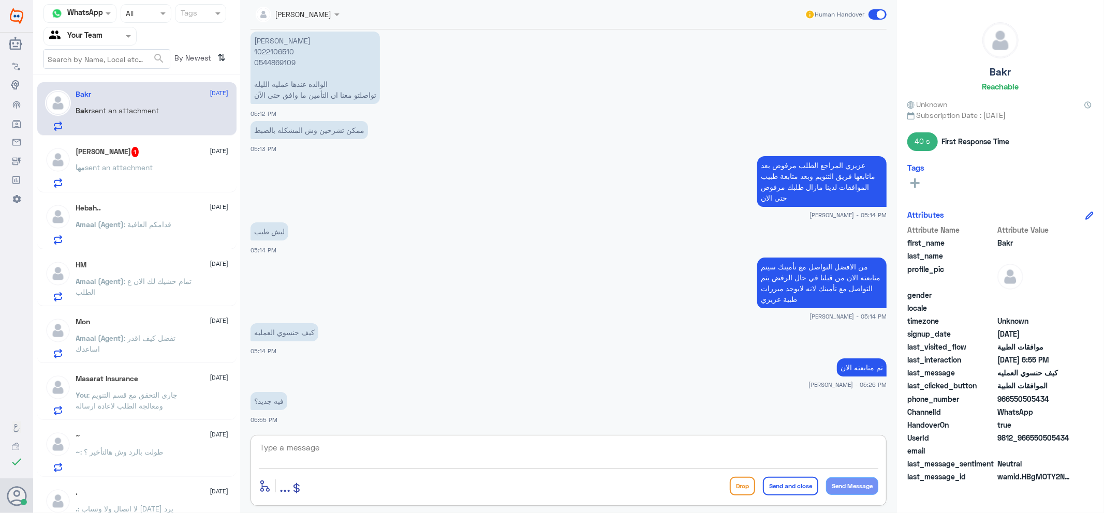
click at [320, 449] on textarea at bounding box center [568, 453] width 619 height 25
type textarea "l"
type textarea "مازال مرفوض يرجى مراجعة تأمينك والاستفسار عن سبب الرفض"
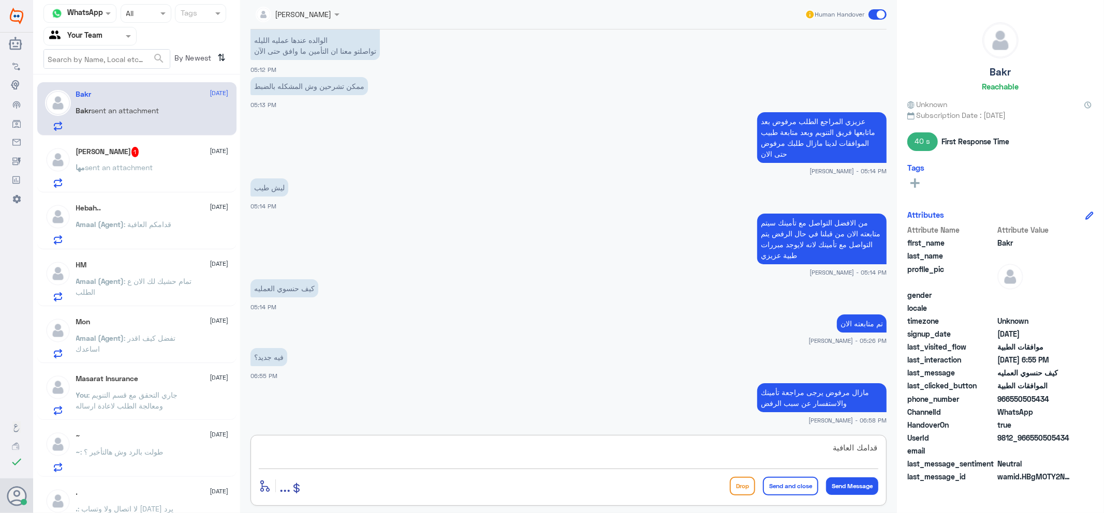
type textarea "قدامك العافية"
drag, startPoint x: 783, startPoint y: 482, endPoint x: 781, endPoint y: 474, distance: 8.4
click at [783, 482] on button "Send and close" at bounding box center [790, 486] width 55 height 19
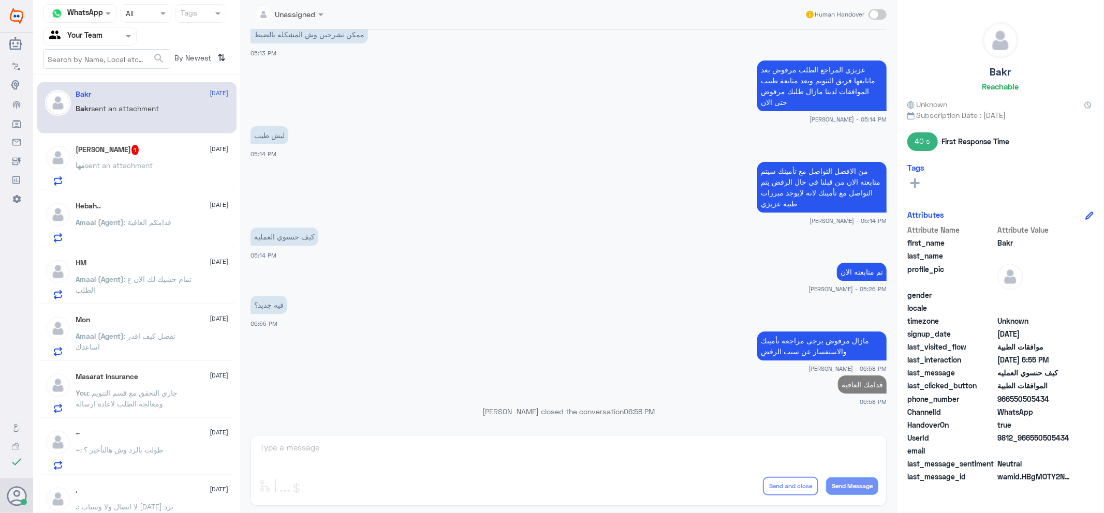
click at [134, 163] on span "sent an attachment" at bounding box center [119, 165] width 68 height 9
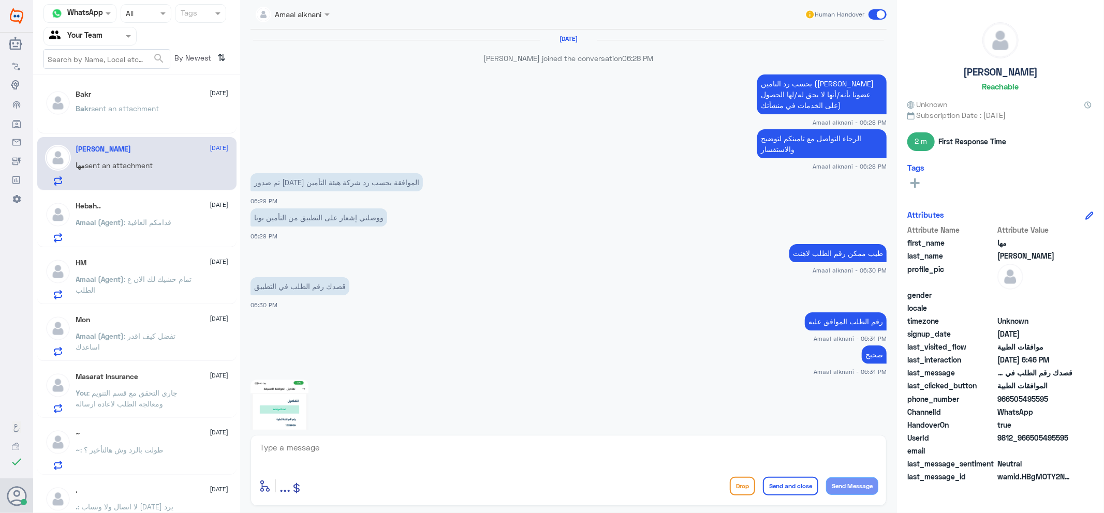
scroll to position [453, 0]
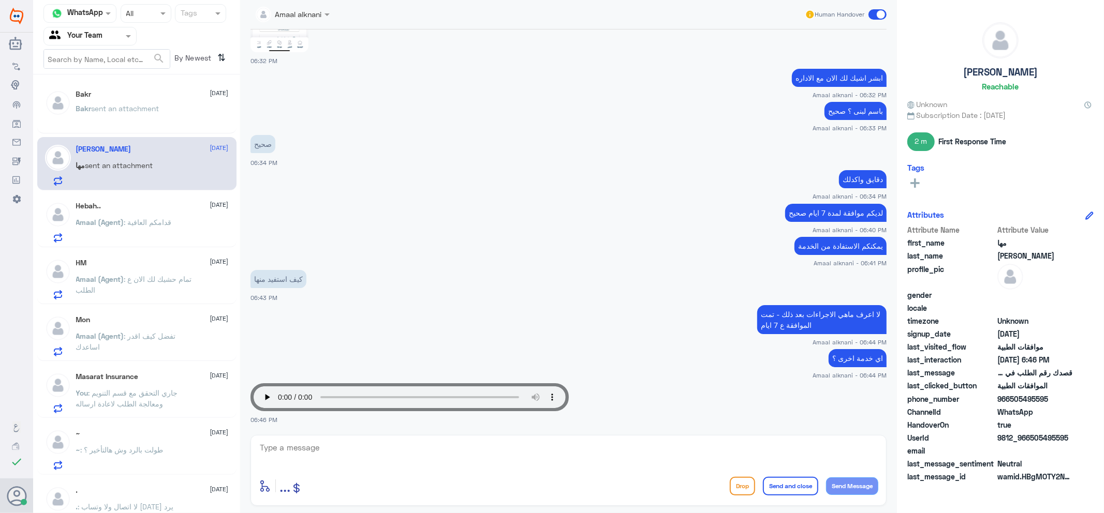
click at [154, 234] on p "Amaal (Agent) : قدامكم العافية" at bounding box center [124, 230] width 96 height 26
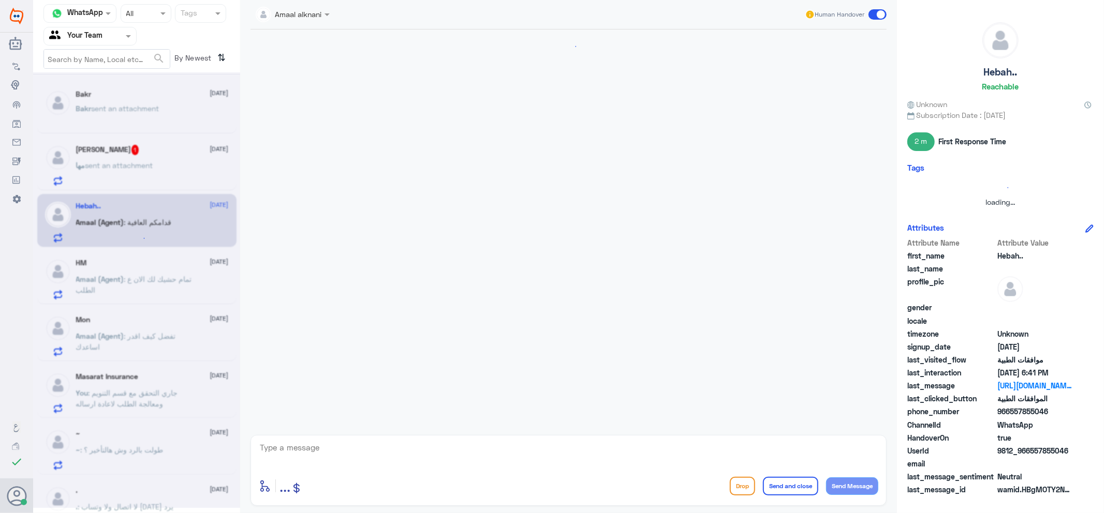
scroll to position [789, 0]
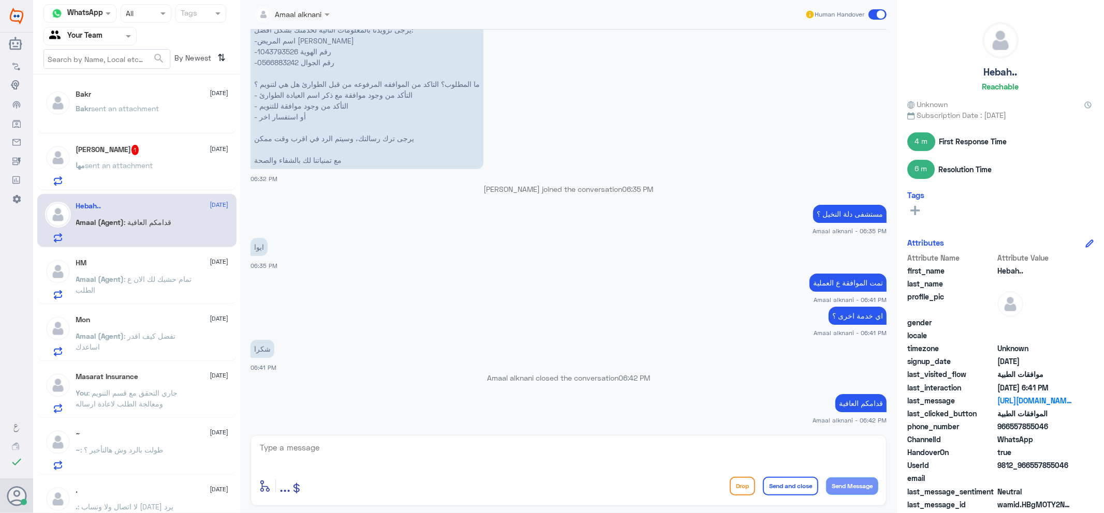
click at [142, 175] on p "مها sent an attachment" at bounding box center [114, 173] width 77 height 26
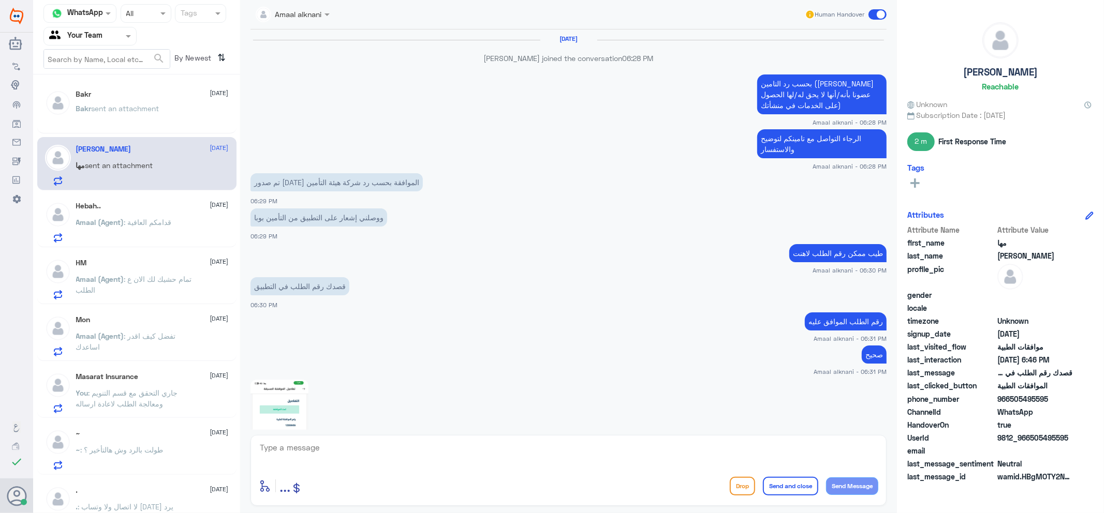
scroll to position [453, 0]
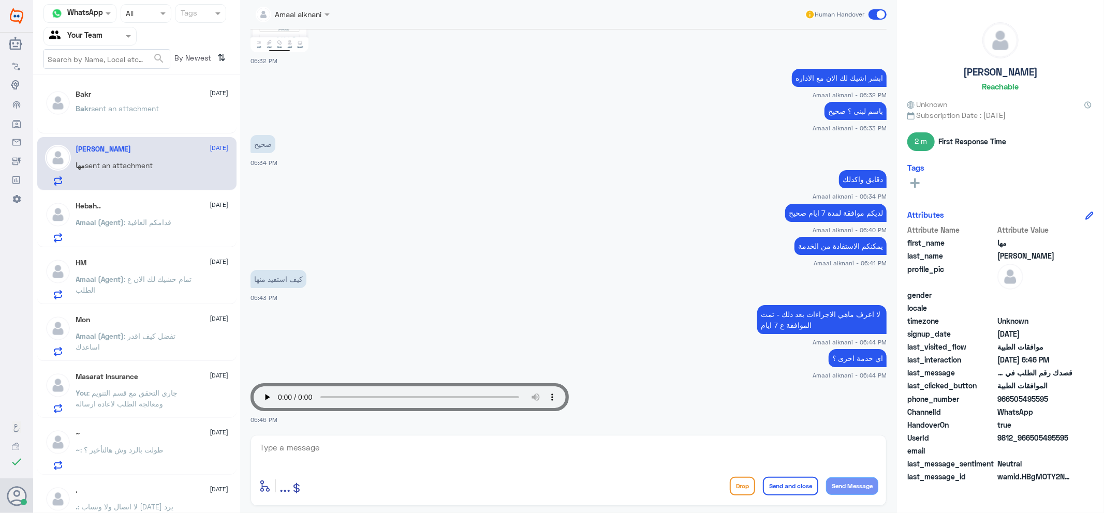
click at [167, 137] on div "[PERSON_NAME] [DATE] مها sent an attachment" at bounding box center [136, 163] width 199 height 53
click at [131, 292] on p "Amaal (Agent) : تمام حشيك لك الان ع الطلب" at bounding box center [134, 287] width 116 height 26
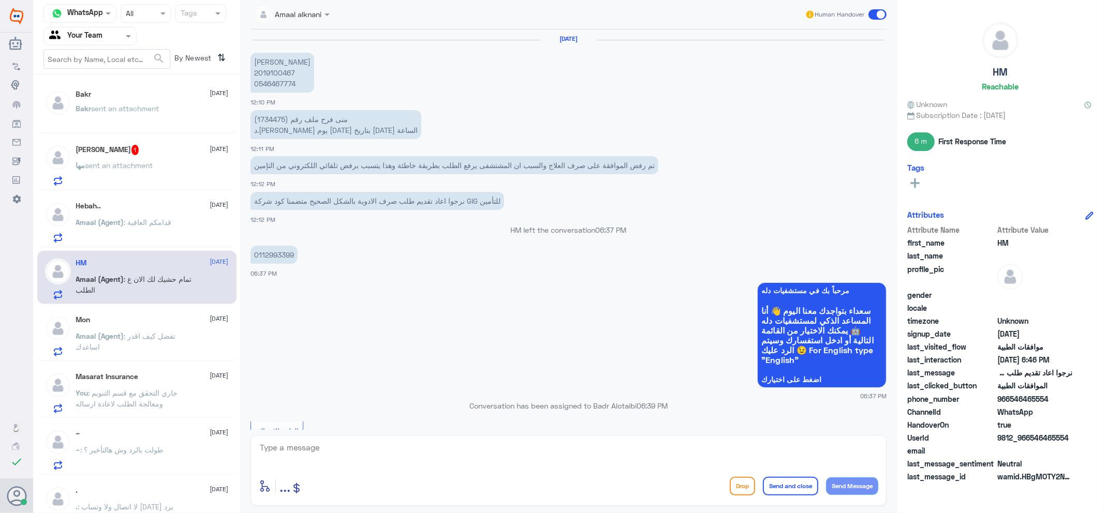
scroll to position [497, 0]
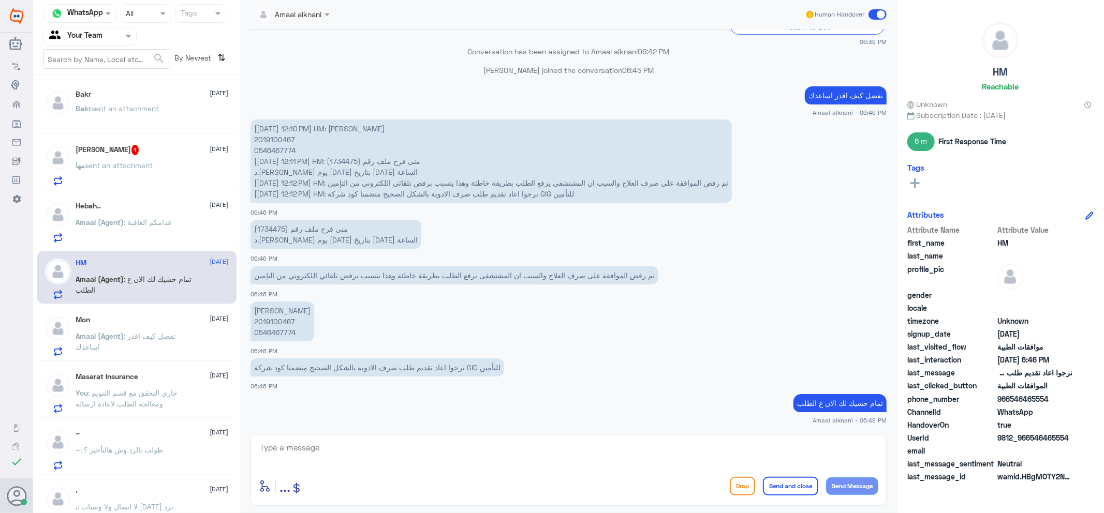
click at [145, 158] on div "[PERSON_NAME] 1 [DATE] مها sent an attachment" at bounding box center [152, 165] width 153 height 41
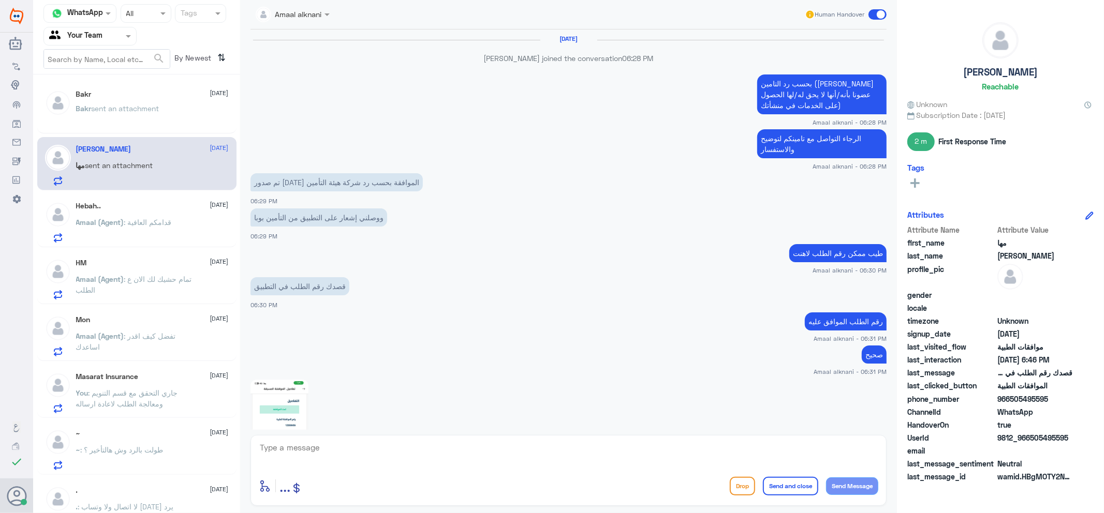
scroll to position [453, 0]
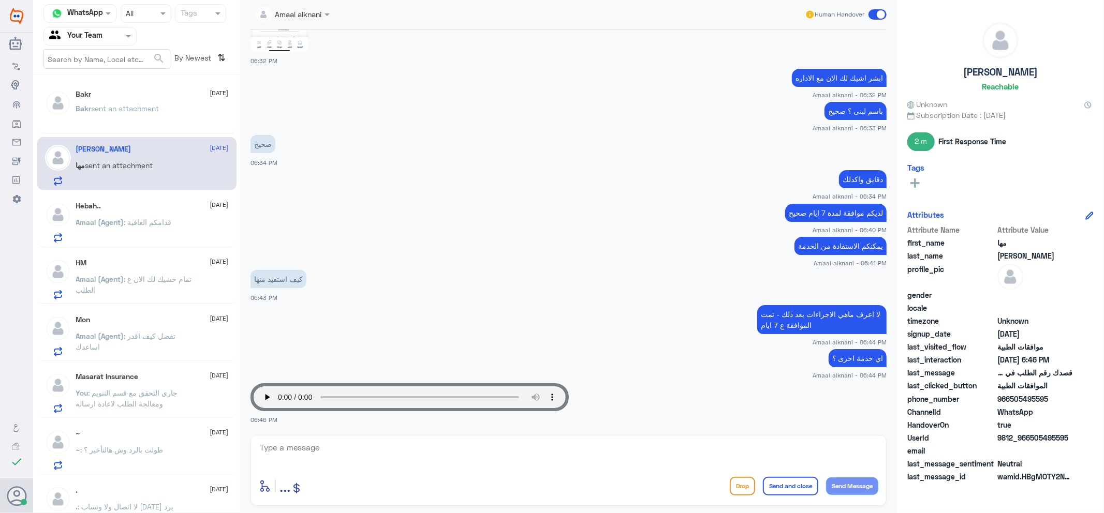
click at [167, 114] on div "Bakr sent an attachment" at bounding box center [152, 117] width 153 height 23
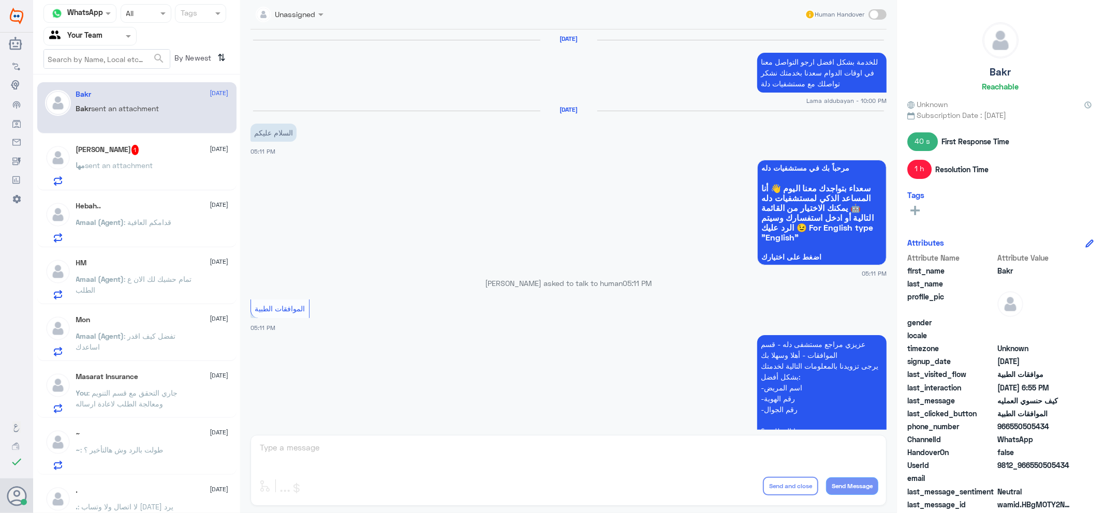
scroll to position [721, 0]
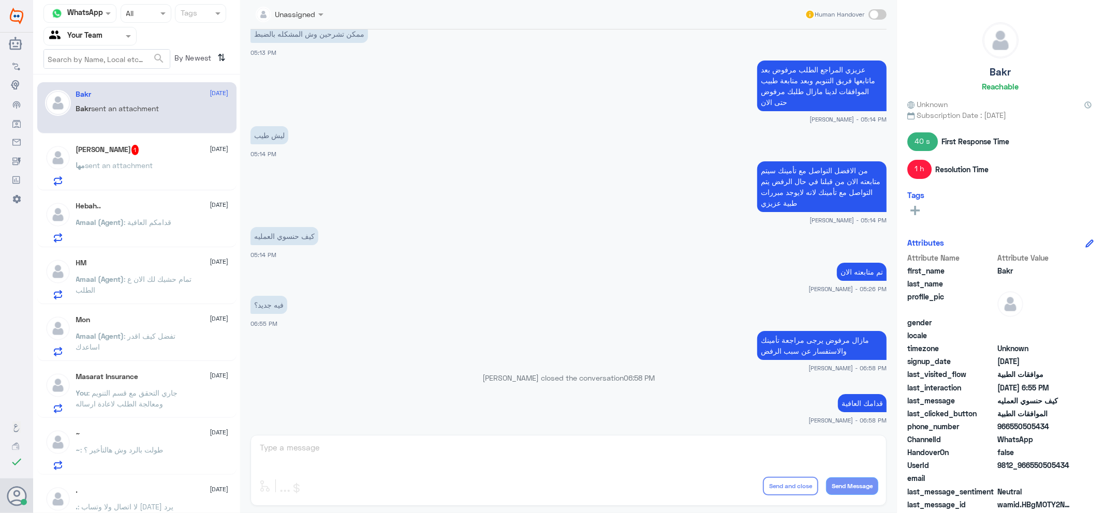
click at [149, 339] on span ": تفضل كيف اقدر اساعدك" at bounding box center [126, 342] width 100 height 20
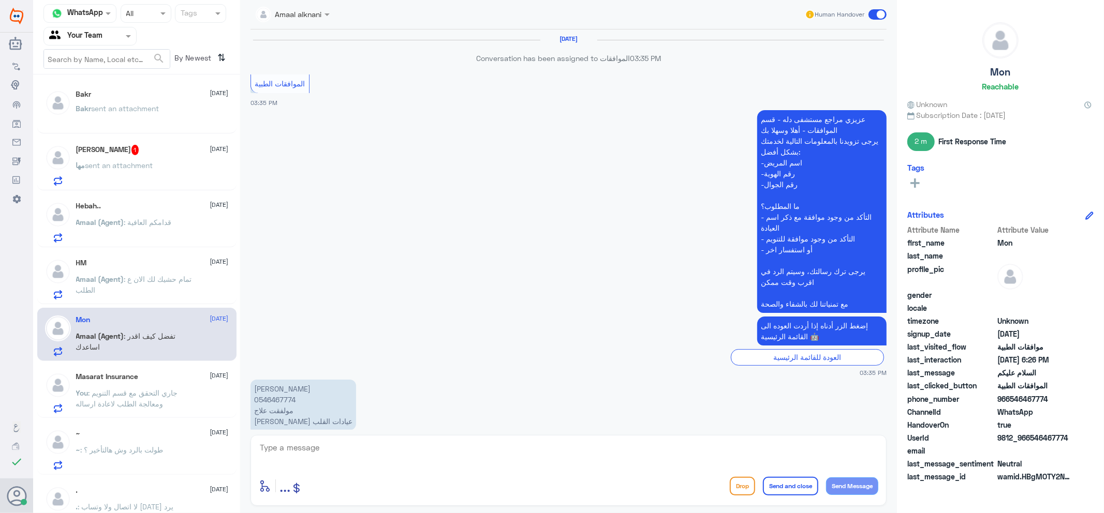
scroll to position [732, 0]
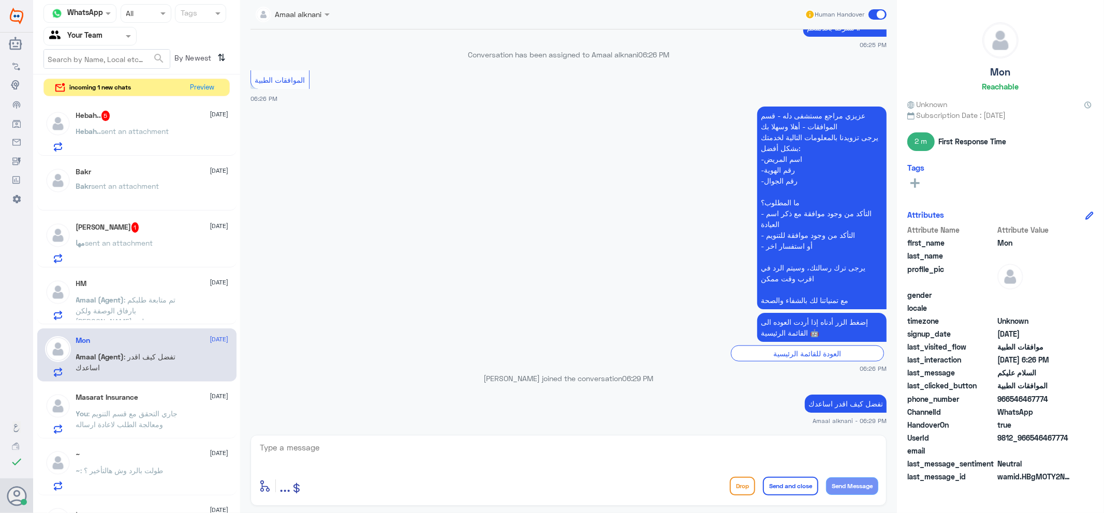
click at [158, 237] on div "[PERSON_NAME] 1 [DATE] مها sent an attachment" at bounding box center [152, 243] width 153 height 41
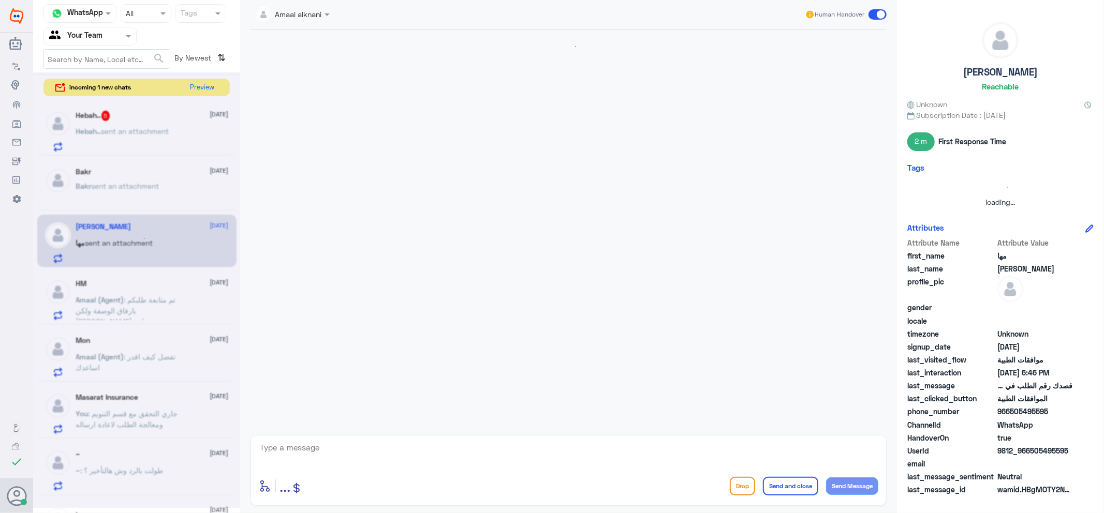
scroll to position [453, 0]
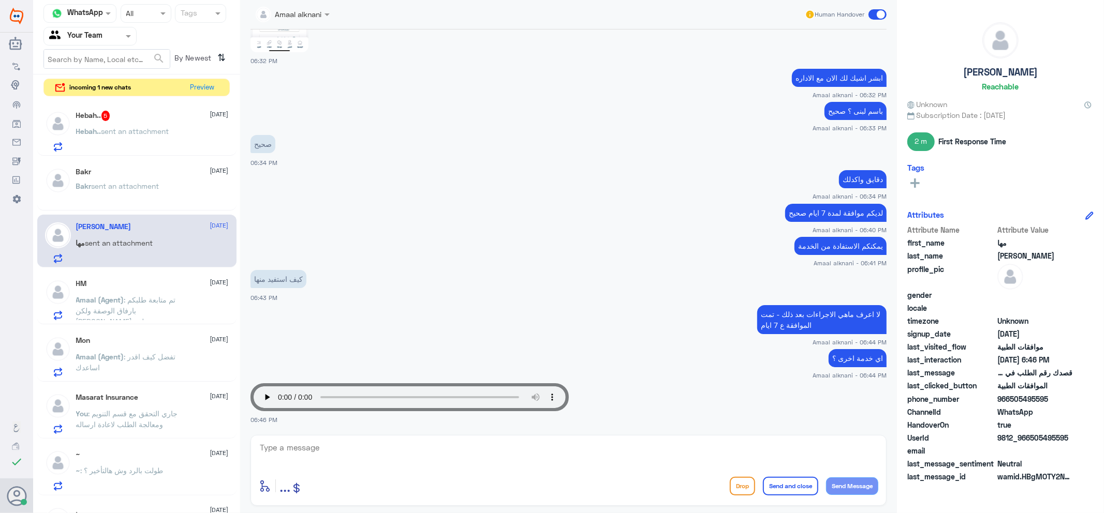
click at [153, 155] on div "Hebah.. 5 [DATE] Hebah.. sent an attachment" at bounding box center [136, 129] width 199 height 53
click at [159, 134] on span "sent an attachment" at bounding box center [135, 131] width 68 height 9
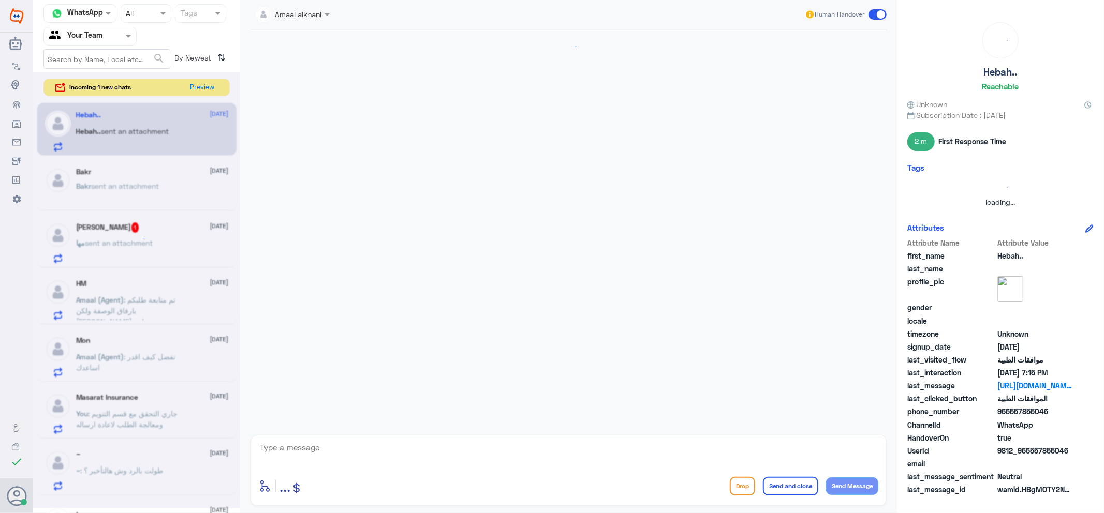
scroll to position [835, 0]
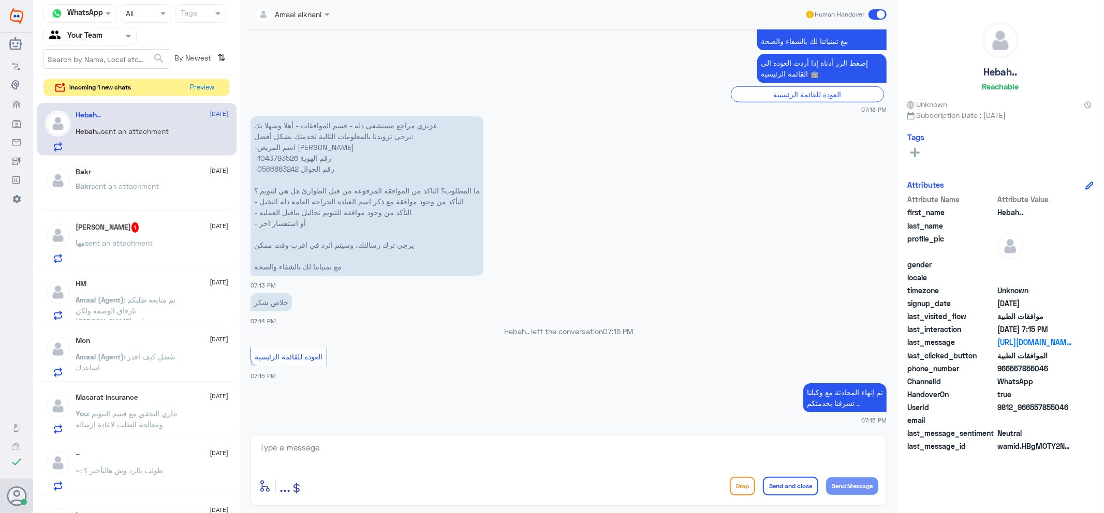
click at [143, 226] on div "[PERSON_NAME] 1 [DATE]" at bounding box center [152, 228] width 153 height 10
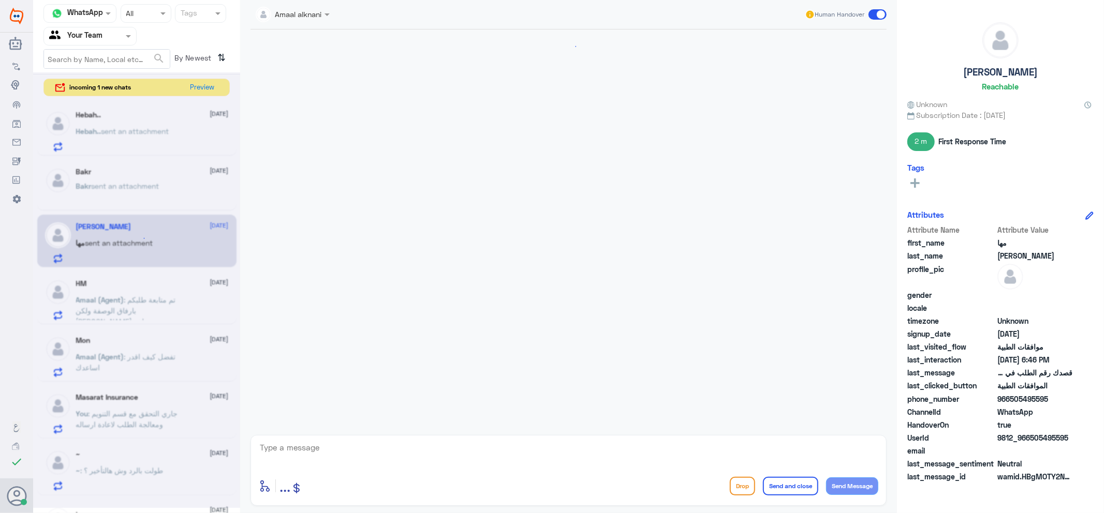
scroll to position [453, 0]
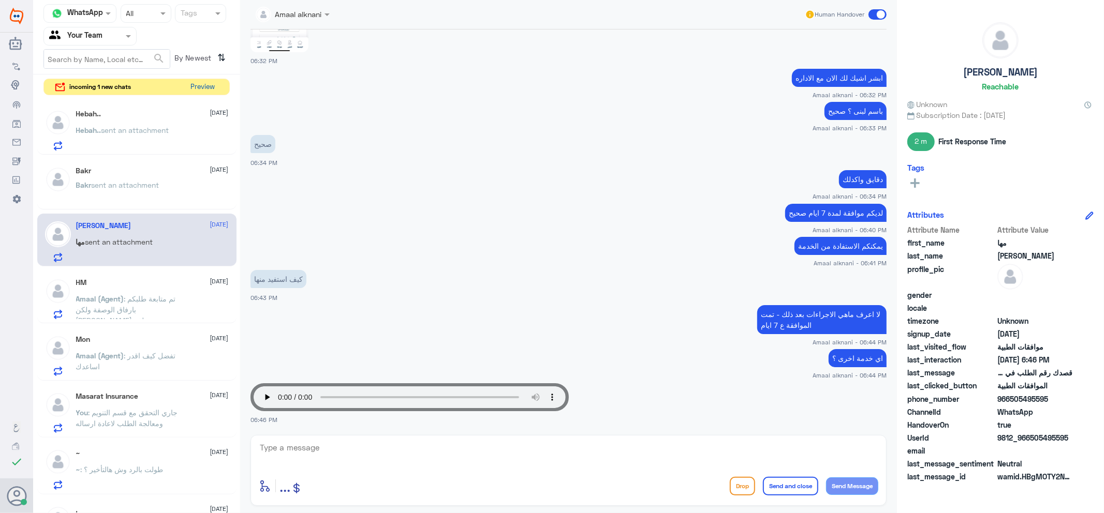
click at [208, 87] on button "Preview" at bounding box center [203, 87] width 32 height 16
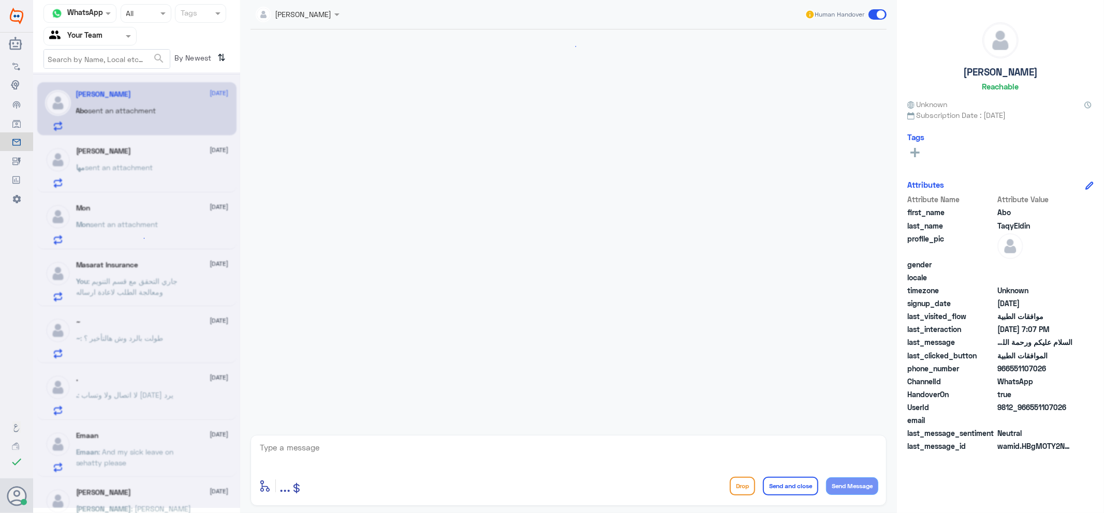
scroll to position [107, 0]
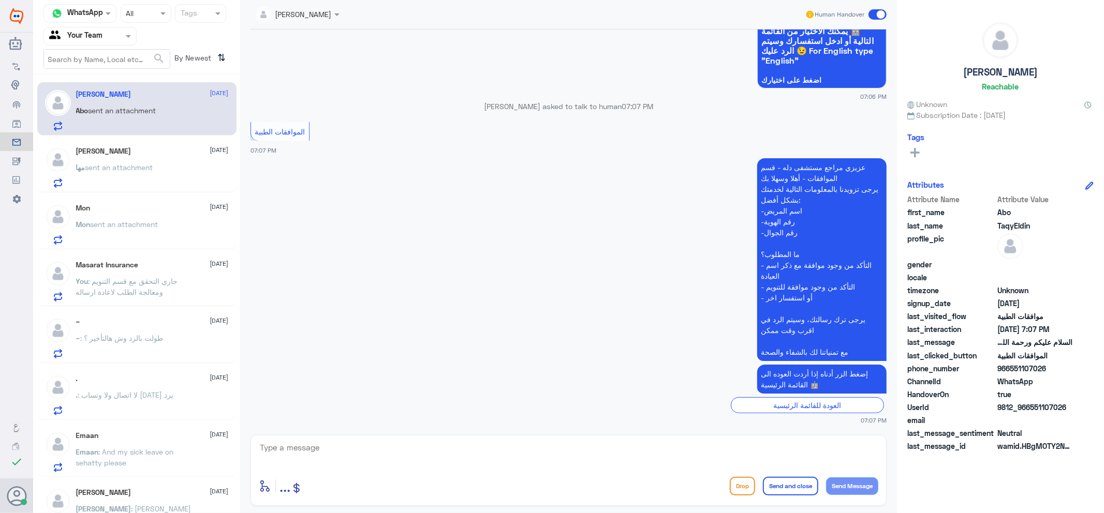
click at [156, 157] on div "[PERSON_NAME] [DATE] مها sent an attachment" at bounding box center [152, 167] width 153 height 41
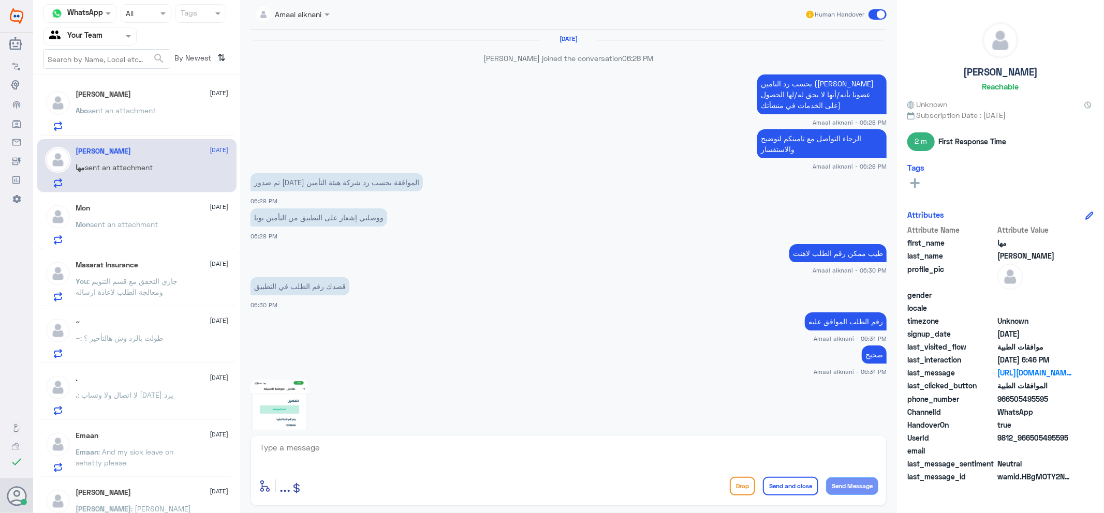
scroll to position [453, 0]
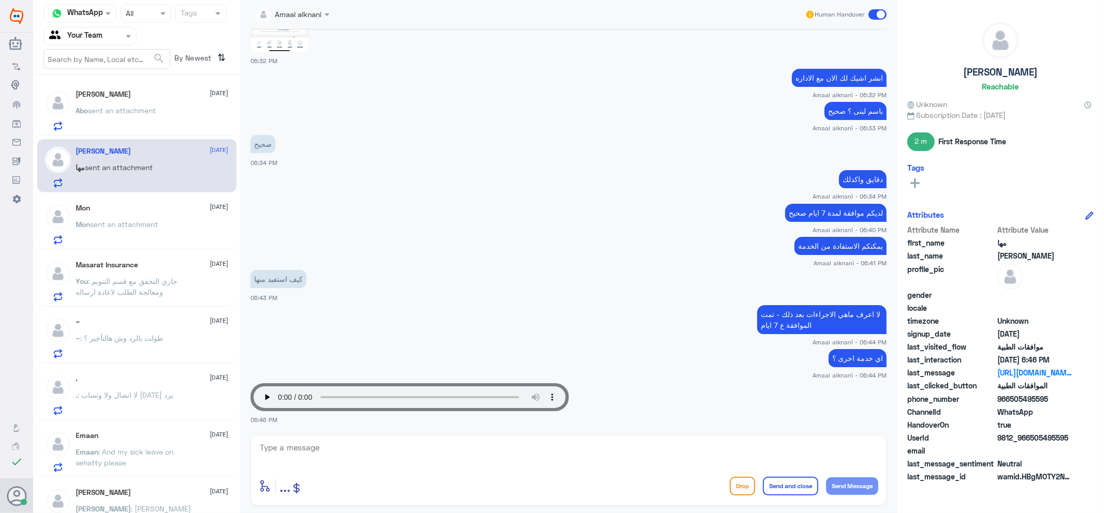
click at [156, 115] on p "Abo sent an attachment" at bounding box center [116, 118] width 80 height 26
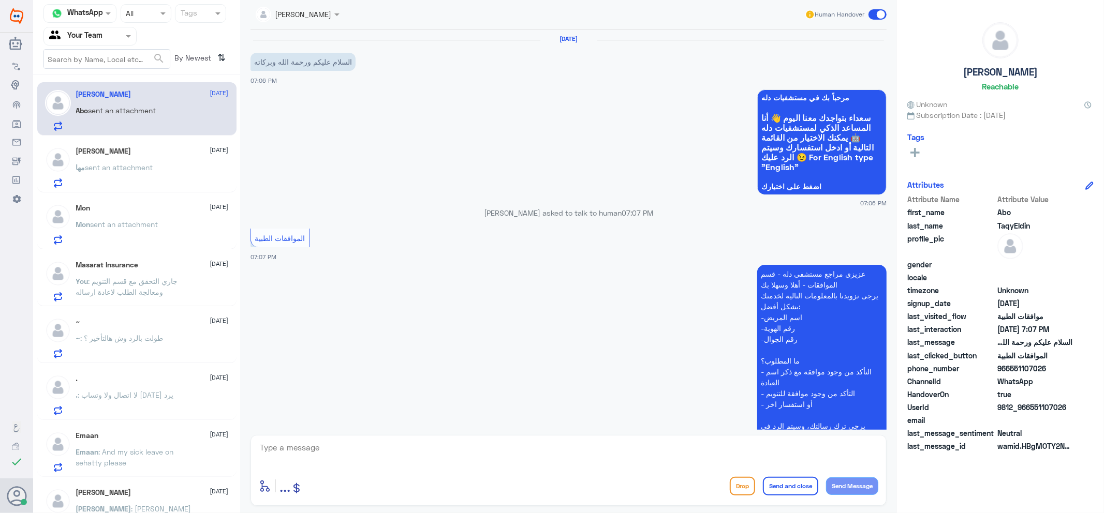
click at [452, 441] on textarea at bounding box center [568, 453] width 619 height 25
type textarea ","
type textarea "وعليكم السلام ورحمة الله وبركاته"
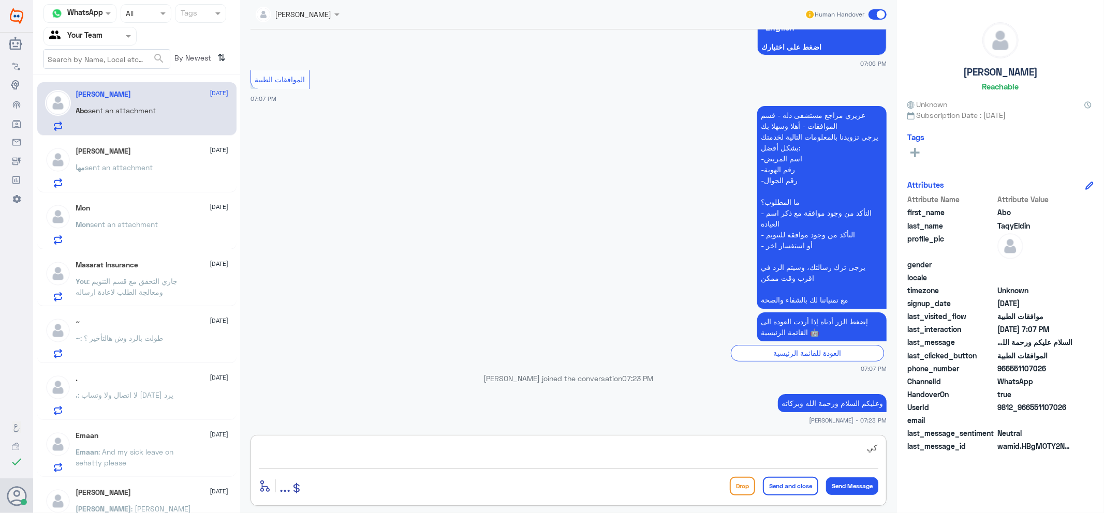
type textarea "ك"
type textarea "حياك [DEMOGRAPHIC_DATA] كيف اقدر اخدمك"
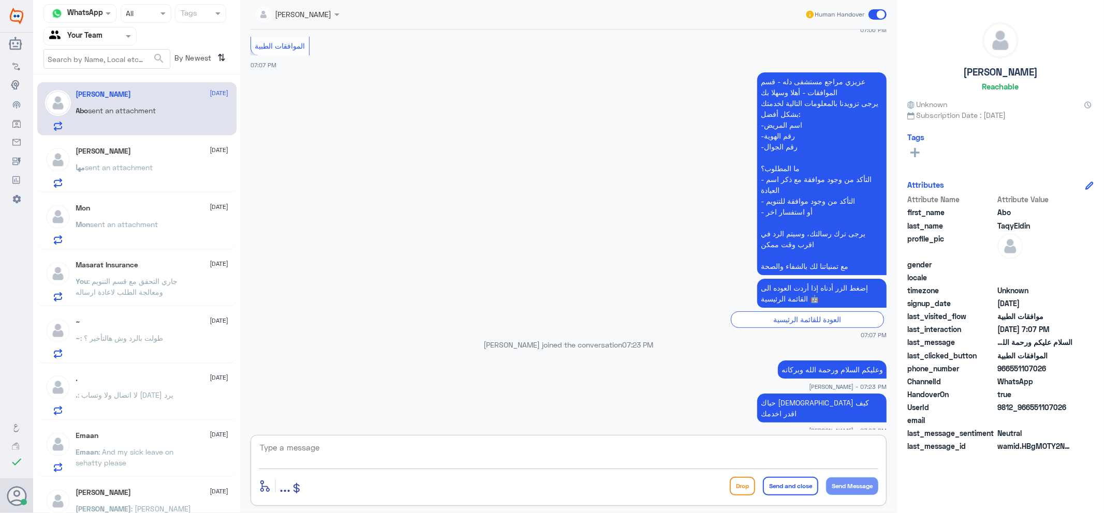
click at [92, 164] on span "sent an attachment" at bounding box center [119, 167] width 68 height 9
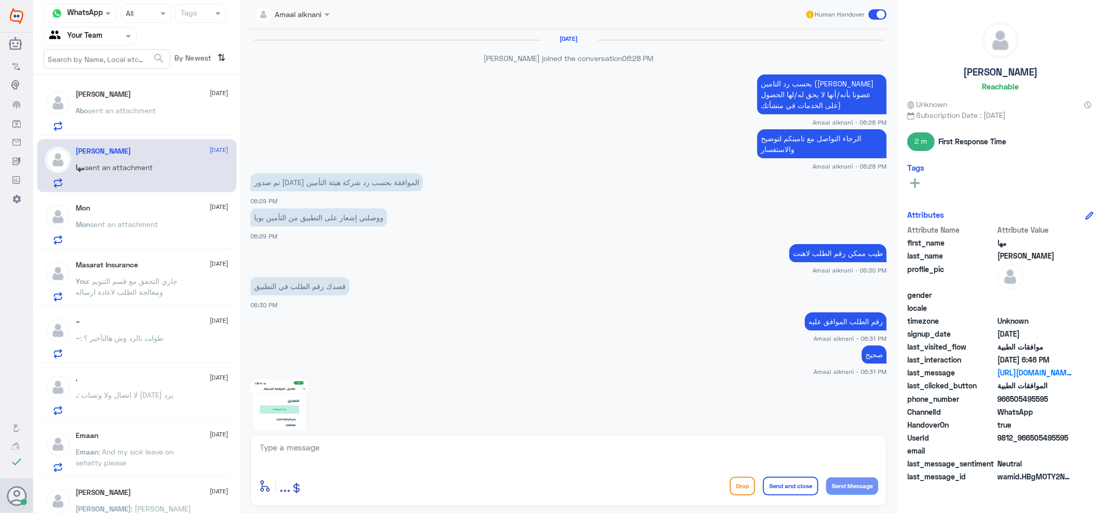
scroll to position [453, 0]
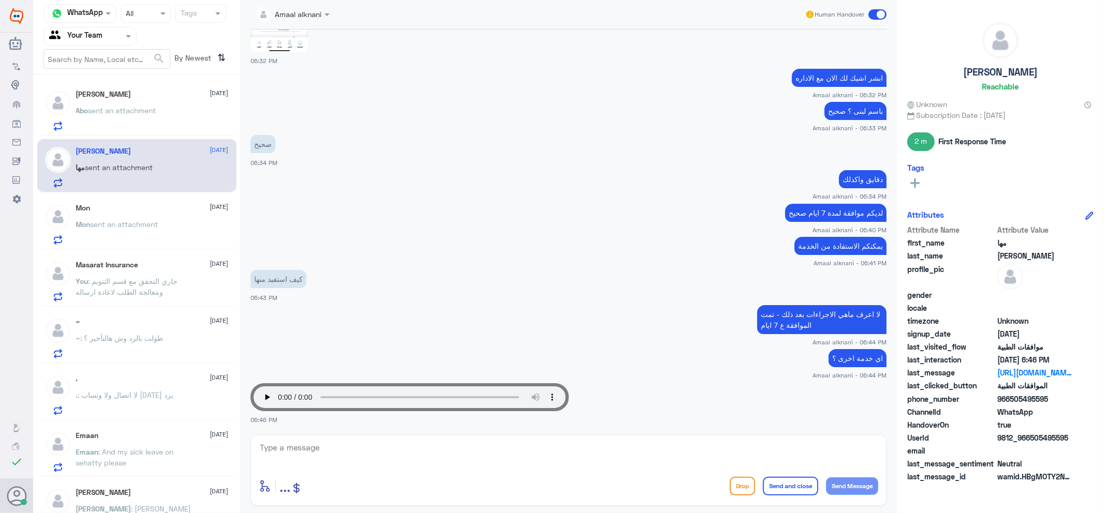
click at [174, 331] on div "~ [DATE] ~ : طولت بالرد وش هالتأخير ؟" at bounding box center [152, 338] width 153 height 41
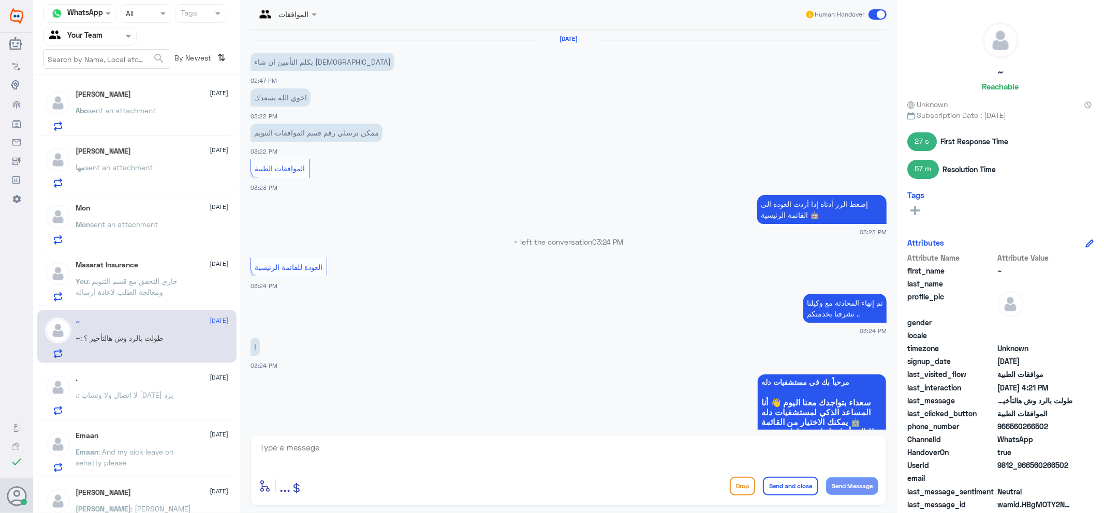
scroll to position [734, 0]
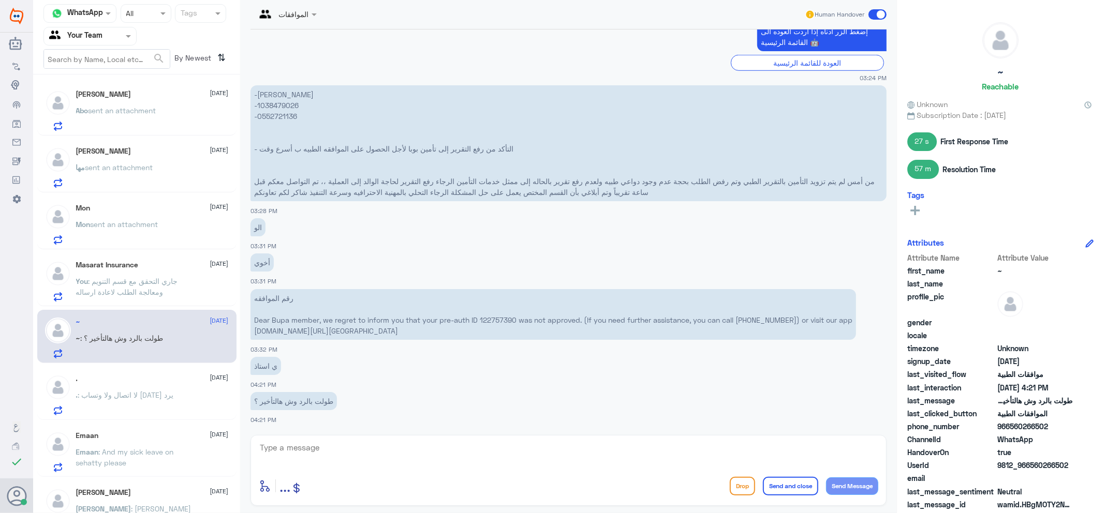
click at [195, 252] on div "[PERSON_NAME] [DATE] Abo sent an attachment [PERSON_NAME] [DATE] مها sent an at…" at bounding box center [136, 298] width 207 height 438
click at [129, 237] on p "Mon sent an attachment" at bounding box center [117, 232] width 82 height 26
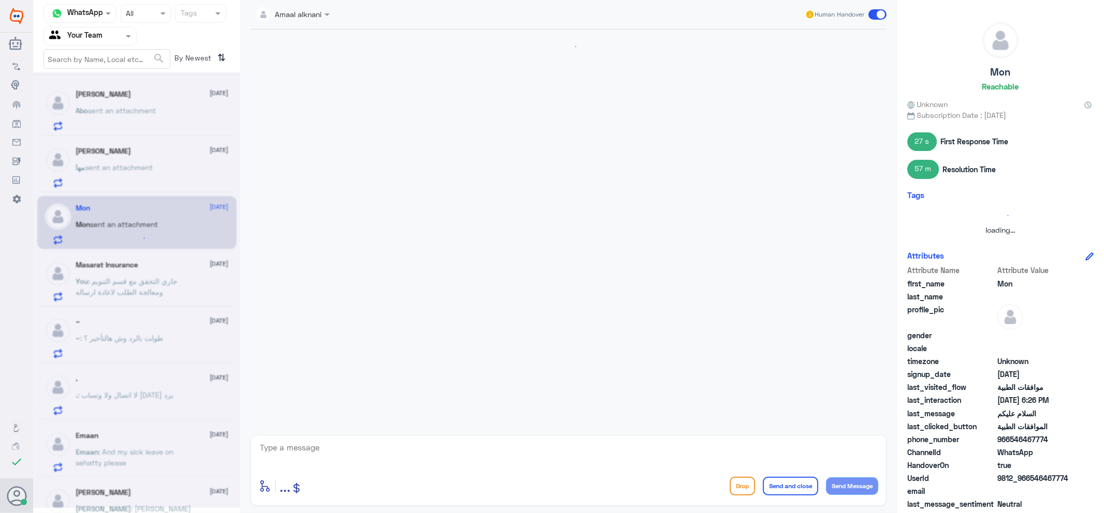
scroll to position [732, 0]
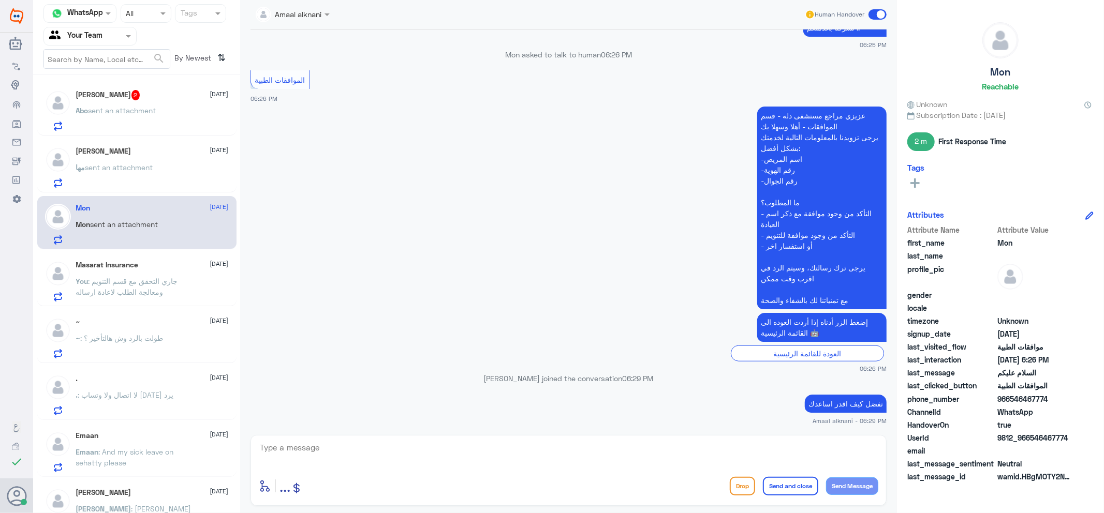
click at [131, 95] on span "2" at bounding box center [135, 95] width 9 height 10
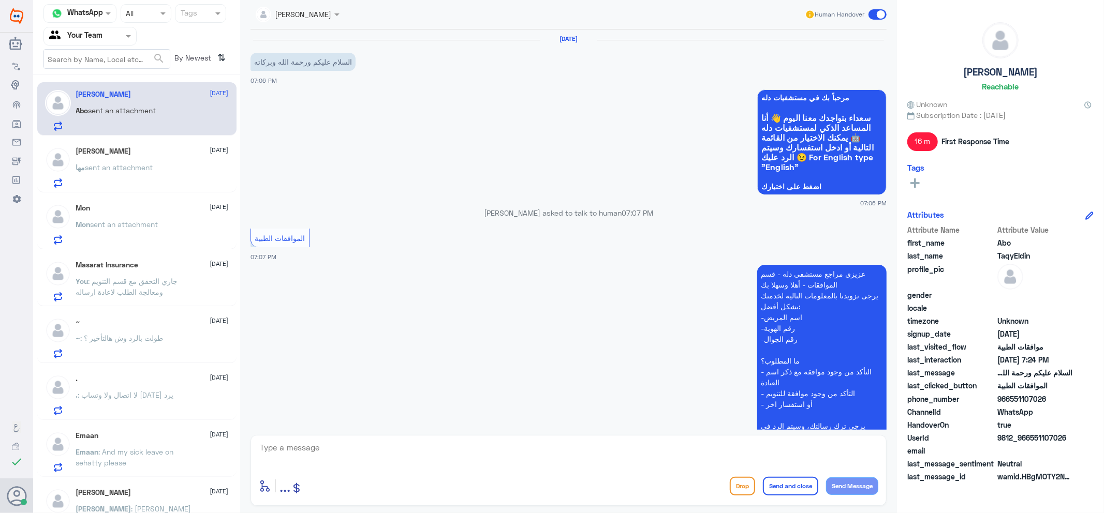
scroll to position [262, 0]
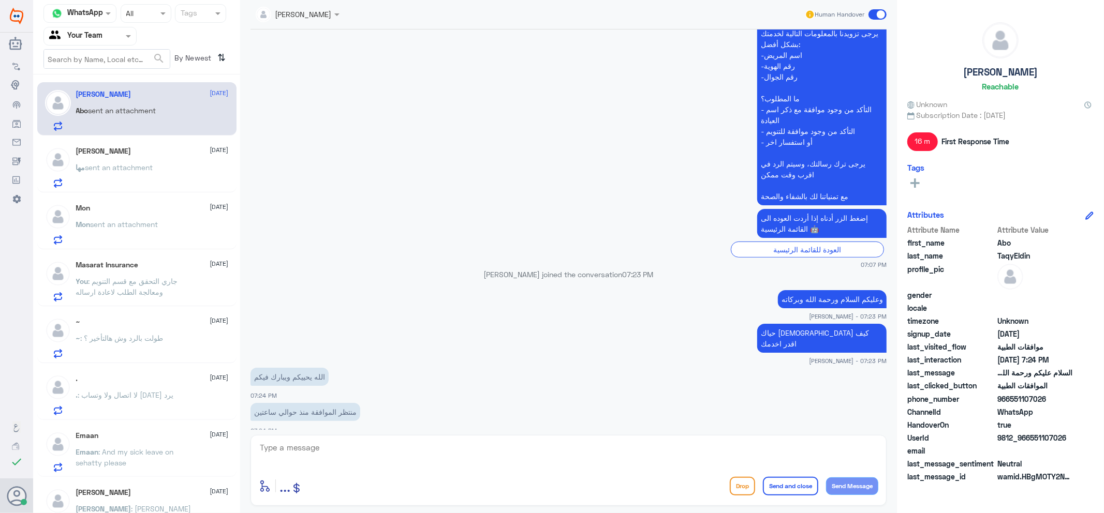
click at [328, 446] on textarea at bounding box center [568, 453] width 619 height 25
type textarea "زودني برقم هويتك عزيزي"
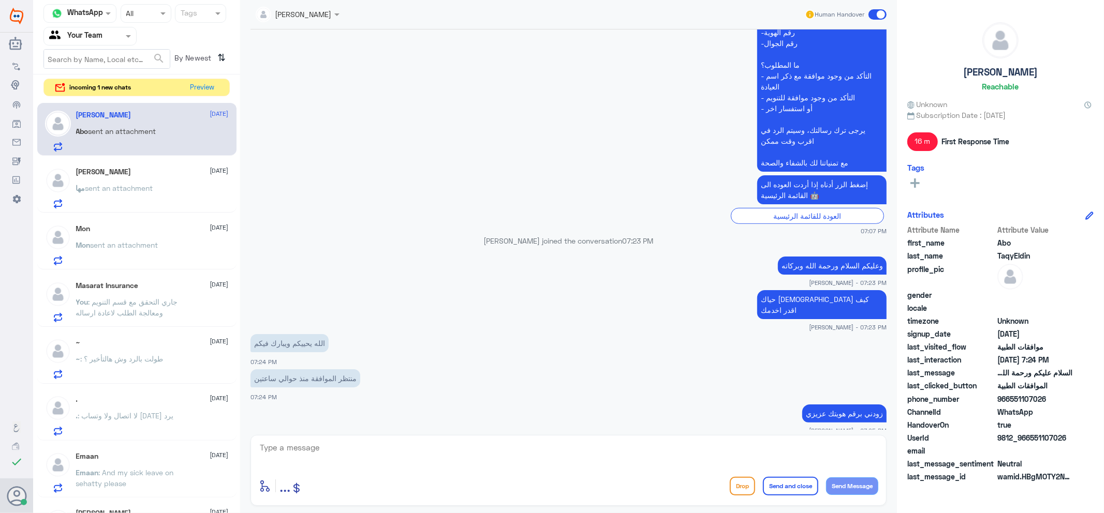
scroll to position [332, 0]
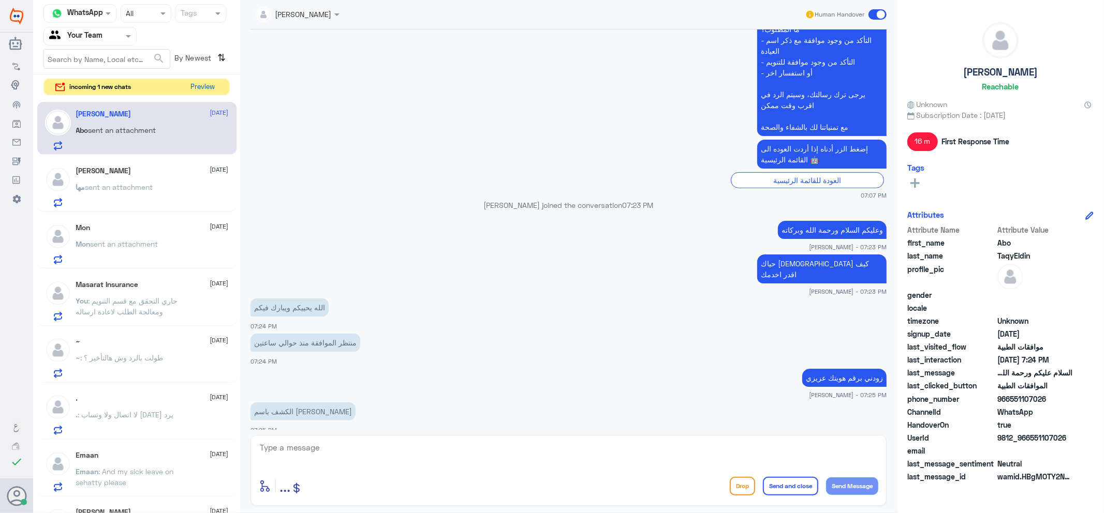
click at [187, 85] on button "Preview" at bounding box center [203, 87] width 32 height 16
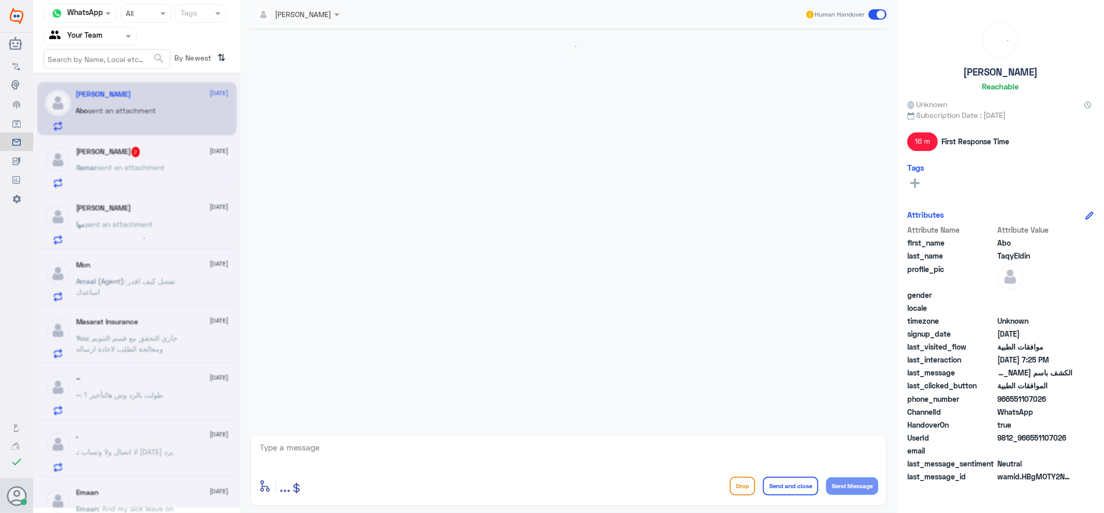
scroll to position [332, 0]
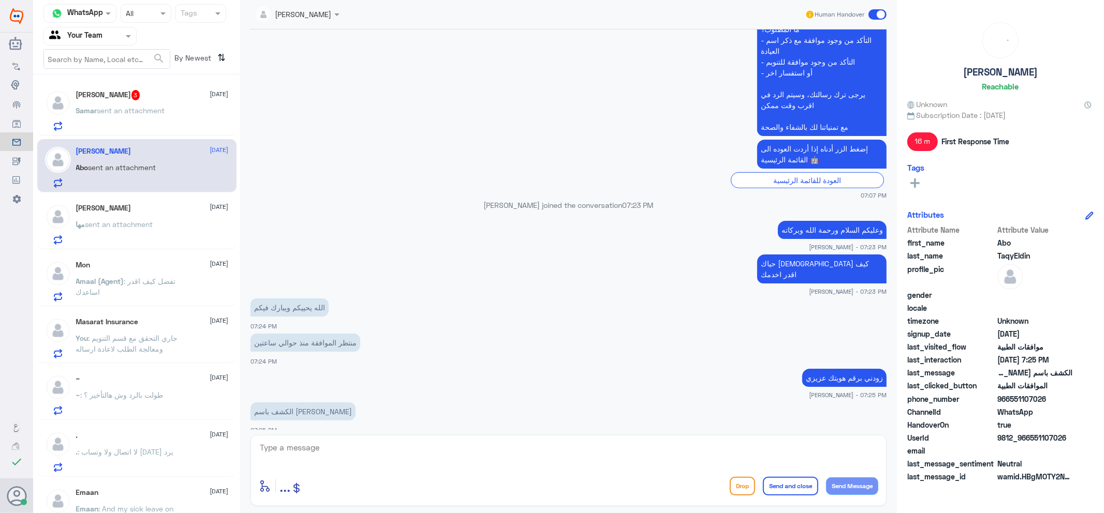
click at [154, 117] on p "Samar sent an attachment" at bounding box center [120, 118] width 89 height 26
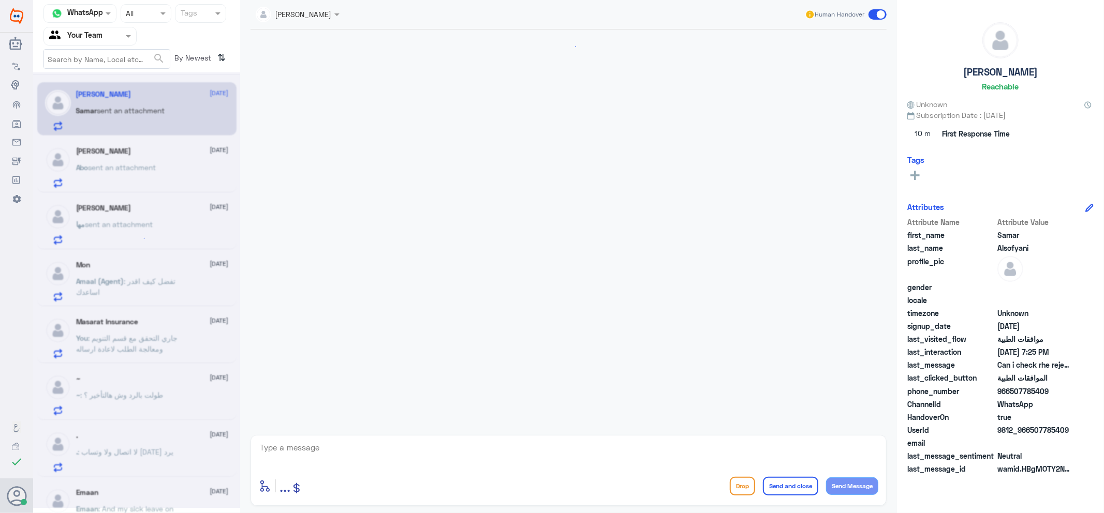
scroll to position [164, 0]
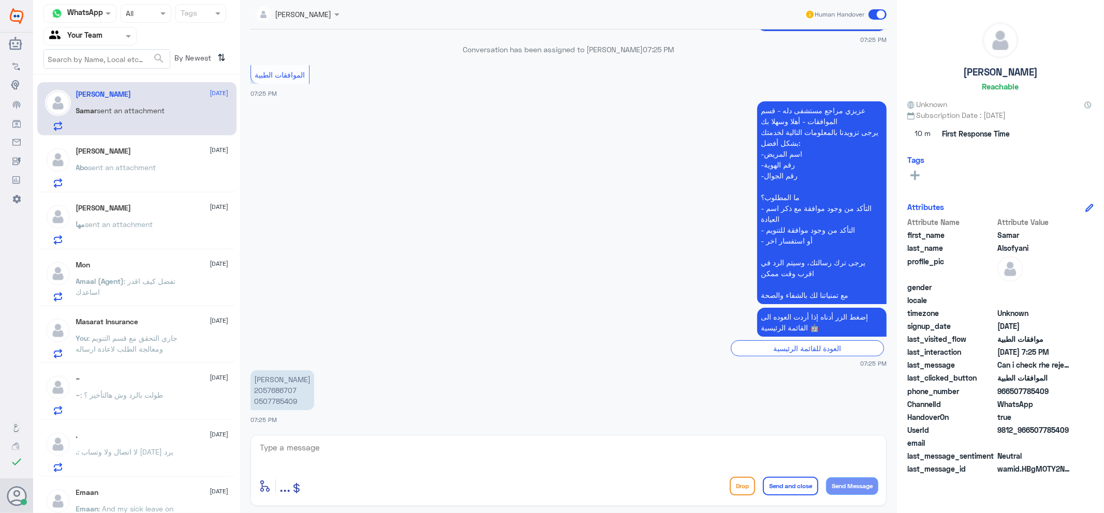
click at [154, 168] on span "sent an attachment" at bounding box center [122, 167] width 68 height 9
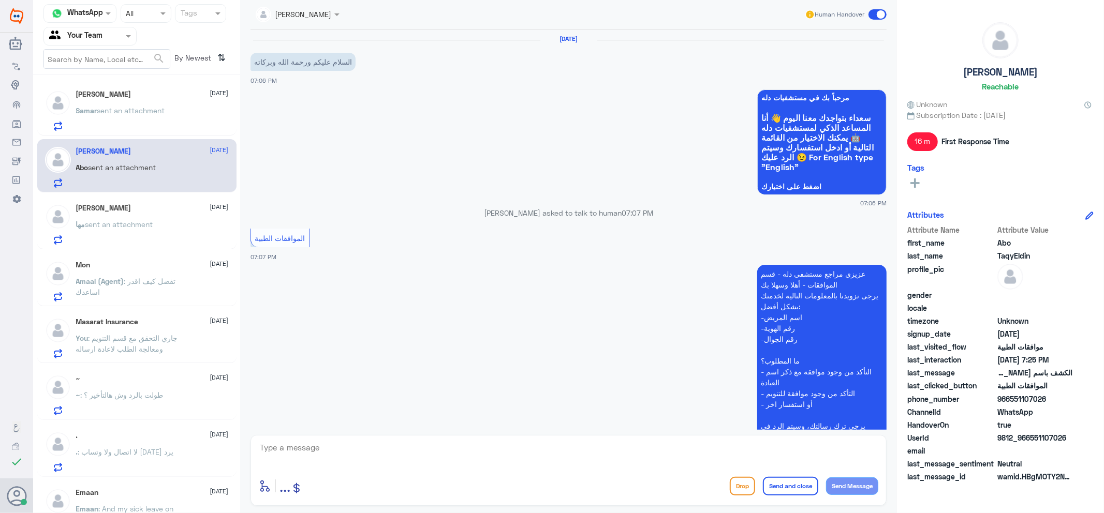
scroll to position [332, 0]
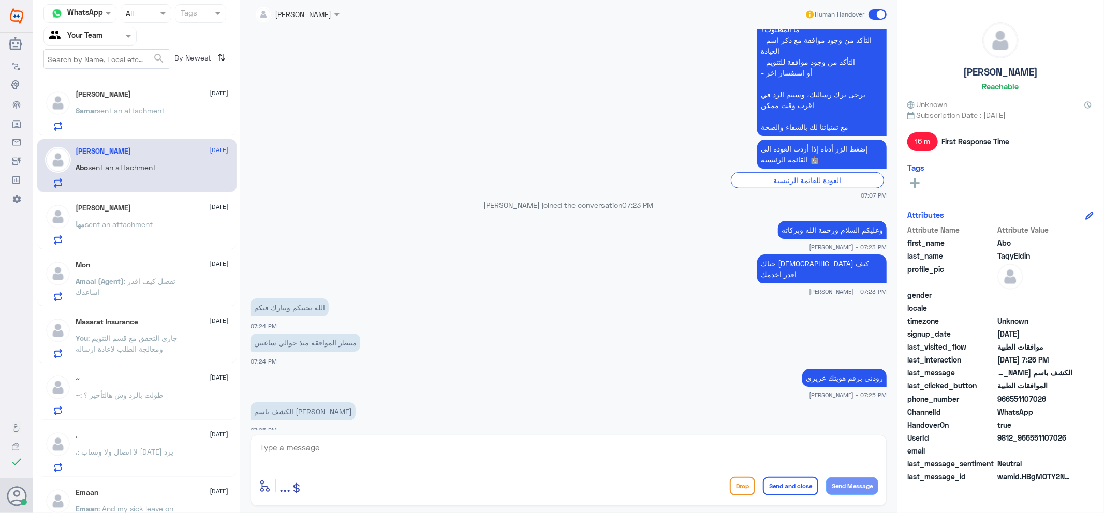
click at [293, 19] on input "text" at bounding box center [285, 14] width 58 height 12
click at [319, 454] on textarea at bounding box center [568, 453] width 619 height 25
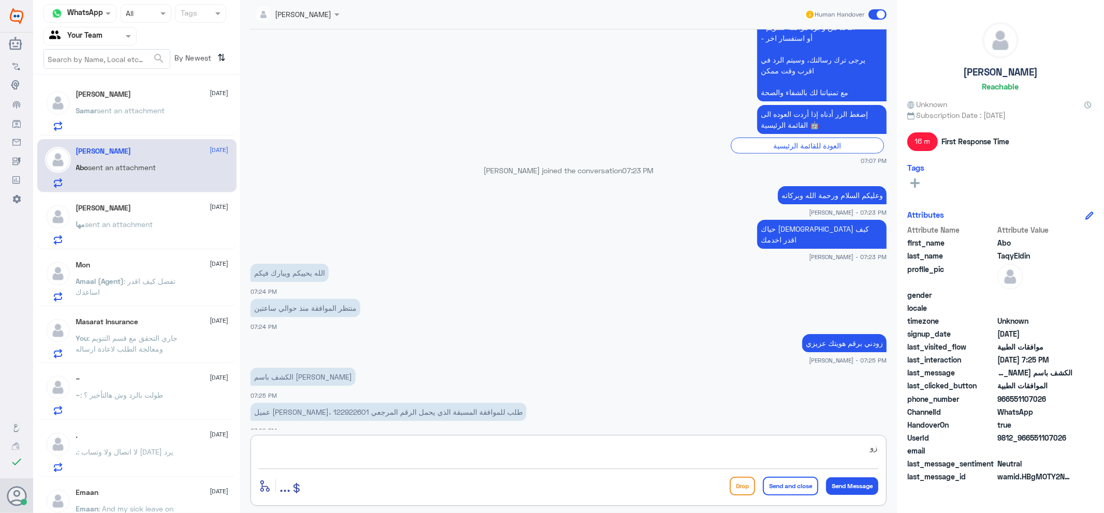
type textarea "ز"
click at [281, 403] on p "عميل [PERSON_NAME]، طلب للموافقة المسبقة الذي يحمل الرقم المرجعي 122922601" at bounding box center [388, 412] width 276 height 18
copy p "122922601"
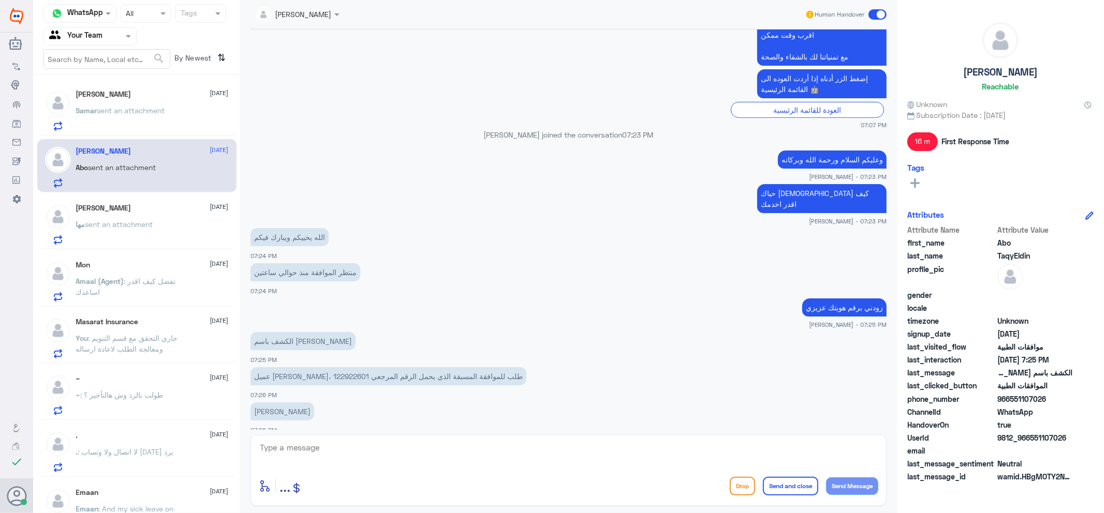
click at [352, 469] on div "enter flow name ... Drop Send and close Send Message" at bounding box center [568, 470] width 636 height 71
drag, startPoint x: 367, startPoint y: 463, endPoint x: 370, endPoint y: 451, distance: 12.1
click at [367, 463] on textarea at bounding box center [568, 453] width 619 height 25
type textarea "نعم"
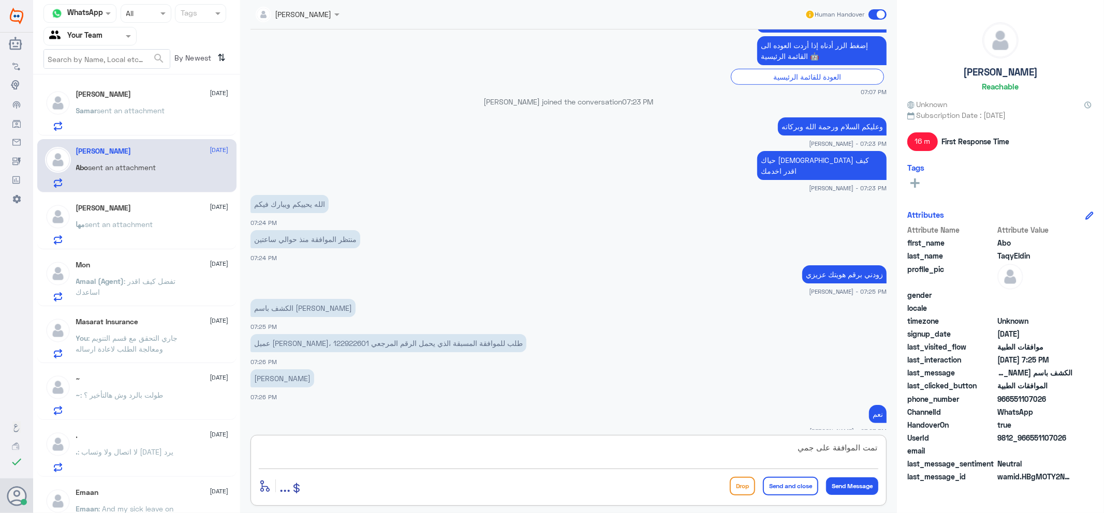
scroll to position [578, 0]
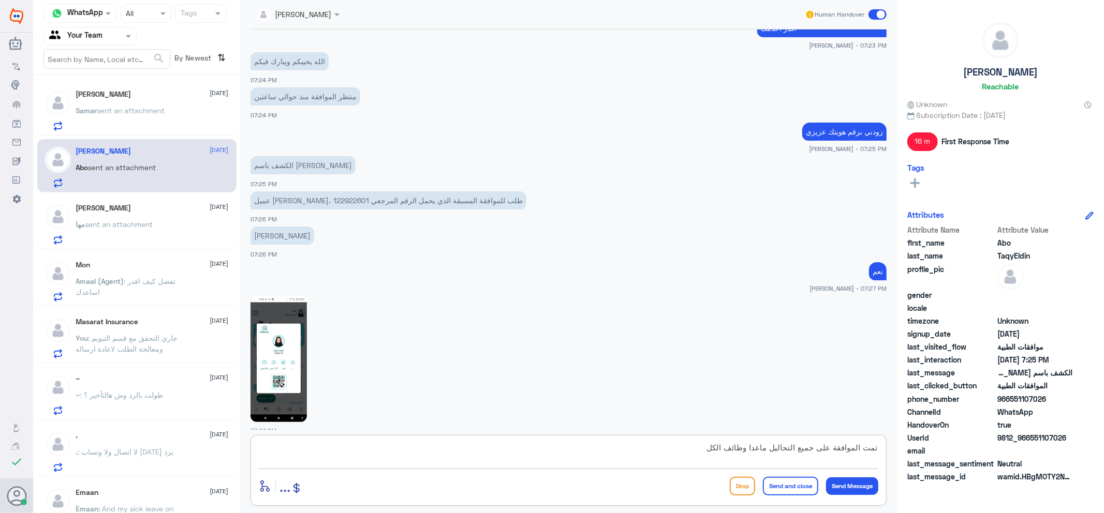
type textarea "تمت الموافقة على جميع التحاليل ماعدا وظائف الكلى"
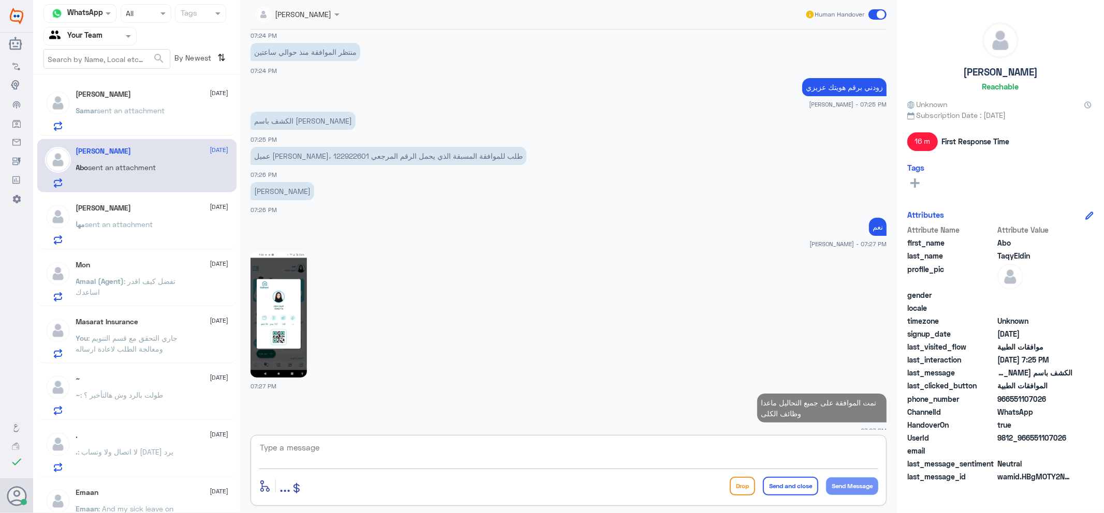
drag, startPoint x: 145, startPoint y: 309, endPoint x: 145, endPoint y: 302, distance: 7.8
click at [145, 304] on div "[PERSON_NAME] [DATE] [PERSON_NAME] sent an attachment [PERSON_NAME] [DATE] Abo …" at bounding box center [136, 298] width 207 height 438
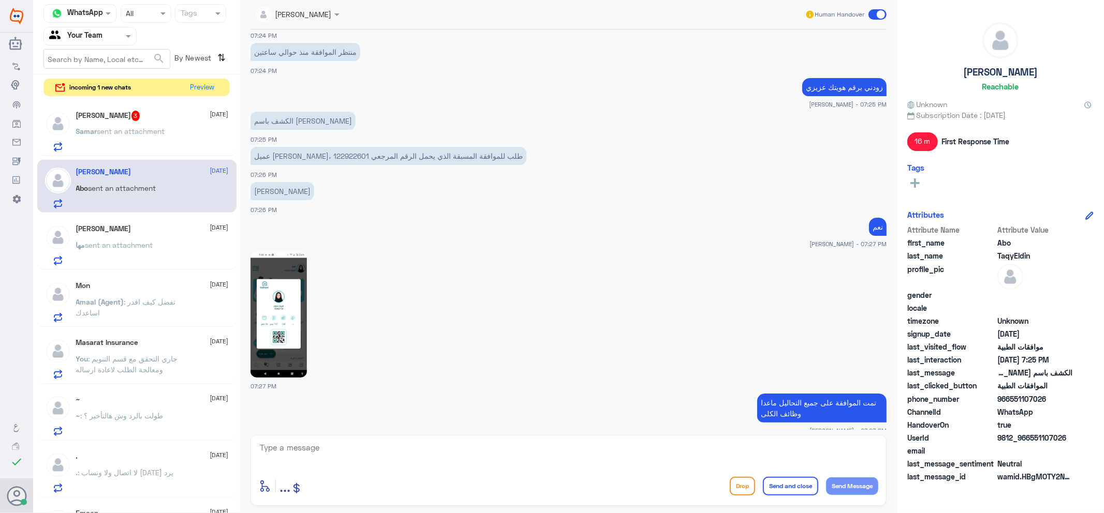
scroll to position [694, 0]
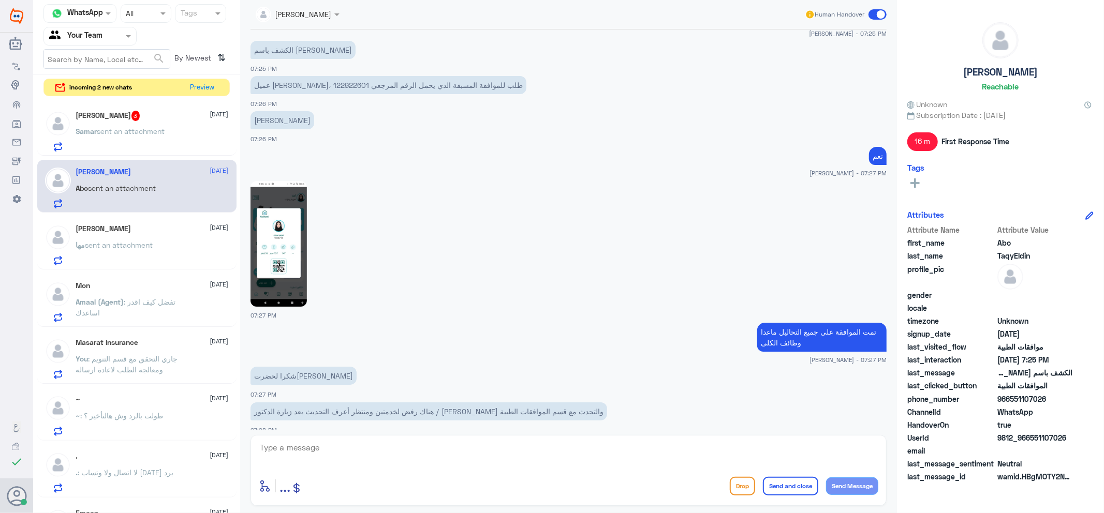
click at [135, 144] on p "Samar sent an attachment" at bounding box center [120, 139] width 89 height 26
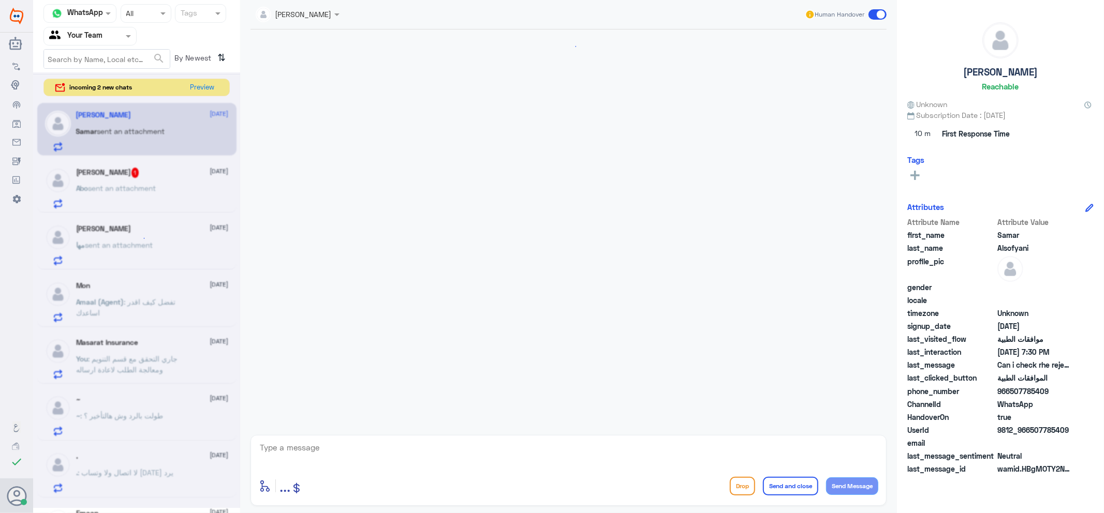
scroll to position [270, 0]
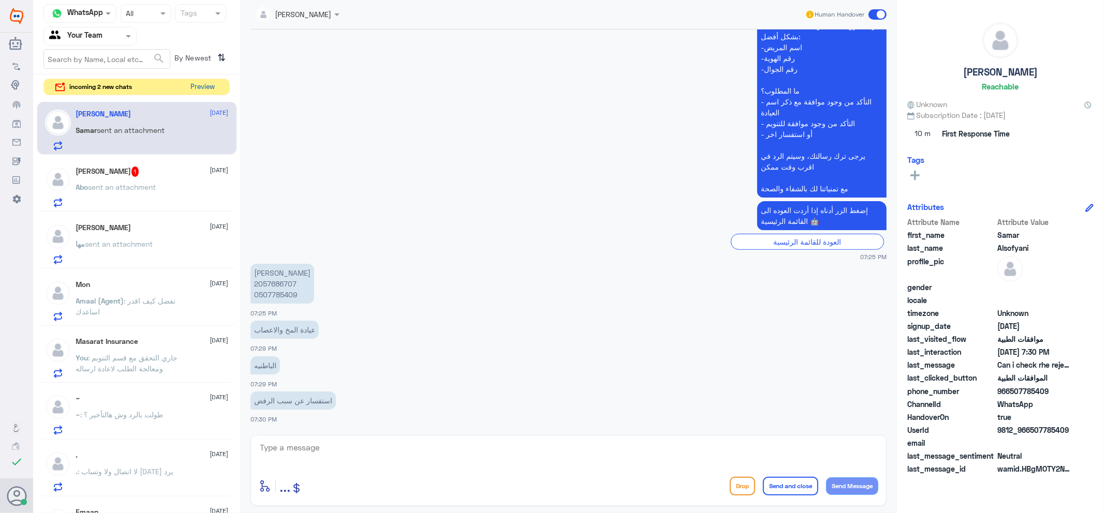
click at [208, 89] on button "Preview" at bounding box center [203, 87] width 32 height 16
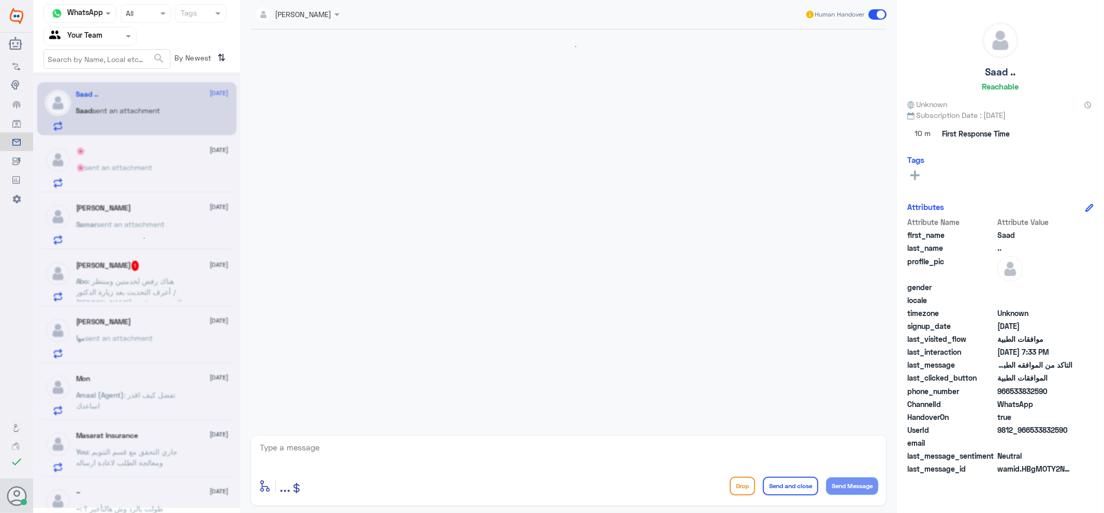
scroll to position [694, 0]
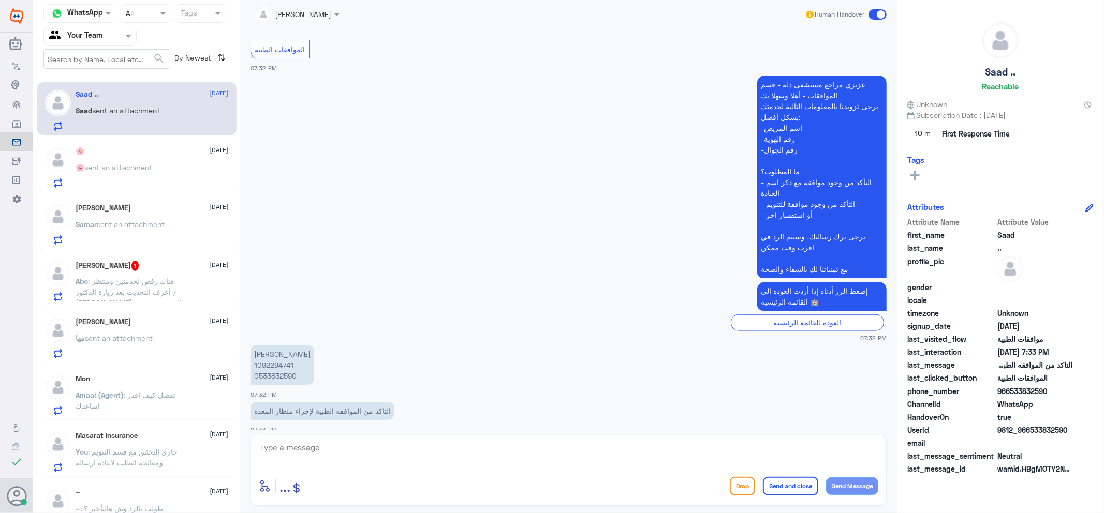
click at [122, 169] on span "sent an attachment" at bounding box center [119, 167] width 68 height 9
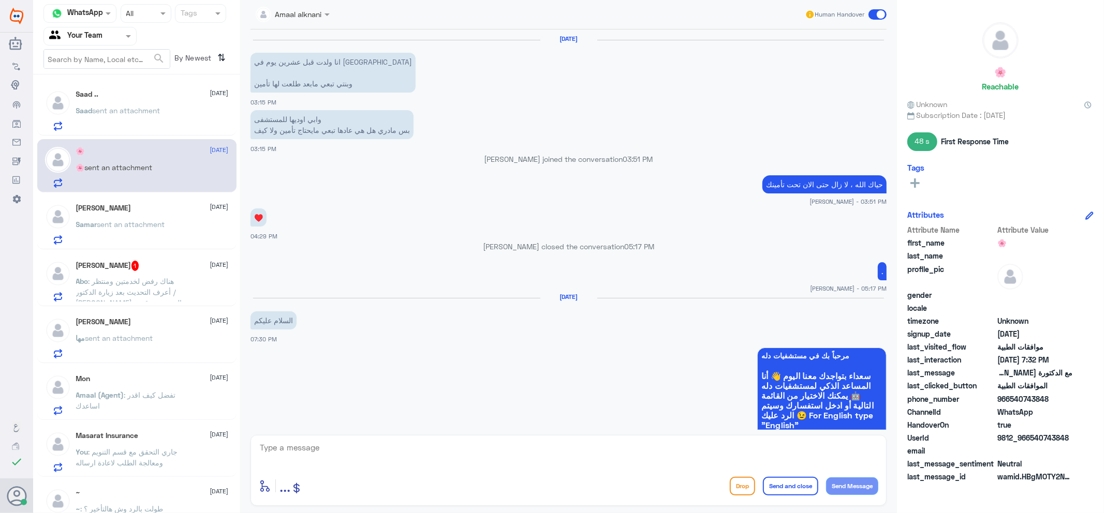
scroll to position [681, 0]
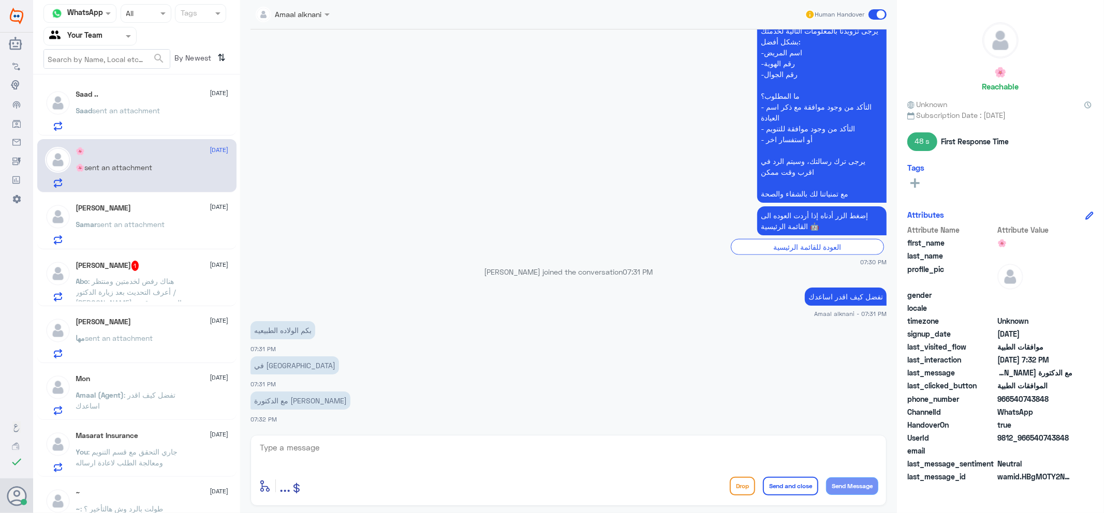
click at [121, 193] on div "Saad .. [DATE] Saad sent an attachment 🌸 [DATE] 🌸 sent an attachment [PERSON_NA…" at bounding box center [136, 298] width 207 height 438
click at [313, 23] on div "Amaal alknani" at bounding box center [289, 14] width 66 height 21
click at [111, 120] on p "Saad sent an attachment" at bounding box center [118, 118] width 84 height 26
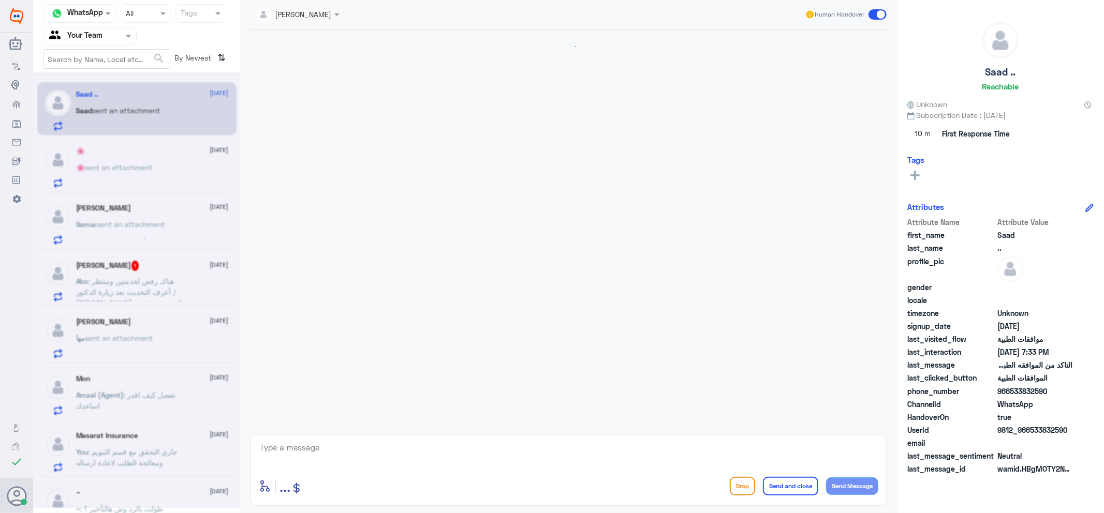
scroll to position [694, 0]
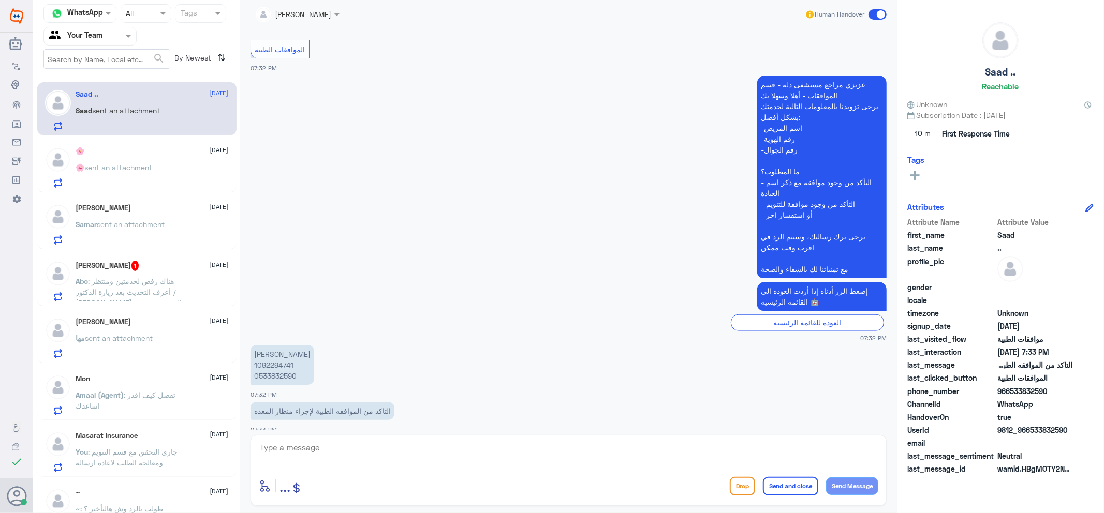
click at [399, 454] on textarea at bounding box center [568, 453] width 619 height 25
type textarea "h"
type textarea "اهلا وسهلا"
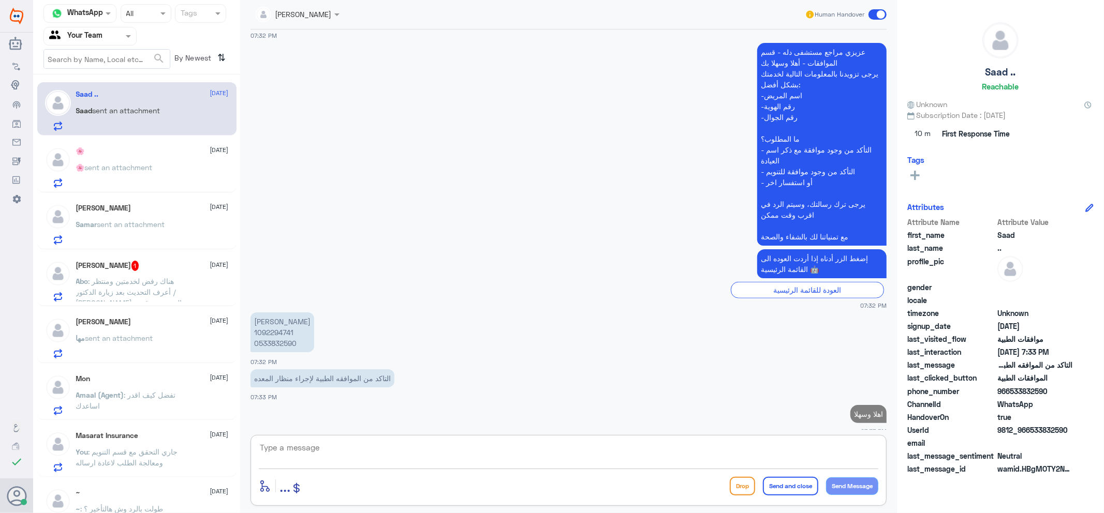
click at [285, 323] on p "[PERSON_NAME] 1092294741 0533832590" at bounding box center [282, 333] width 64 height 40
copy p "1092294741"
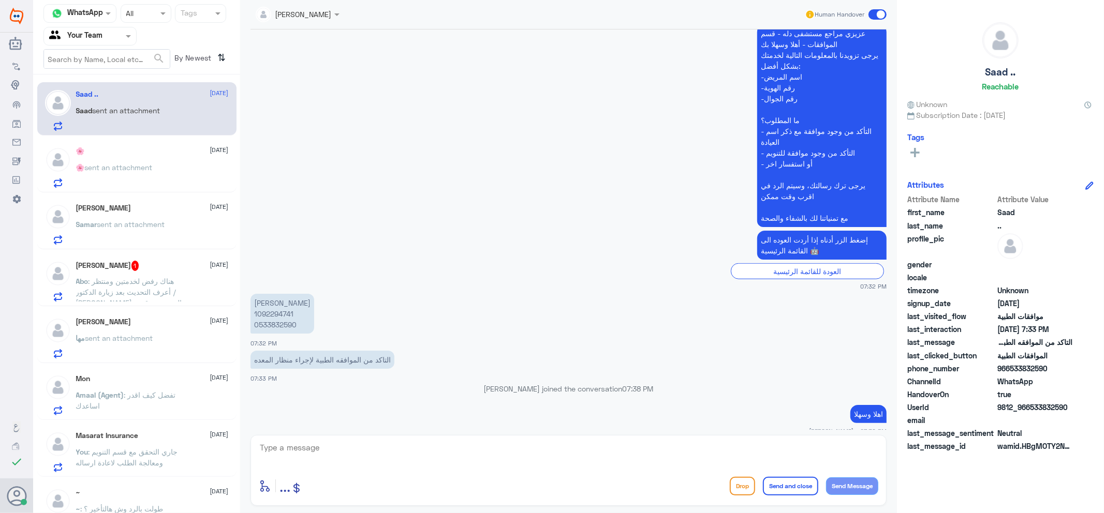
click at [288, 303] on p "[PERSON_NAME] 1092294741 0533832590" at bounding box center [282, 314] width 64 height 40
copy p "1092294741"
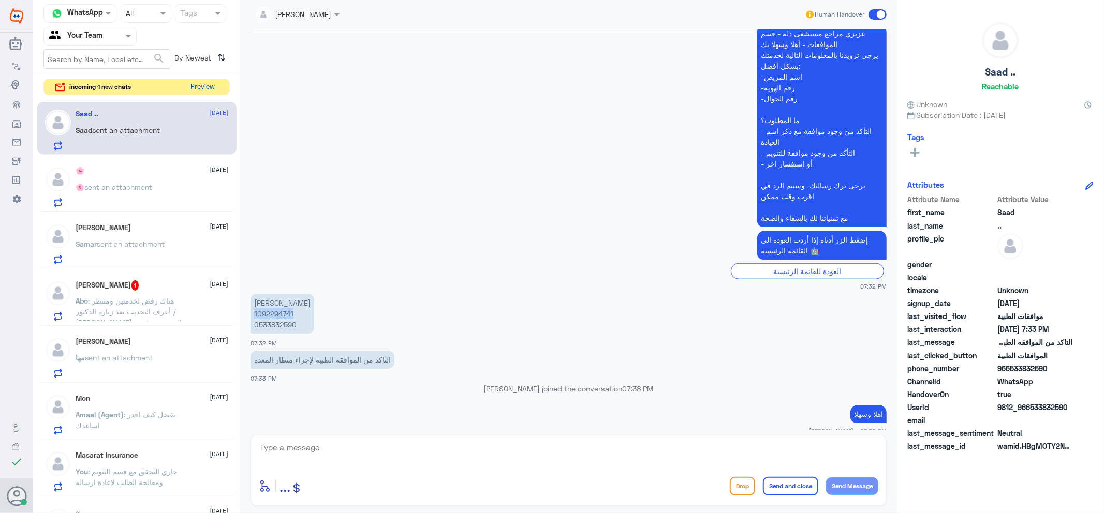
click at [205, 91] on button "Preview" at bounding box center [203, 87] width 32 height 16
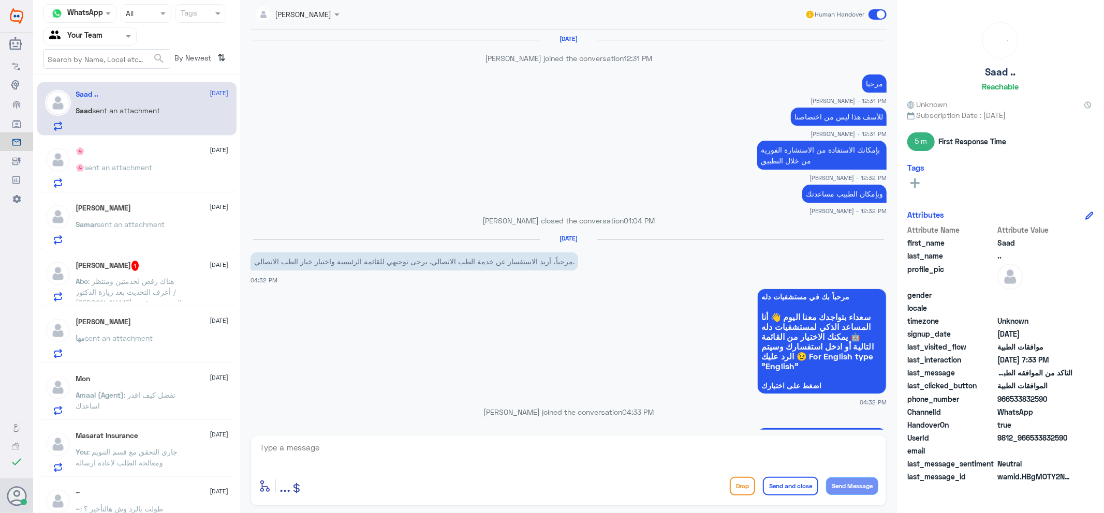
scroll to position [584, 0]
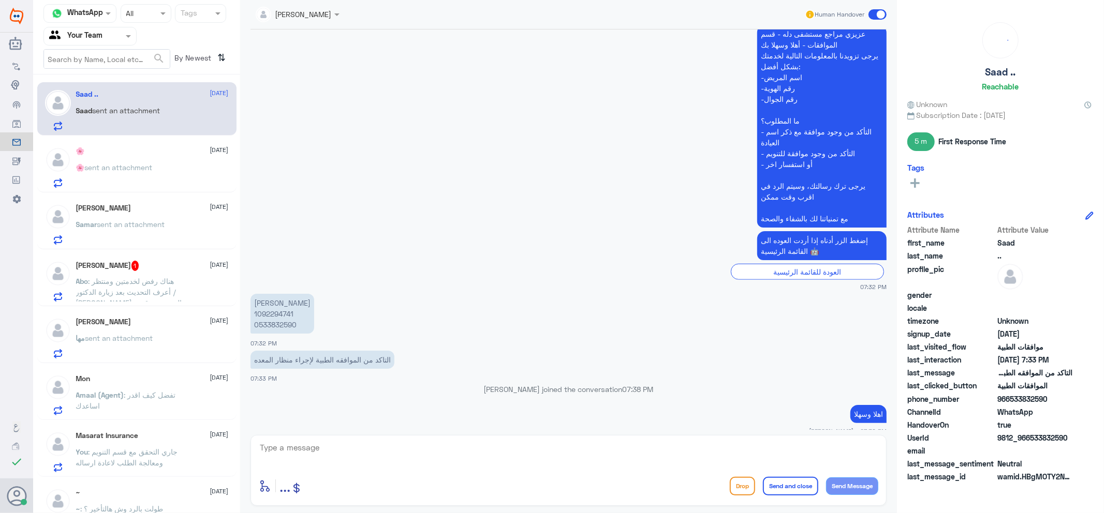
click at [178, 161] on div "🌸 [DATE] 🌸 sent an attachment" at bounding box center [152, 167] width 153 height 41
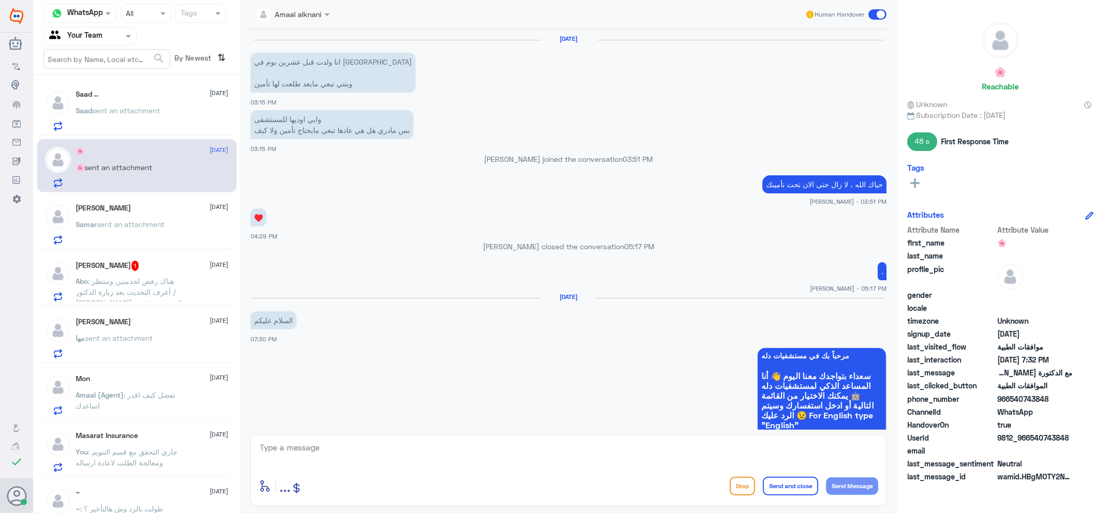
scroll to position [681, 0]
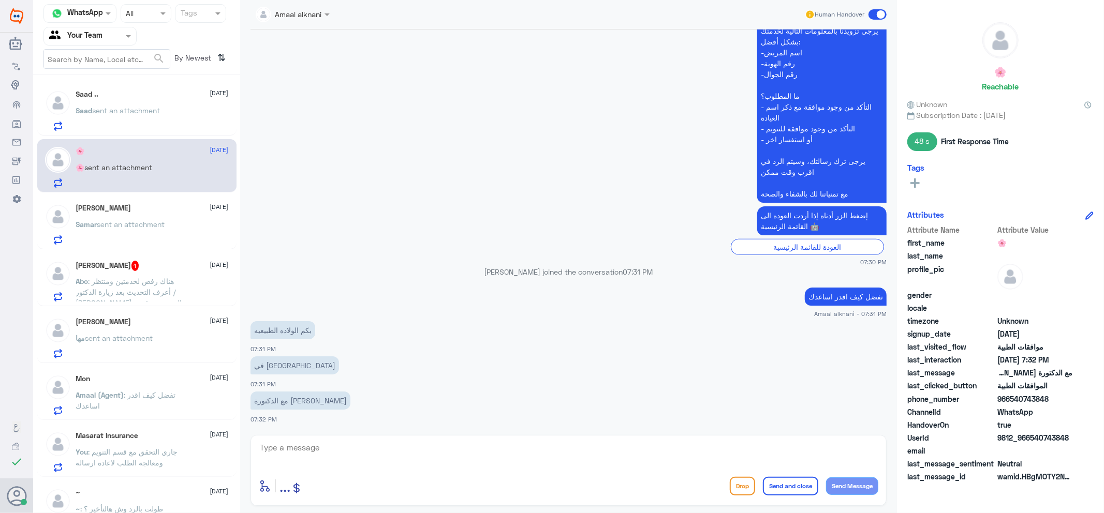
click at [145, 293] on span ": هناك رفض لخدمتين ومنتظر أعرف التحديث بعد زيارة الدكتور / [PERSON_NAME] والتحد…" at bounding box center [131, 297] width 110 height 41
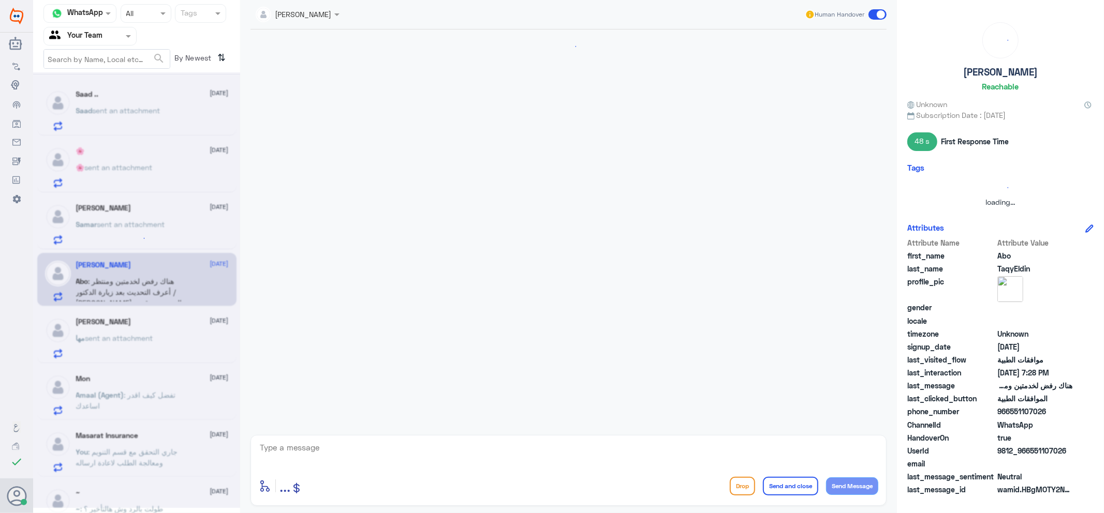
scroll to position [694, 0]
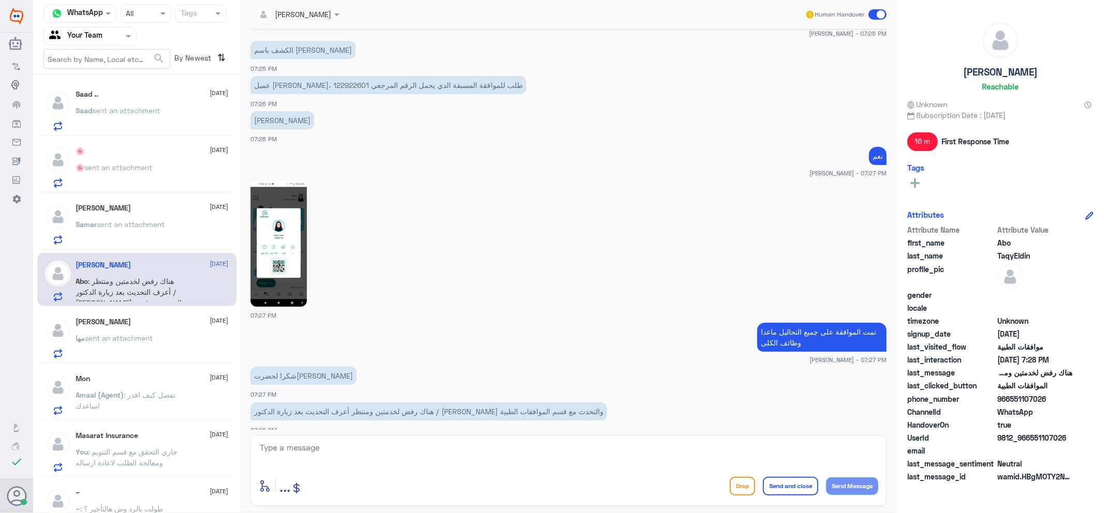
click at [117, 412] on p "Amaal (Agent) : تفضل كيف اقدر اساعدك" at bounding box center [134, 403] width 116 height 26
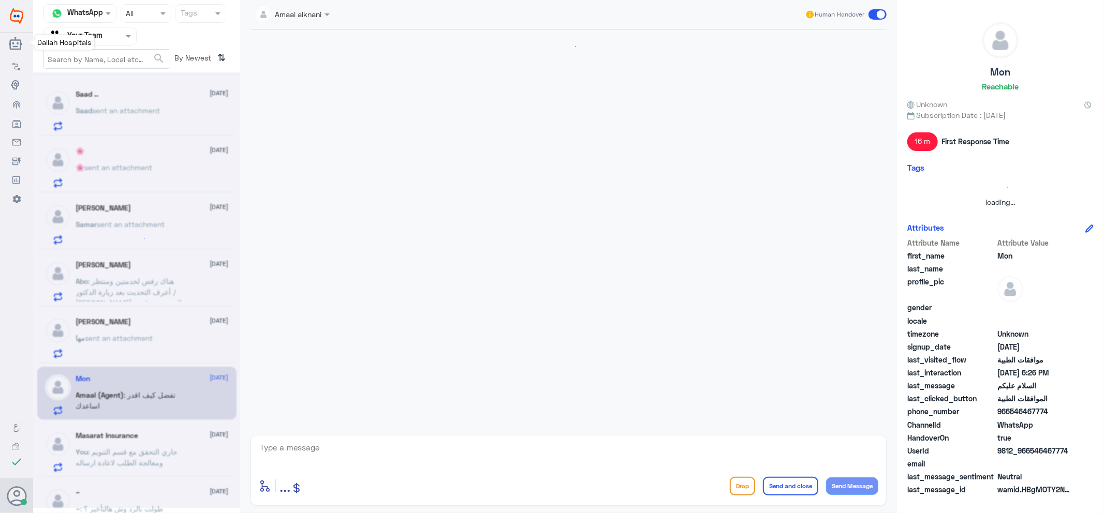
scroll to position [732, 0]
